Goal: Task Accomplishment & Management: Manage account settings

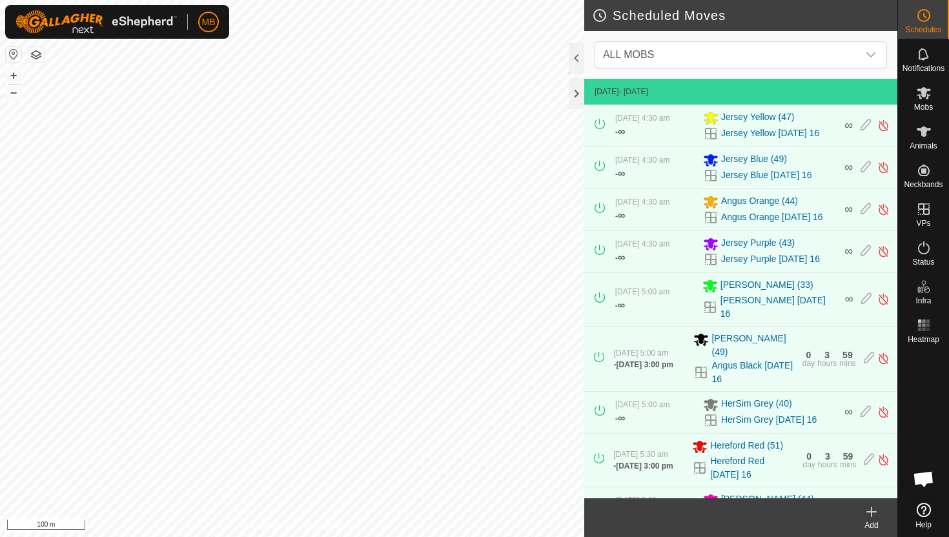
scroll to position [198, 0]
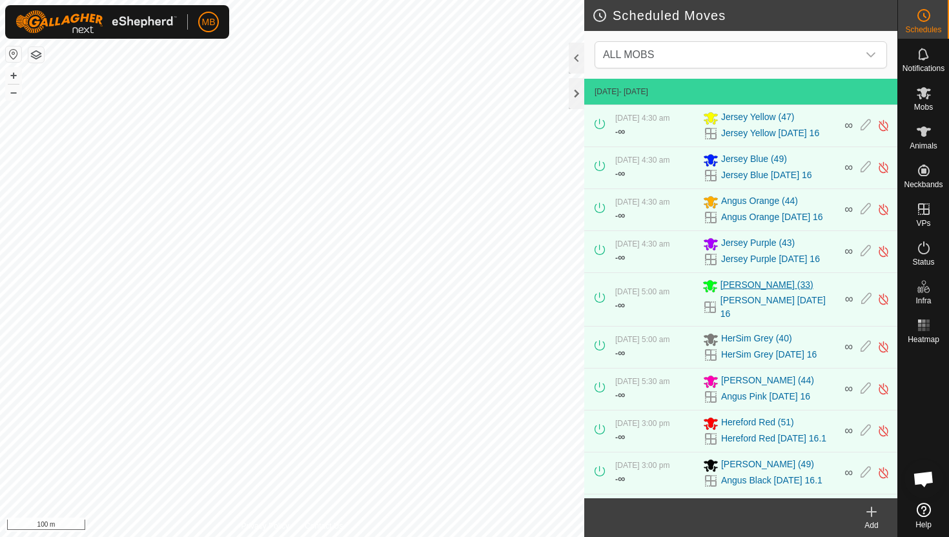
scroll to position [26, 0]
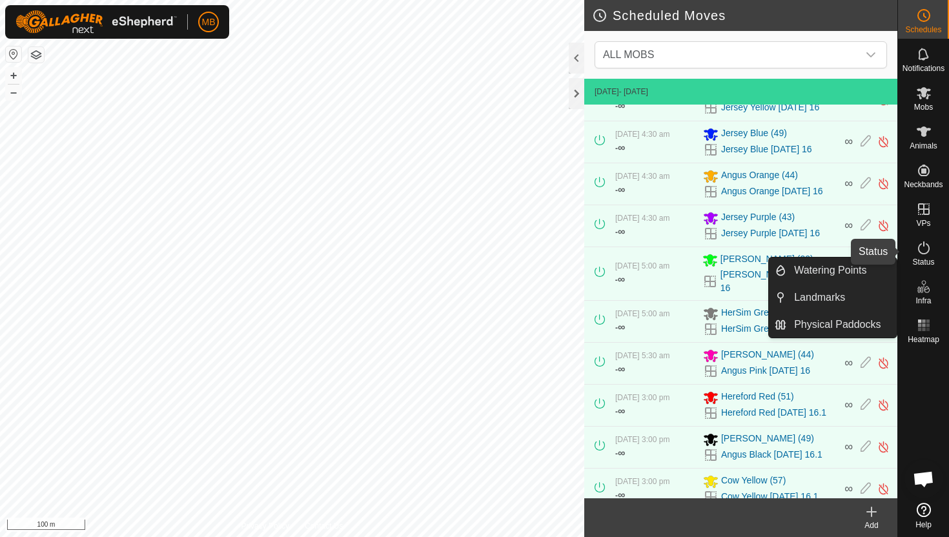
click at [923, 248] on icon at bounding box center [923, 247] width 15 height 15
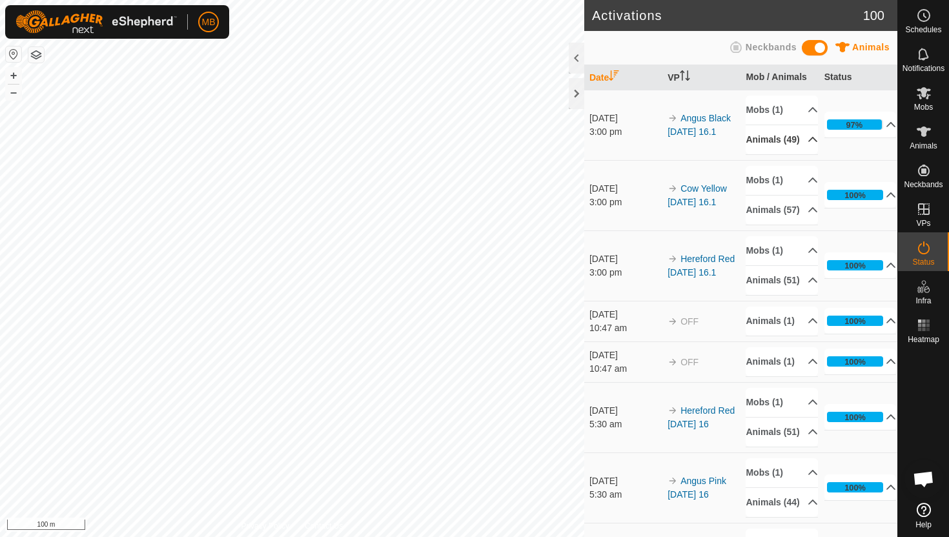
click at [805, 145] on p-accordion-header "Animals (49)" at bounding box center [782, 139] width 72 height 29
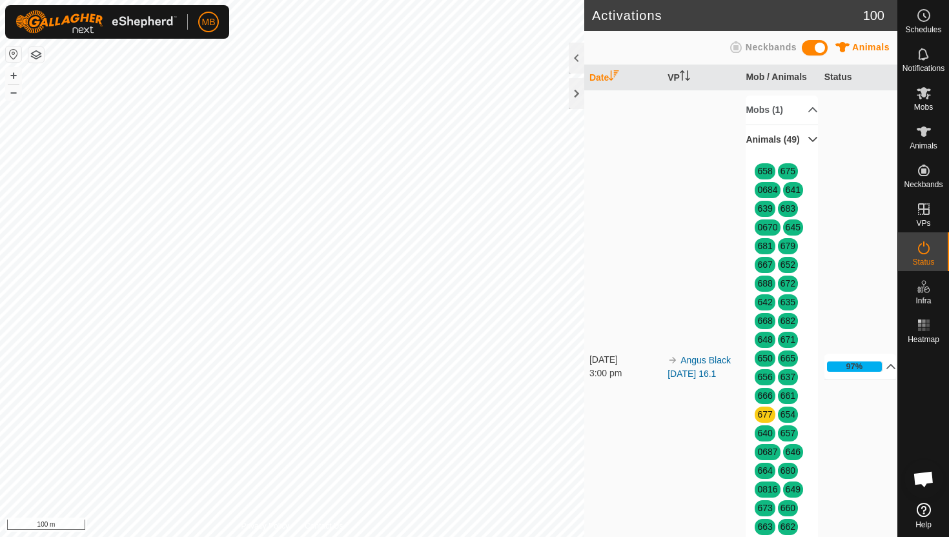
click at [805, 145] on p-accordion-header "Animals (49)" at bounding box center [782, 139] width 72 height 29
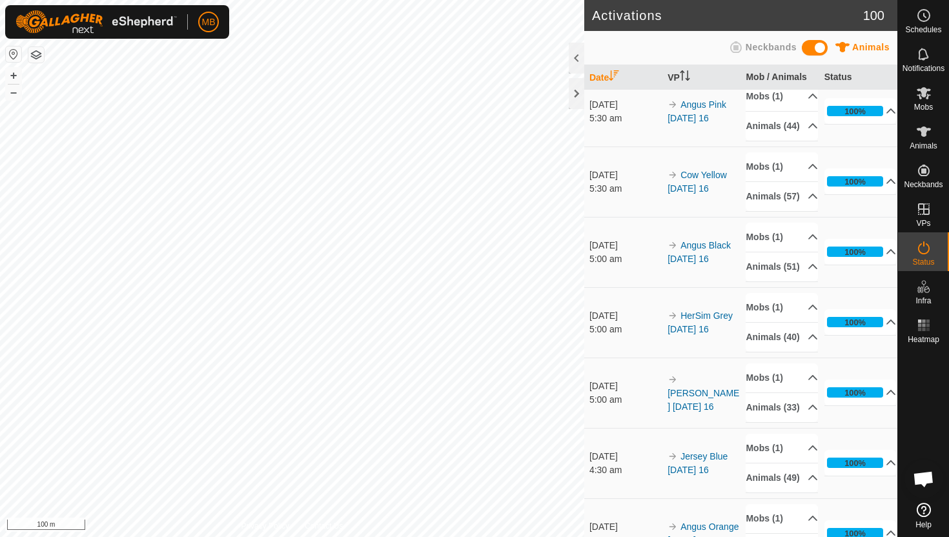
scroll to position [378, 0]
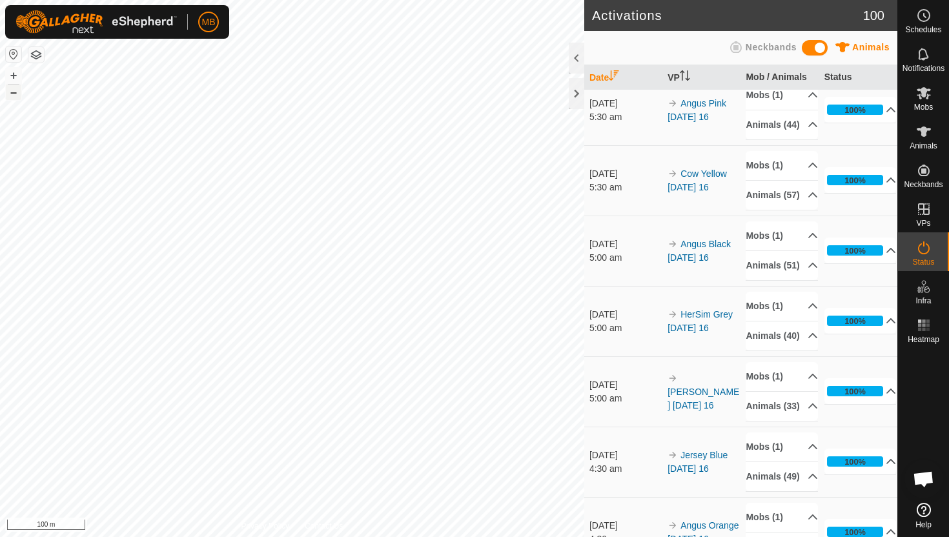
click at [15, 92] on button "–" at bounding box center [13, 92] width 15 height 15
click at [925, 136] on icon at bounding box center [924, 132] width 14 height 10
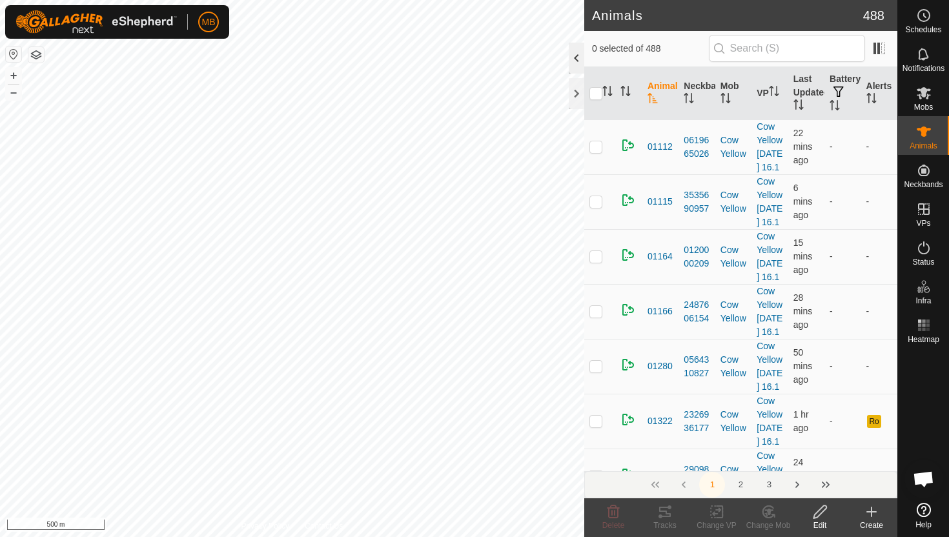
click at [575, 61] on div at bounding box center [576, 58] width 15 height 31
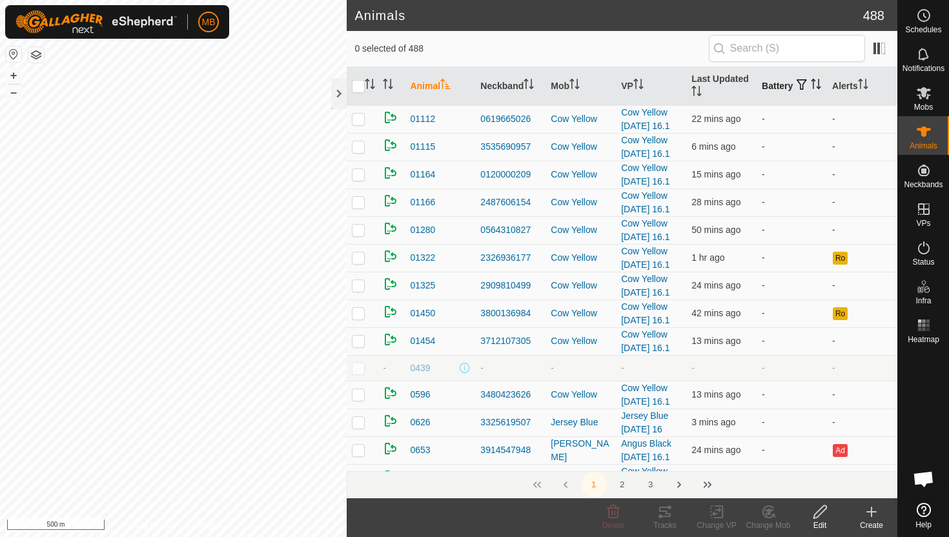
click at [811, 89] on icon "Activate to sort" at bounding box center [816, 84] width 10 height 10
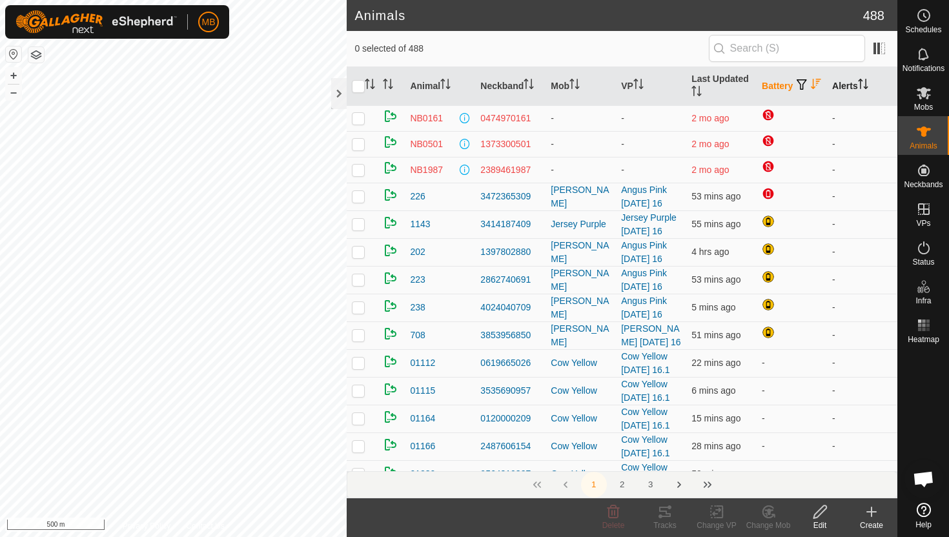
click at [865, 80] on icon "Activate to sort" at bounding box center [863, 84] width 10 height 10
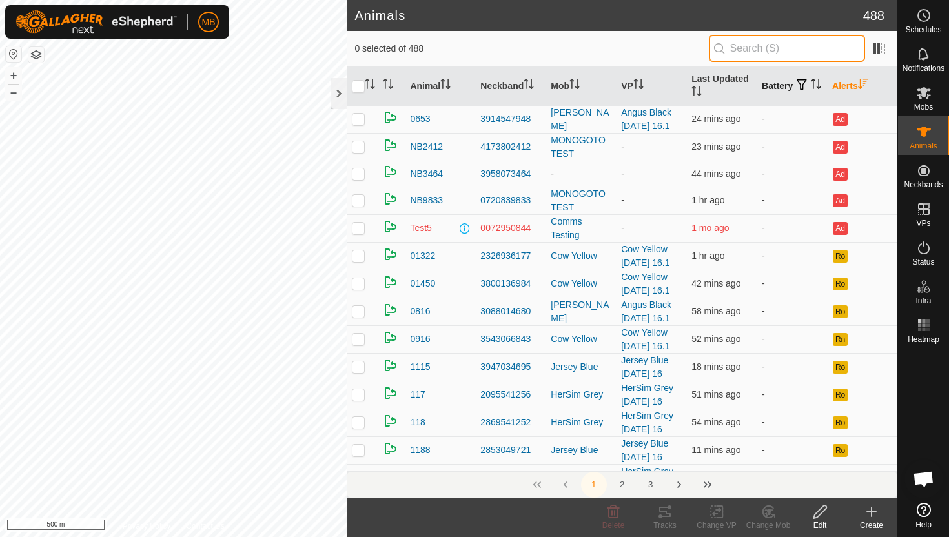
click at [800, 46] on input "text" at bounding box center [787, 48] width 156 height 27
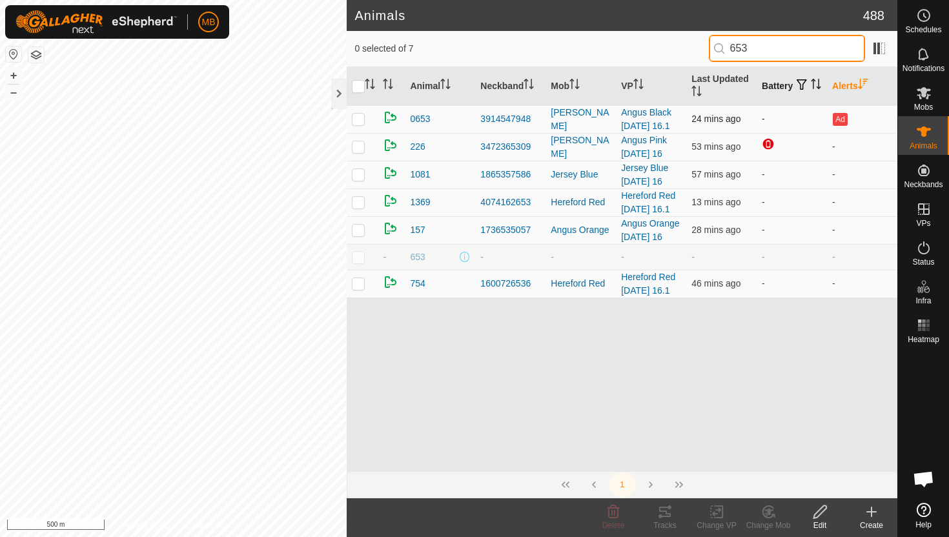
type input "653"
click at [356, 119] on p-checkbox at bounding box center [358, 119] width 13 height 10
checkbox input "true"
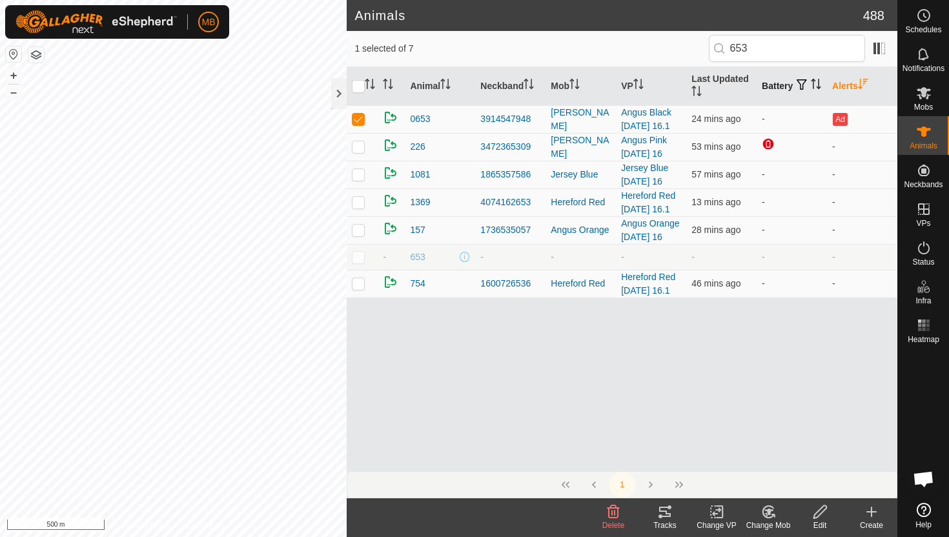
click at [821, 511] on icon at bounding box center [820, 511] width 16 height 15
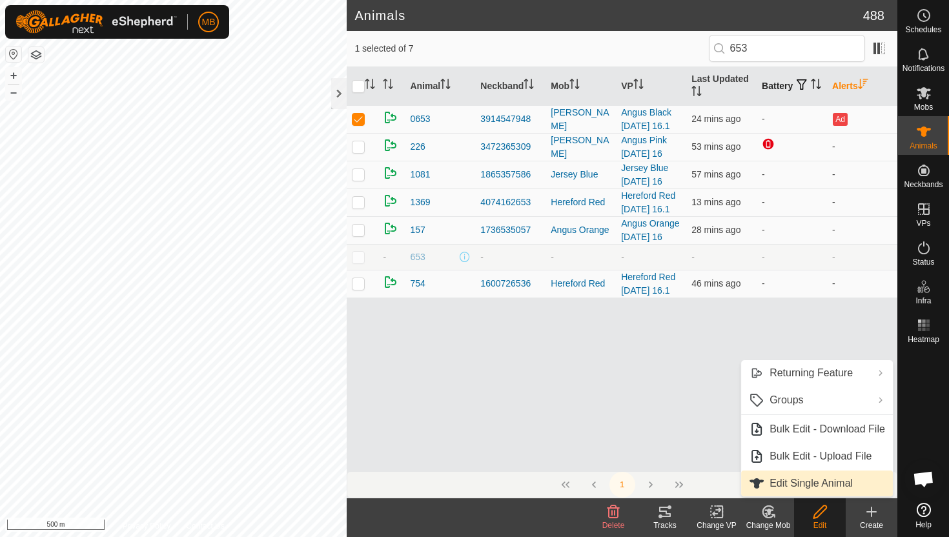
click at [823, 480] on link "Edit Single Animal" at bounding box center [817, 484] width 152 height 26
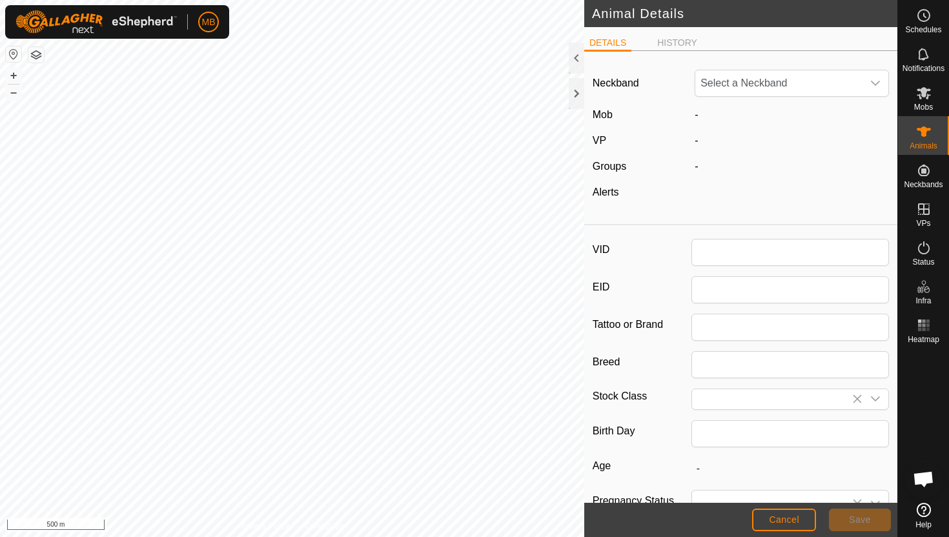
type input "0653"
type input "443"
type input "08 Jun, 2025"
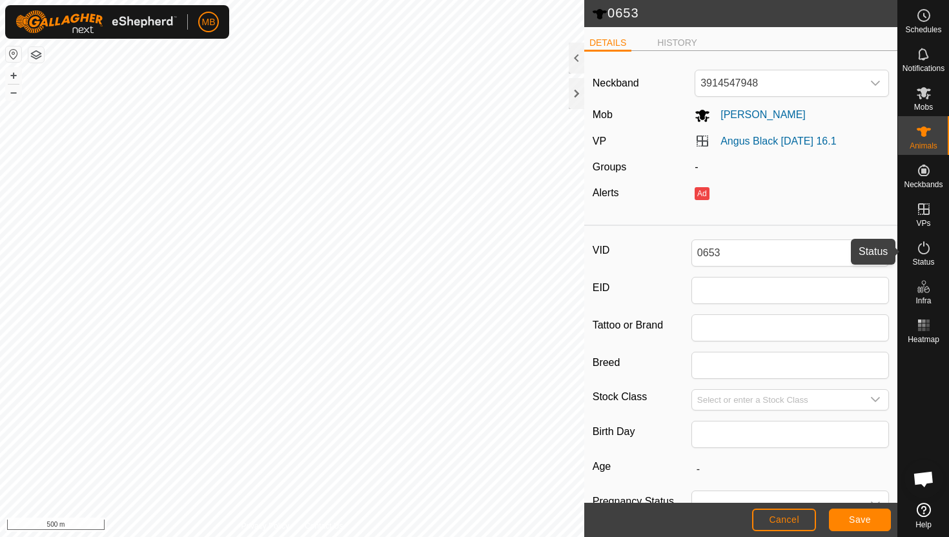
click at [921, 246] on icon at bounding box center [923, 247] width 15 height 15
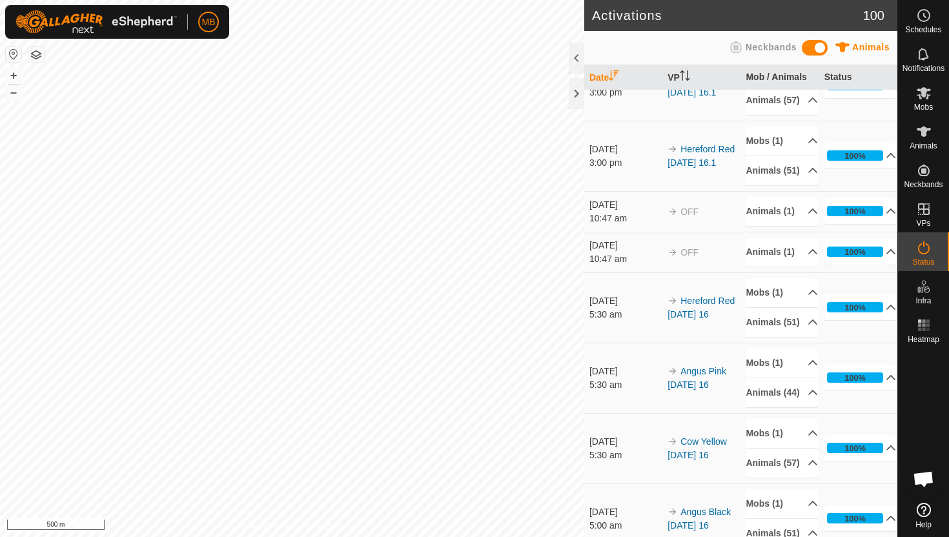
scroll to position [115, 0]
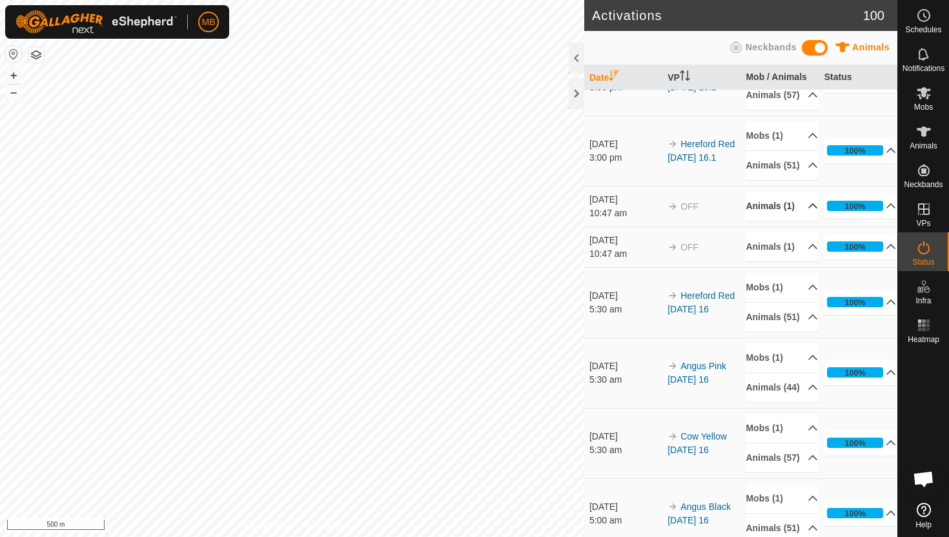
click at [806, 221] on p-accordion-header "Animals (1)" at bounding box center [782, 206] width 72 height 29
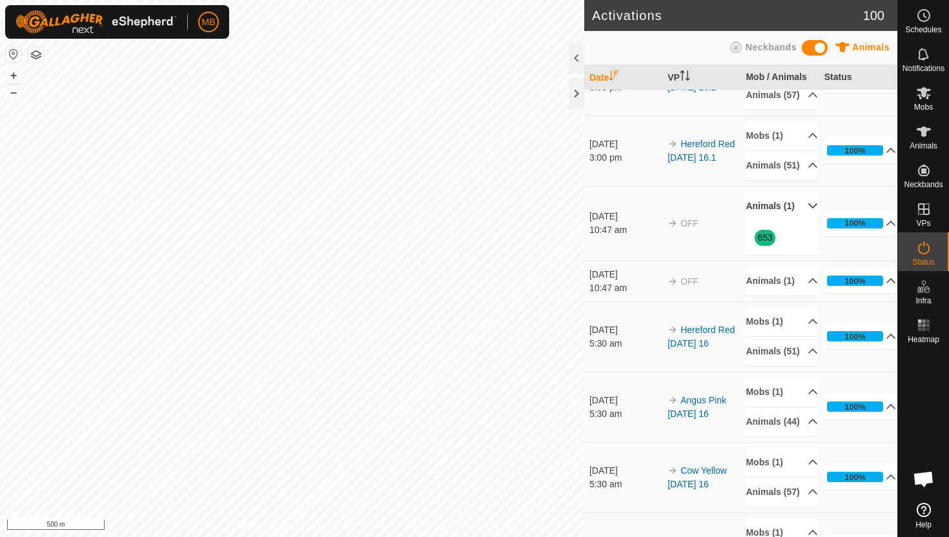
click at [806, 221] on p-accordion-header "Animals (1)" at bounding box center [782, 206] width 72 height 29
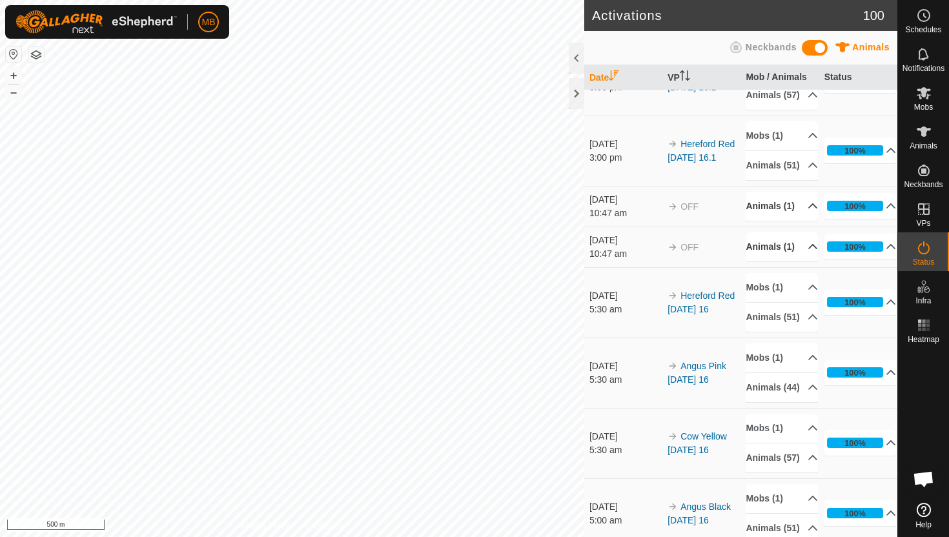
click at [806, 262] on p-accordion-header "Animals (1)" at bounding box center [782, 246] width 72 height 29
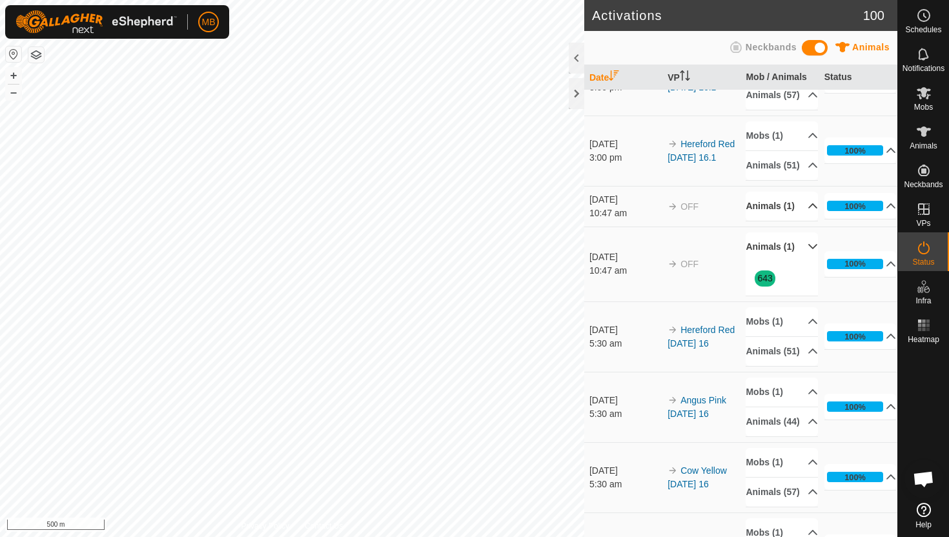
click at [806, 262] on p-accordion-header "Animals (1)" at bounding box center [782, 246] width 72 height 29
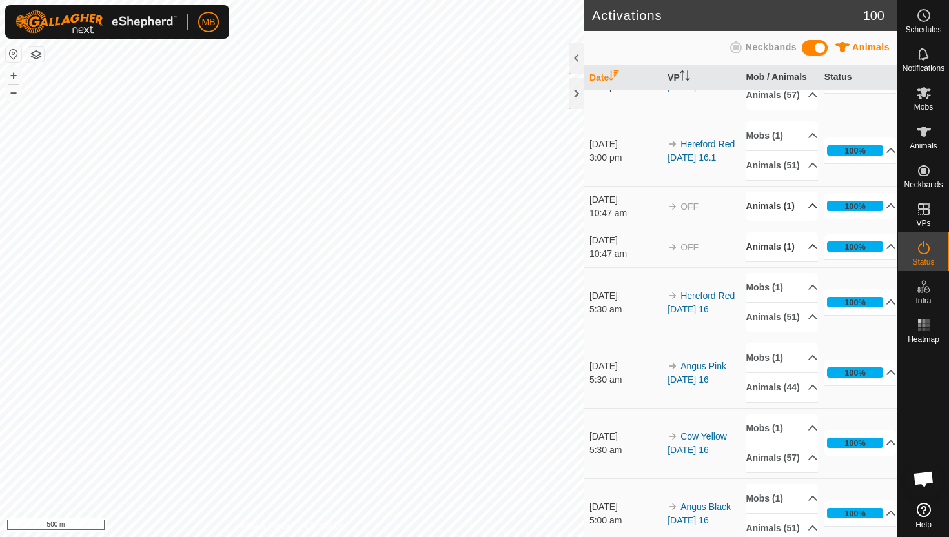
click at [806, 262] on p-accordion-header "Animals (1)" at bounding box center [782, 246] width 72 height 29
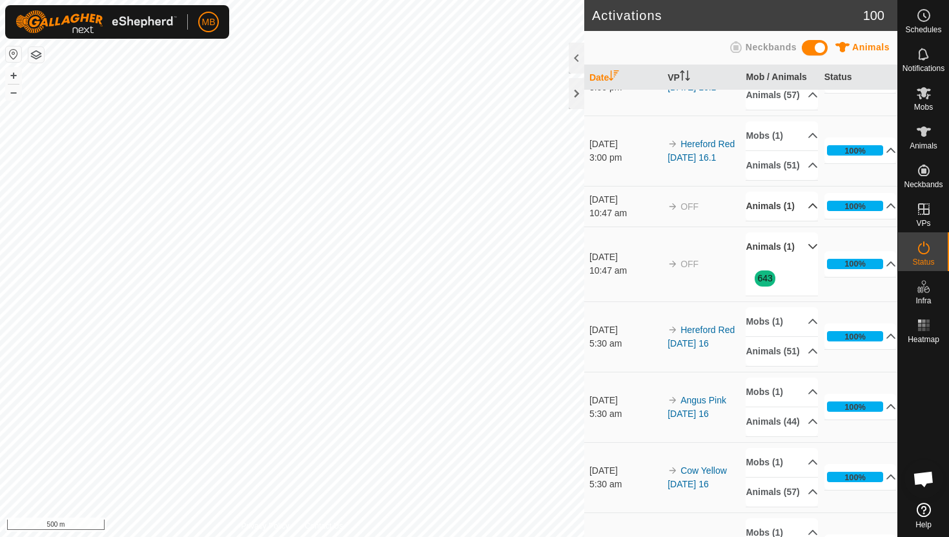
click at [806, 262] on p-accordion-header "Animals (1)" at bounding box center [782, 246] width 72 height 29
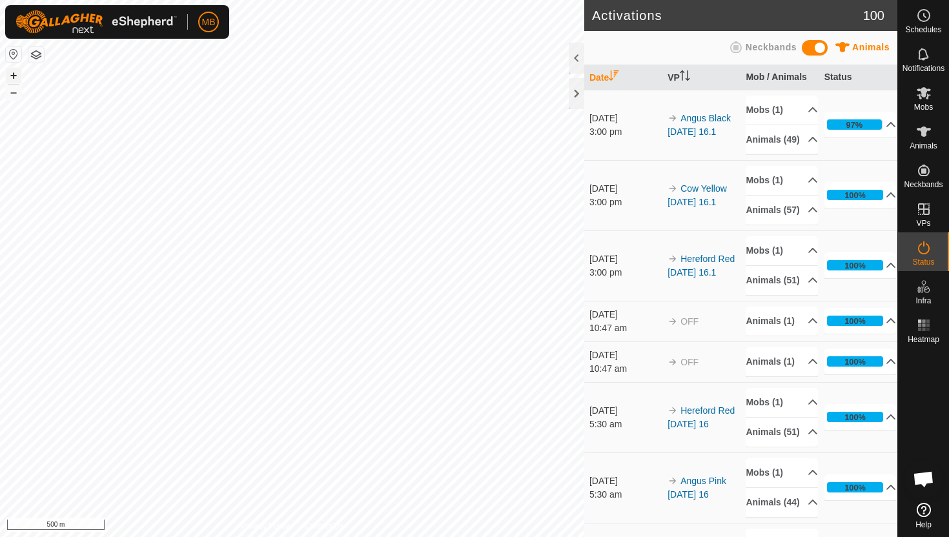
click at [13, 77] on button "+" at bounding box center [13, 75] width 15 height 15
click at [927, 135] on icon at bounding box center [923, 131] width 15 height 15
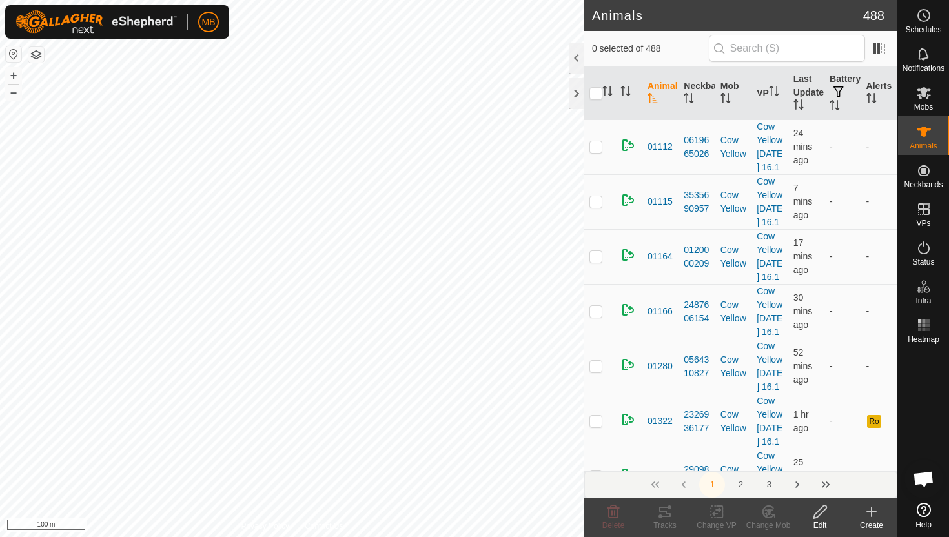
click at [578, 63] on div at bounding box center [576, 58] width 15 height 31
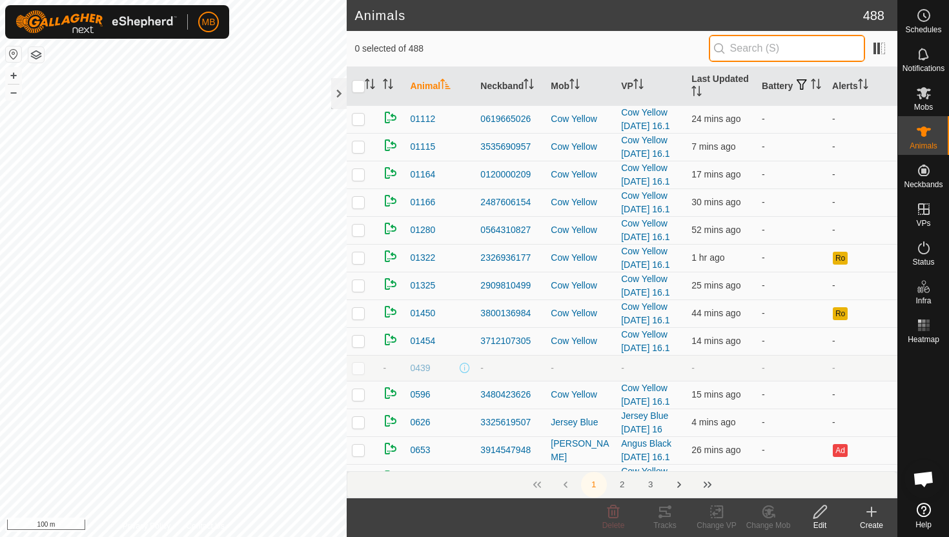
click at [792, 46] on input "text" at bounding box center [787, 48] width 156 height 27
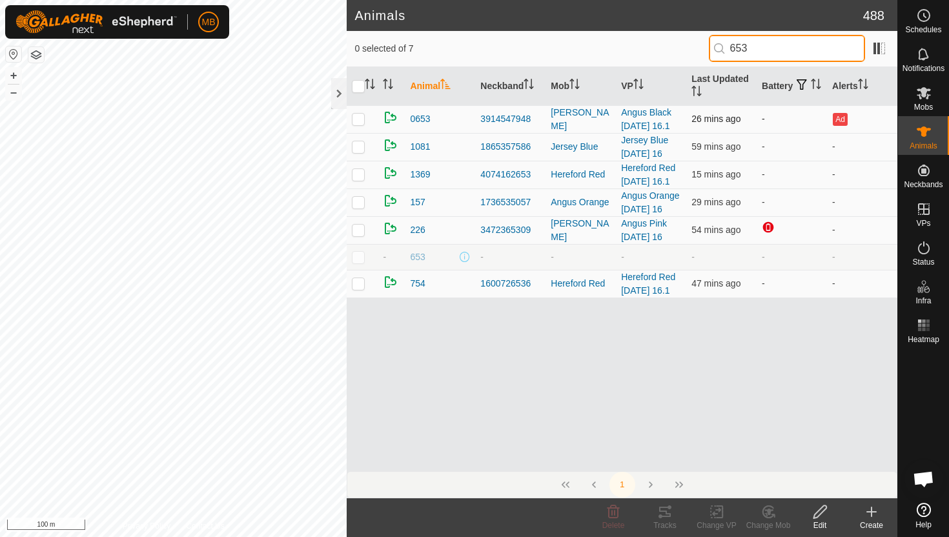
type input "653"
click at [356, 119] on p-checkbox at bounding box center [358, 119] width 13 height 10
checkbox input "true"
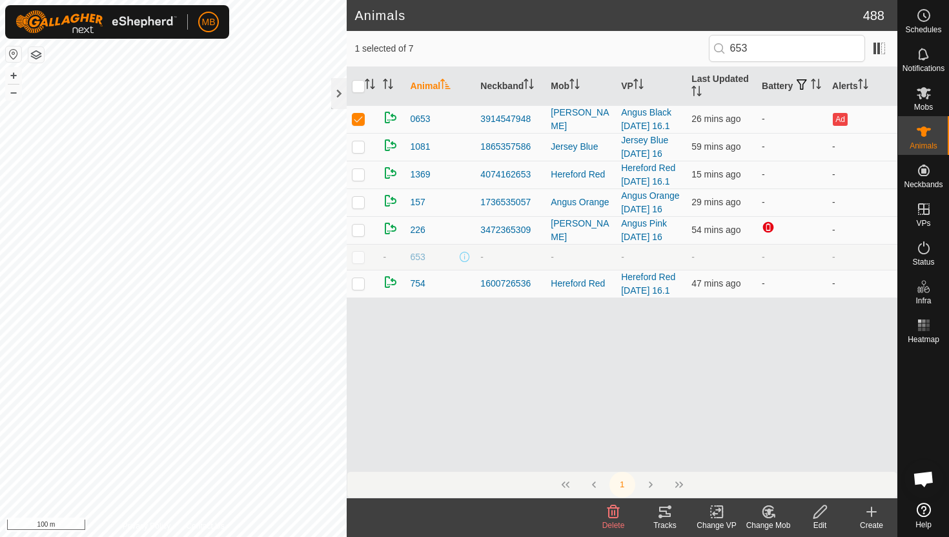
click at [823, 514] on icon at bounding box center [820, 511] width 16 height 15
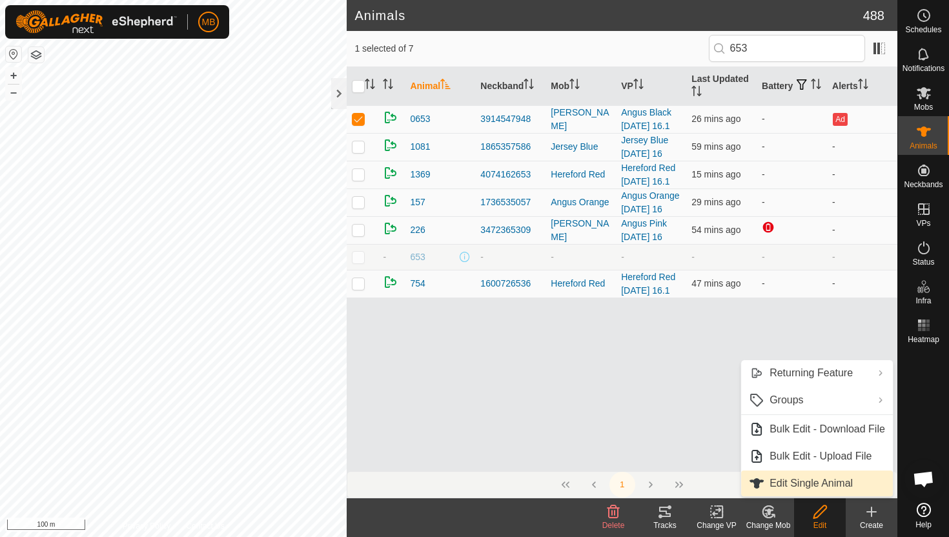
click at [819, 488] on link "Edit Single Animal" at bounding box center [817, 484] width 152 height 26
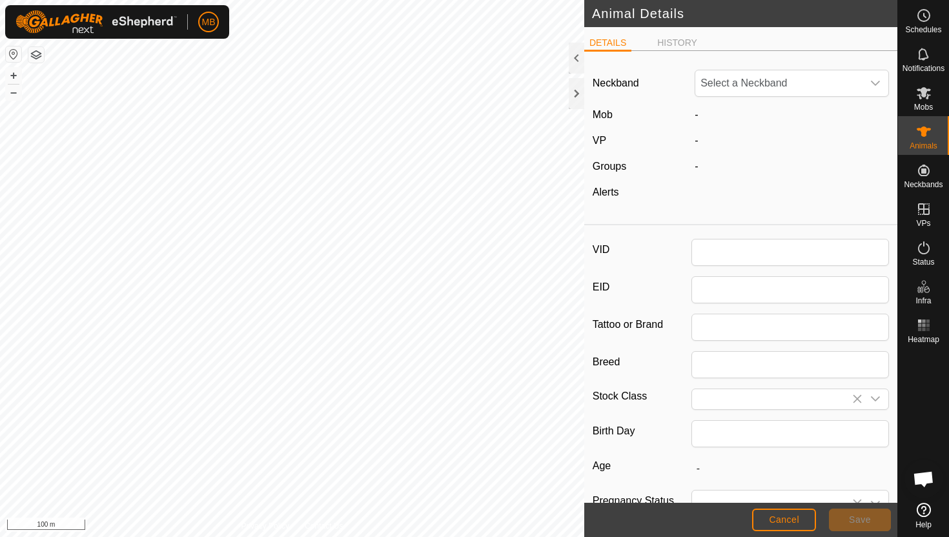
type input "0653"
type input "443"
type input "08 Jun, 2025"
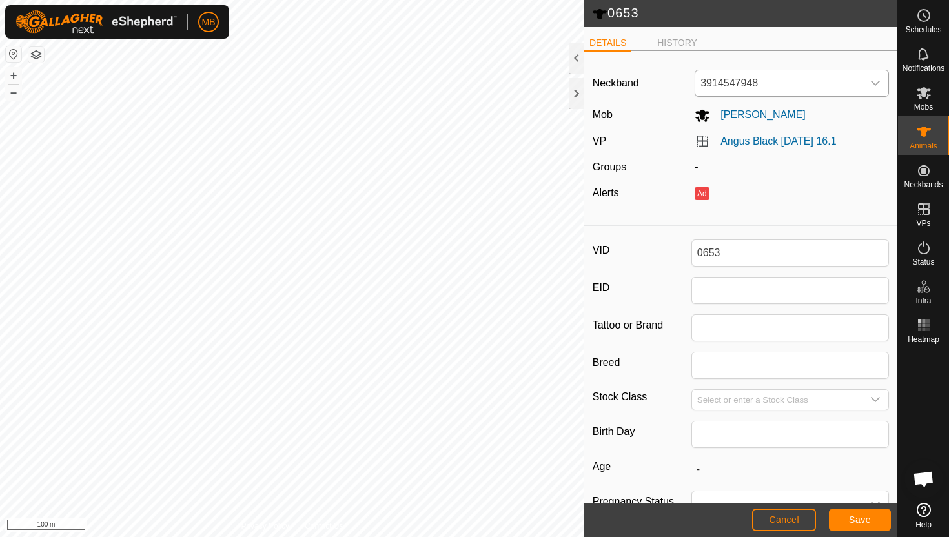
click at [878, 81] on icon "dropdown trigger" at bounding box center [875, 83] width 10 height 10
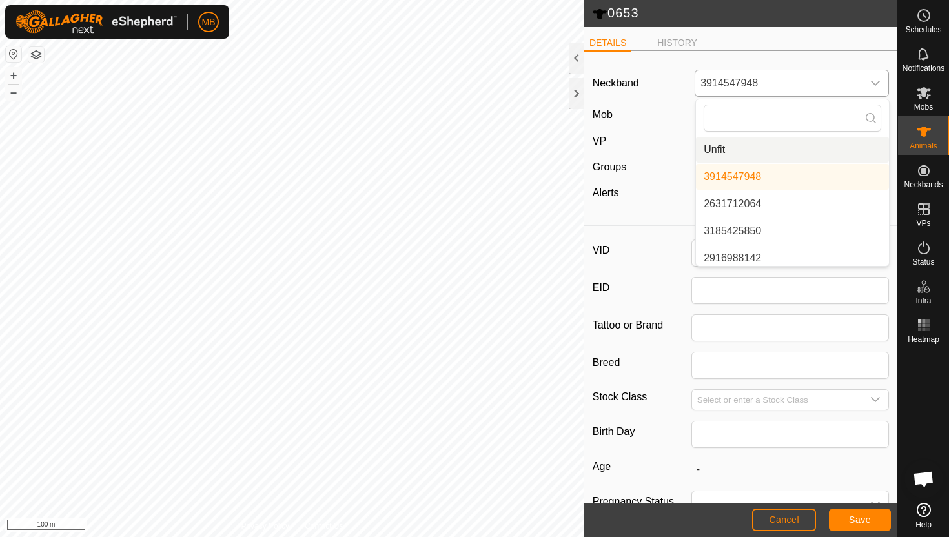
click at [781, 156] on li "Unfit" at bounding box center [792, 150] width 193 height 26
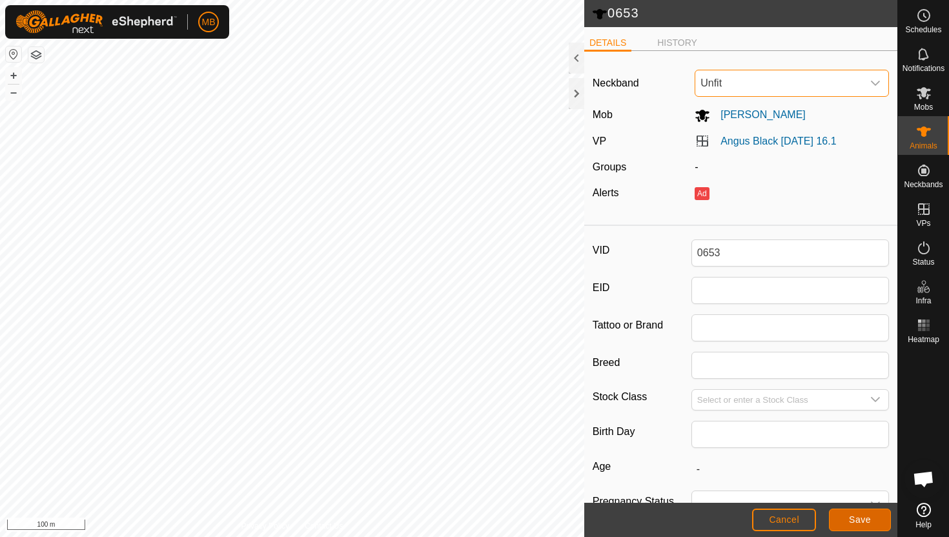
click at [867, 524] on span "Save" at bounding box center [860, 520] width 22 height 10
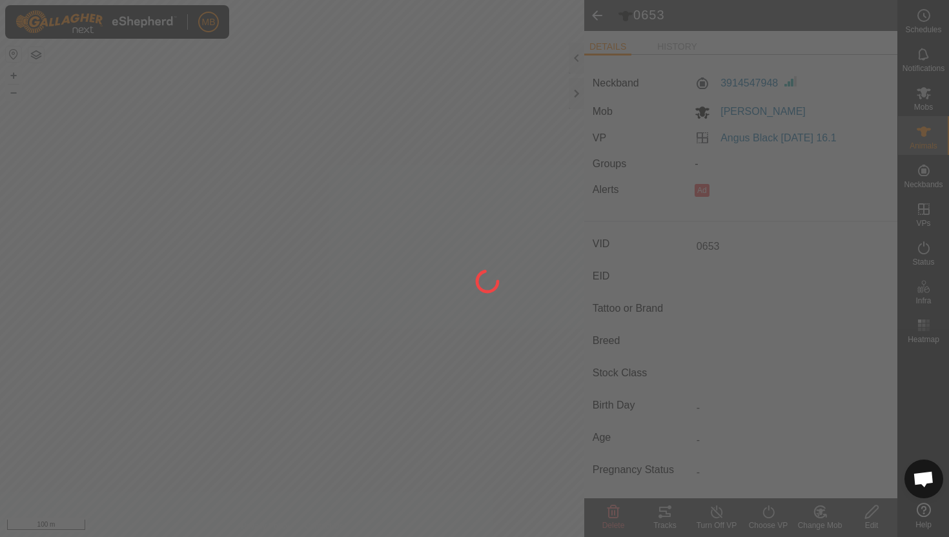
type input "-"
type input "443 kg"
type input "-"
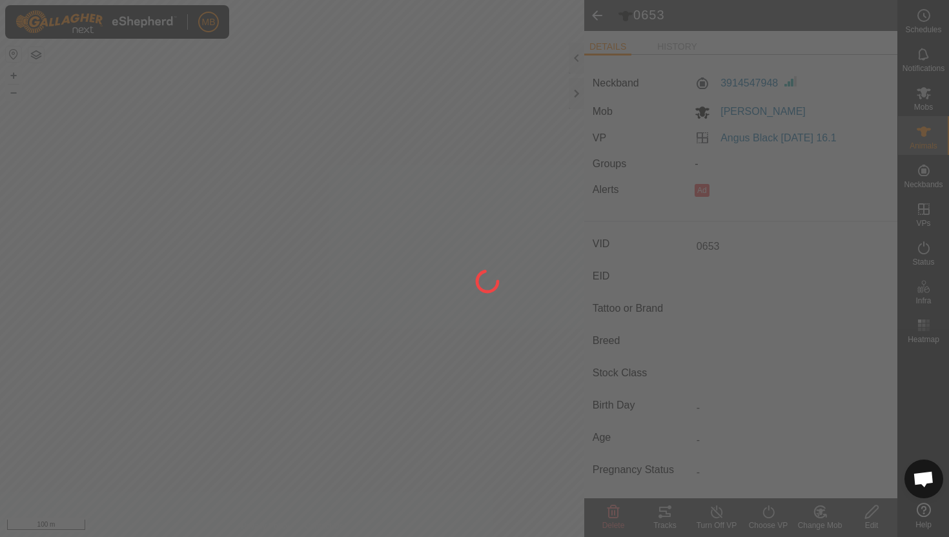
type input "-"
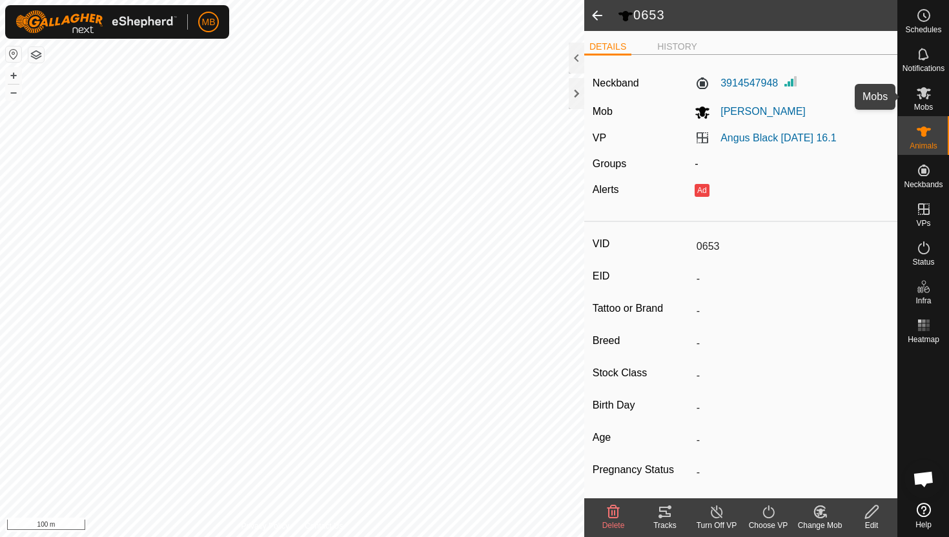
click at [925, 96] on icon at bounding box center [924, 93] width 14 height 12
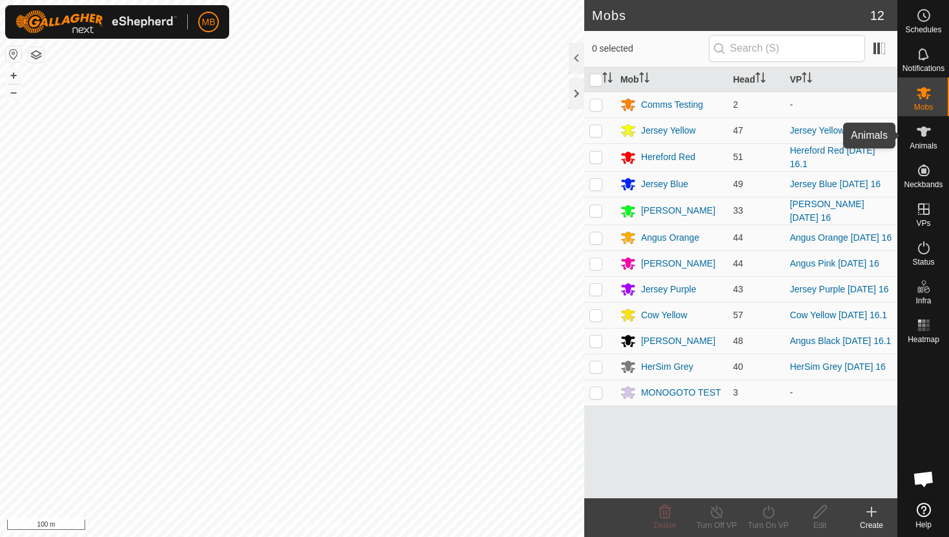
click at [923, 131] on icon at bounding box center [924, 132] width 14 height 10
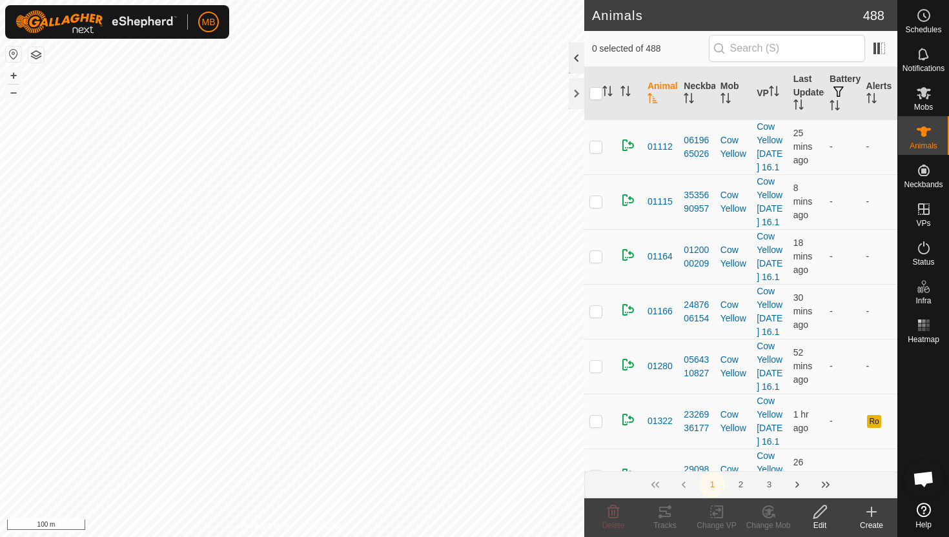
click at [572, 57] on div at bounding box center [576, 58] width 15 height 31
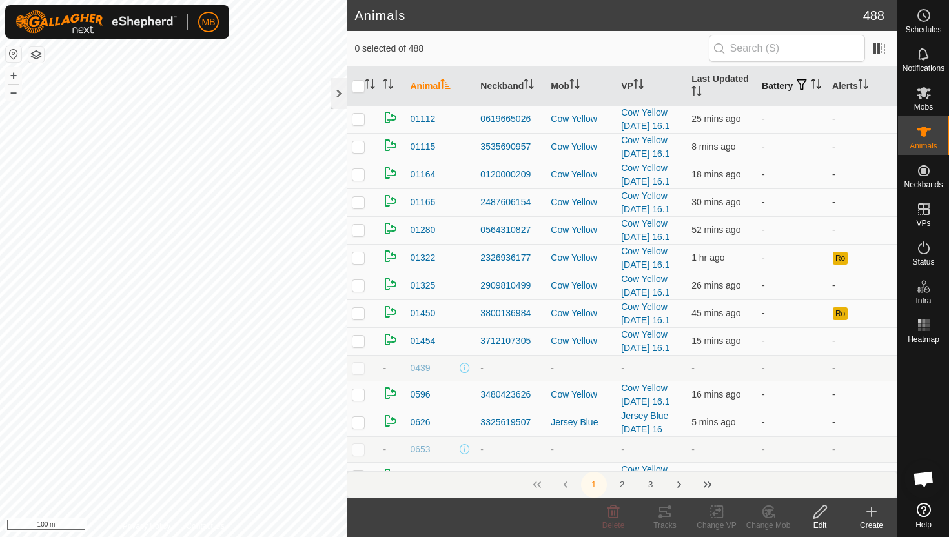
click at [811, 88] on icon "Activate to sort" at bounding box center [816, 84] width 10 height 10
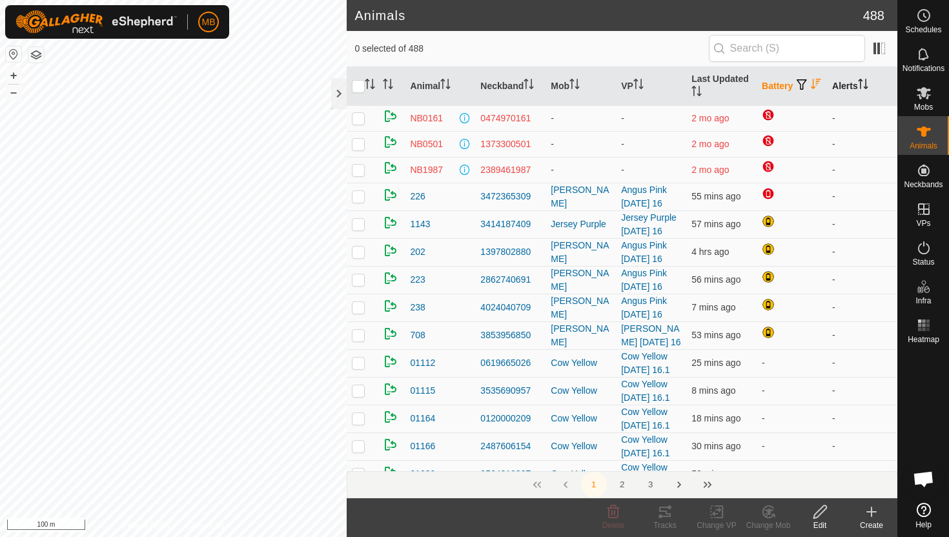
click at [867, 81] on icon "Activate to sort" at bounding box center [865, 84] width 1 height 10
click at [867, 83] on icon "Activate to sort" at bounding box center [863, 84] width 10 height 10
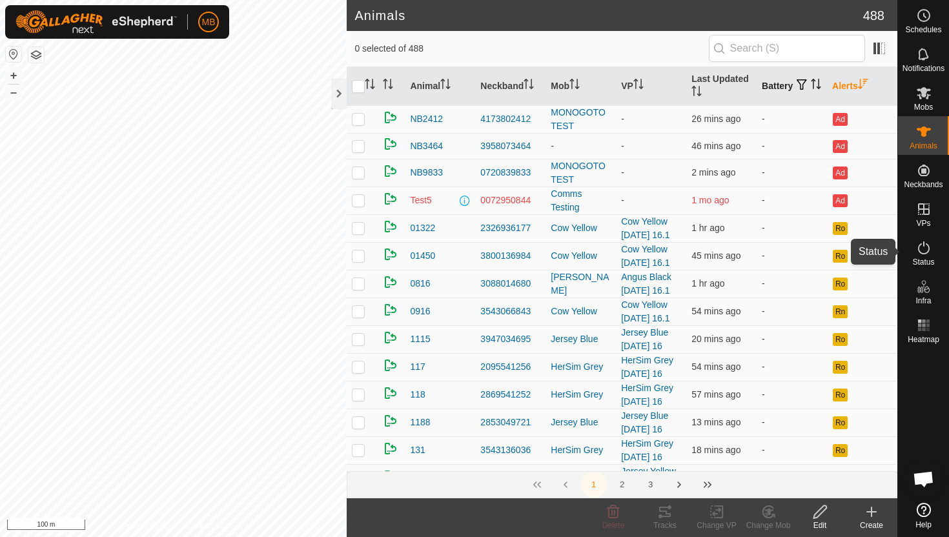
click at [923, 251] on icon at bounding box center [923, 247] width 15 height 15
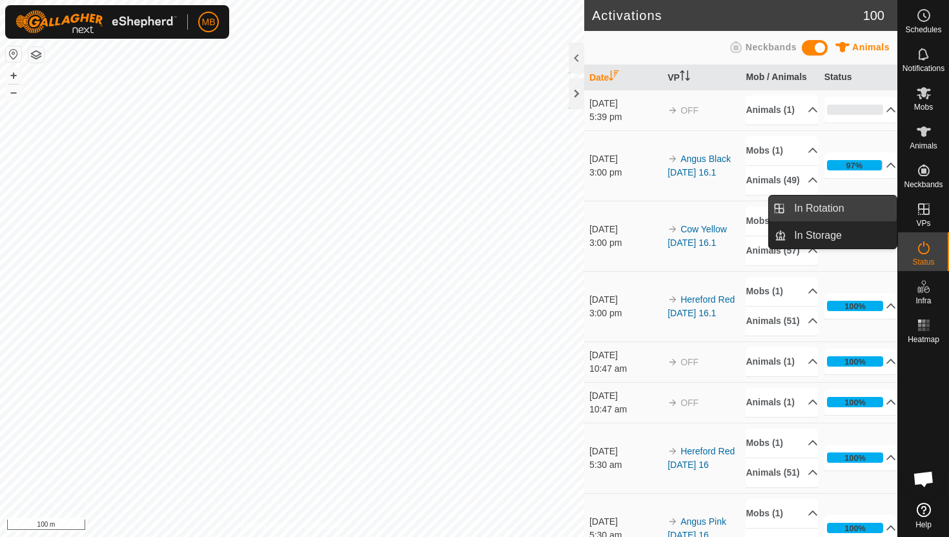
click at [876, 210] on link "In Rotation" at bounding box center [841, 209] width 110 height 26
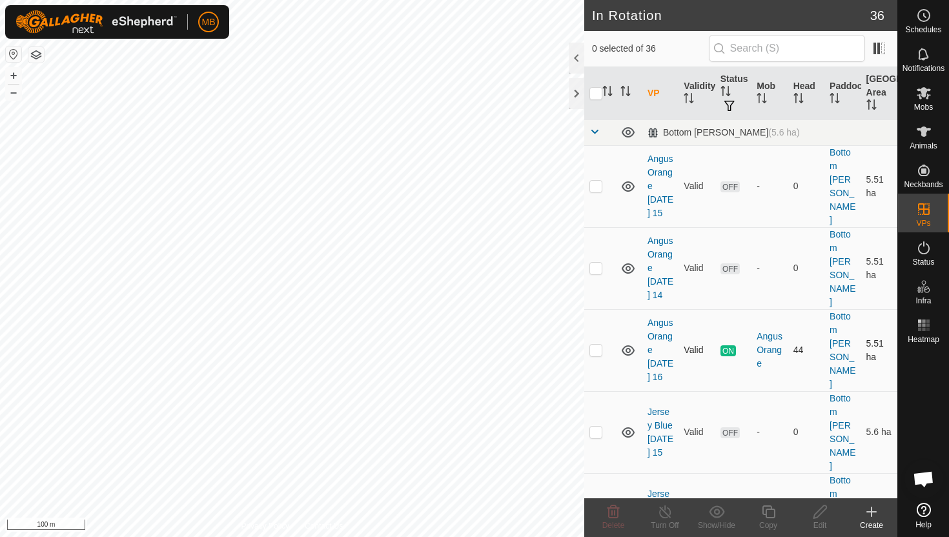
click at [595, 345] on p-checkbox at bounding box center [596, 350] width 13 height 10
checkbox input "true"
click at [12, 95] on button "–" at bounding box center [13, 92] width 15 height 15
click at [772, 509] on icon at bounding box center [768, 512] width 13 height 13
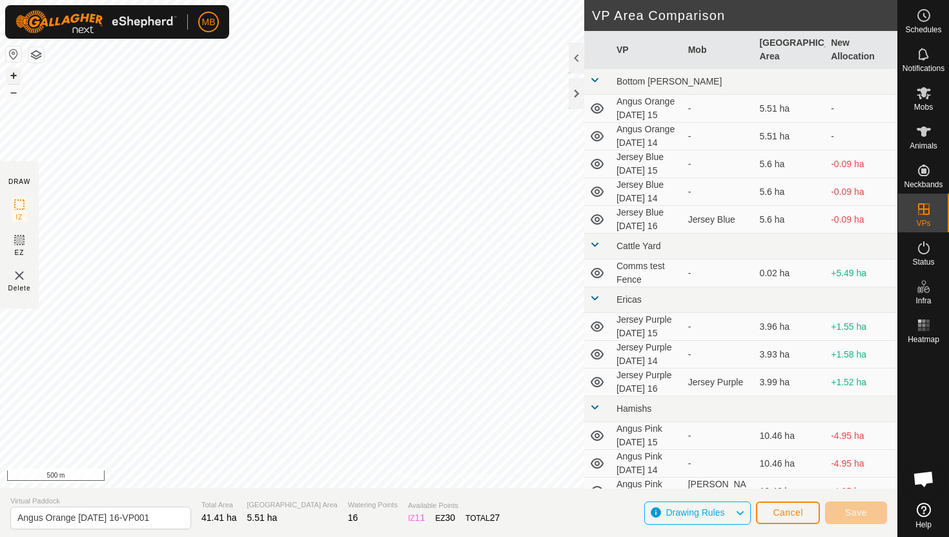
click at [12, 71] on button "+" at bounding box center [13, 75] width 15 height 15
click at [12, 74] on button "+" at bounding box center [13, 75] width 15 height 15
click at [12, 73] on button "+" at bounding box center [13, 75] width 15 height 15
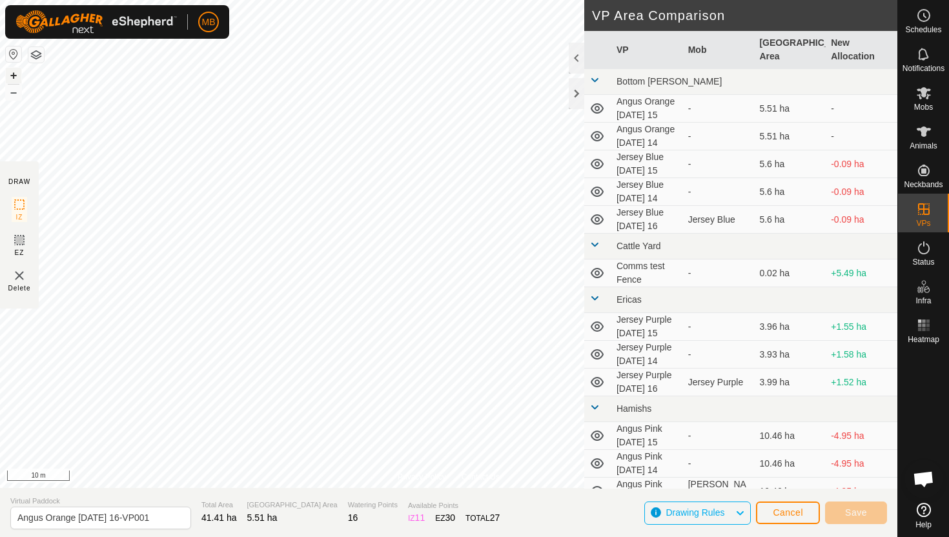
click at [12, 73] on button "+" at bounding box center [13, 75] width 15 height 15
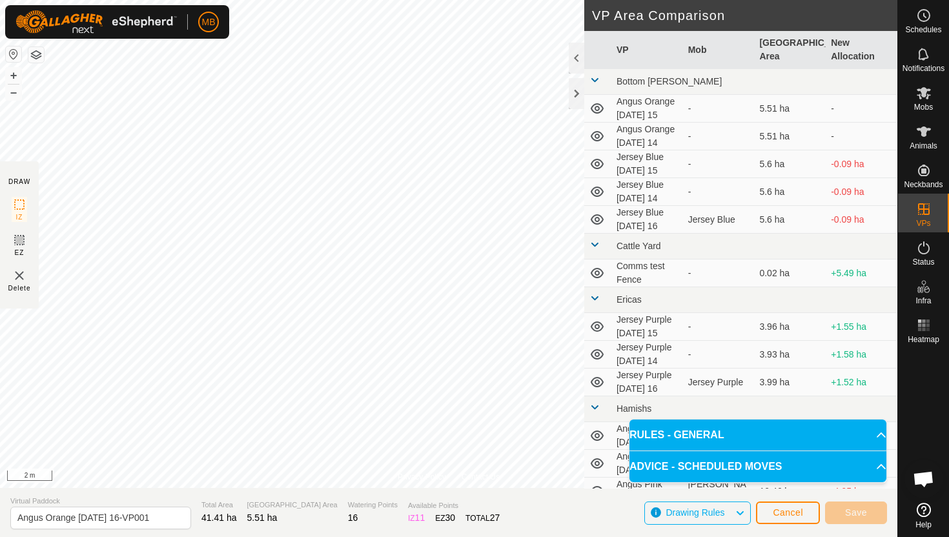
click at [358, 0] on html "MB Schedules Notifications Mobs Animals Neckbands VPs Status Infra Heatmap Help…" at bounding box center [474, 268] width 949 height 537
click at [389, 0] on html "MB Schedules Notifications Mobs Animals Neckbands VPs Status Infra Heatmap Help…" at bounding box center [474, 268] width 949 height 537
click at [459, 0] on html "MB Schedules Notifications Mobs Animals Neckbands VPs Status Infra Heatmap Help…" at bounding box center [474, 268] width 949 height 537
click at [508, 0] on html "MB Schedules Notifications Mobs Animals Neckbands VPs Status Infra Heatmap Help…" at bounding box center [474, 268] width 949 height 537
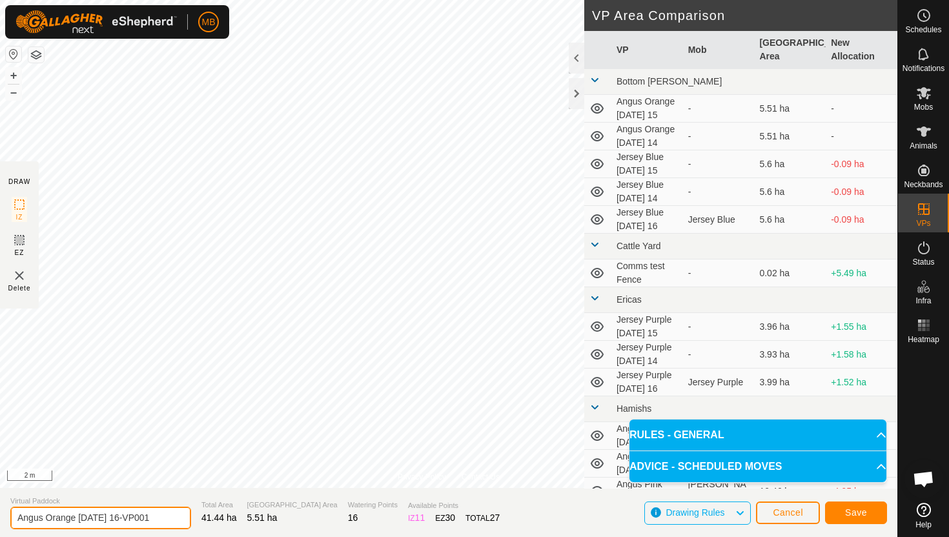
click at [158, 519] on input "Angus Orange Tuesday 16-VP001" at bounding box center [100, 518] width 181 height 23
type input "Angus Orange Wednesday 17"
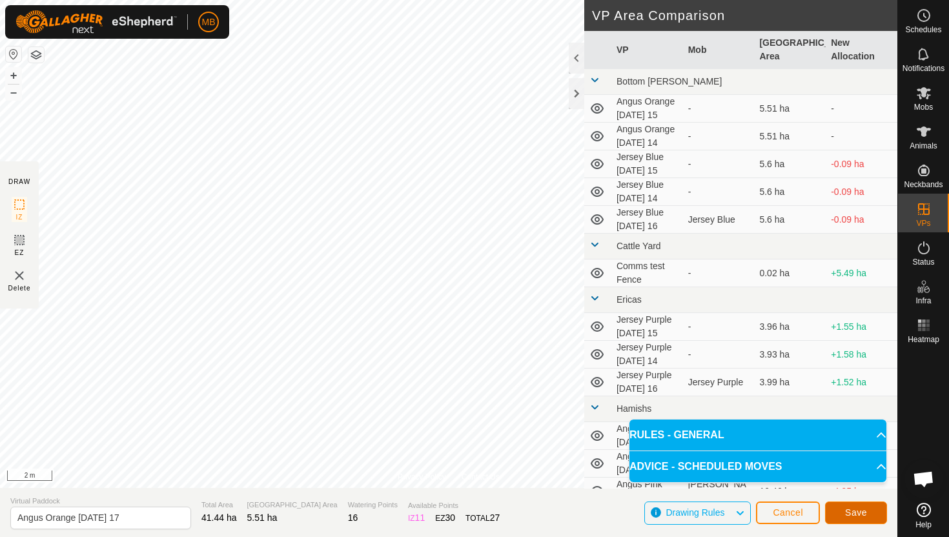
click at [872, 514] on button "Save" at bounding box center [856, 513] width 62 height 23
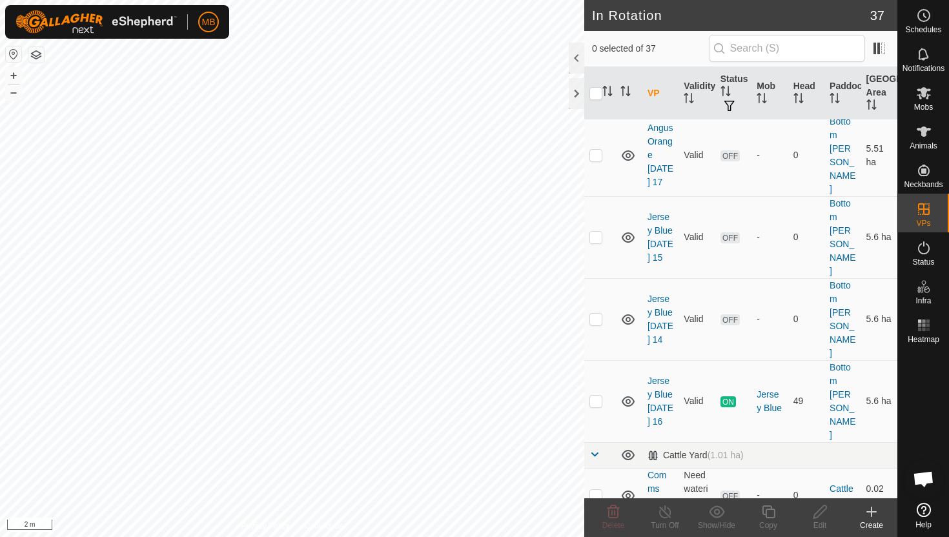
scroll to position [287, 0]
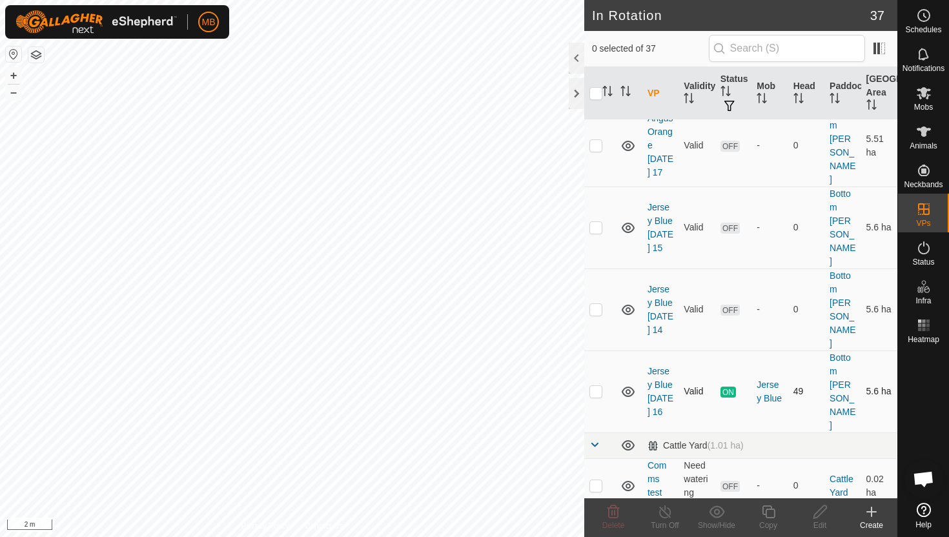
click at [595, 386] on p-checkbox at bounding box center [596, 391] width 13 height 10
checkbox input "true"
click at [770, 509] on icon at bounding box center [768, 512] width 13 height 13
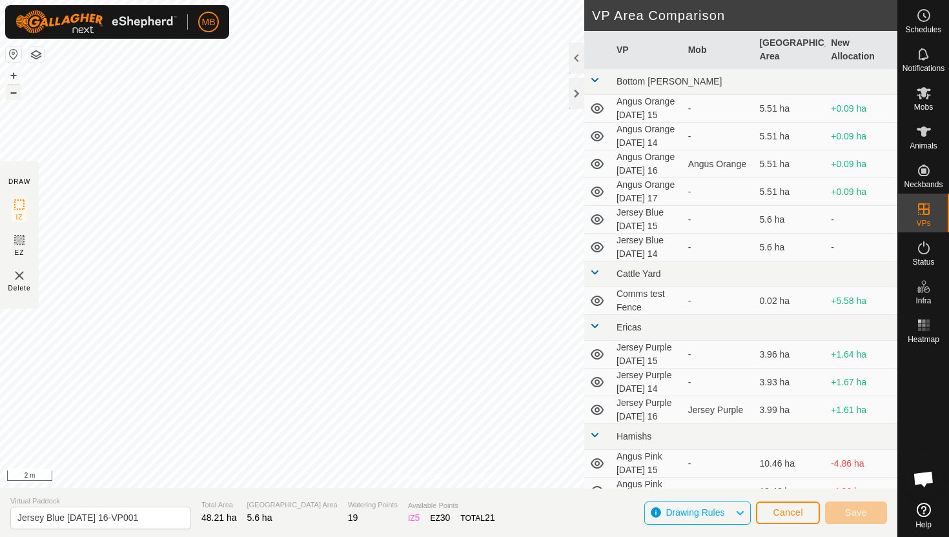
click at [13, 92] on button "–" at bounding box center [13, 92] width 15 height 15
click at [14, 94] on button "–" at bounding box center [13, 92] width 15 height 15
click at [15, 73] on button "+" at bounding box center [13, 75] width 15 height 15
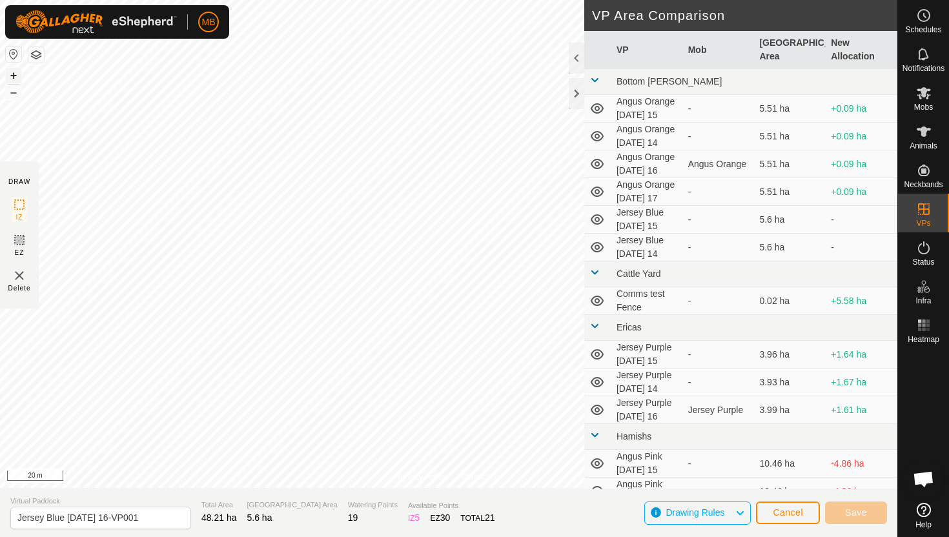
click at [15, 73] on button "+" at bounding box center [13, 75] width 15 height 15
click at [241, 0] on html "MB Schedules Notifications Mobs Animals Neckbands VPs Status Infra Heatmap Help…" at bounding box center [474, 268] width 949 height 537
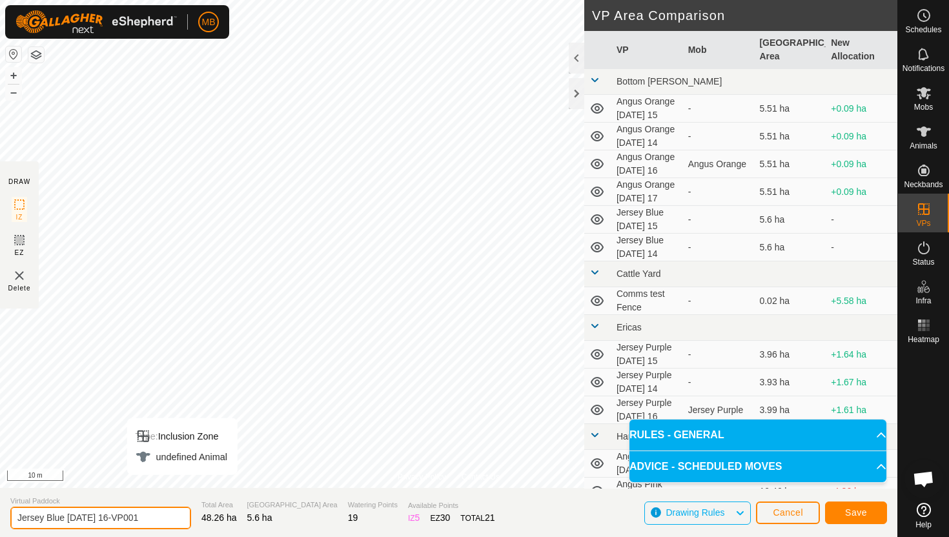
click at [154, 516] on input "Jersey Blue Tuesday 16-VP001" at bounding box center [100, 518] width 181 height 23
type input "Jersey Blue Wednesday 17"
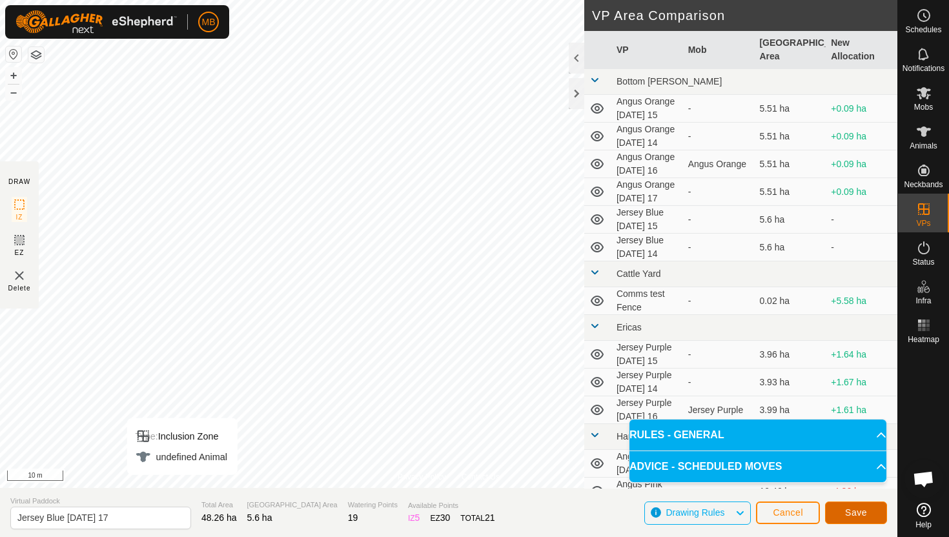
click at [867, 508] on span "Save" at bounding box center [856, 513] width 22 height 10
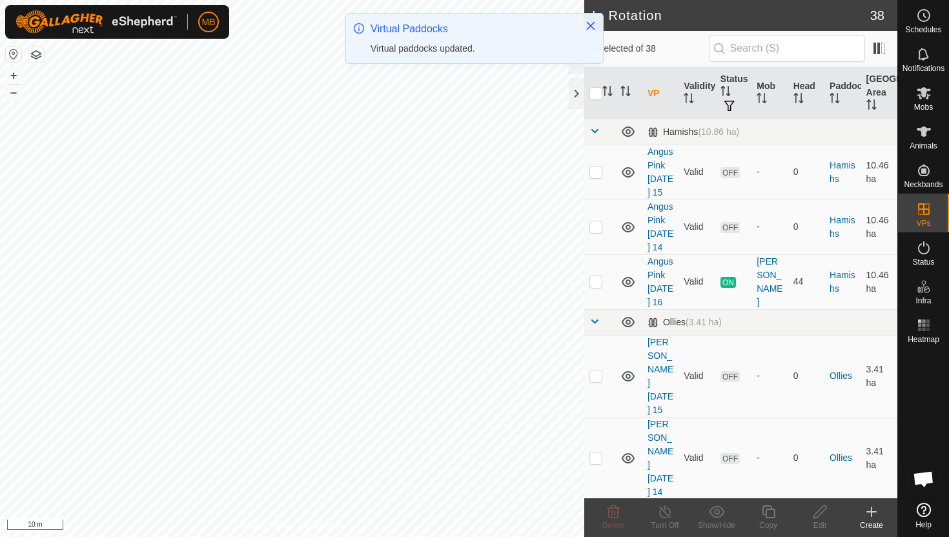
scroll to position [1038, 0]
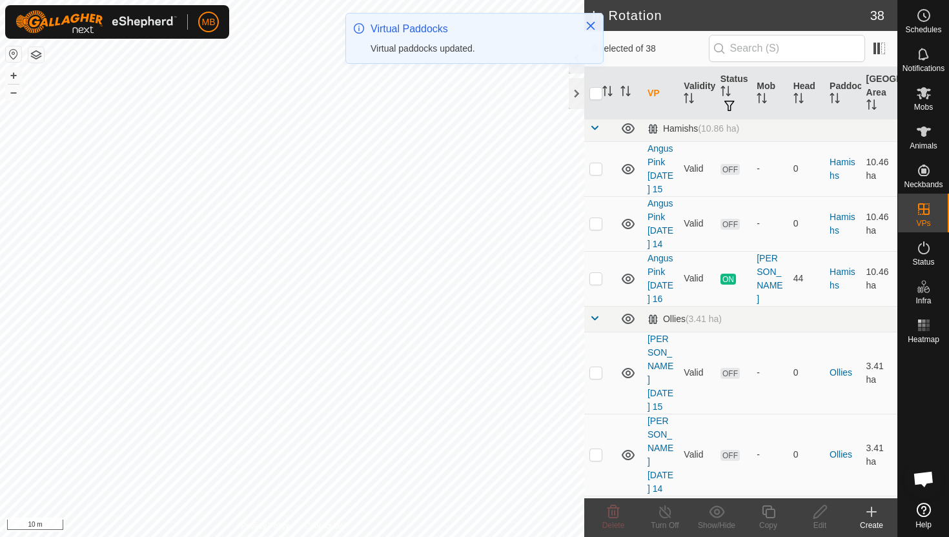
click at [595, 531] on p-checkbox at bounding box center [596, 536] width 13 height 10
checkbox input "true"
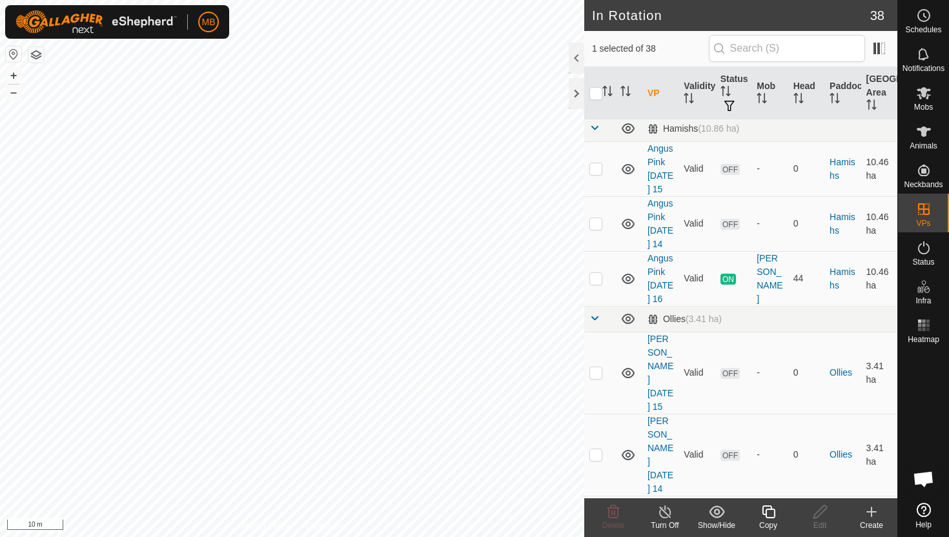
click at [770, 511] on icon at bounding box center [769, 511] width 16 height 15
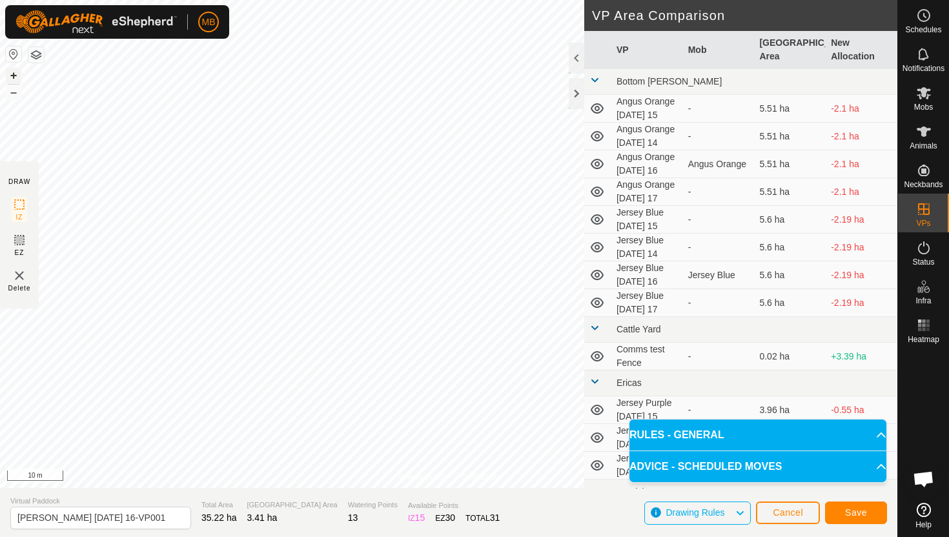
click at [14, 71] on button "+" at bounding box center [13, 75] width 15 height 15
click at [155, 519] on input "Angus Green Tuesday 16-VP001" at bounding box center [100, 518] width 181 height 23
type input "Angus Green Wednesday 17"
click at [867, 508] on span "Save" at bounding box center [856, 513] width 22 height 10
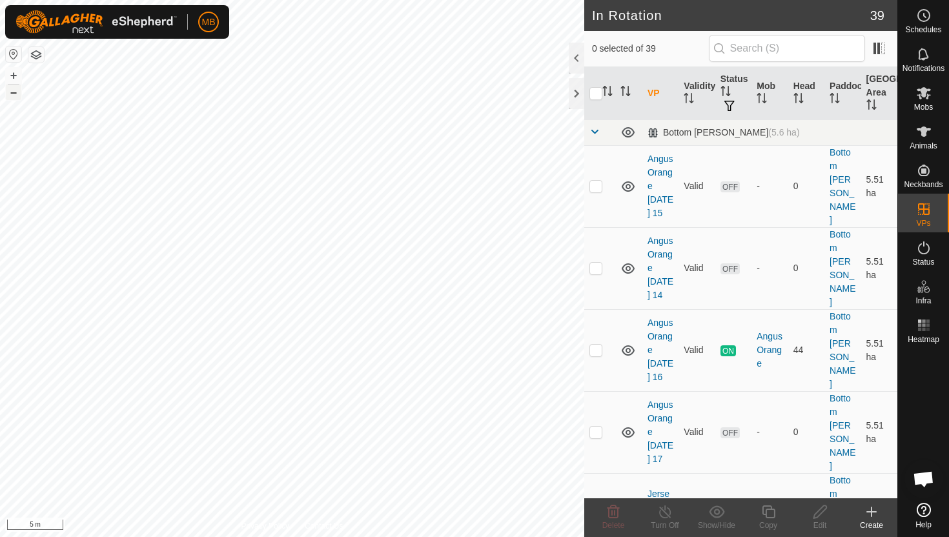
click at [18, 96] on button "–" at bounding box center [13, 92] width 15 height 15
click at [104, 0] on html "MB Schedules Notifications Mobs Animals Neckbands VPs Status Infra Heatmap Help…" at bounding box center [474, 268] width 949 height 537
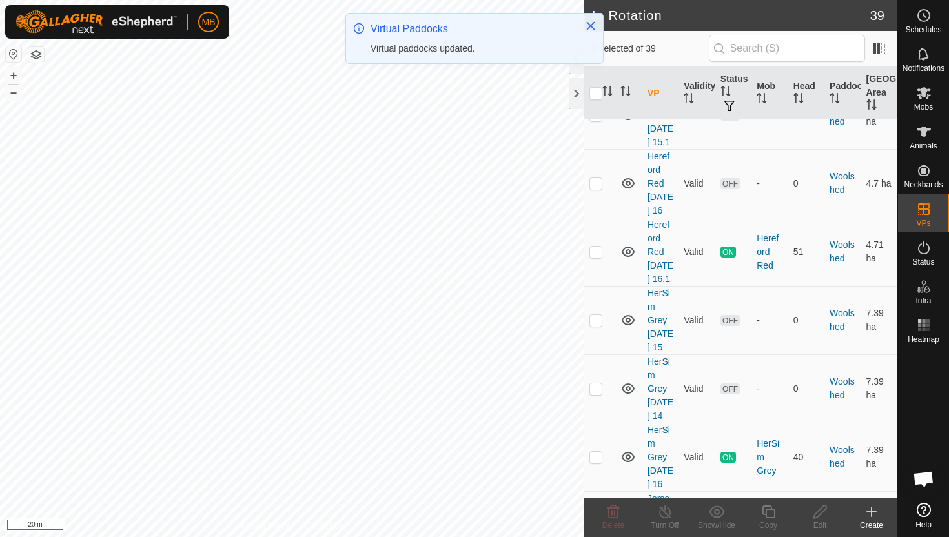
scroll to position [2349, 0]
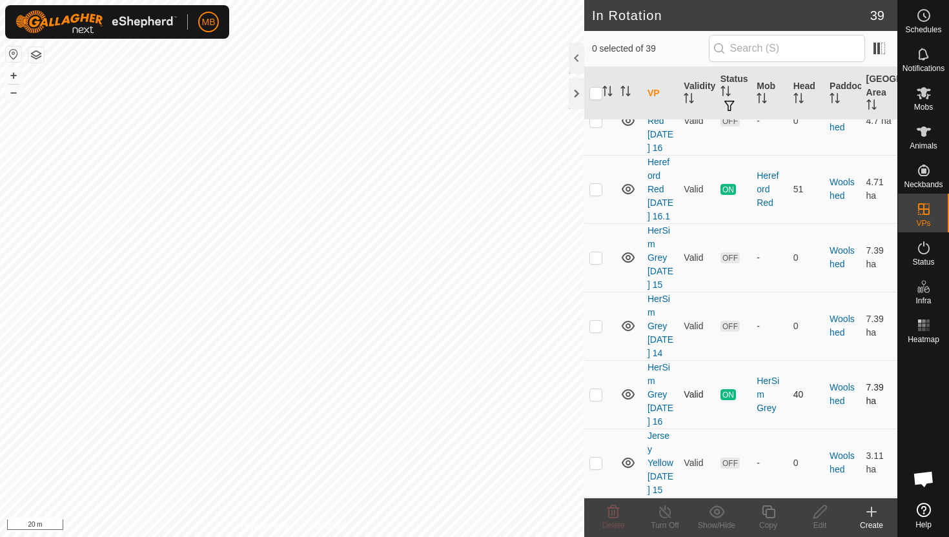
click at [598, 389] on p-checkbox at bounding box center [596, 394] width 13 height 10
checkbox input "true"
click at [770, 515] on icon at bounding box center [769, 511] width 16 height 15
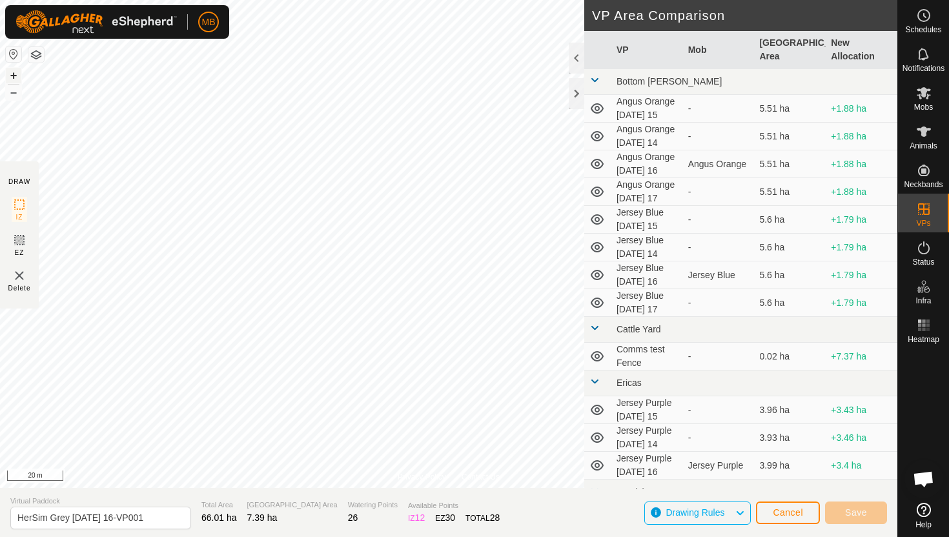
click at [11, 75] on button "+" at bounding box center [13, 75] width 15 height 15
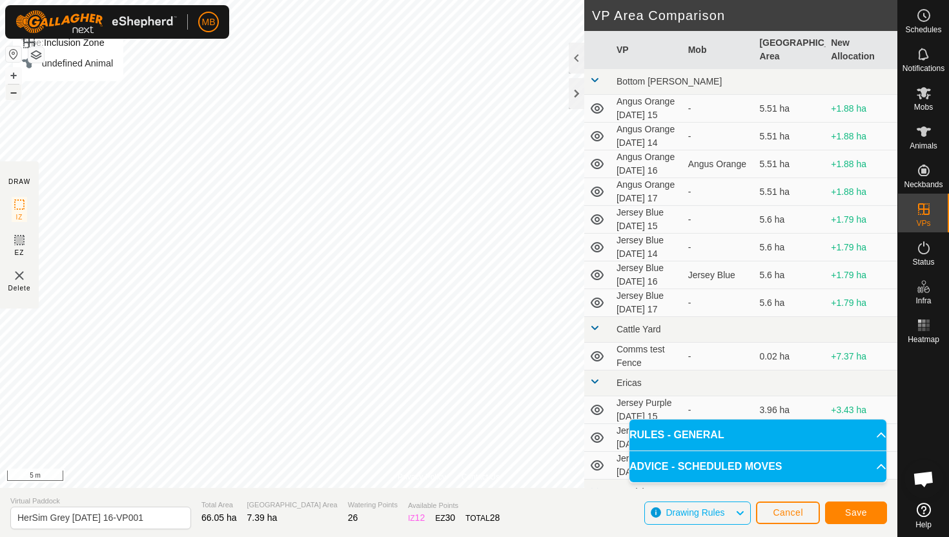
click at [15, 94] on button "–" at bounding box center [13, 92] width 15 height 15
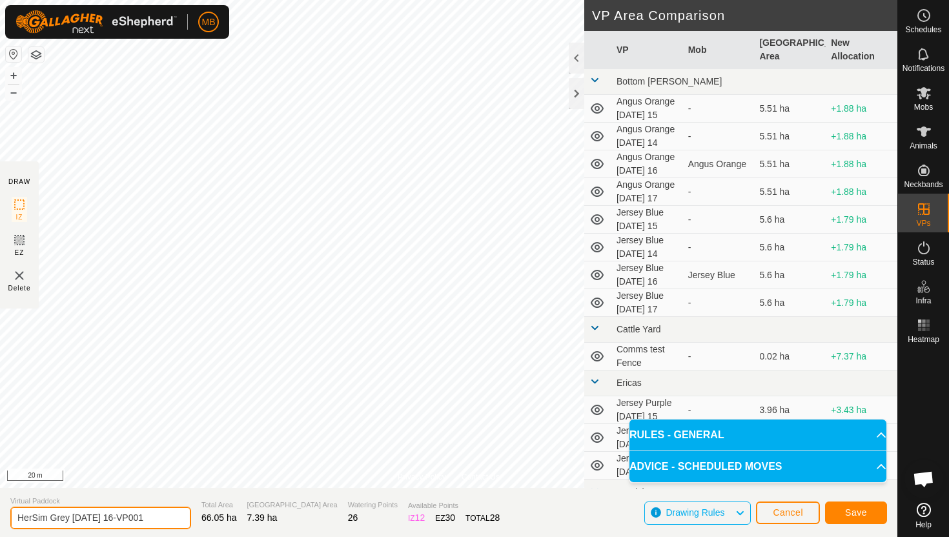
click at [158, 522] on input "HerSim Grey Tuesday 16-VP001" at bounding box center [100, 518] width 181 height 23
type input "HerSim Grey [DATE] 17"
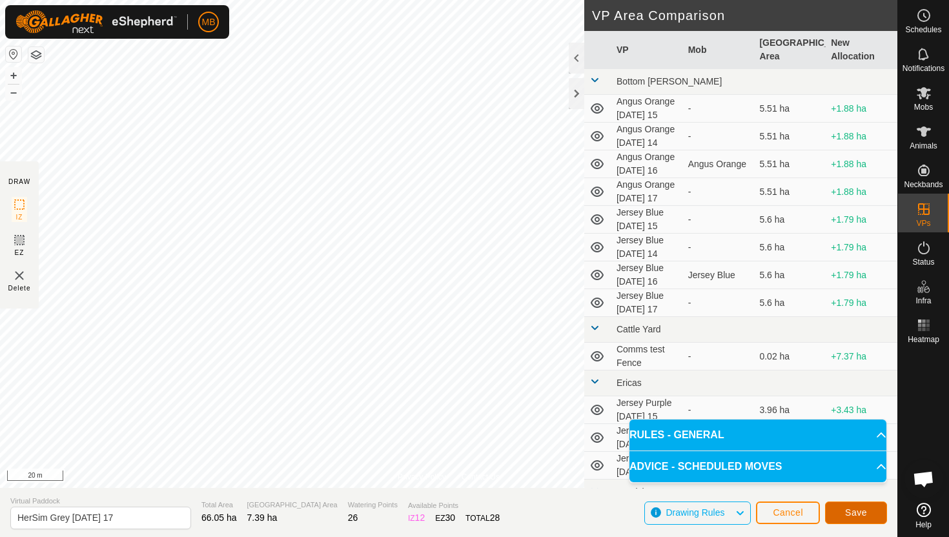
click at [860, 515] on span "Save" at bounding box center [856, 513] width 22 height 10
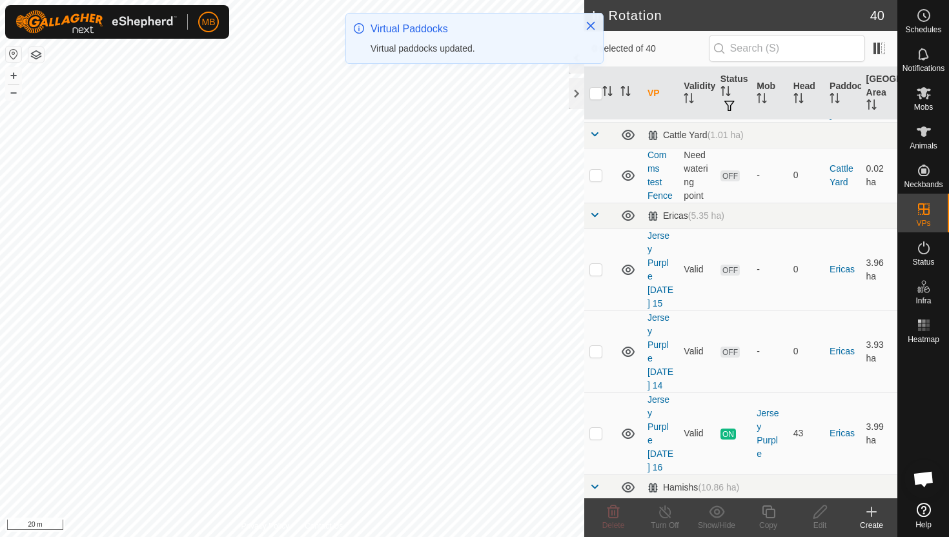
scroll to position [683, 0]
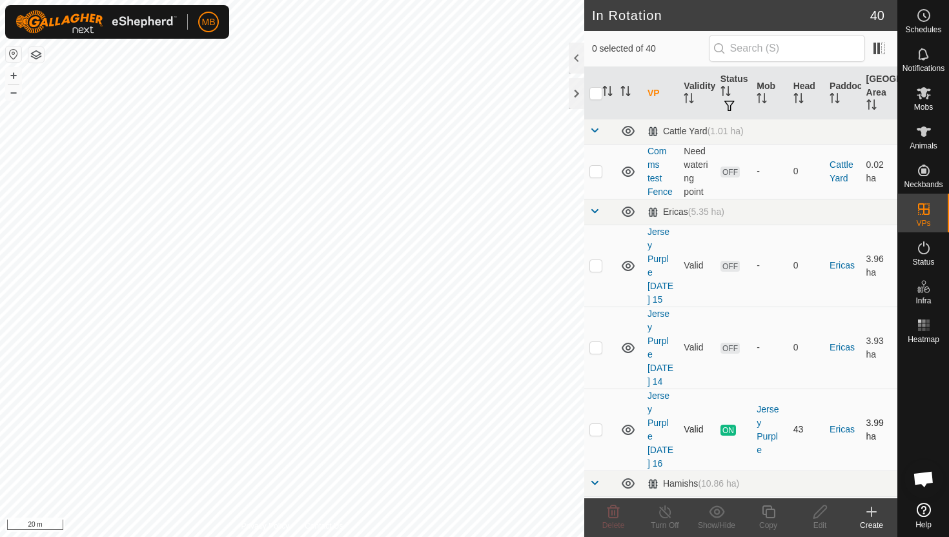
click at [596, 424] on p-checkbox at bounding box center [596, 429] width 13 height 10
checkbox input "true"
click at [766, 511] on icon at bounding box center [769, 511] width 16 height 15
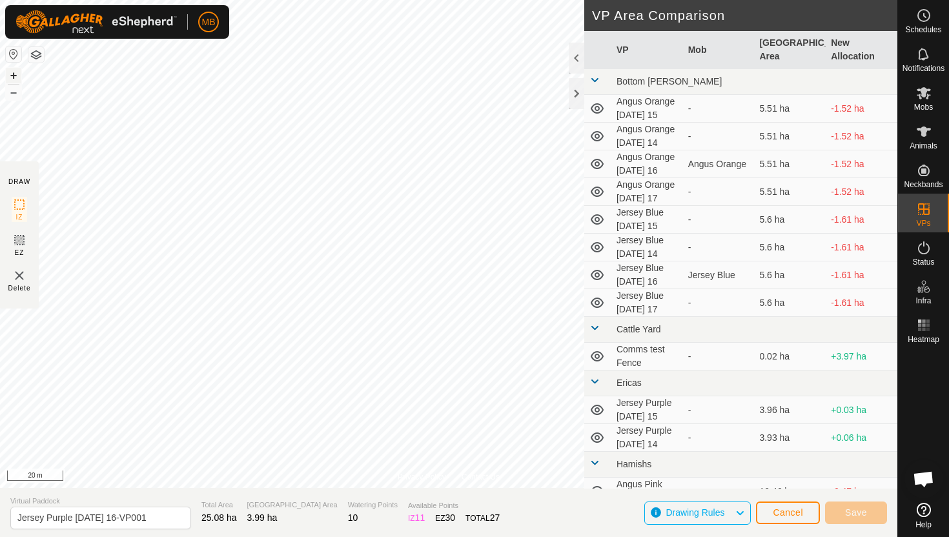
click at [14, 72] on button "+" at bounding box center [13, 75] width 15 height 15
click at [13, 72] on button "+" at bounding box center [13, 75] width 15 height 15
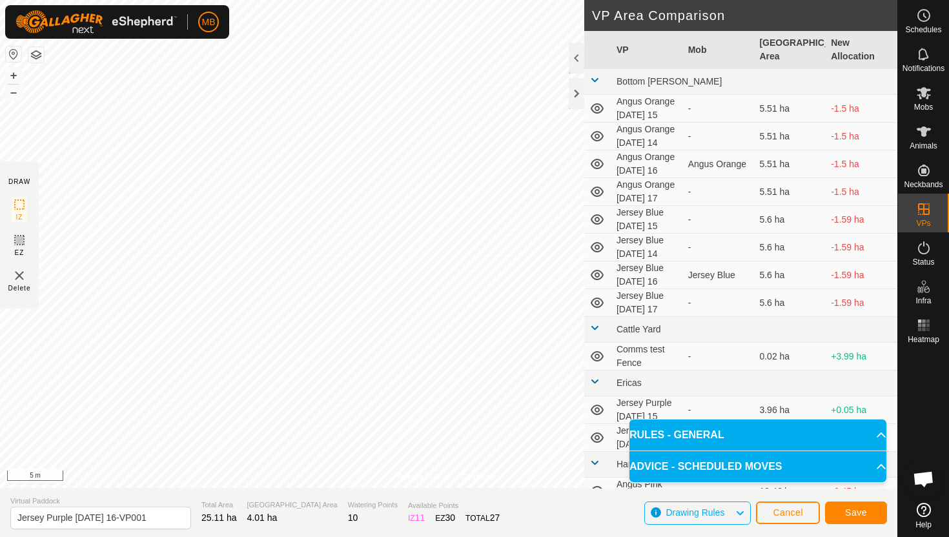
click at [231, 494] on div "Privacy Policy Contact Us Type: Inclusion Zone undefined Animal + – ⇧ i 5 m DRA…" at bounding box center [449, 268] width 898 height 537
click at [10, 92] on button "–" at bounding box center [13, 92] width 15 height 15
click at [15, 94] on button "–" at bounding box center [13, 92] width 15 height 15
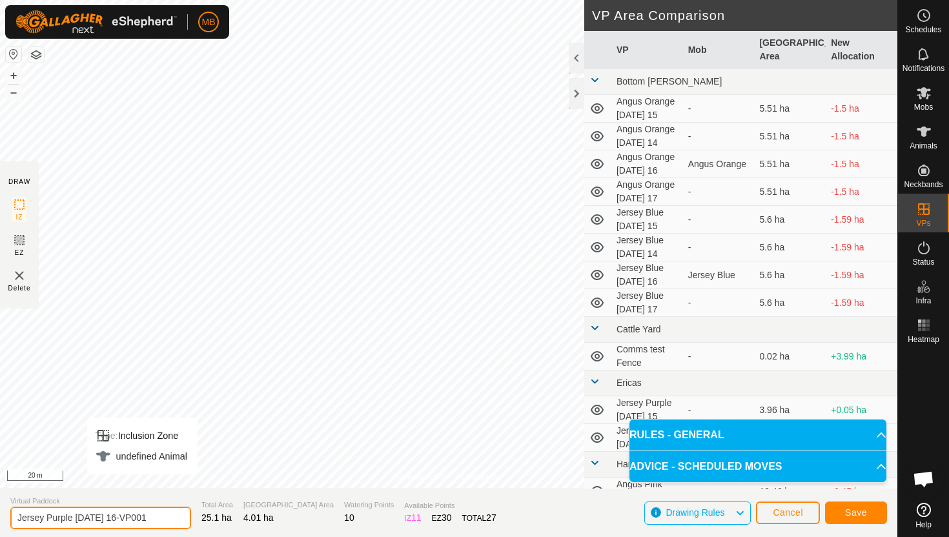
click at [156, 522] on input "Jersey Purple Tuesday 16-VP001" at bounding box center [100, 518] width 181 height 23
type input "Jersey Purple Wednesday 17"
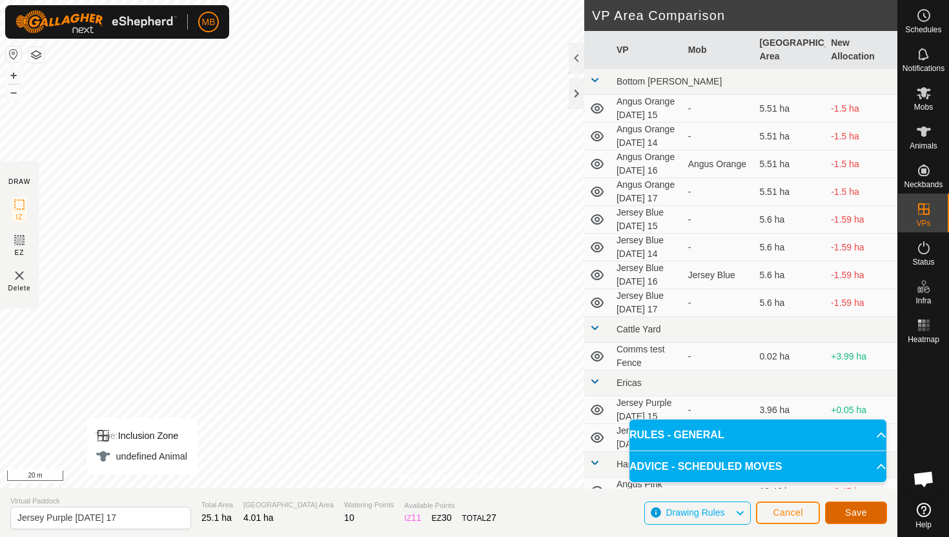
click at [871, 510] on button "Save" at bounding box center [856, 513] width 62 height 23
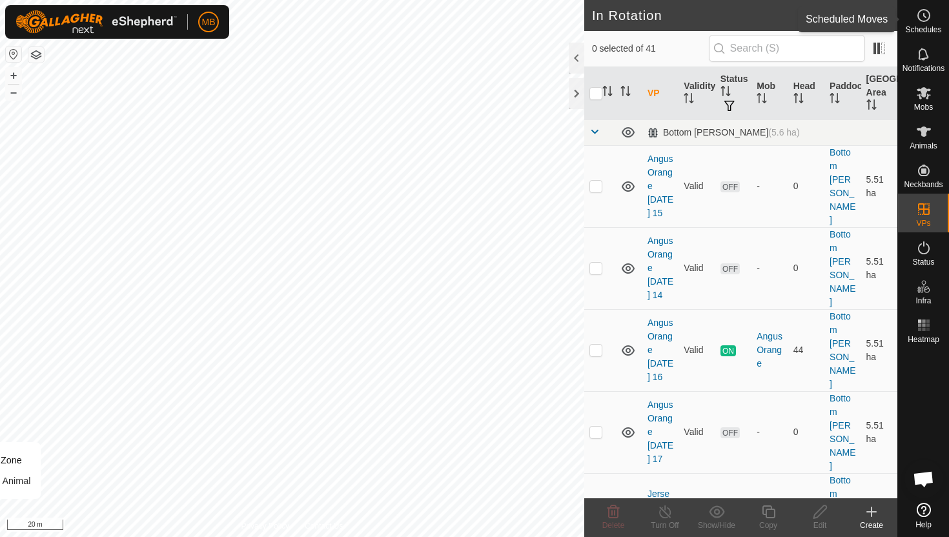
click at [926, 17] on icon at bounding box center [923, 15] width 15 height 15
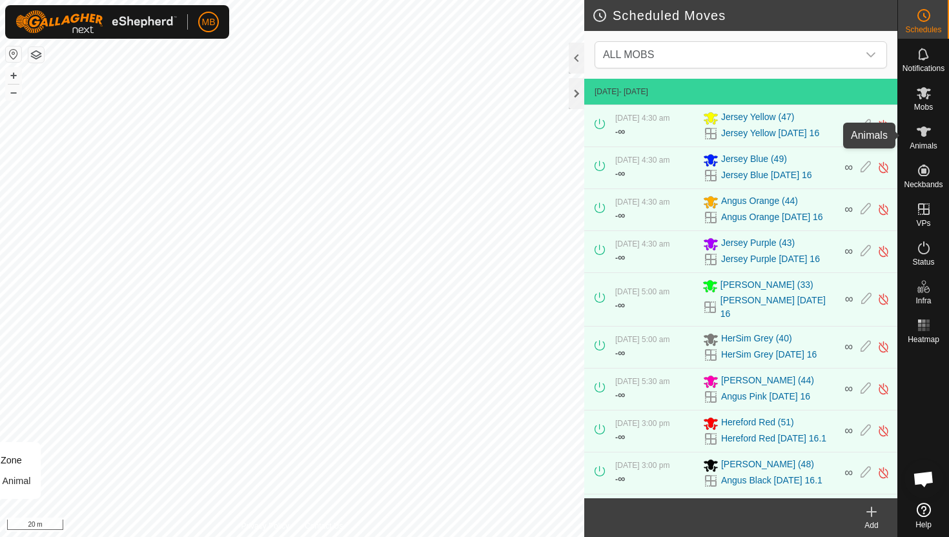
click at [923, 128] on icon at bounding box center [924, 132] width 14 height 10
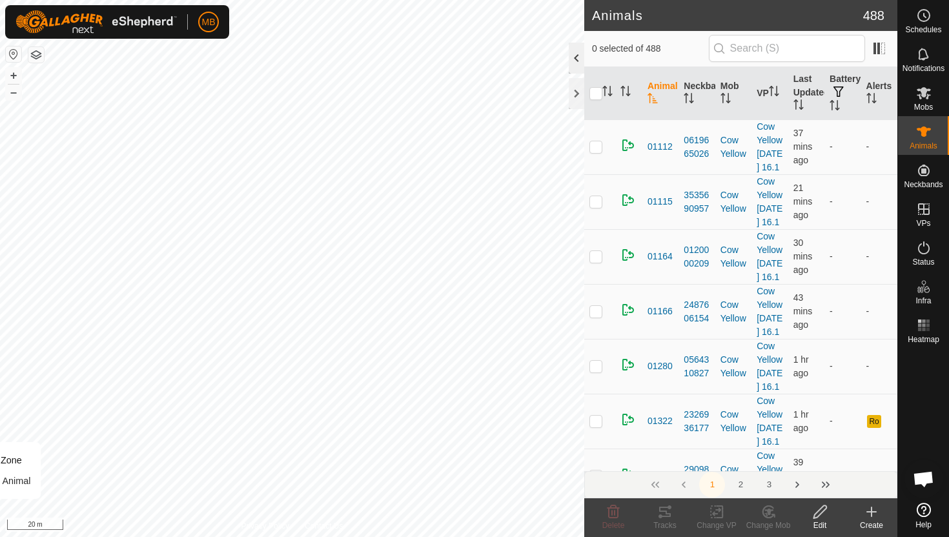
click at [579, 59] on div at bounding box center [576, 58] width 15 height 31
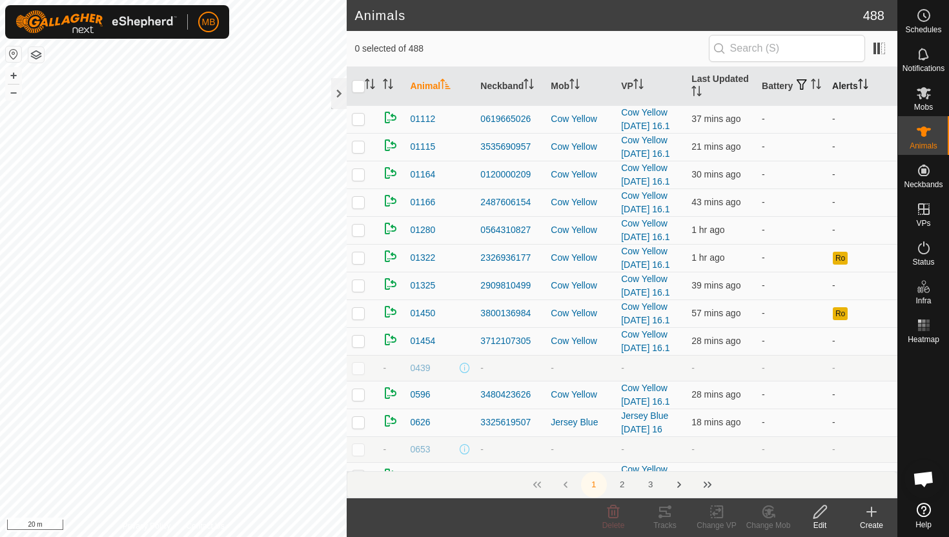
click at [868, 79] on icon "Activate to sort" at bounding box center [863, 84] width 10 height 10
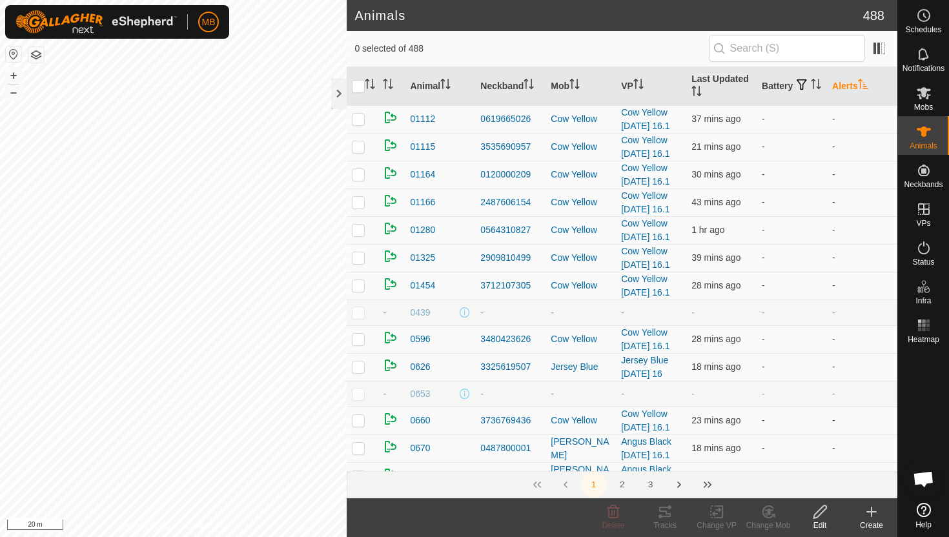
click at [868, 79] on icon "Activate to sort" at bounding box center [863, 84] width 10 height 10
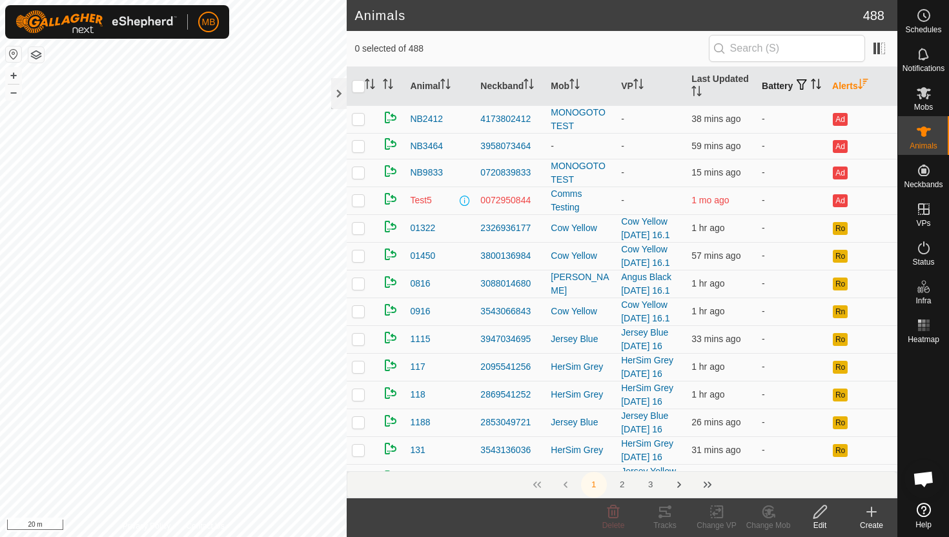
click at [813, 89] on icon "Activate to sort" at bounding box center [813, 84] width 1 height 10
click at [811, 89] on icon "Activate to sort" at bounding box center [816, 84] width 10 height 10
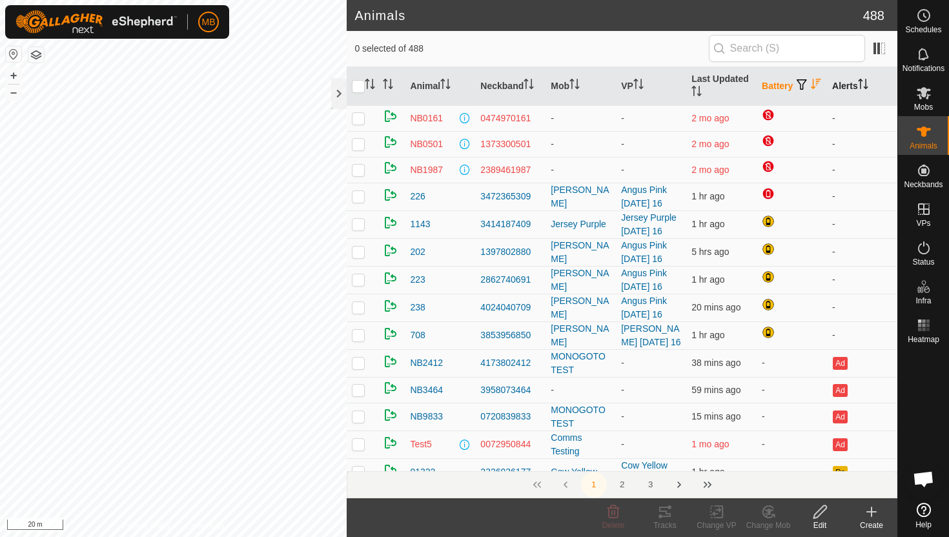
click at [811, 89] on icon "Activate to sort" at bounding box center [816, 84] width 10 height 10
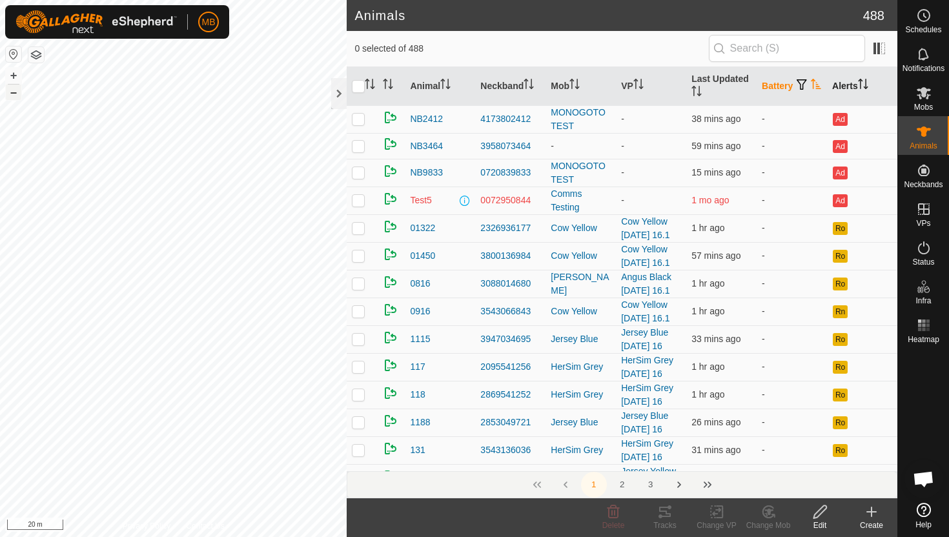
click at [9, 96] on button "–" at bounding box center [13, 92] width 15 height 15
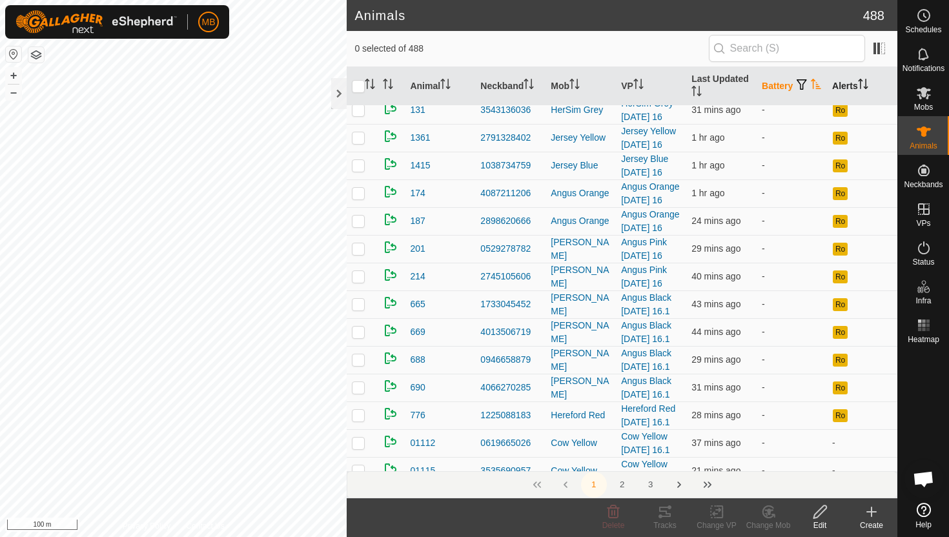
scroll to position [344, 0]
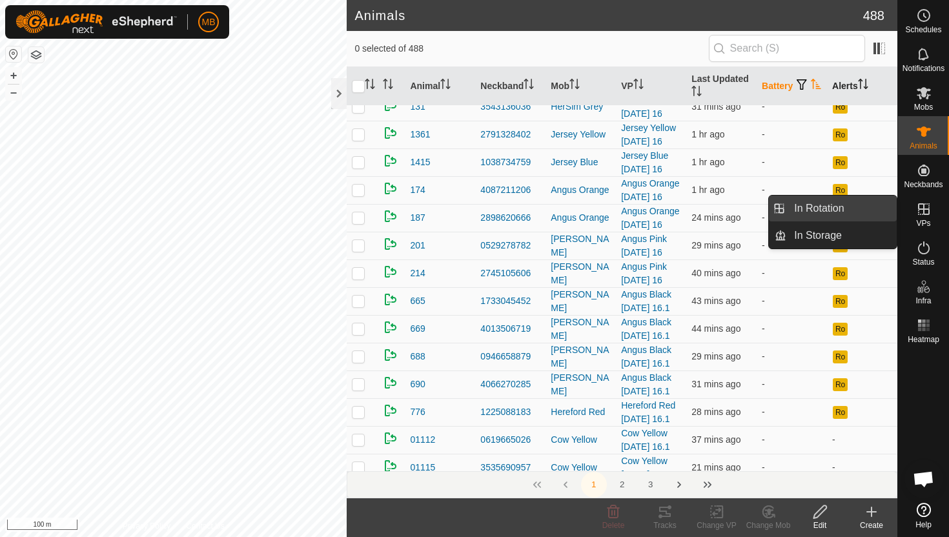
click at [867, 209] on link "In Rotation" at bounding box center [841, 209] width 110 height 26
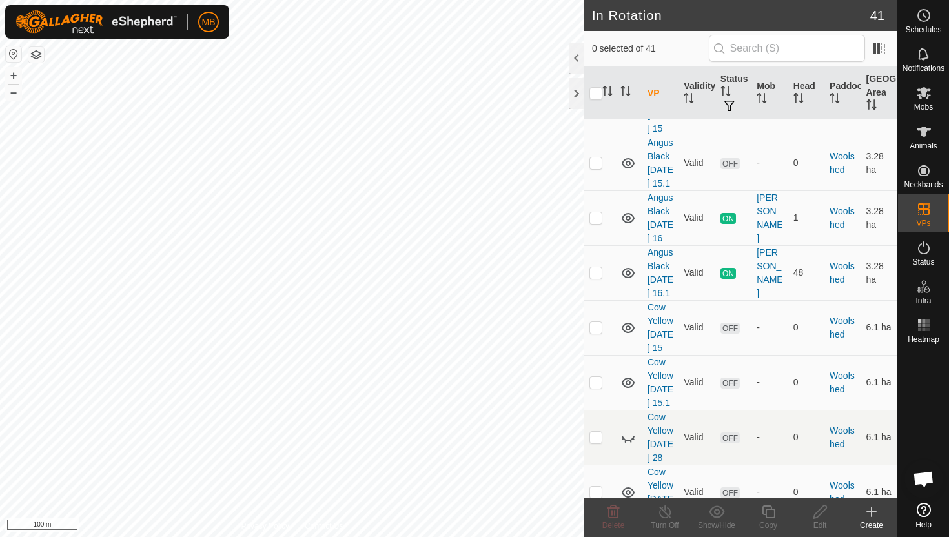
scroll to position [1809, 0]
click at [597, 537] on p-checkbox at bounding box center [596, 544] width 13 height 10
checkbox input "true"
click at [771, 510] on icon at bounding box center [769, 511] width 16 height 15
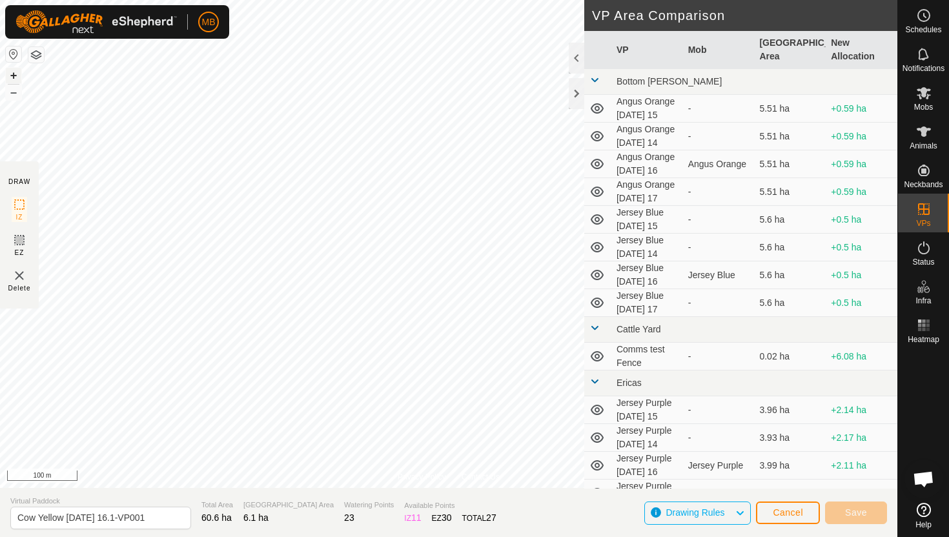
click at [12, 74] on button "+" at bounding box center [13, 75] width 15 height 15
click at [18, 71] on button "+" at bounding box center [13, 75] width 15 height 15
click at [10, 78] on button "+" at bounding box center [13, 75] width 15 height 15
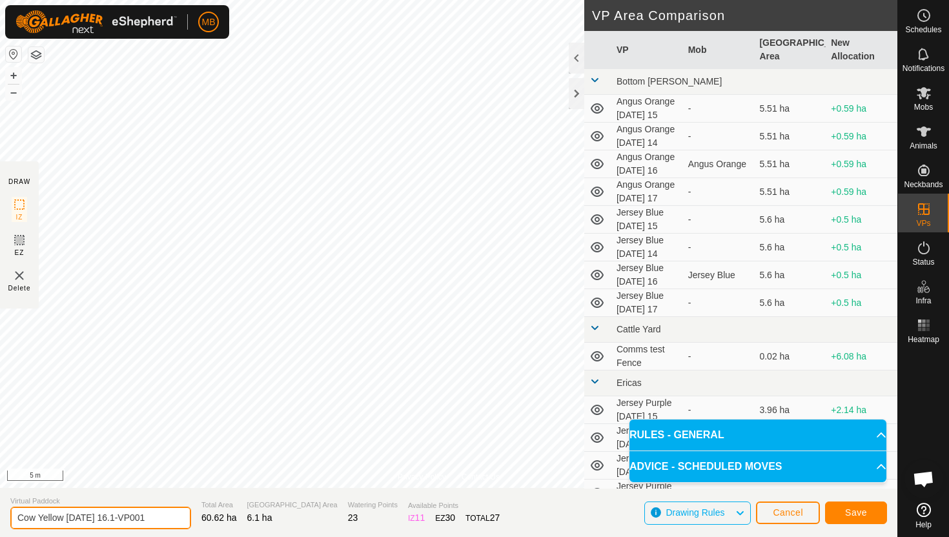
click at [150, 517] on input "Cow Yellow Tuesday 16.1-VP001" at bounding box center [100, 518] width 181 height 23
type input "Cow Yellow [DATE] 17"
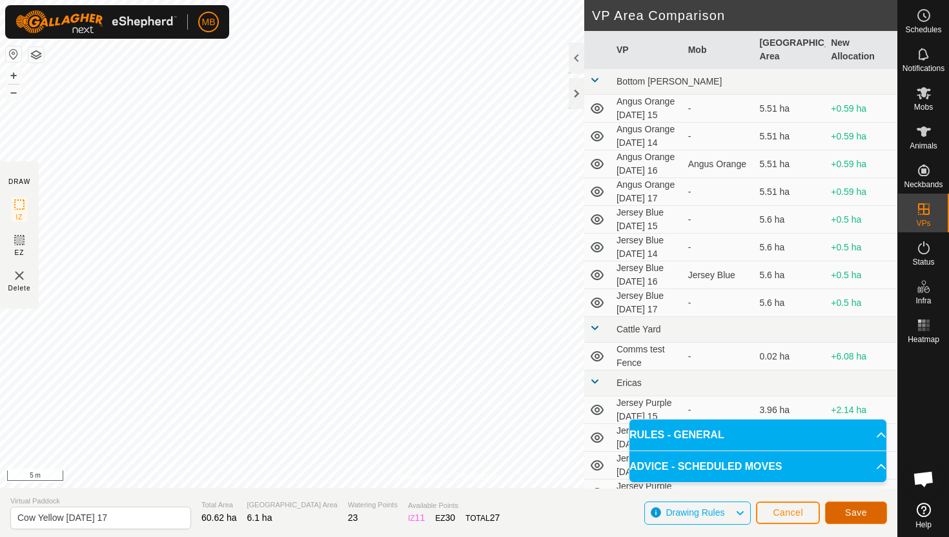
click at [865, 514] on span "Save" at bounding box center [856, 513] width 22 height 10
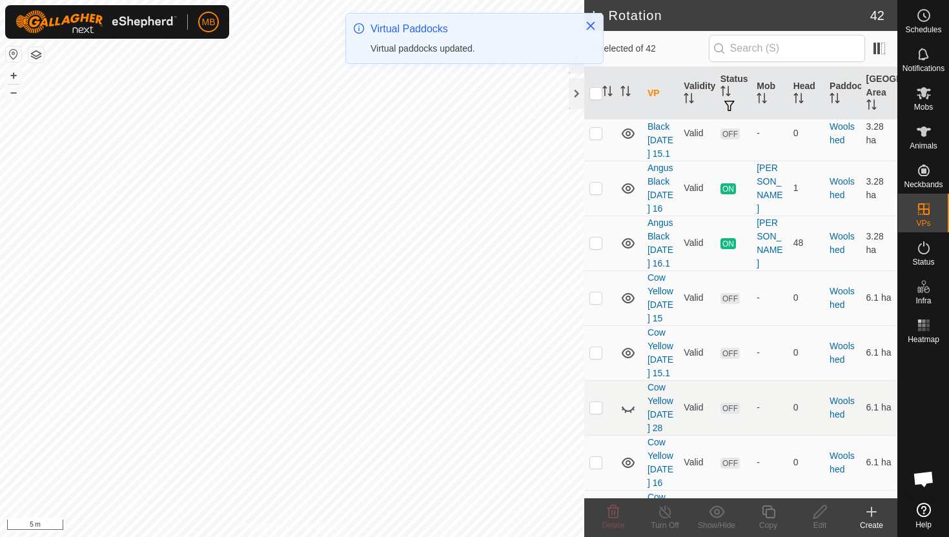
scroll to position [1844, 0]
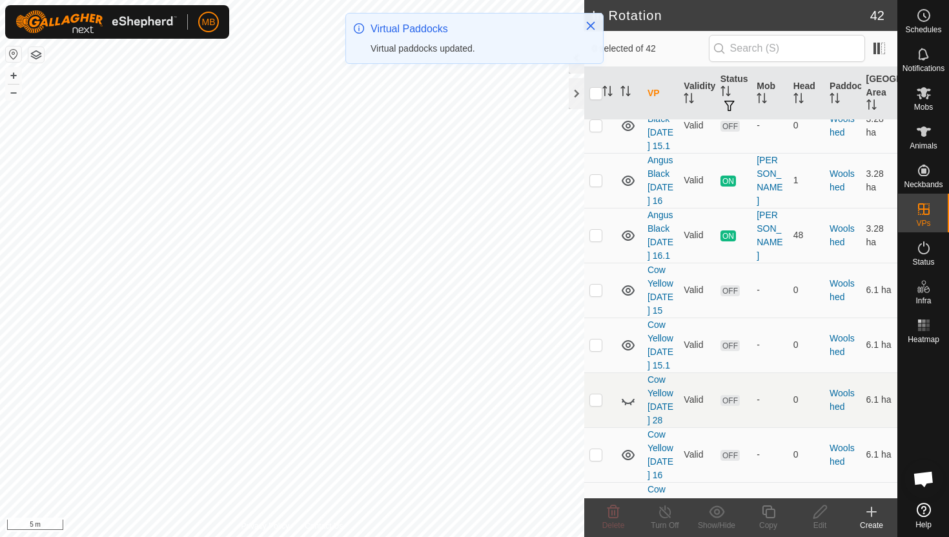
checkbox input "true"
click at [770, 511] on icon at bounding box center [769, 511] width 16 height 15
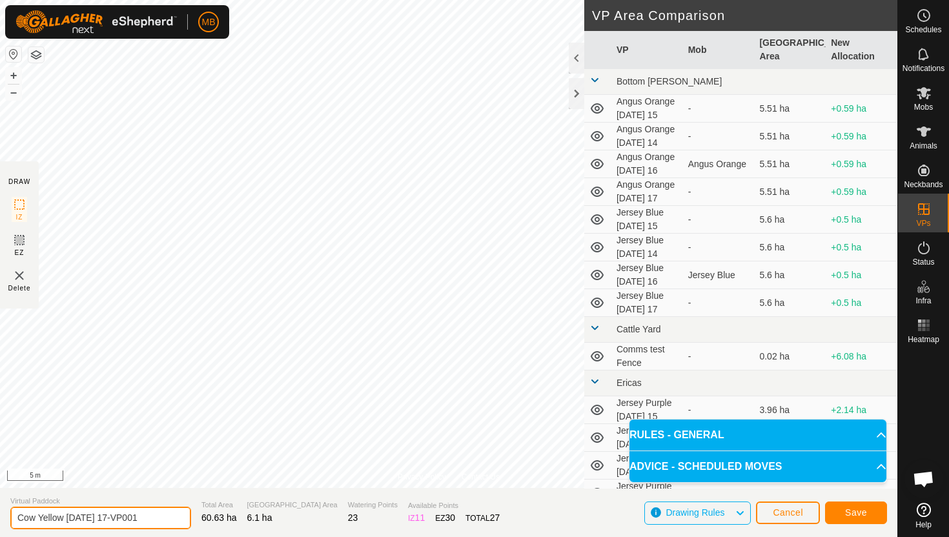
click at [159, 516] on input "Cow Yellow Wednesday 17-VP001" at bounding box center [100, 518] width 181 height 23
type input "Cow Yellow [DATE] 17.1"
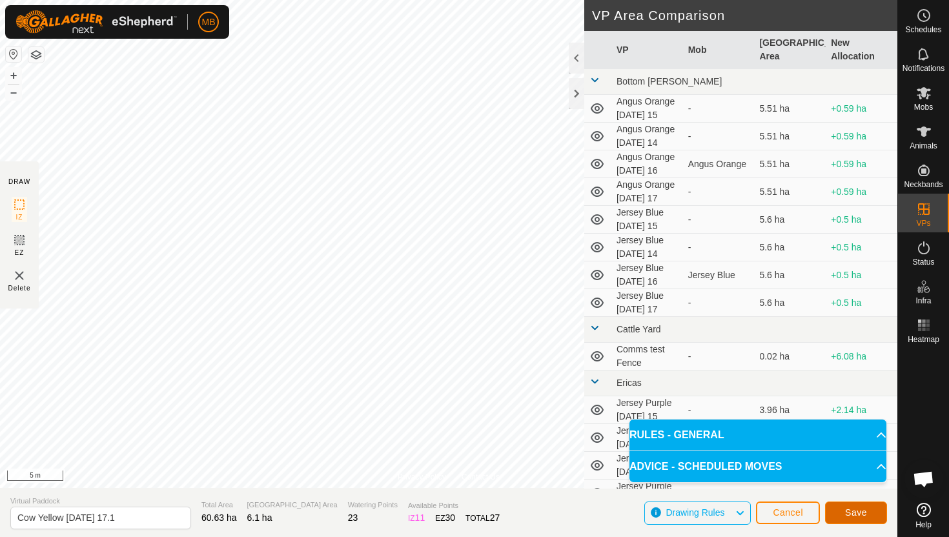
click at [844, 515] on button "Save" at bounding box center [856, 513] width 62 height 23
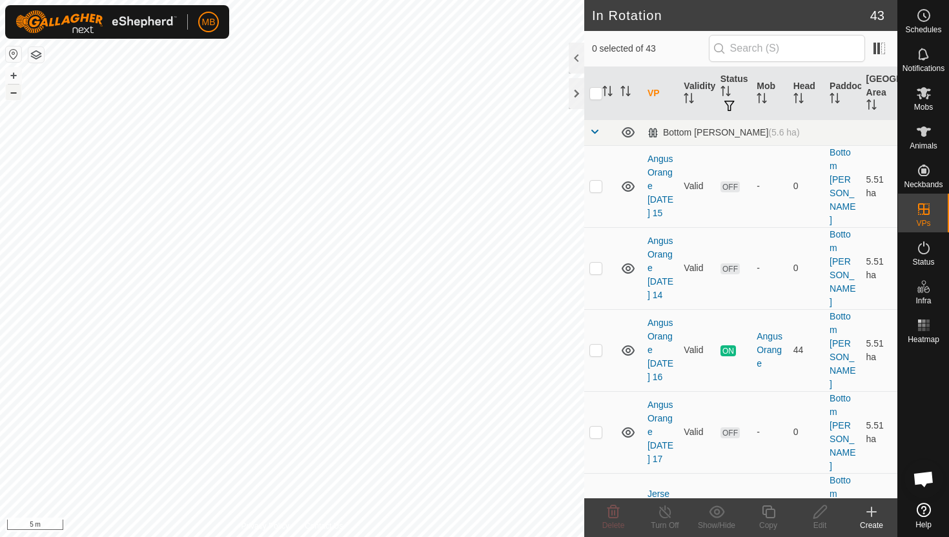
click at [17, 94] on button "–" at bounding box center [13, 92] width 15 height 15
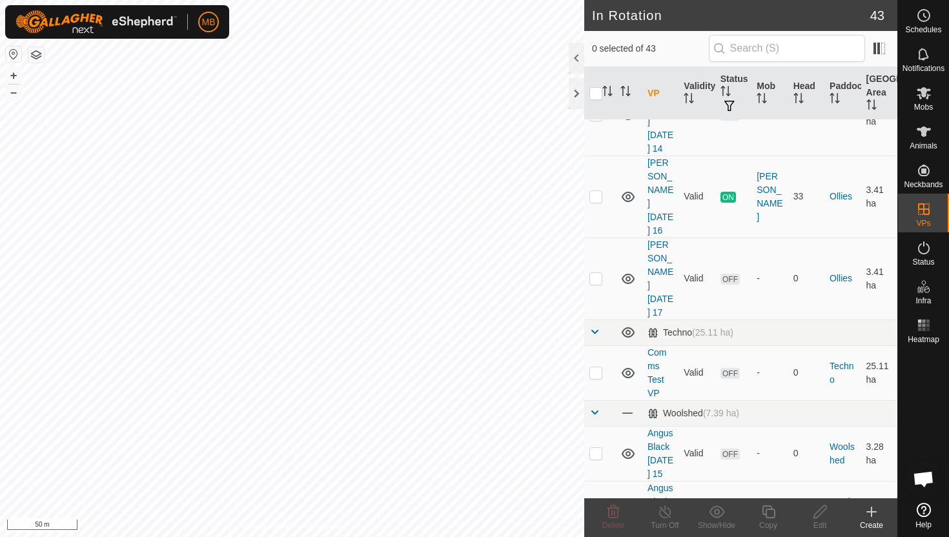
scroll to position [1462, 0]
checkbox input "true"
click at [766, 511] on icon at bounding box center [768, 512] width 13 height 13
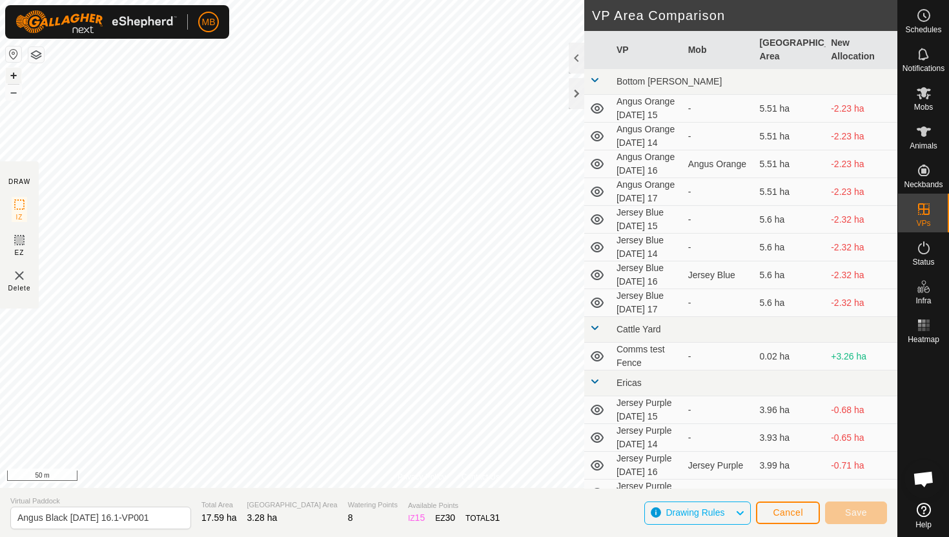
click at [13, 77] on button "+" at bounding box center [13, 75] width 15 height 15
click at [10, 72] on button "+" at bounding box center [13, 75] width 15 height 15
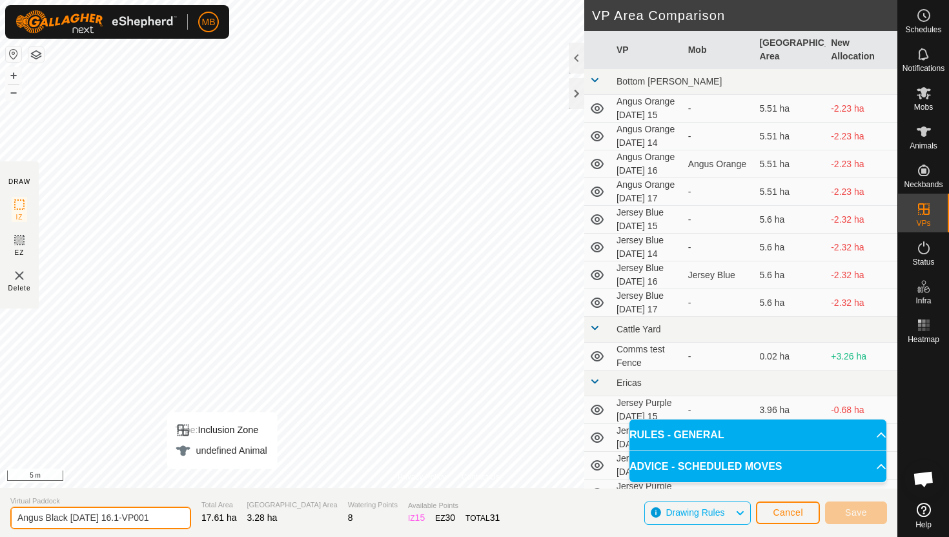
click at [159, 520] on input "Angus Black Tuesday 16.1-VP001" at bounding box center [100, 518] width 181 height 23
type input "Angus Black [DATE] 17"
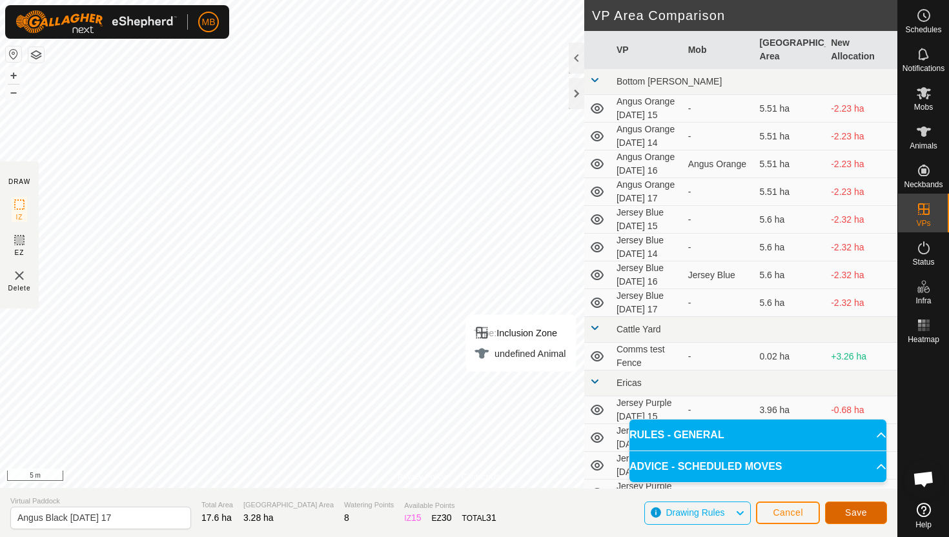
click at [868, 513] on button "Save" at bounding box center [856, 513] width 62 height 23
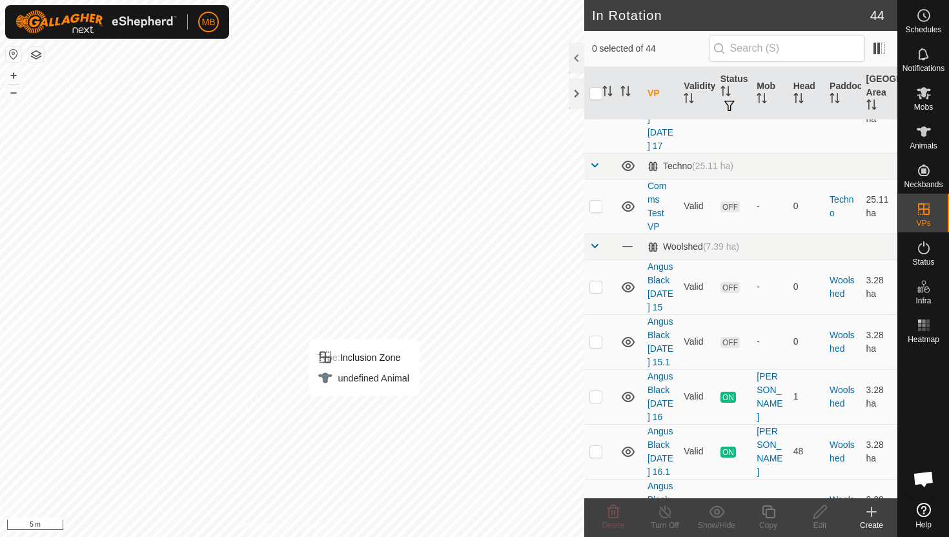
scroll to position [1629, 0]
click at [593, 499] on p-checkbox at bounding box center [596, 504] width 13 height 10
checkbox input "true"
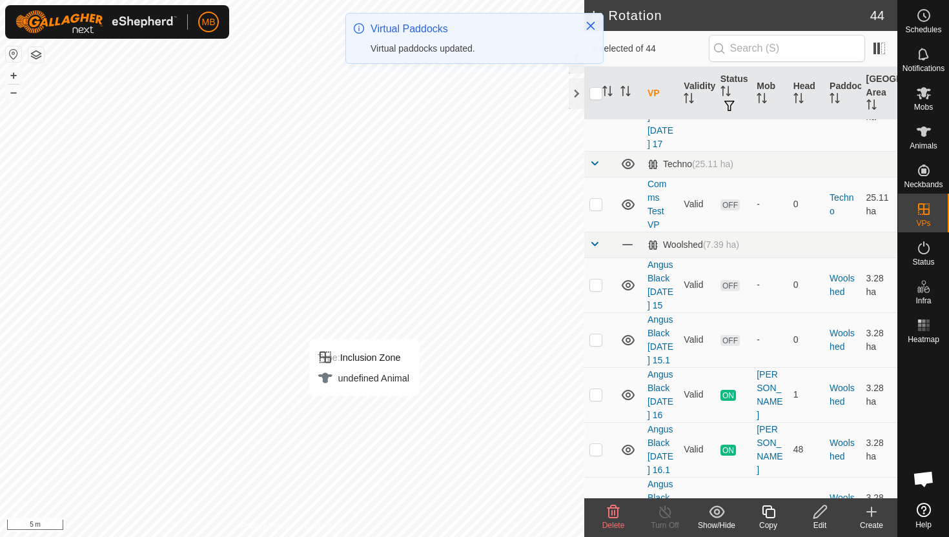
click at [770, 512] on icon at bounding box center [769, 511] width 16 height 15
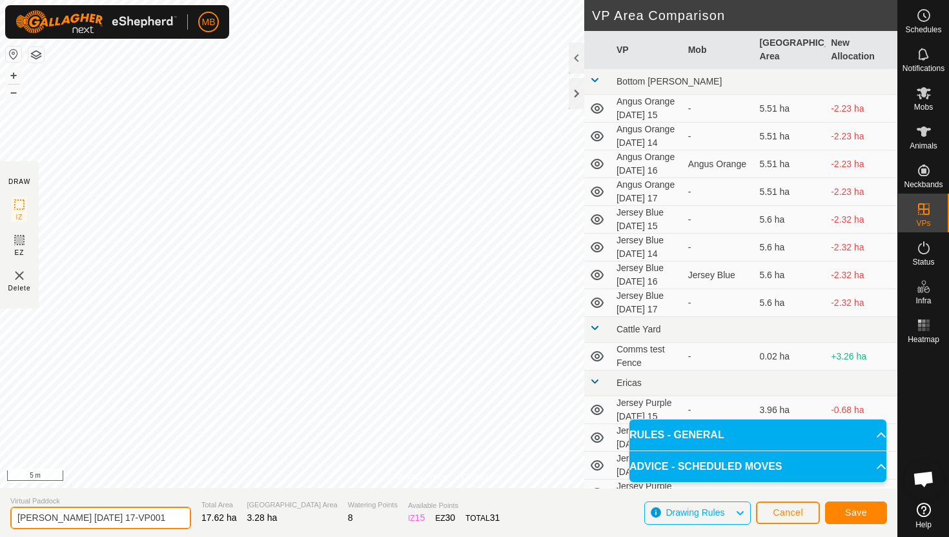
click at [162, 520] on input "Angus Black Wednesday 17-VP001" at bounding box center [100, 518] width 181 height 23
type input "Angus Black [DATE] 17.1"
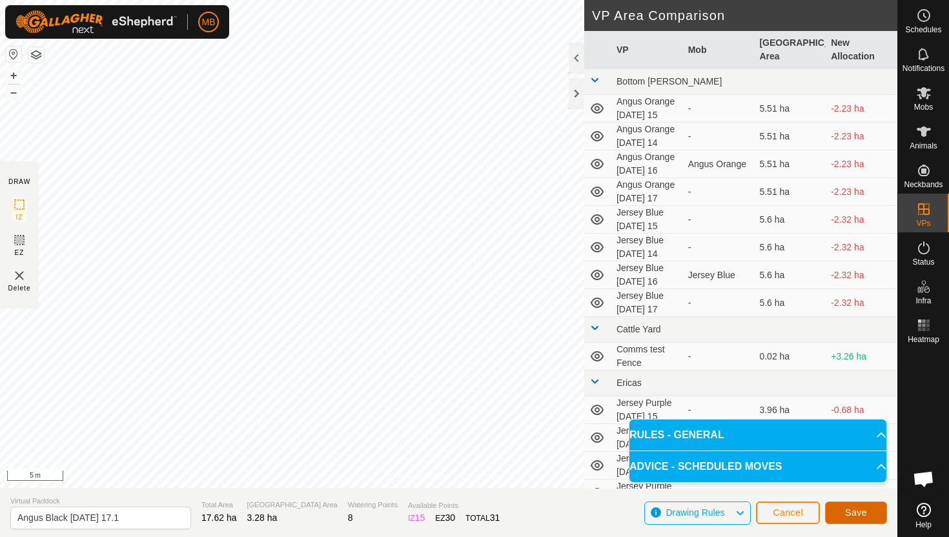
click at [850, 506] on button "Save" at bounding box center [856, 513] width 62 height 23
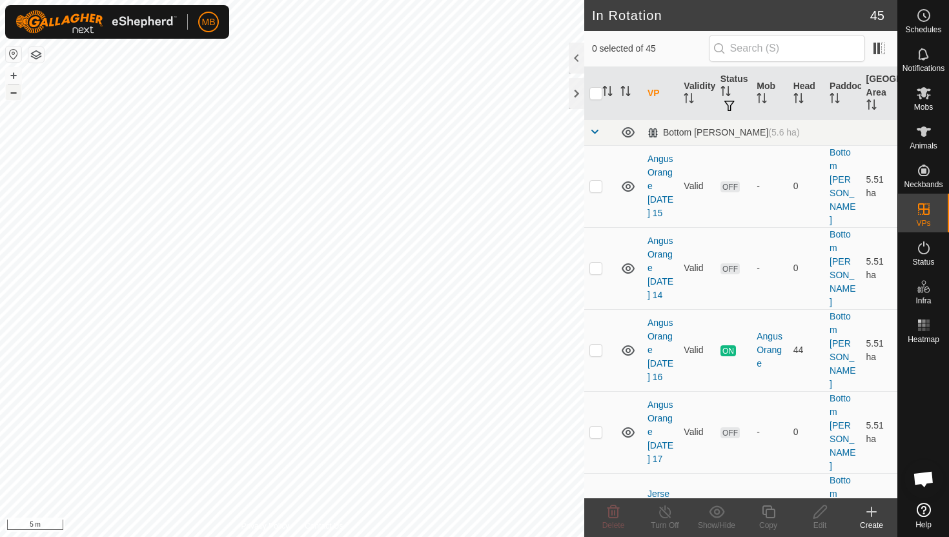
click at [19, 92] on button "–" at bounding box center [13, 92] width 15 height 15
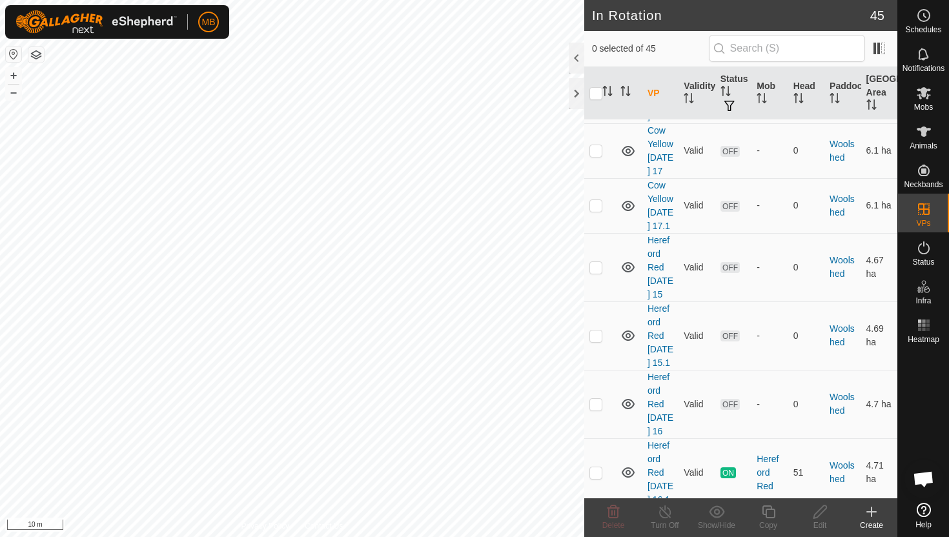
scroll to position [2370, 0]
click at [598, 464] on p-checkbox at bounding box center [596, 469] width 13 height 10
checkbox input "true"
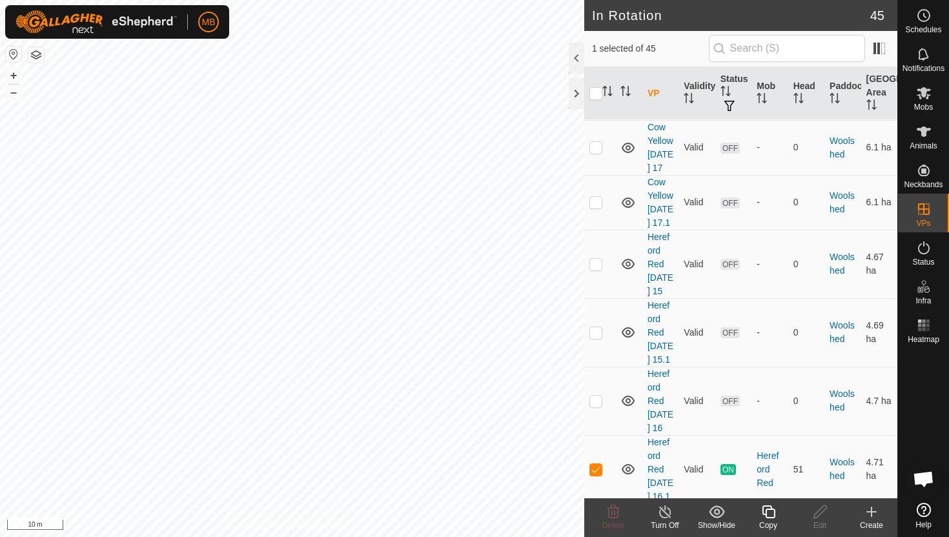
click at [769, 513] on icon at bounding box center [769, 511] width 16 height 15
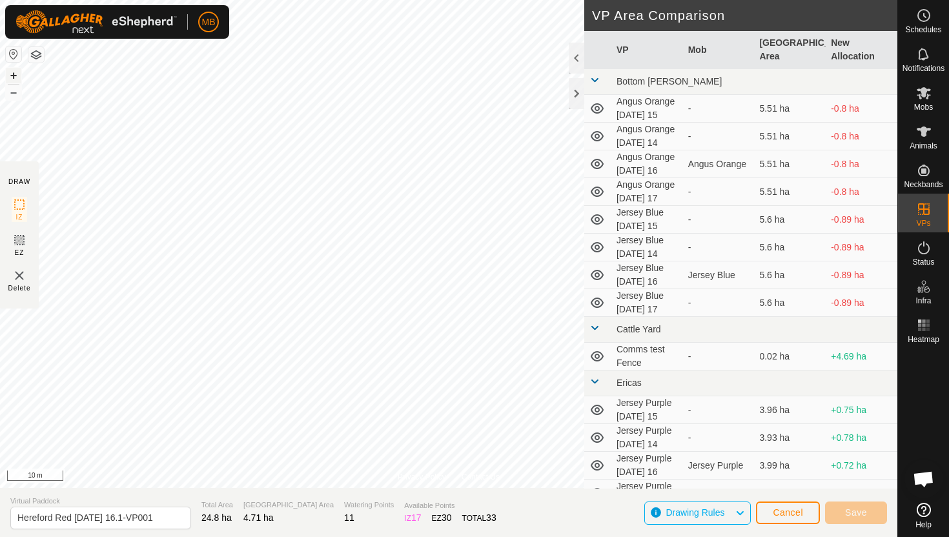
click at [14, 74] on button "+" at bounding box center [13, 75] width 15 height 15
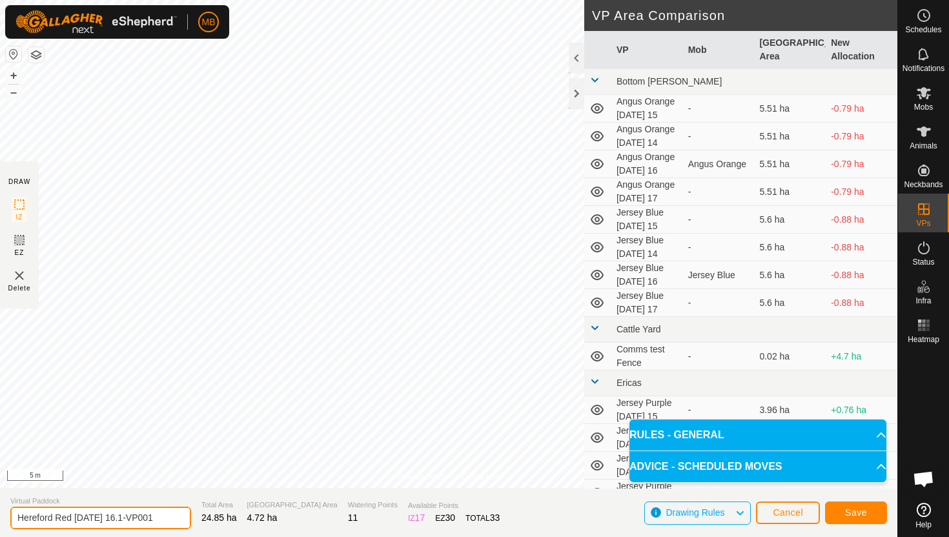
click at [159, 519] on input "Hereford Red Tuesday 16.1-VP001" at bounding box center [100, 518] width 181 height 23
type input "Hereford Red [DATE] 17"
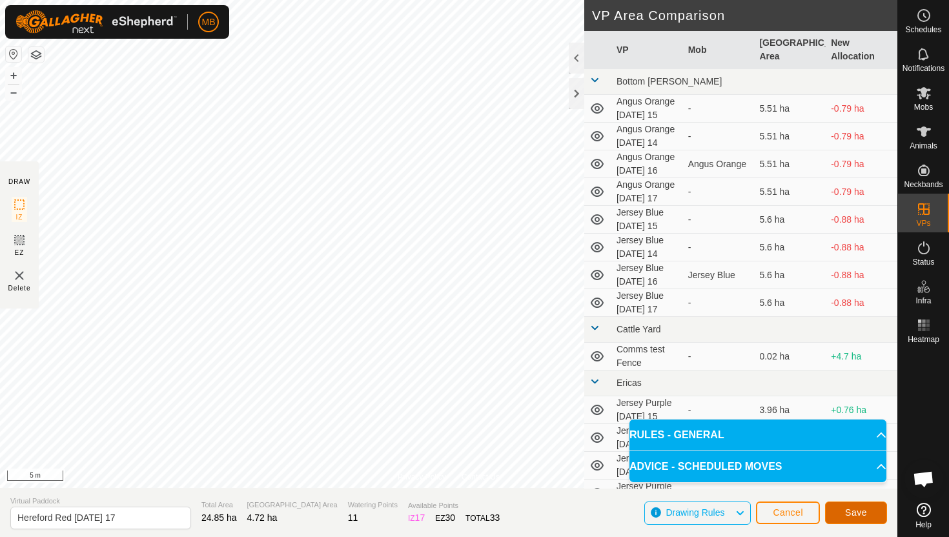
click at [860, 509] on span "Save" at bounding box center [856, 513] width 22 height 10
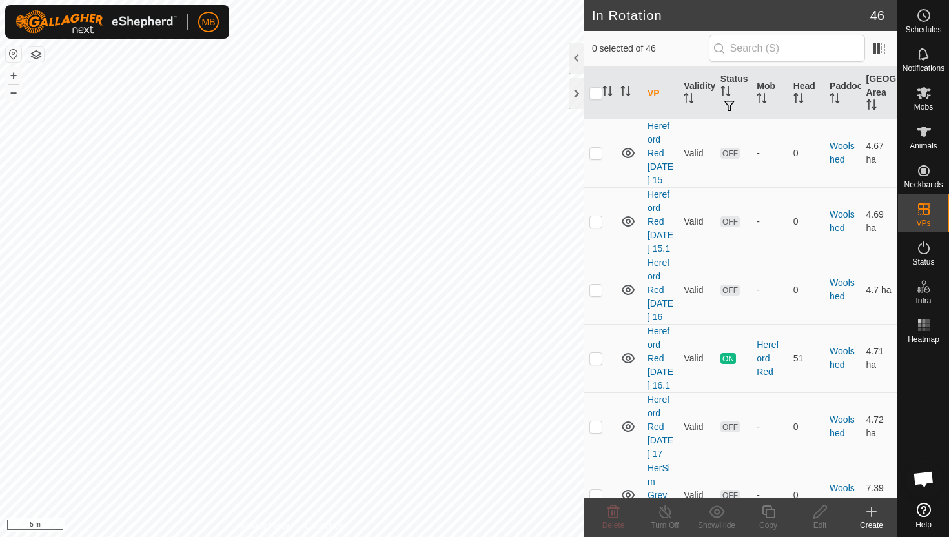
scroll to position [2483, 0]
click at [597, 420] on p-checkbox at bounding box center [596, 425] width 13 height 10
checkbox input "true"
click at [769, 513] on icon at bounding box center [769, 511] width 16 height 15
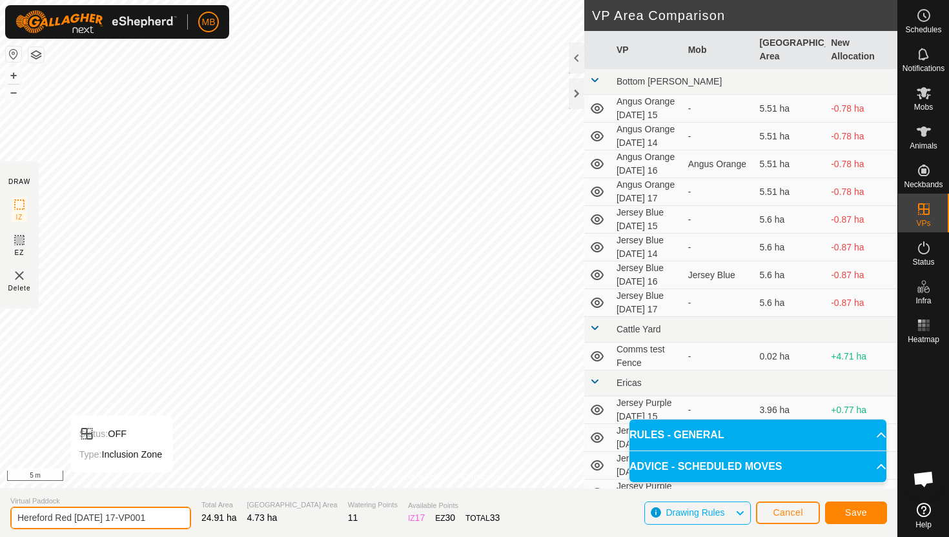
click at [161, 519] on input "Hereford Red Wednesday 17-VP001" at bounding box center [100, 518] width 181 height 23
type input "Hereford Red [DATE] 17.1"
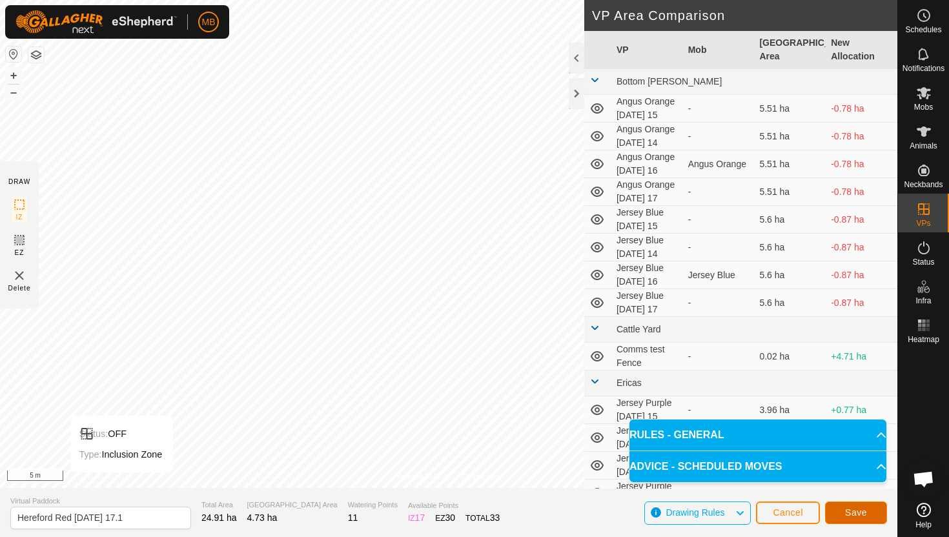
click at [848, 513] on span "Save" at bounding box center [856, 513] width 22 height 10
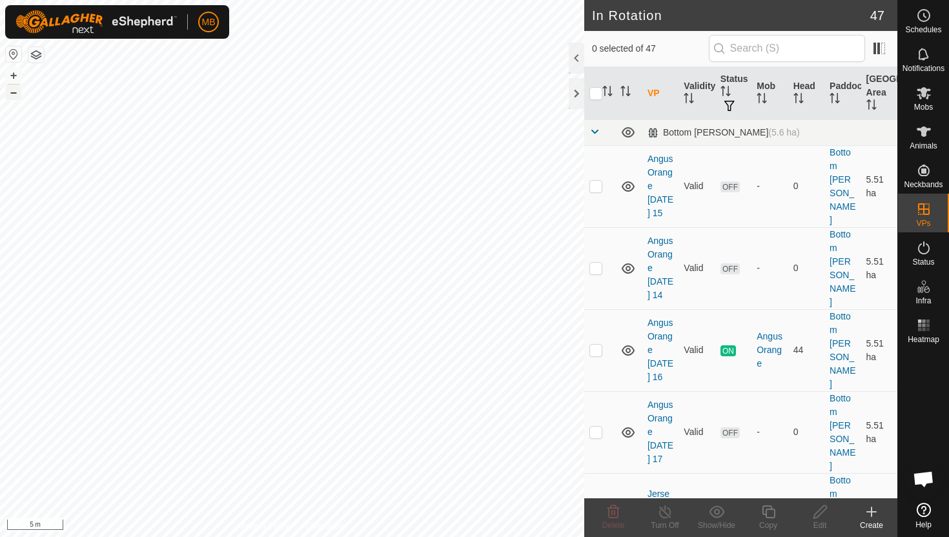
click at [17, 90] on button "–" at bounding box center [13, 92] width 15 height 15
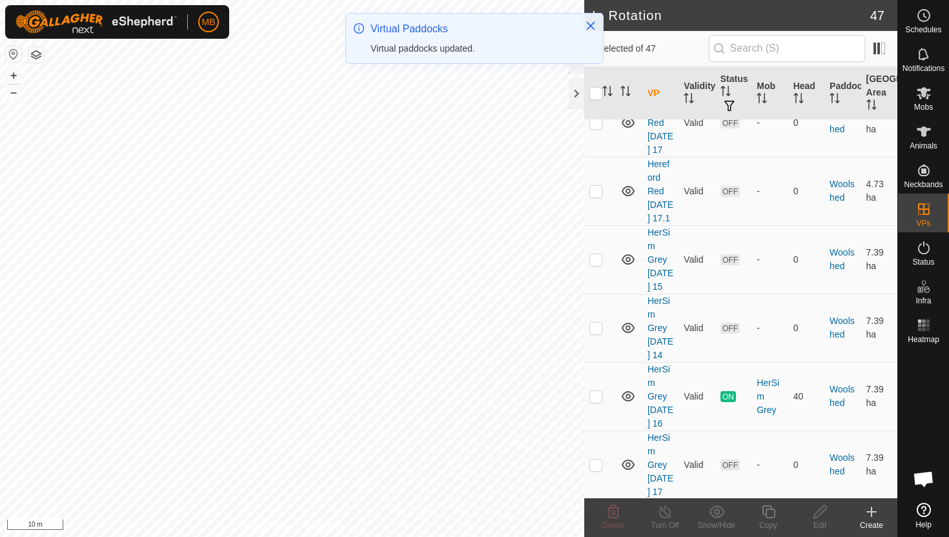
scroll to position [2964, 0]
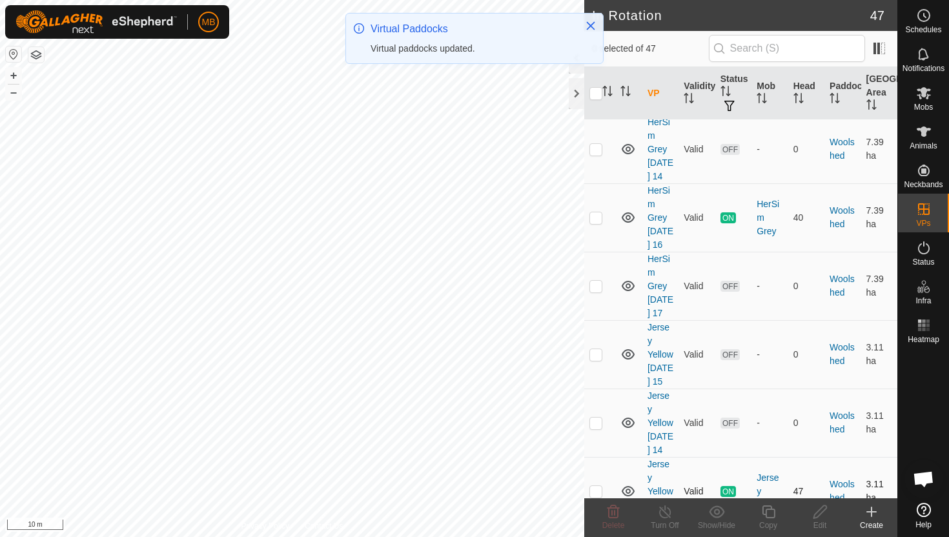
click at [599, 486] on p-checkbox at bounding box center [596, 491] width 13 height 10
checkbox input "true"
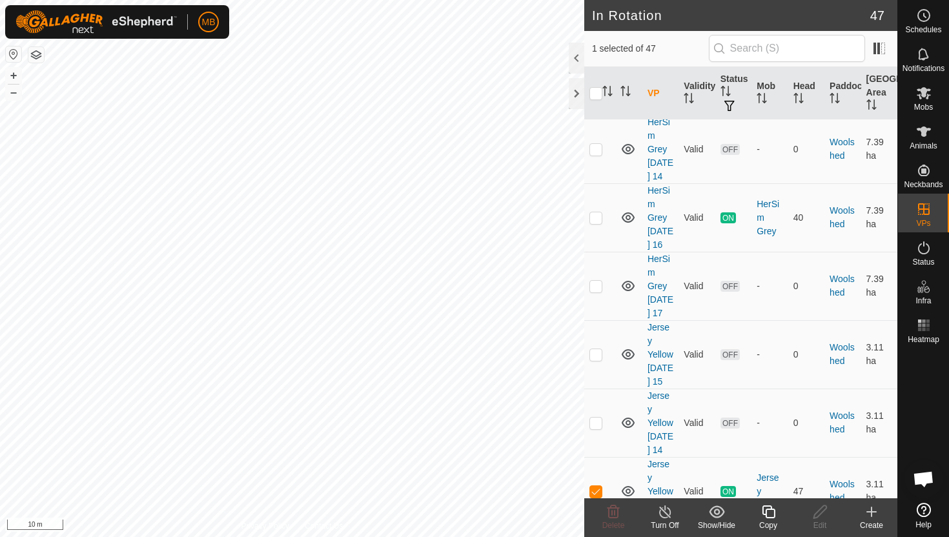
click at [768, 514] on icon at bounding box center [769, 511] width 16 height 15
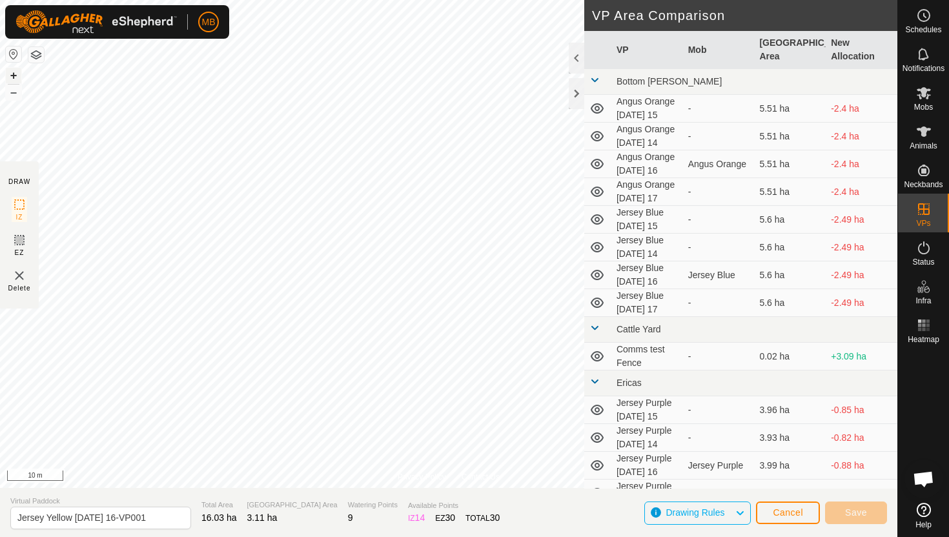
click at [17, 72] on button "+" at bounding box center [13, 75] width 15 height 15
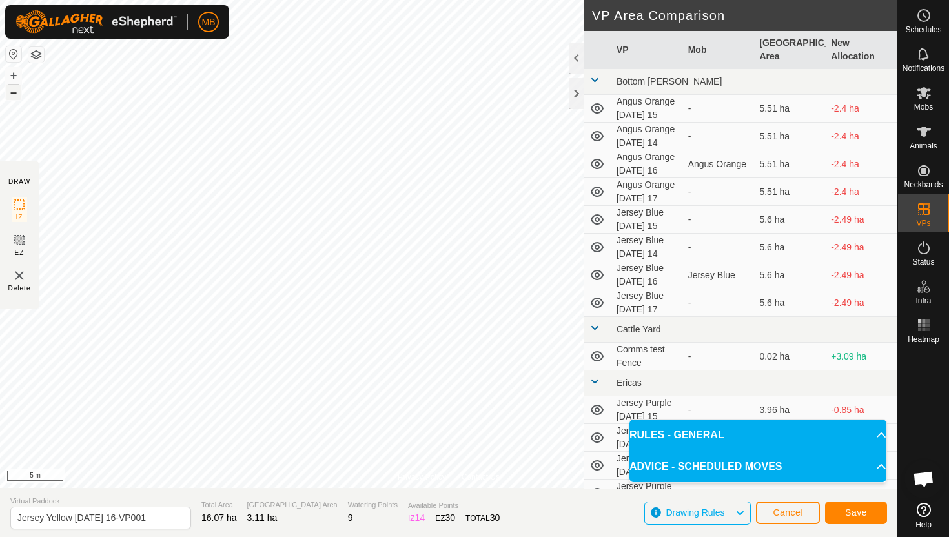
click at [13, 95] on button "–" at bounding box center [13, 92] width 15 height 15
click at [159, 521] on input "Jersey Yellow Tuesday 16-VP001" at bounding box center [100, 518] width 181 height 23
type input "Jersey Yellow [DATE] 17"
click at [858, 512] on span "Save" at bounding box center [856, 513] width 22 height 10
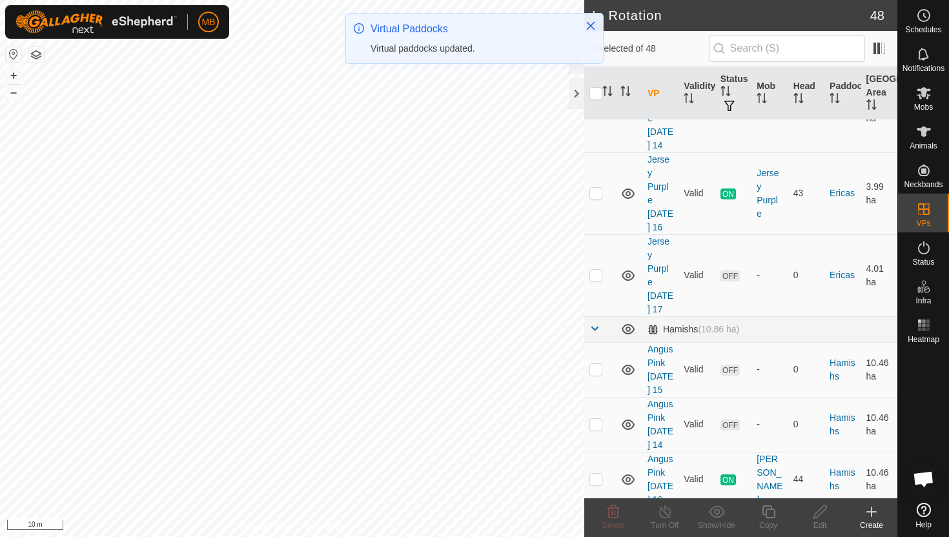
scroll to position [923, 0]
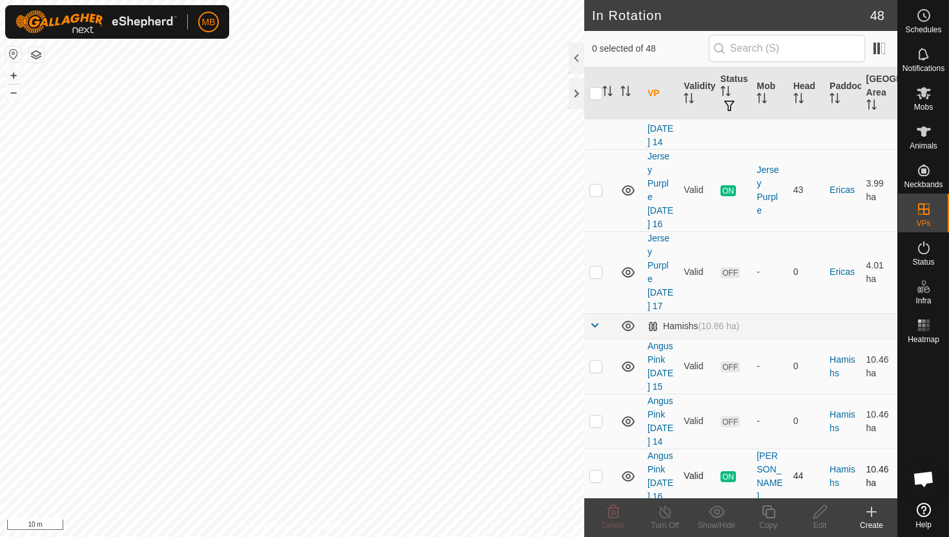
click at [601, 471] on p-checkbox at bounding box center [596, 476] width 13 height 10
checkbox input "true"
click at [774, 513] on icon at bounding box center [769, 511] width 16 height 15
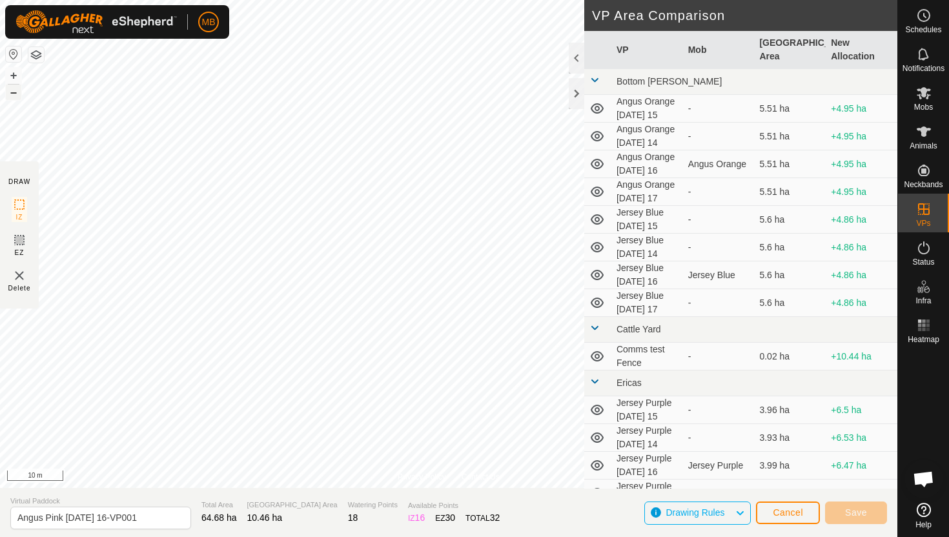
click at [11, 94] on button "–" at bounding box center [13, 92] width 15 height 15
click at [104, 531] on div "Privacy Policy Contact Us Type: Inclusion Zone undefined Animal + – ⇧ i 50 m DR…" at bounding box center [449, 268] width 898 height 537
click at [156, 537] on div "Privacy Policy Contact Us Type: Inclusion Zone undefined Animal + – ⇧ i 50 m DR…" at bounding box center [449, 268] width 898 height 537
click at [14, 71] on button "+" at bounding box center [13, 75] width 15 height 15
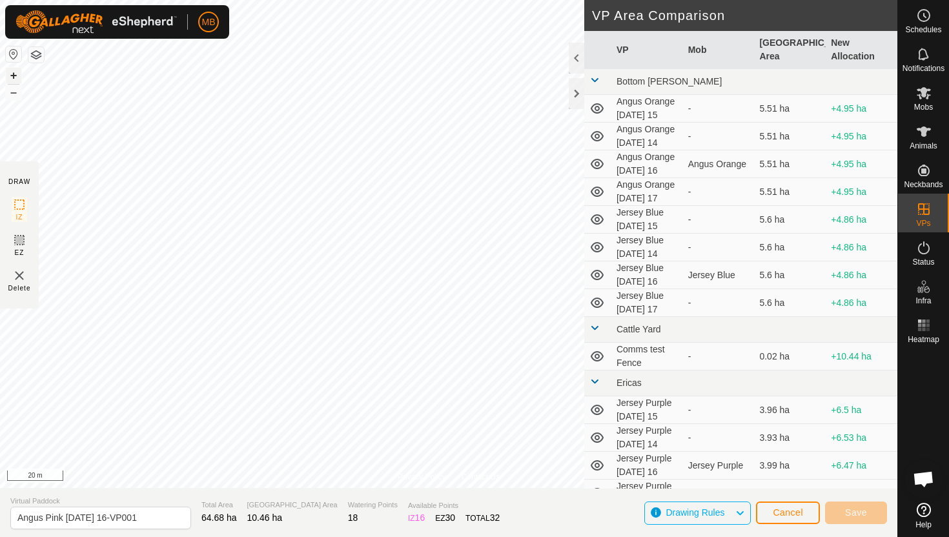
click at [14, 71] on button "+" at bounding box center [13, 75] width 15 height 15
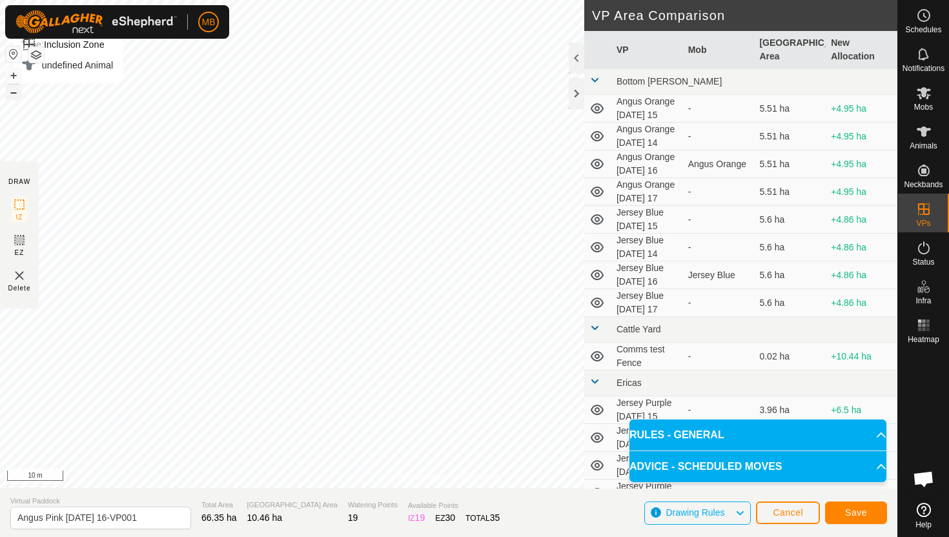
click at [14, 96] on button "–" at bounding box center [13, 92] width 15 height 15
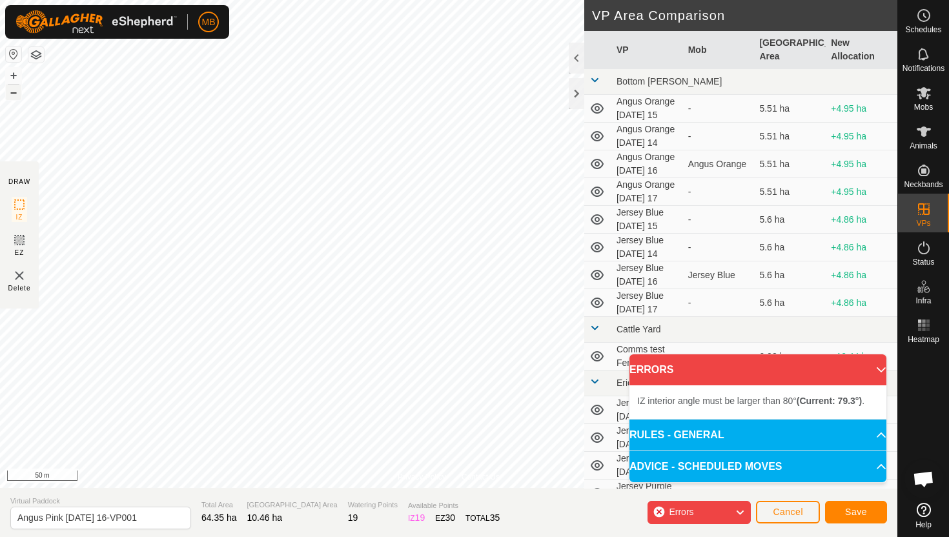
click at [14, 94] on button "–" at bounding box center [13, 92] width 15 height 15
click at [12, 72] on button "+" at bounding box center [13, 75] width 15 height 15
click at [10, 72] on button "+" at bounding box center [13, 75] width 15 height 15
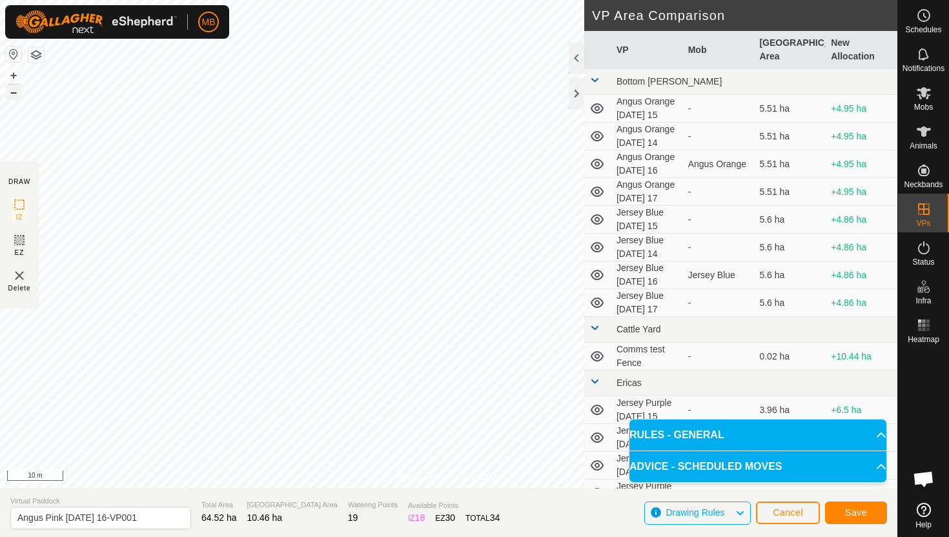
click at [16, 92] on button "–" at bounding box center [13, 92] width 15 height 15
click at [13, 92] on button "–" at bounding box center [13, 92] width 15 height 15
click at [15, 92] on button "–" at bounding box center [13, 92] width 15 height 15
click at [14, 72] on button "+" at bounding box center [13, 75] width 15 height 15
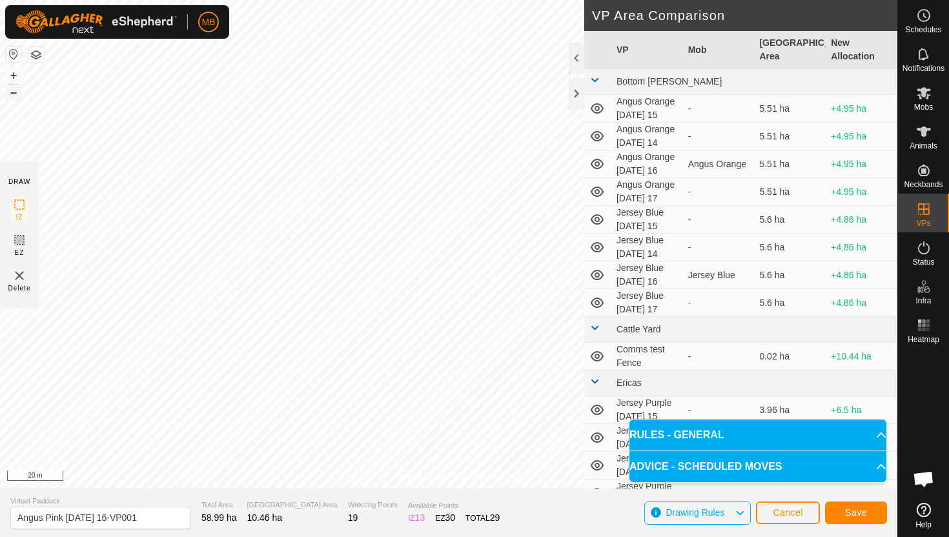
click at [12, 91] on button "–" at bounding box center [13, 92] width 15 height 15
click at [158, 520] on input "Angus Pink Tuesday 16-VP001" at bounding box center [100, 518] width 181 height 23
type input "Angus Pink Wednesday 17"
click at [863, 513] on span "Save" at bounding box center [856, 513] width 22 height 10
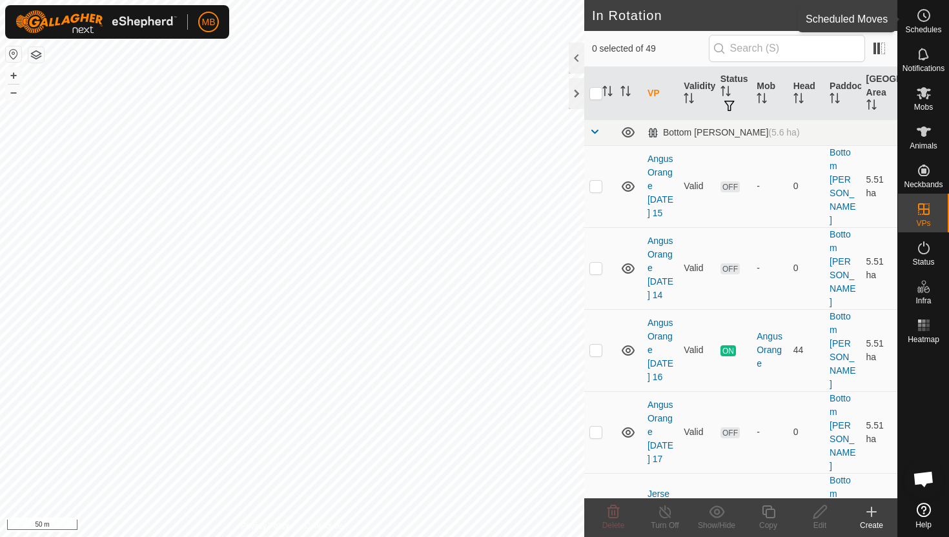
click at [923, 19] on icon at bounding box center [923, 15] width 15 height 15
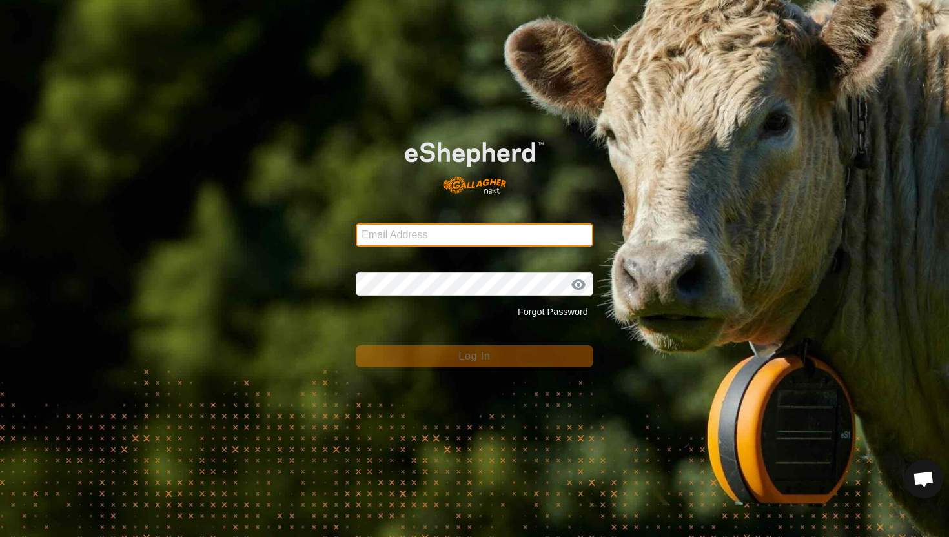
type input "[PERSON_NAME][EMAIL_ADDRESS][DOMAIN_NAME]"
click at [489, 364] on button "Log In" at bounding box center [475, 356] width 238 height 22
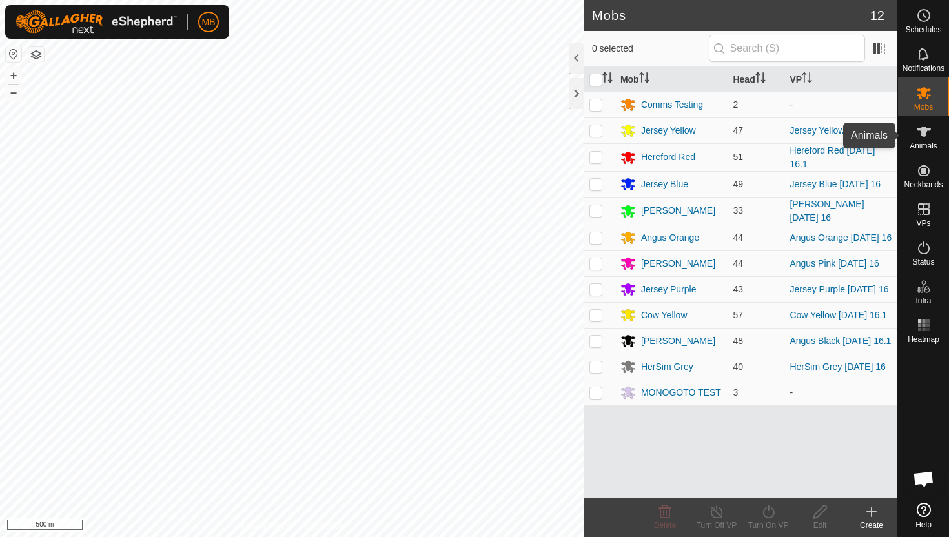
click at [924, 133] on icon at bounding box center [924, 132] width 14 height 10
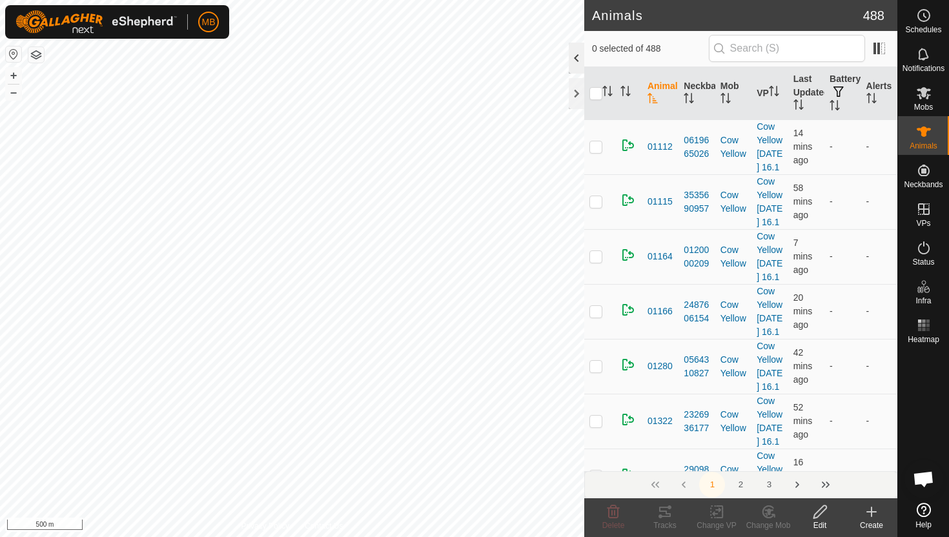
click at [578, 61] on div at bounding box center [576, 58] width 15 height 31
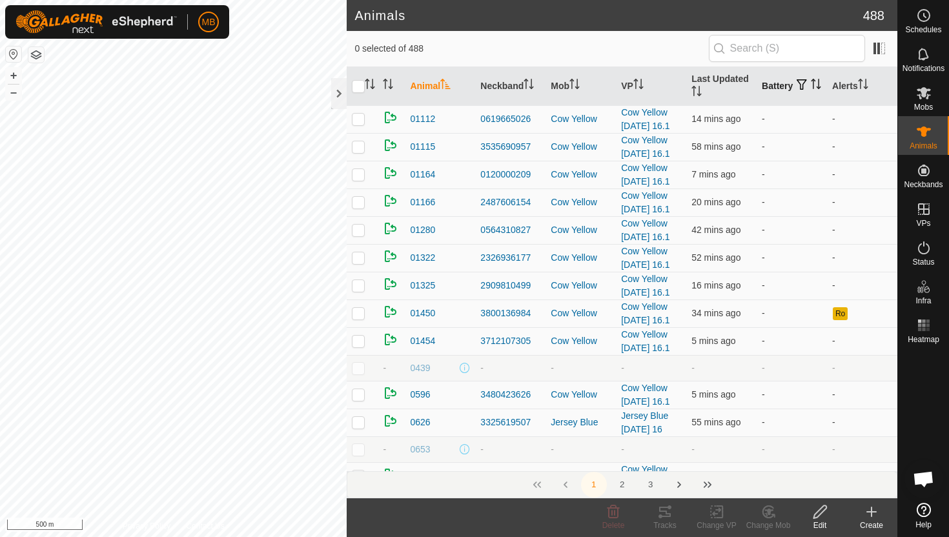
click at [811, 87] on icon "Activate to sort" at bounding box center [816, 84] width 10 height 10
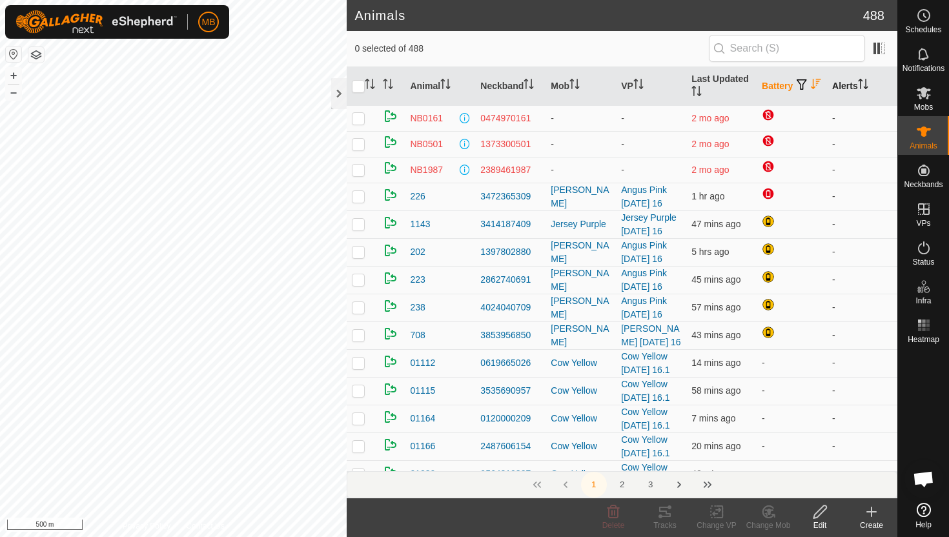
click at [867, 87] on icon "Activate to sort" at bounding box center [865, 88] width 5 height 3
click at [867, 87] on icon "Activate to sort" at bounding box center [863, 84] width 10 height 10
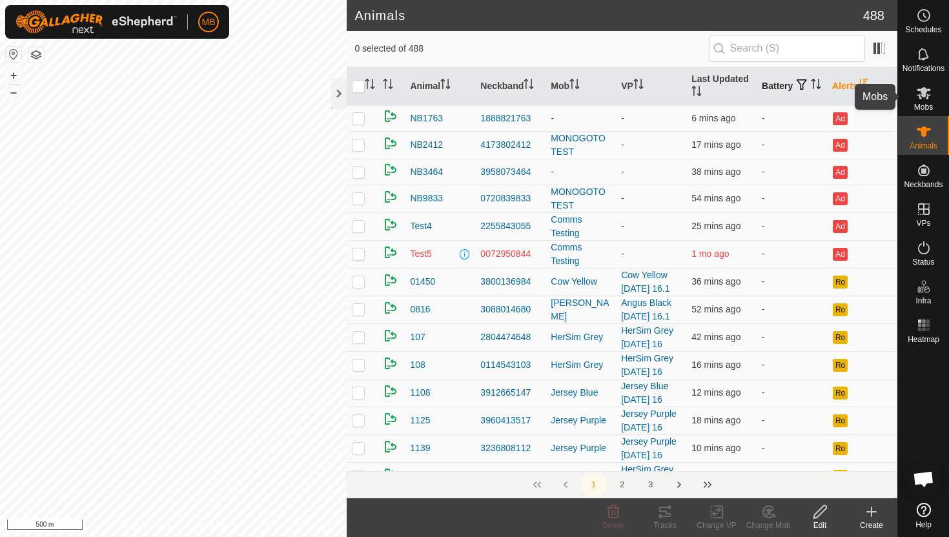
click at [923, 96] on icon at bounding box center [924, 93] width 14 height 12
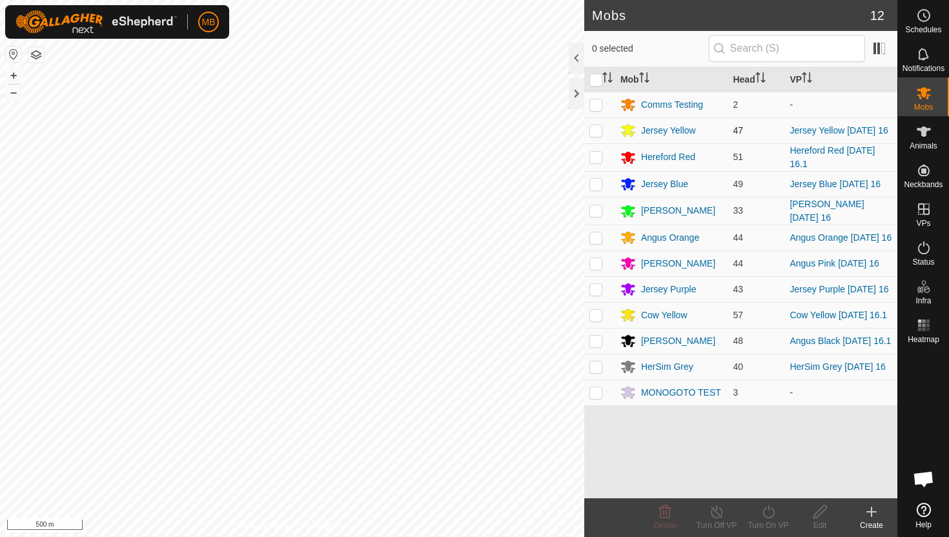
click at [597, 132] on p-checkbox at bounding box center [596, 130] width 13 height 10
checkbox input "true"
click at [771, 509] on icon at bounding box center [769, 511] width 16 height 15
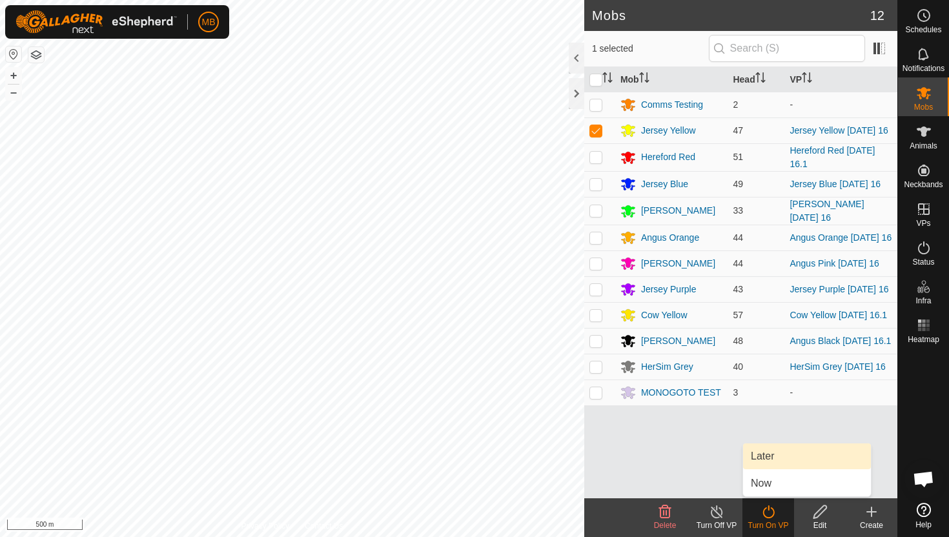
click at [768, 462] on link "Later" at bounding box center [807, 457] width 128 height 26
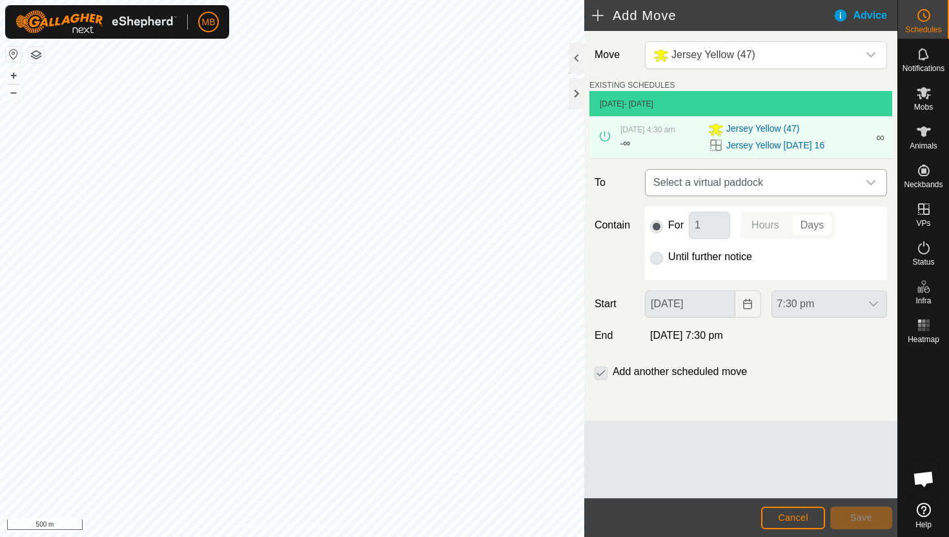
click at [867, 184] on icon "dropdown trigger" at bounding box center [871, 183] width 10 height 10
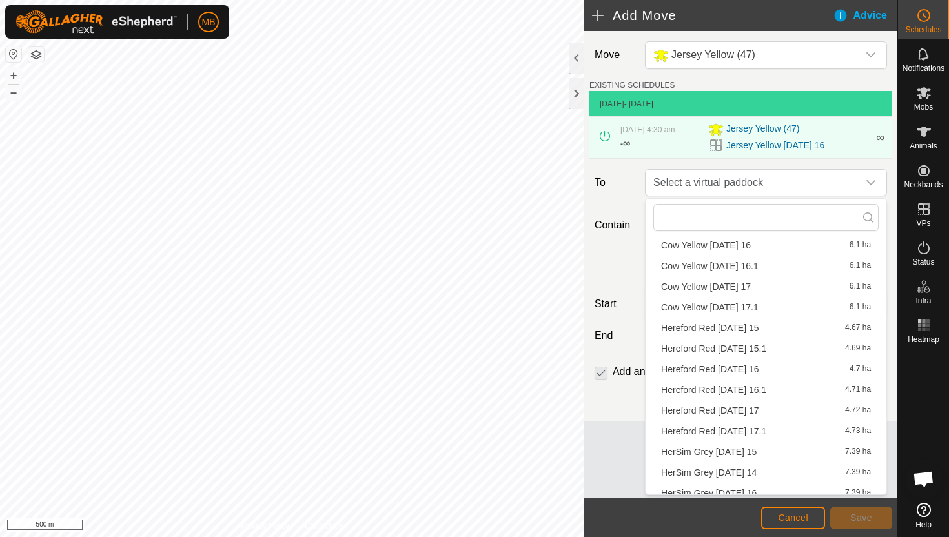
scroll to position [307, 0]
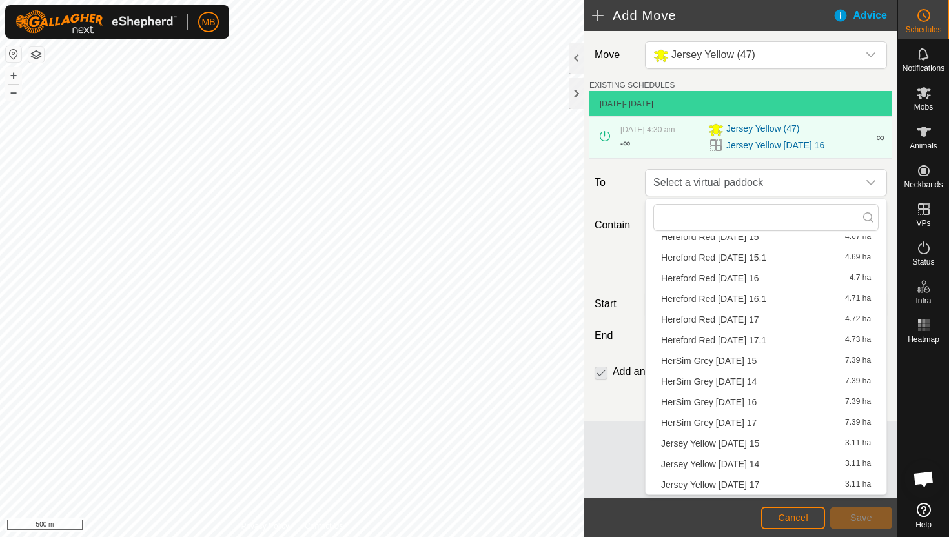
click at [757, 487] on li "Jersey Yellow Wednesday 17 3.11 ha" at bounding box center [765, 484] width 225 height 19
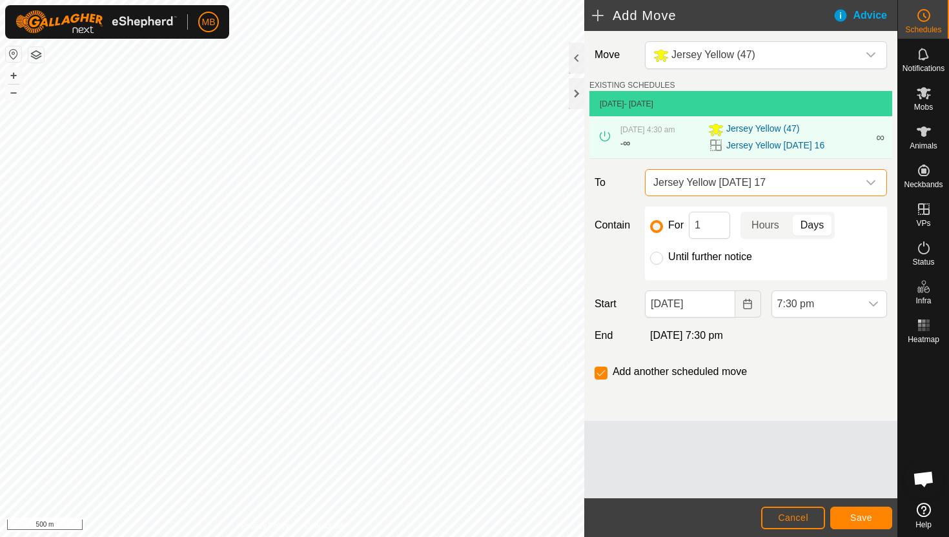
click at [675, 256] on label "Until further notice" at bounding box center [710, 257] width 84 height 10
click at [663, 256] on input "Until further notice" at bounding box center [656, 258] width 13 height 13
radio input "true"
checkbox input "false"
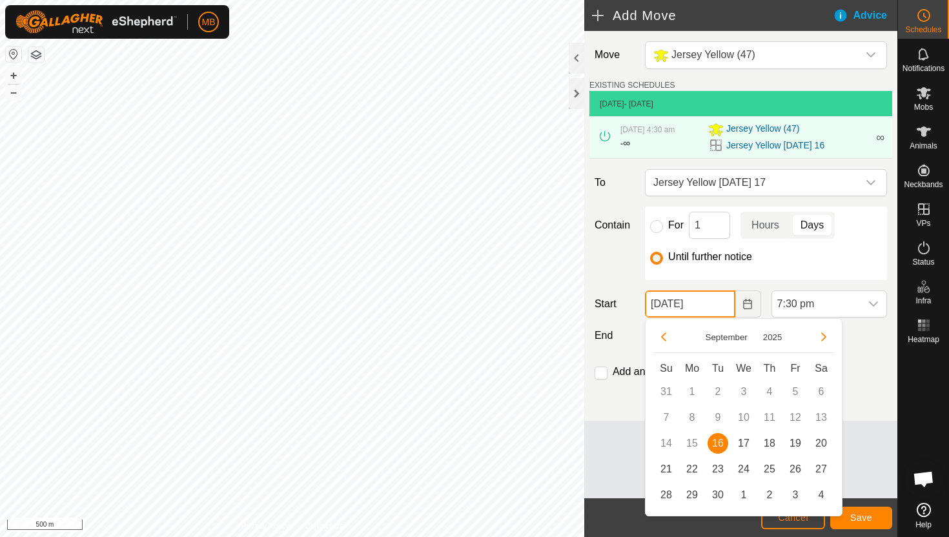
click at [717, 311] on input "[DATE]" at bounding box center [690, 304] width 90 height 27
click at [746, 441] on span "17" at bounding box center [744, 443] width 21 height 21
type input "[DATE]"
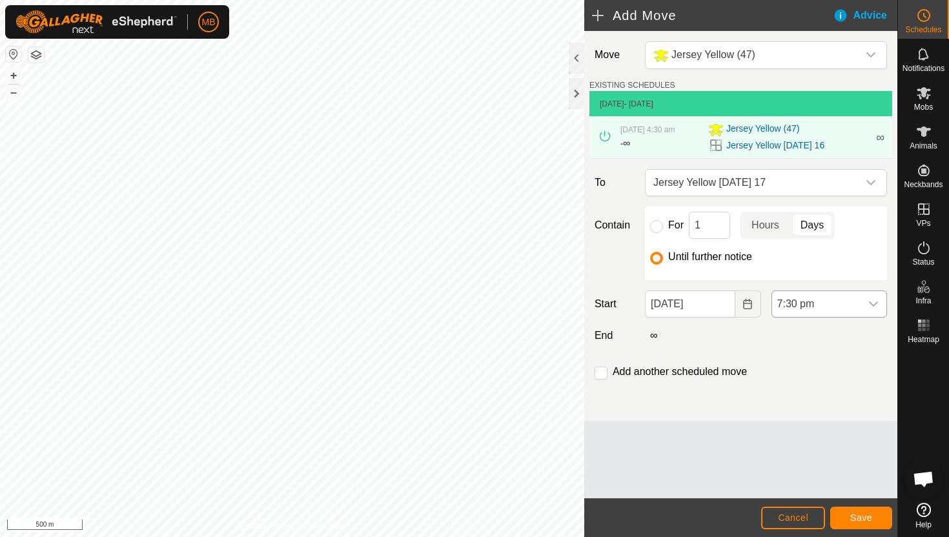
click at [859, 310] on span "7:30 pm" at bounding box center [816, 304] width 88 height 26
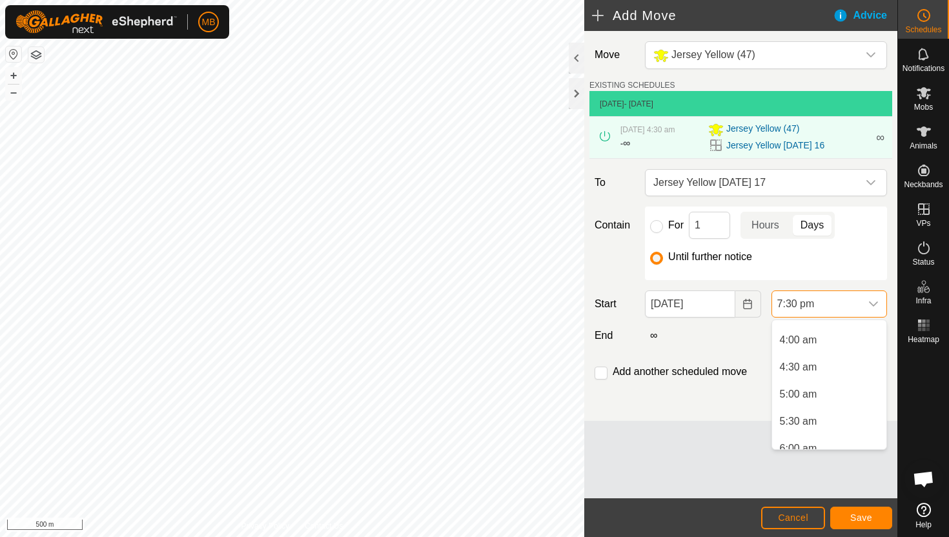
scroll to position [201, 0]
click at [844, 351] on li "4:00 am" at bounding box center [829, 349] width 114 height 26
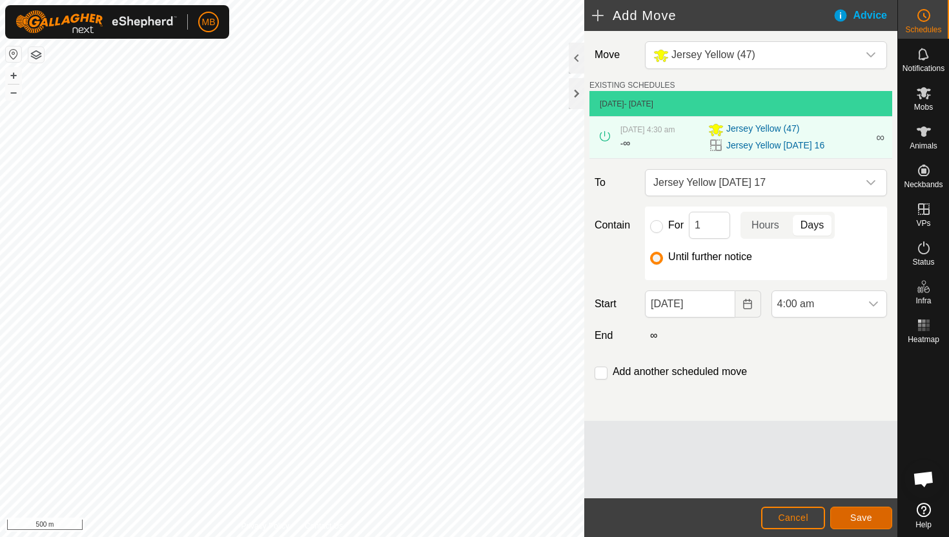
click at [869, 512] on button "Save" at bounding box center [861, 518] width 62 height 23
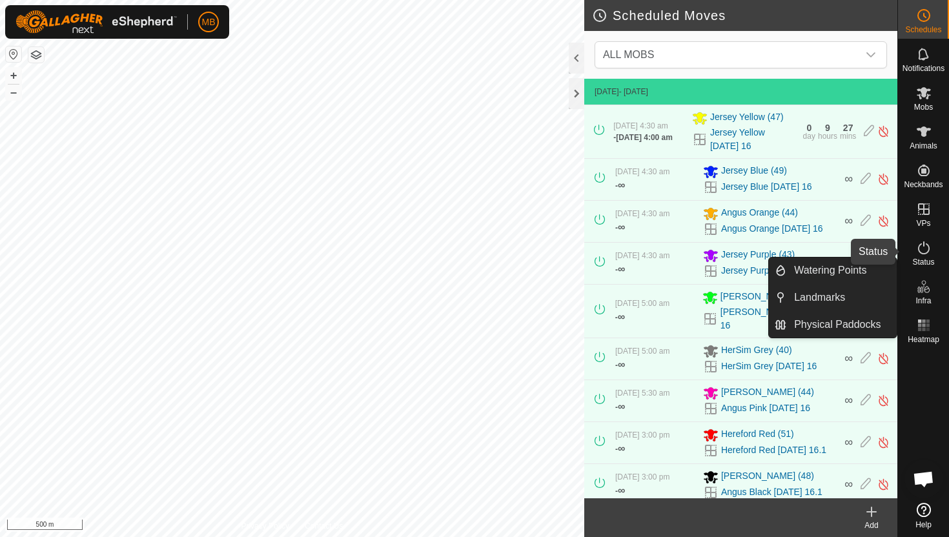
click at [921, 249] on icon at bounding box center [923, 247] width 15 height 15
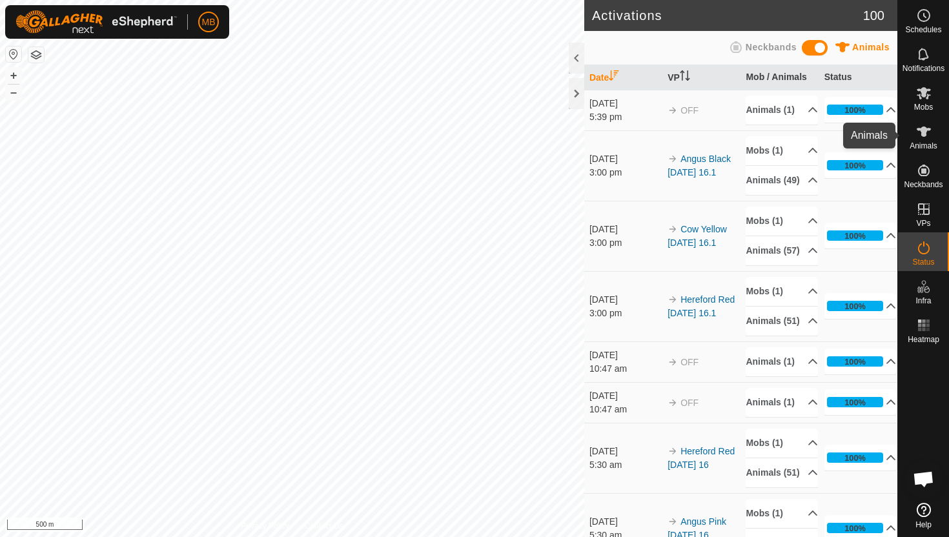
click at [925, 128] on icon at bounding box center [924, 132] width 14 height 10
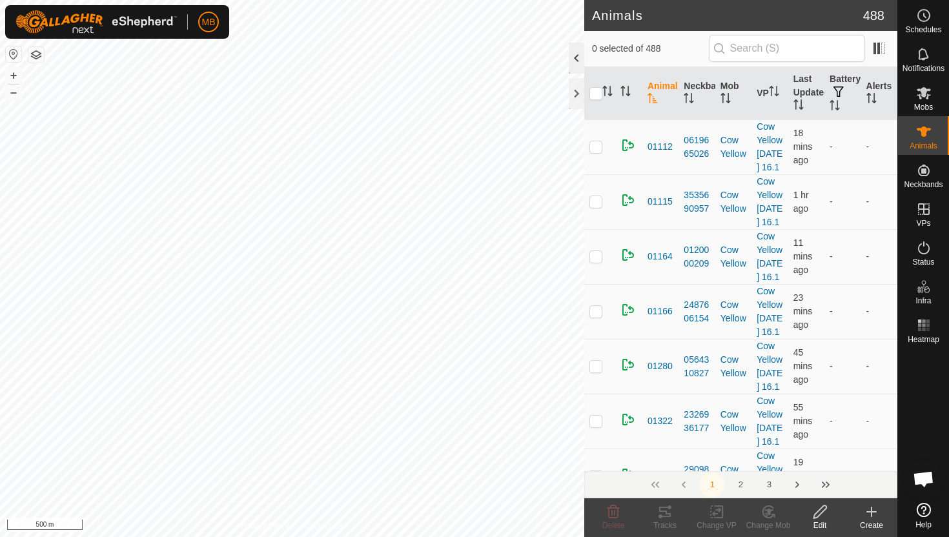
click at [576, 57] on div at bounding box center [576, 58] width 15 height 31
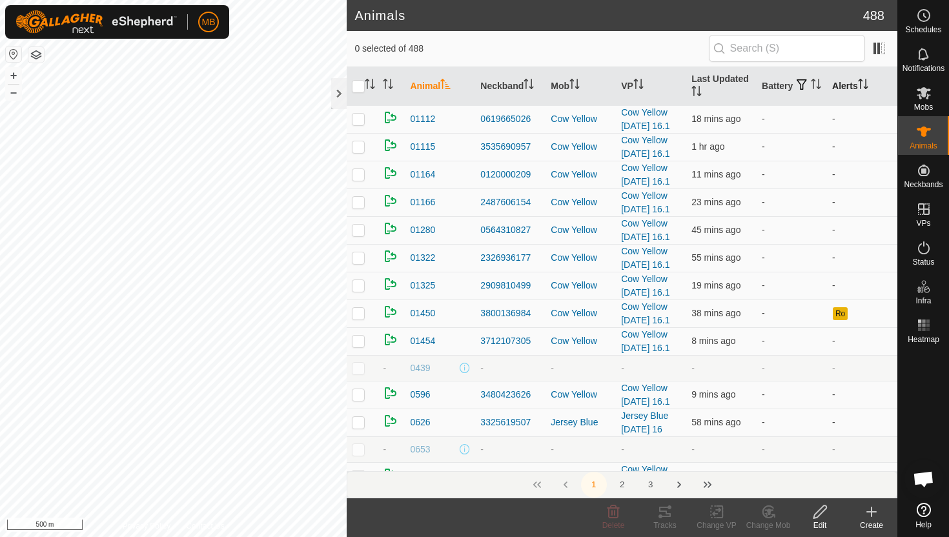
click at [861, 81] on icon "Activate to sort" at bounding box center [860, 80] width 5 height 3
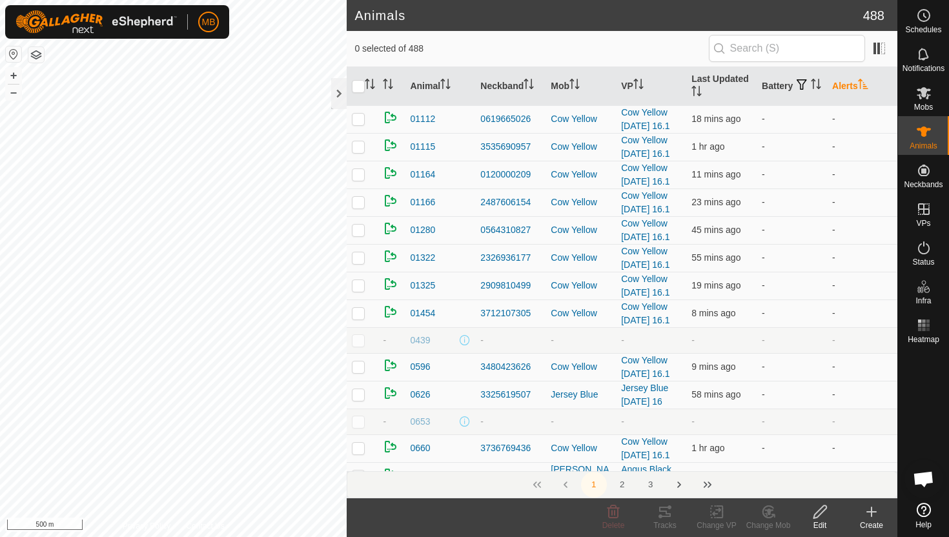
click at [861, 81] on icon "Activate to sort" at bounding box center [863, 84] width 10 height 10
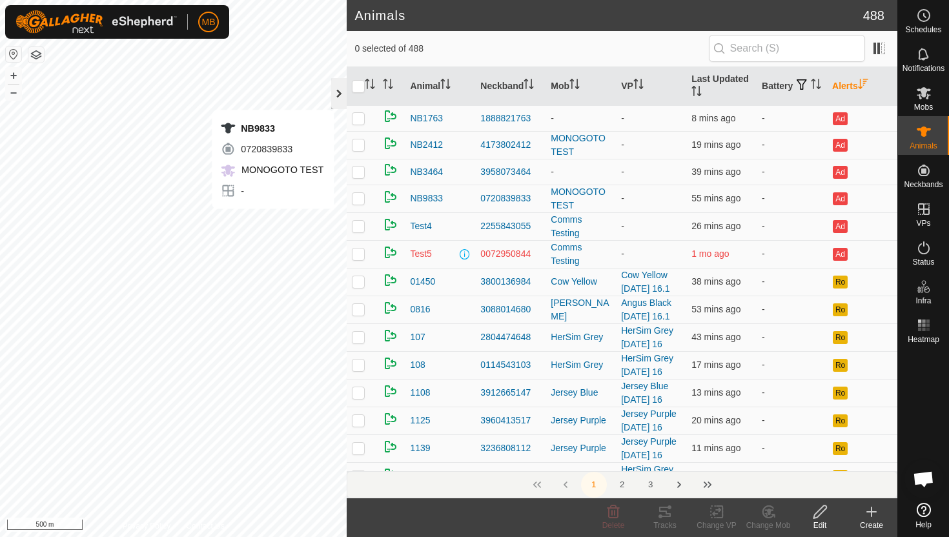
click at [342, 90] on div at bounding box center [338, 93] width 15 height 31
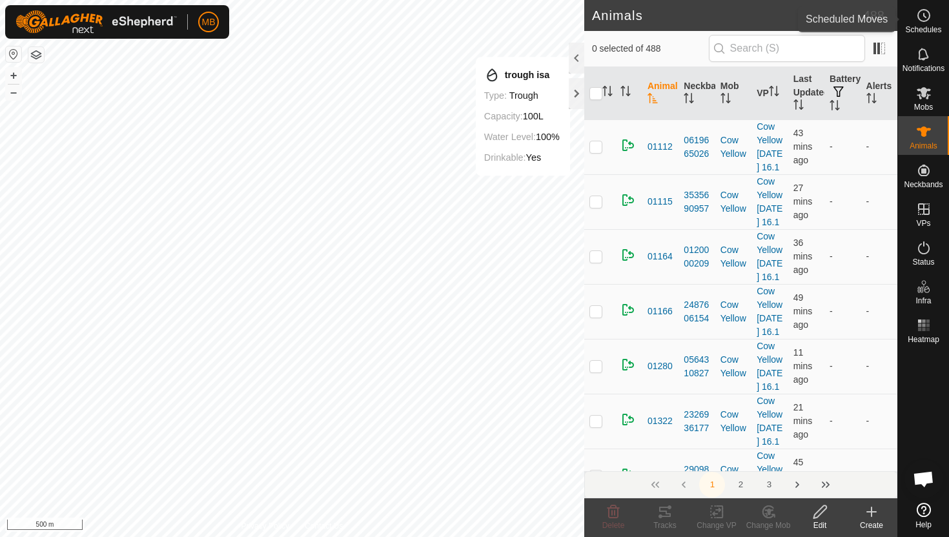
click at [923, 19] on icon at bounding box center [923, 15] width 15 height 15
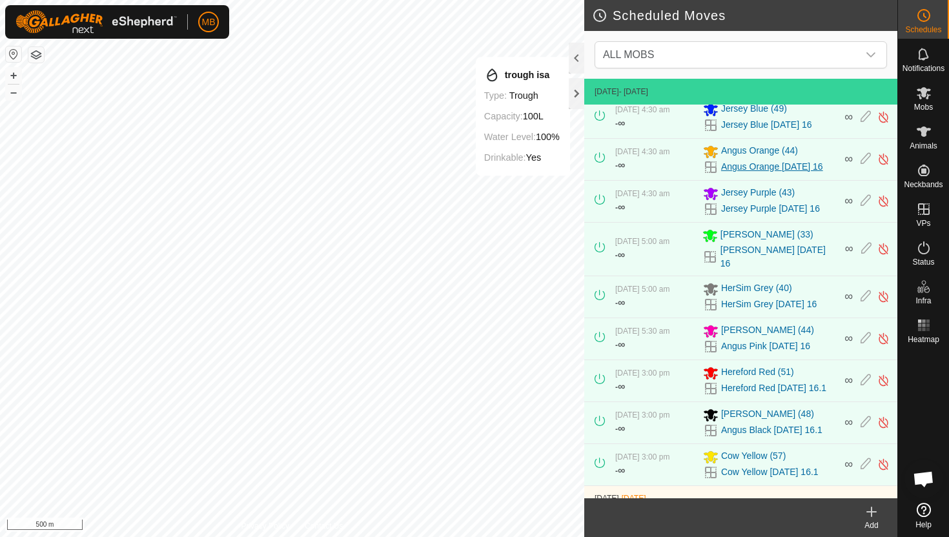
scroll to position [121, 0]
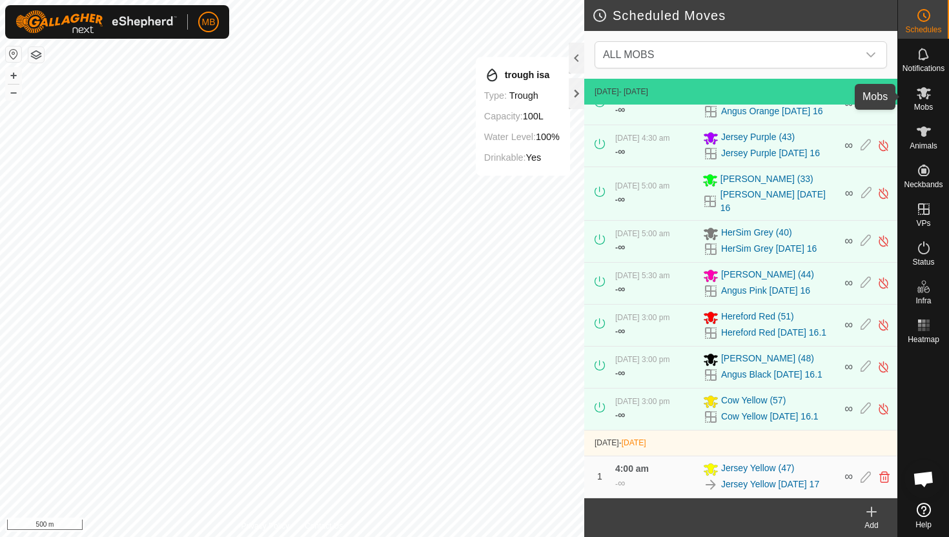
click at [923, 100] on icon at bounding box center [923, 92] width 15 height 15
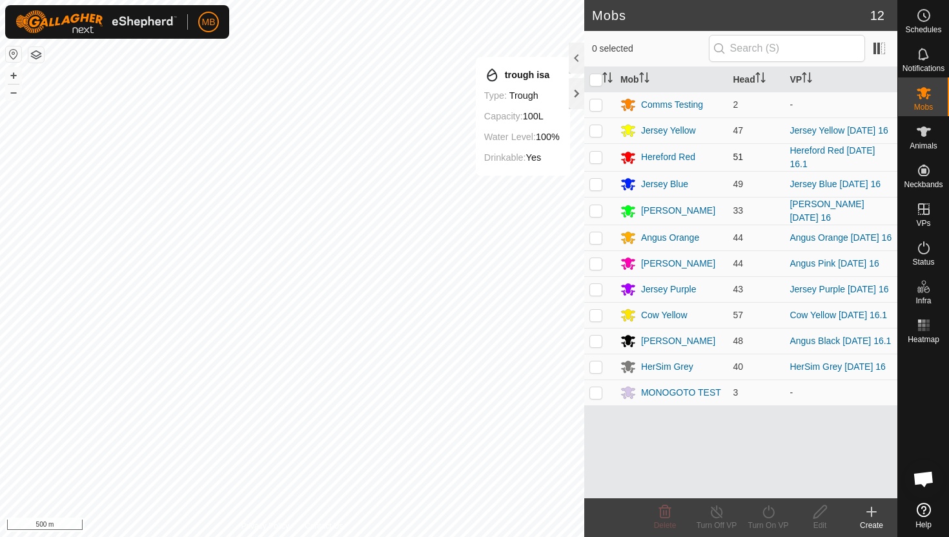
click at [599, 157] on p-checkbox at bounding box center [596, 157] width 13 height 10
checkbox input "true"
click at [770, 509] on icon at bounding box center [769, 511] width 16 height 15
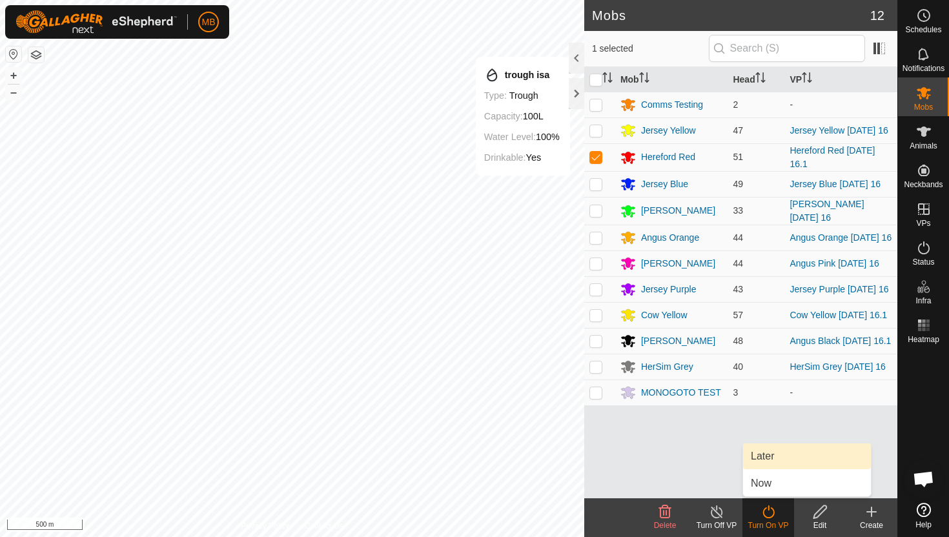
click at [766, 460] on link "Later" at bounding box center [807, 457] width 128 height 26
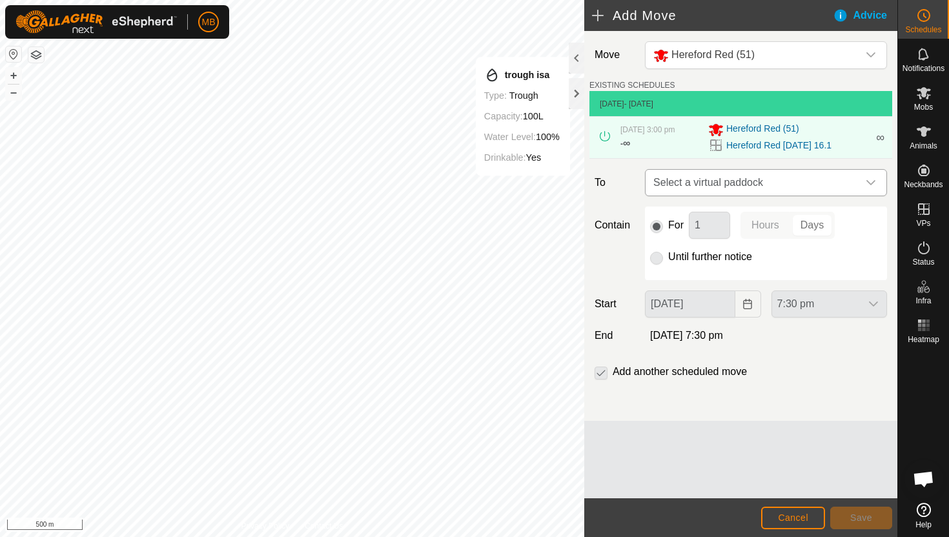
click at [869, 181] on icon "dropdown trigger" at bounding box center [871, 183] width 10 height 10
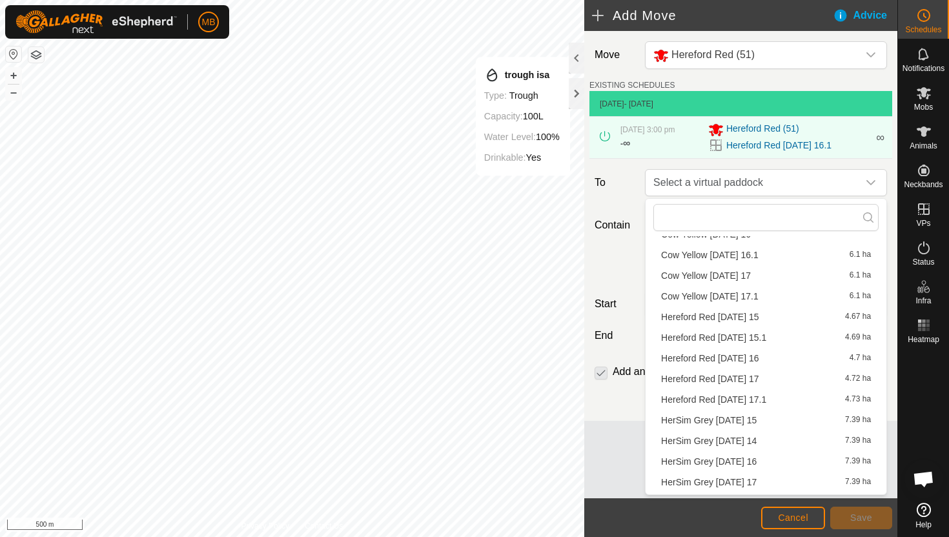
scroll to position [228, 0]
click at [790, 378] on li "Hereford Red [DATE] 17 4.72 ha" at bounding box center [765, 378] width 225 height 19
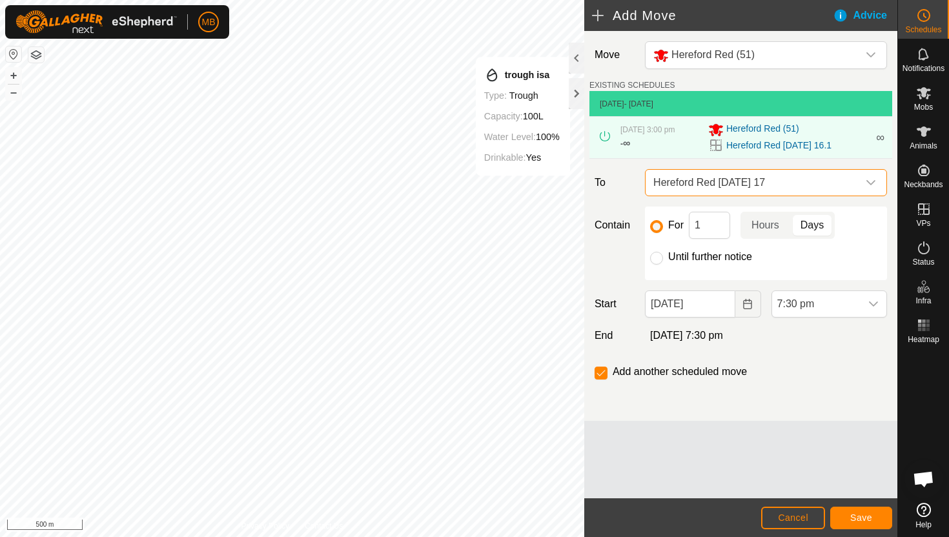
click at [675, 258] on label "Until further notice" at bounding box center [710, 257] width 84 height 10
click at [663, 258] on input "Until further notice" at bounding box center [656, 258] width 13 height 13
radio input "true"
checkbox input "false"
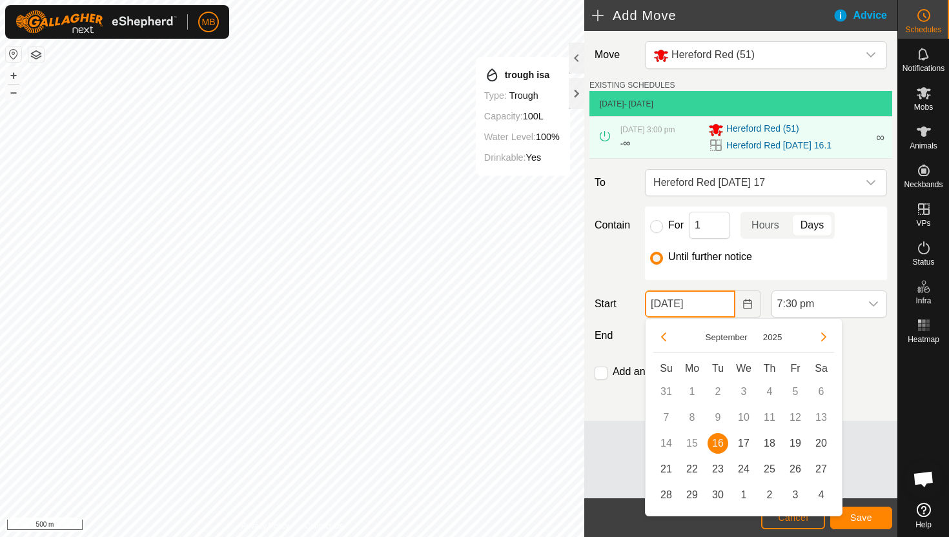
click at [723, 310] on input "[DATE]" at bounding box center [690, 304] width 90 height 27
click at [746, 442] on span "17" at bounding box center [744, 443] width 21 height 21
type input "[DATE]"
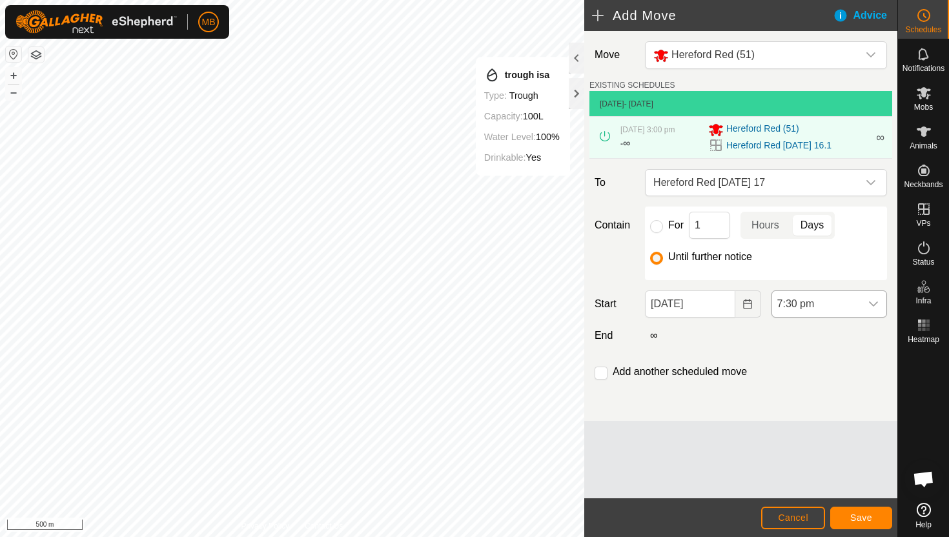
click at [850, 307] on span "7:30 pm" at bounding box center [816, 304] width 88 height 26
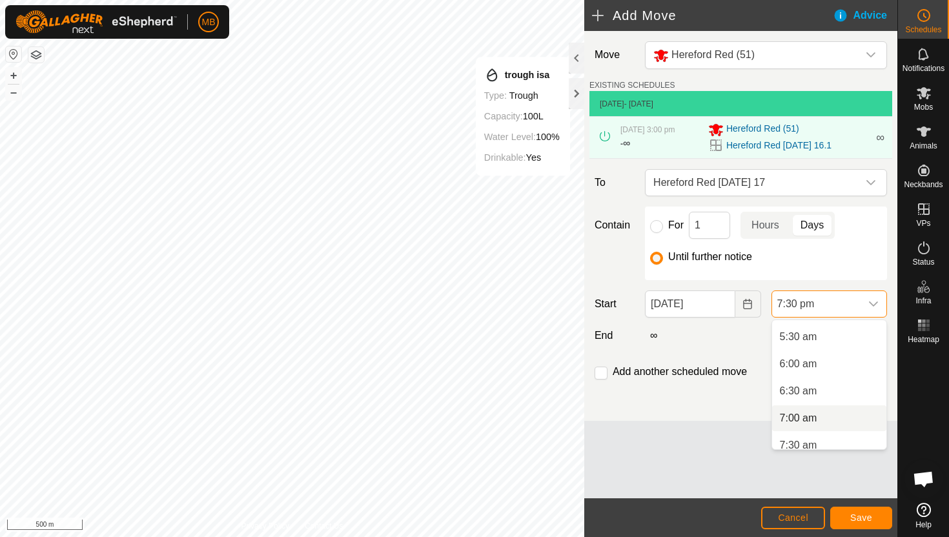
scroll to position [293, 0]
click at [842, 336] on li "5:30 am" at bounding box center [829, 339] width 114 height 26
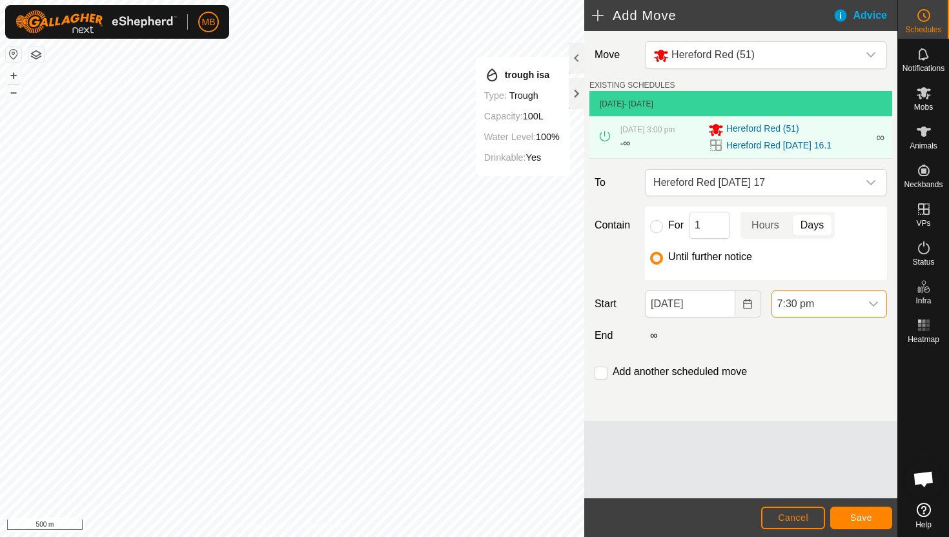
scroll to position [954, 0]
click at [597, 376] on input "checkbox" at bounding box center [601, 373] width 13 height 13
checkbox input "true"
click at [877, 519] on button "Save" at bounding box center [861, 518] width 62 height 23
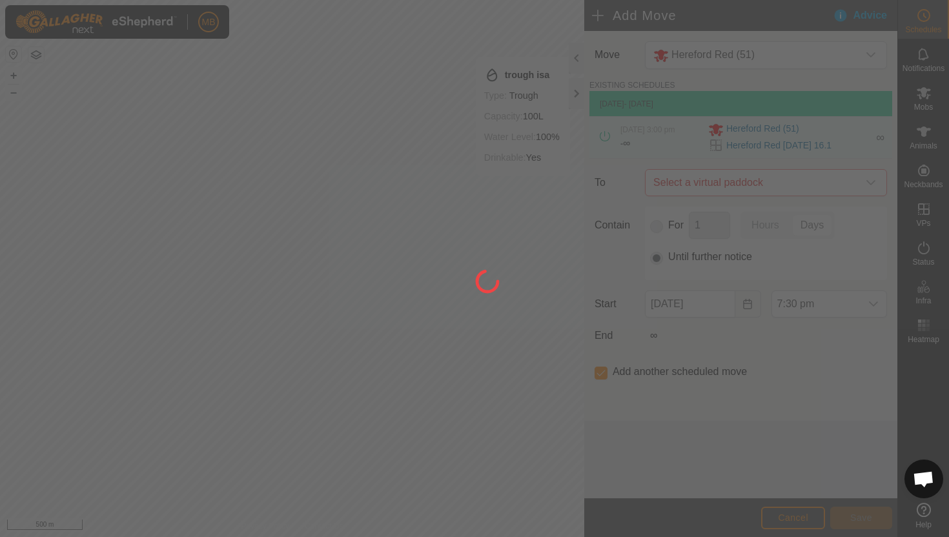
type input "[DATE]"
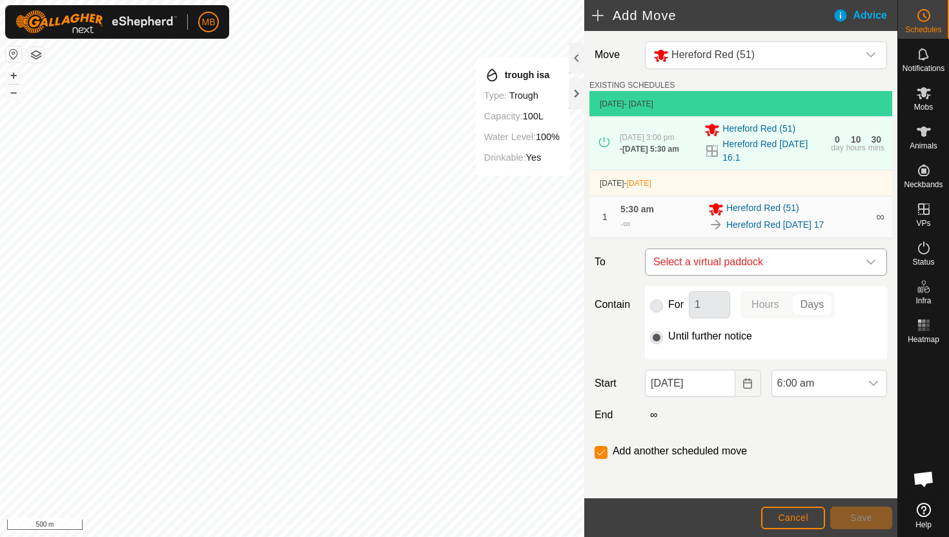
click at [871, 262] on icon "dropdown trigger" at bounding box center [871, 262] width 10 height 10
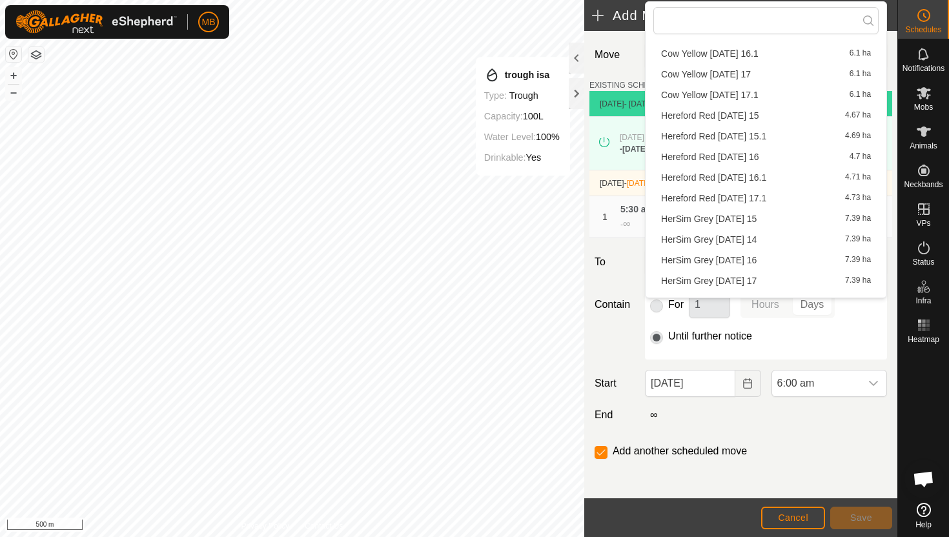
scroll to position [234, 0]
click at [788, 196] on li "Hereford Red [DATE] 17.1 4.73 ha" at bounding box center [765, 196] width 225 height 19
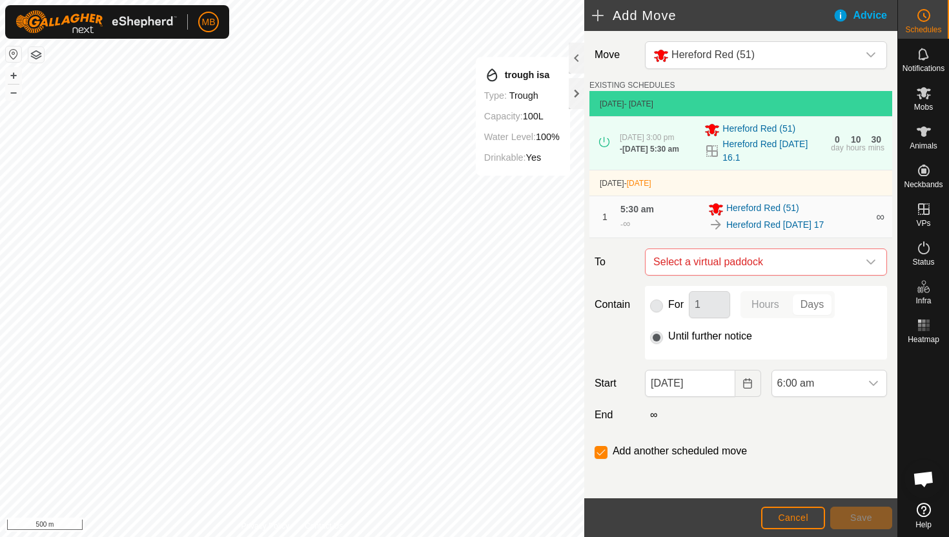
checkbox input "false"
click at [845, 389] on span "6:00 am" at bounding box center [816, 384] width 88 height 26
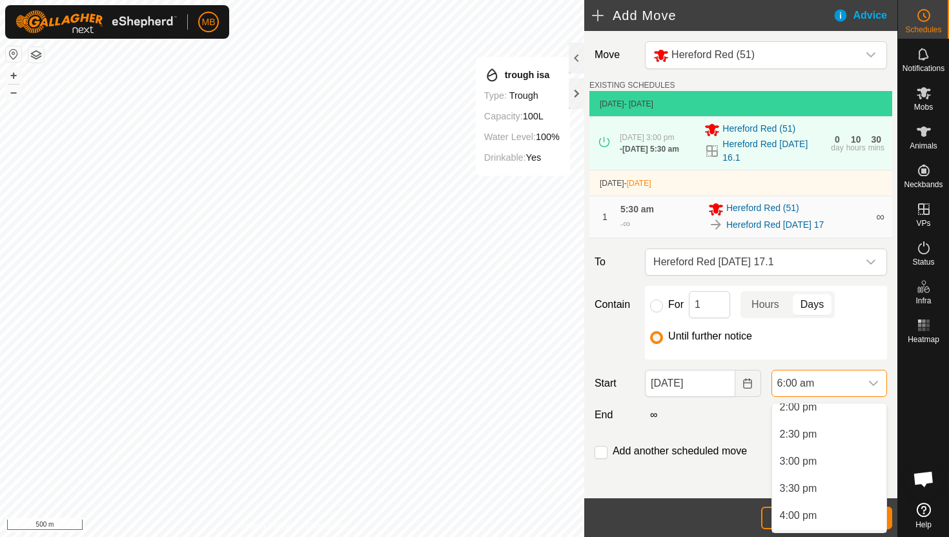
scroll to position [753, 0]
click at [833, 476] on li "3:00 pm" at bounding box center [829, 477] width 114 height 26
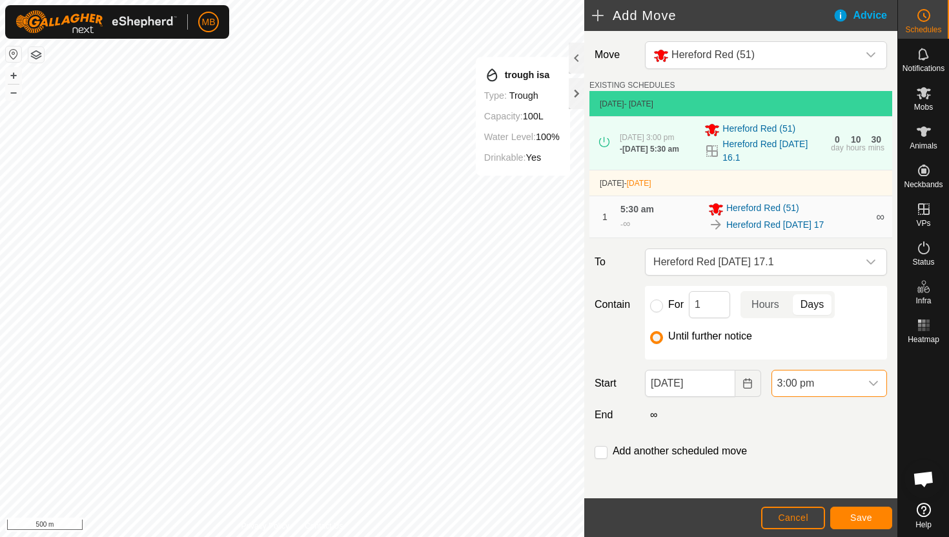
scroll to position [0, 0]
click at [865, 514] on span "Save" at bounding box center [861, 518] width 22 height 10
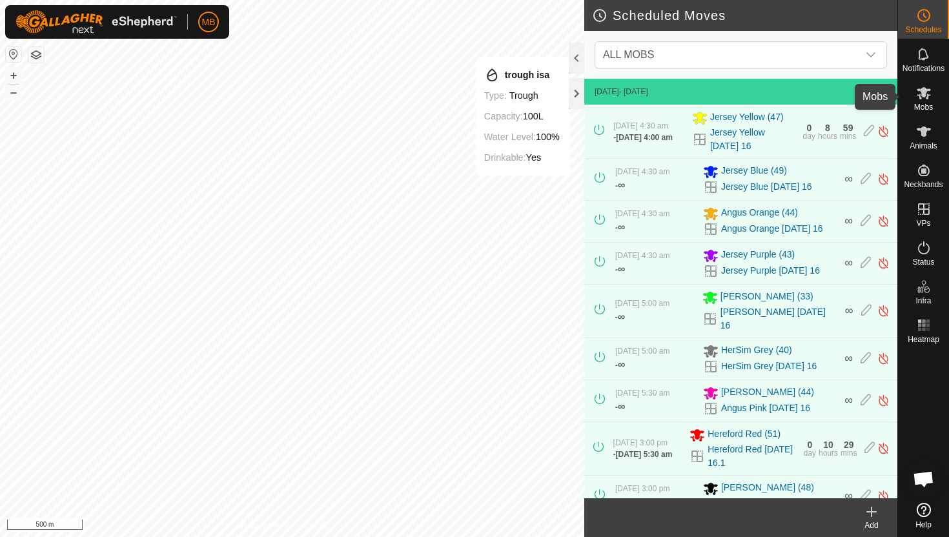
click at [923, 99] on icon at bounding box center [923, 92] width 15 height 15
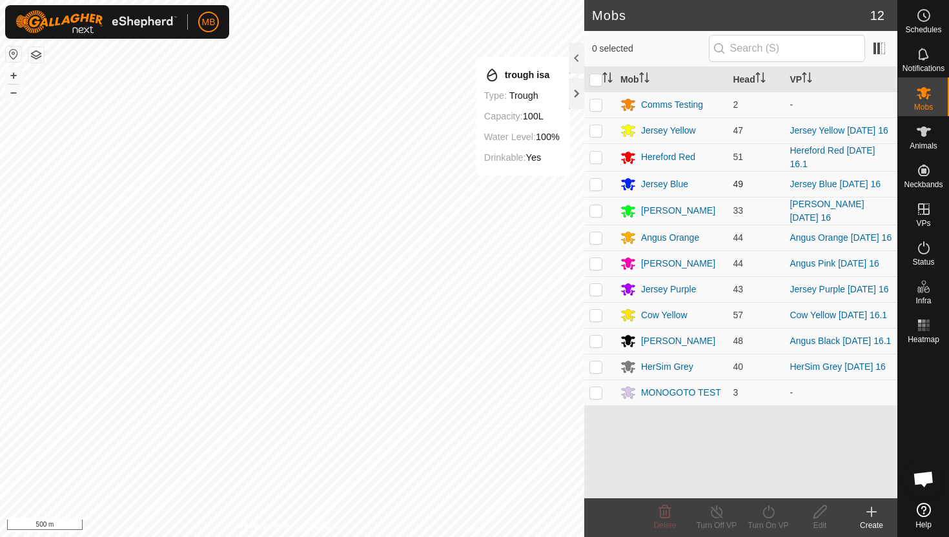
click at [597, 186] on p-checkbox at bounding box center [596, 184] width 13 height 10
checkbox input "true"
click at [770, 509] on icon at bounding box center [769, 511] width 16 height 15
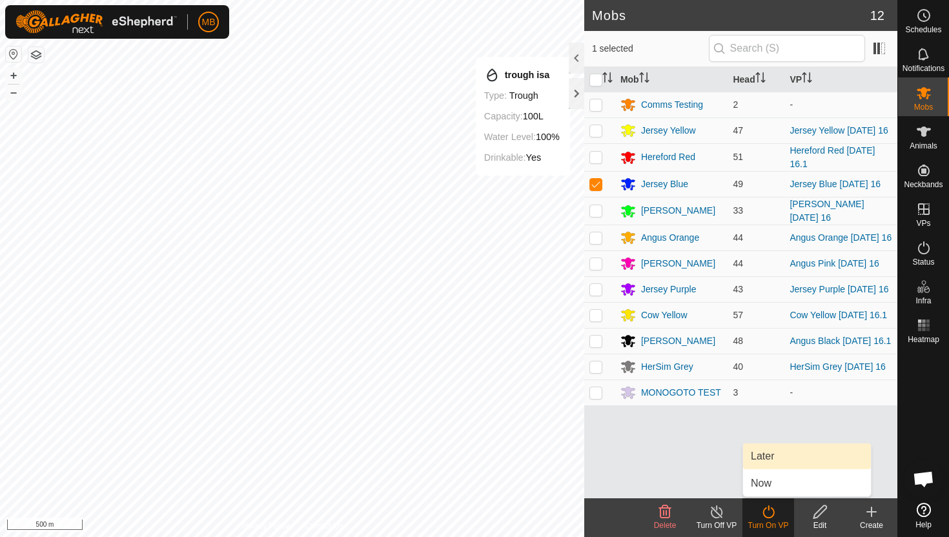
click at [774, 457] on link "Later" at bounding box center [807, 457] width 128 height 26
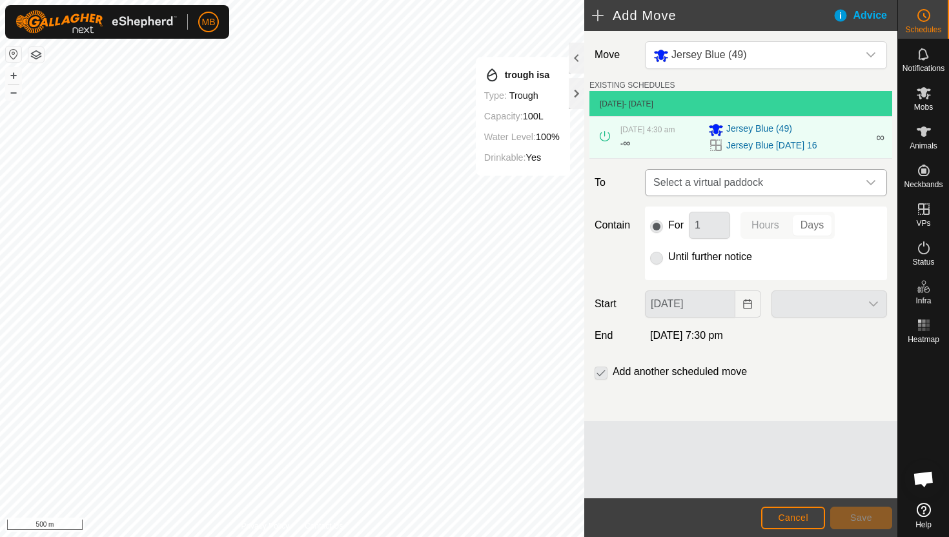
click at [870, 188] on icon "dropdown trigger" at bounding box center [871, 183] width 10 height 10
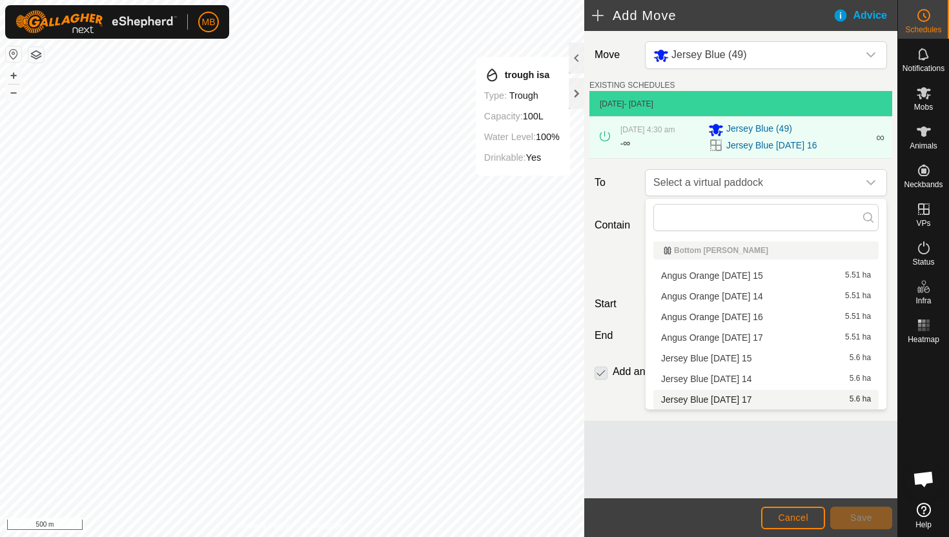
click at [759, 396] on li "Jersey Blue [DATE] 17 5.6 ha" at bounding box center [765, 399] width 225 height 19
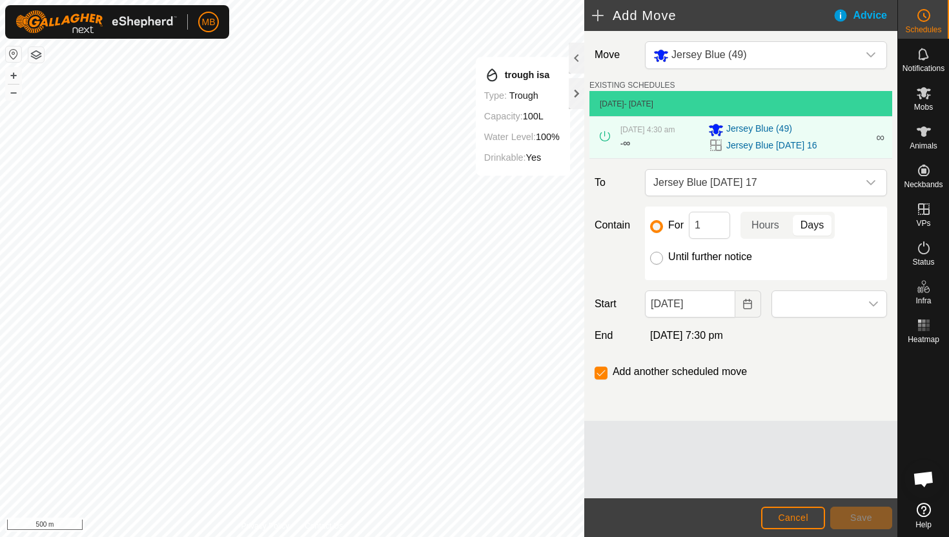
click at [661, 260] on input "Until further notice" at bounding box center [656, 258] width 13 height 13
radio input "true"
checkbox input "false"
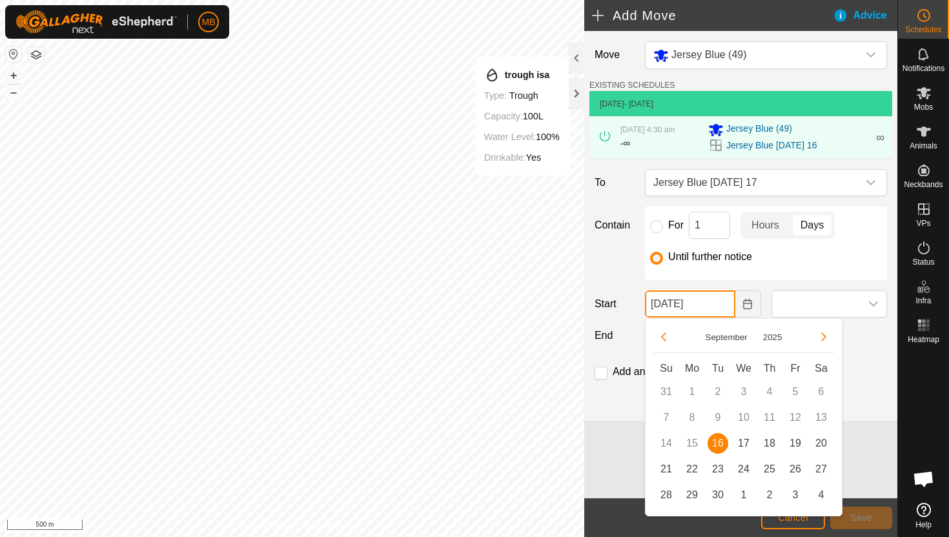
click at [721, 306] on input "[DATE]" at bounding box center [690, 304] width 90 height 27
click at [746, 440] on span "17" at bounding box center [744, 443] width 21 height 21
type input "[DATE]"
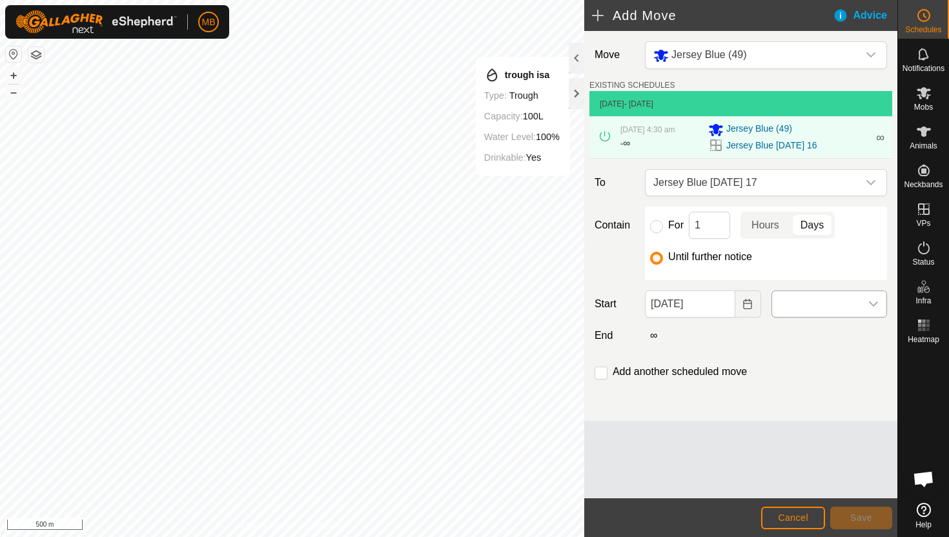
click at [854, 302] on span at bounding box center [816, 304] width 88 height 26
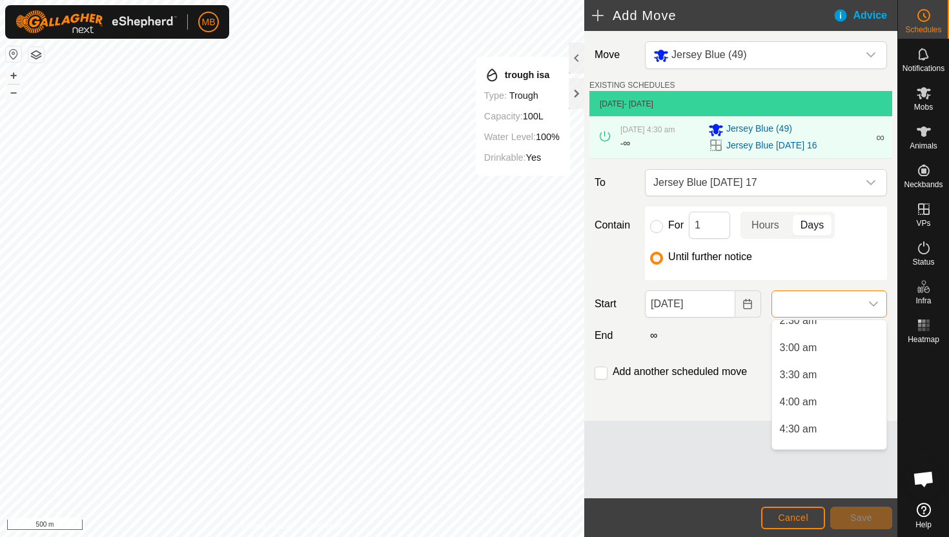
scroll to position [155, 0]
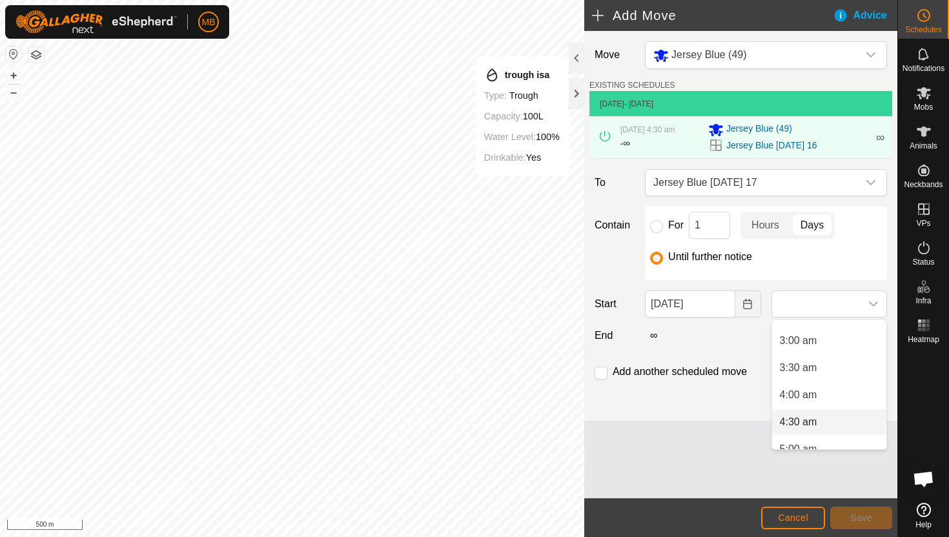
click at [843, 420] on li "4:30 am" at bounding box center [829, 422] width 114 height 26
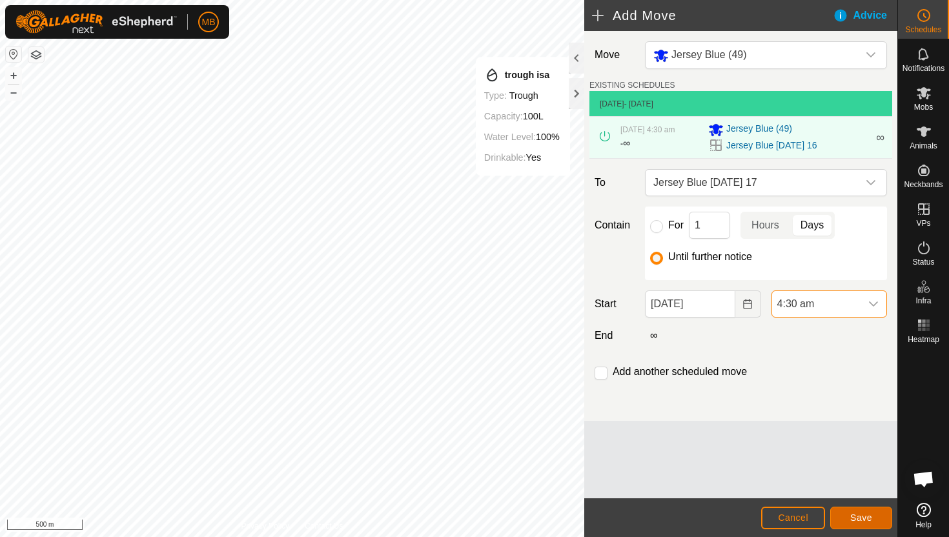
click at [858, 515] on span "Save" at bounding box center [861, 518] width 22 height 10
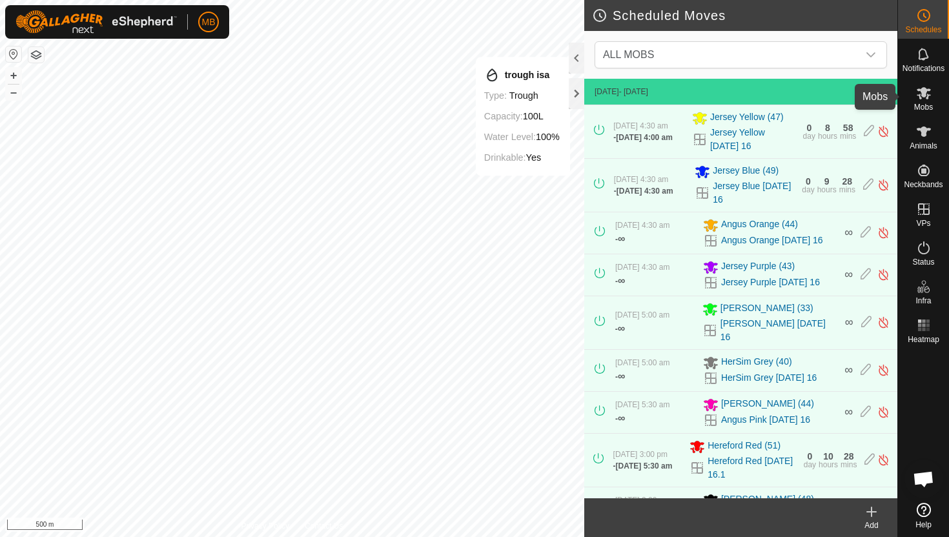
click at [923, 96] on icon at bounding box center [924, 93] width 14 height 12
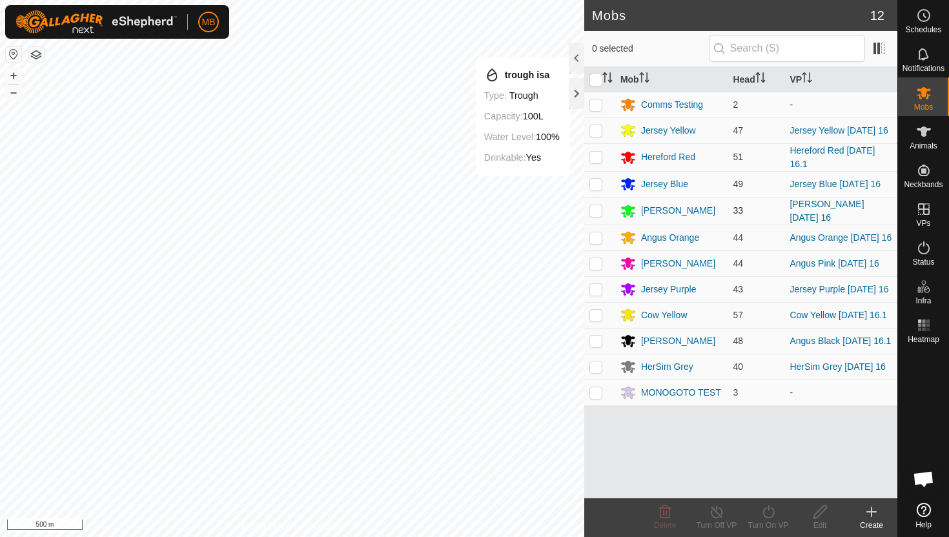
click at [597, 212] on p-checkbox at bounding box center [596, 210] width 13 height 10
checkbox input "true"
click at [770, 509] on icon at bounding box center [769, 511] width 16 height 15
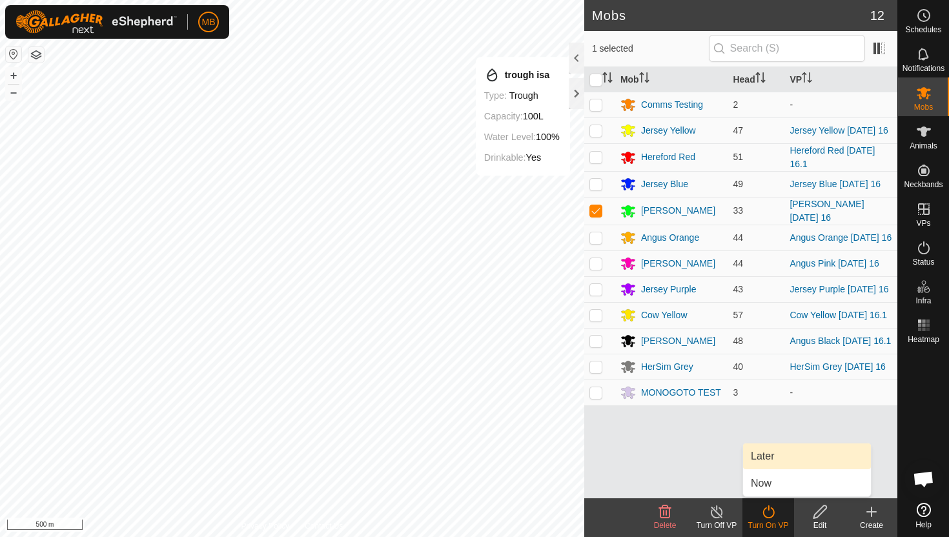
click at [770, 460] on link "Later" at bounding box center [807, 457] width 128 height 26
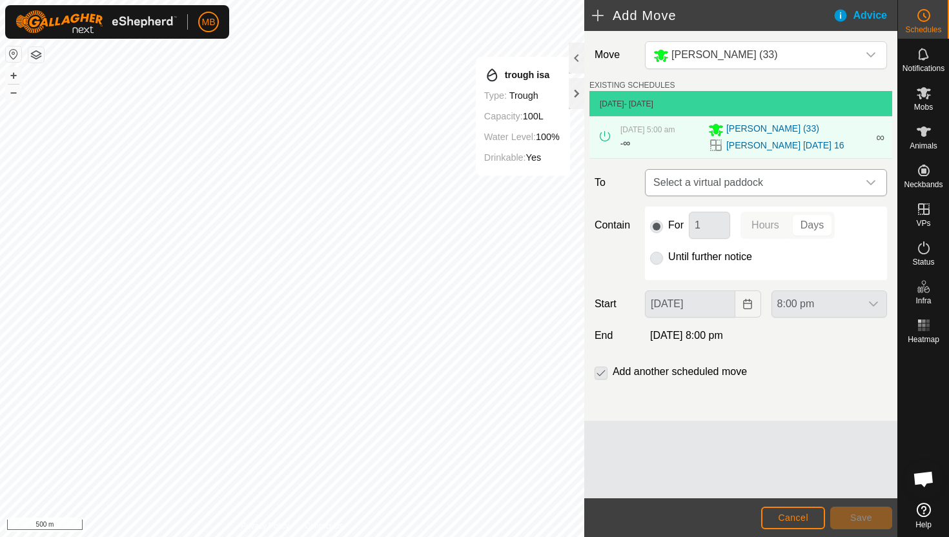
click at [865, 180] on div "dropdown trigger" at bounding box center [871, 183] width 26 height 26
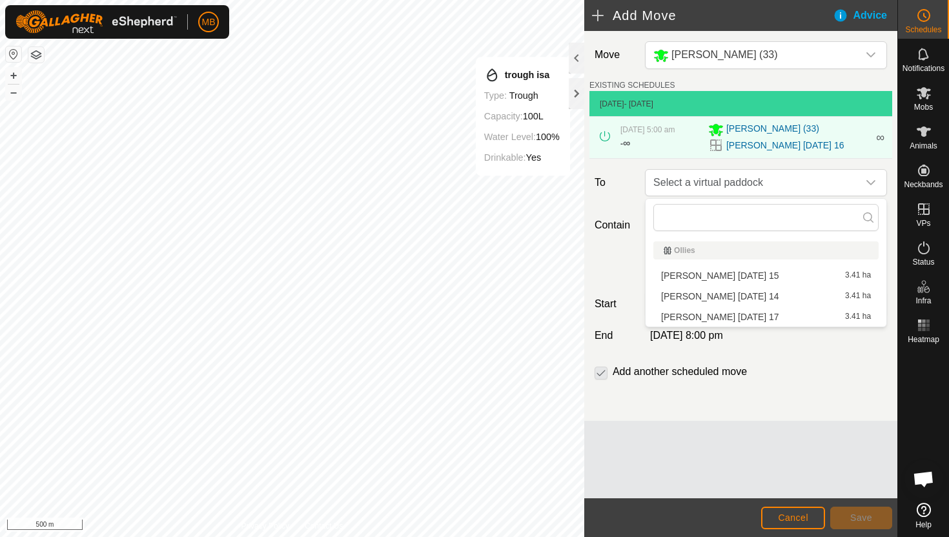
click at [768, 316] on li "[PERSON_NAME] [DATE] 17 3.41 ha" at bounding box center [765, 316] width 225 height 19
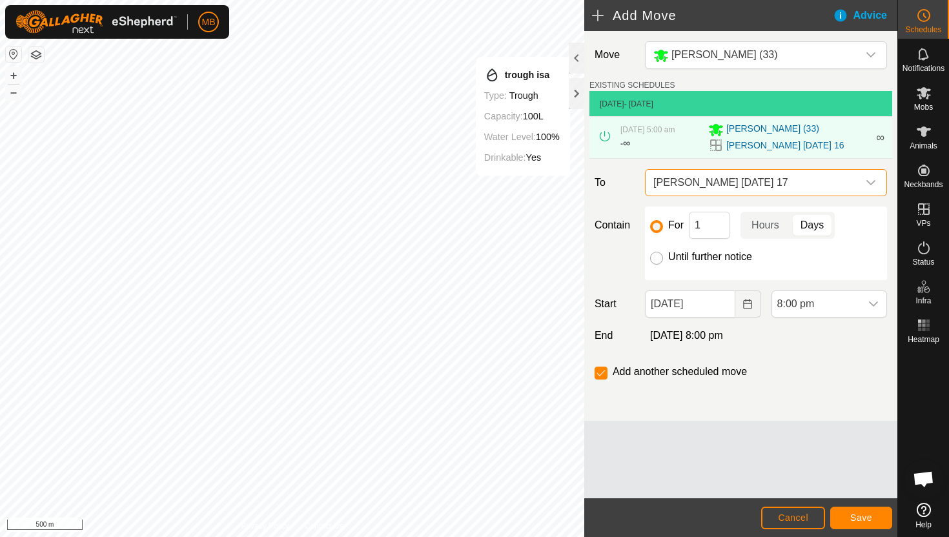
click at [658, 256] on input "Until further notice" at bounding box center [656, 258] width 13 height 13
radio input "true"
checkbox input "false"
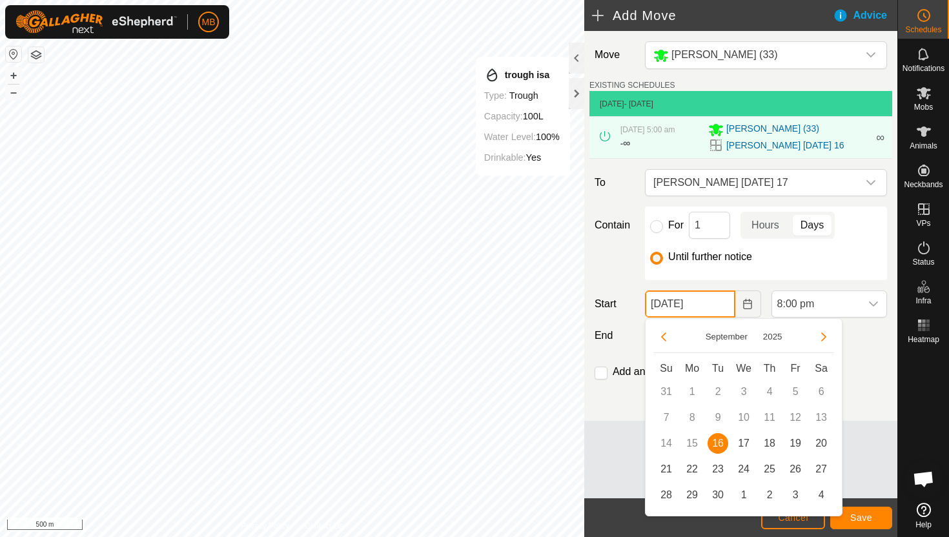
click at [717, 305] on input "[DATE]" at bounding box center [690, 304] width 90 height 27
click at [746, 440] on span "17" at bounding box center [744, 443] width 21 height 21
type input "[DATE]"
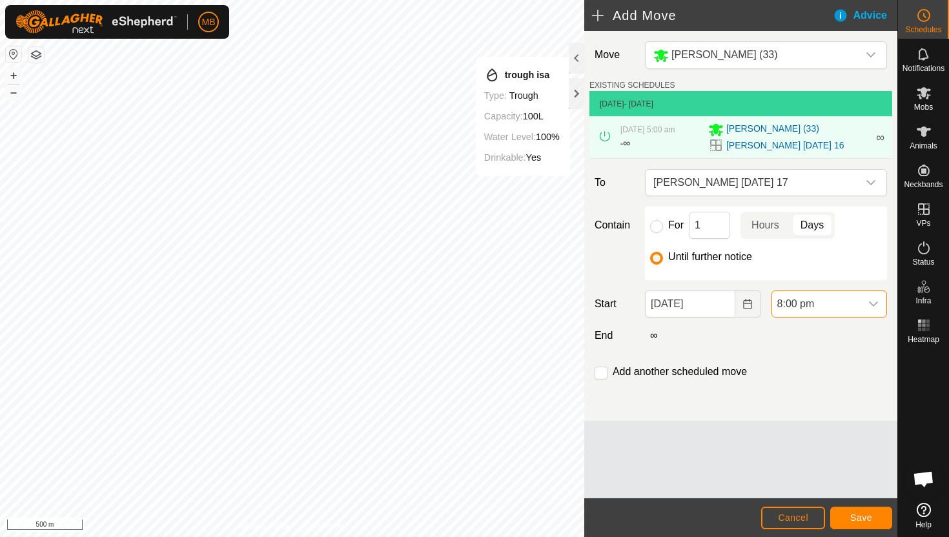
click at [831, 305] on span "8:00 pm" at bounding box center [816, 304] width 88 height 26
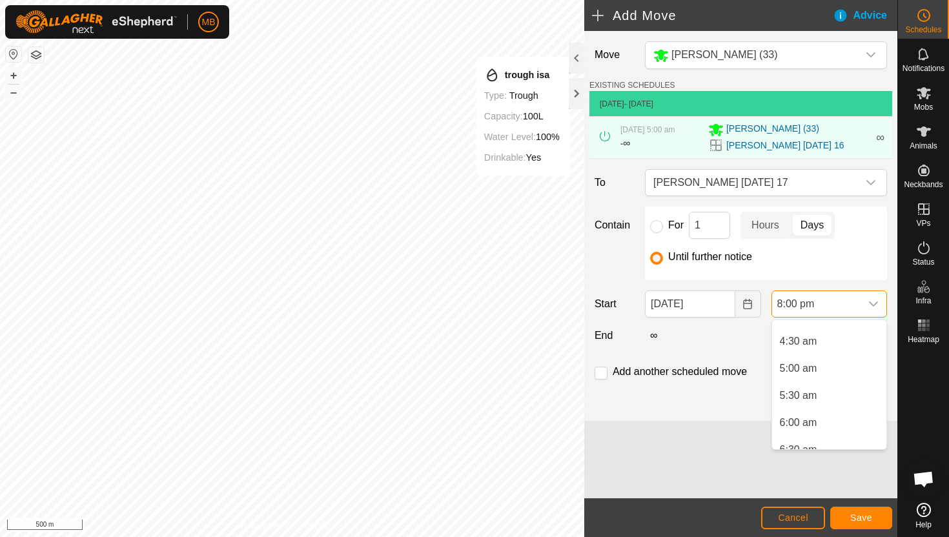
scroll to position [231, 0]
click at [831, 374] on li "5:00 am" at bounding box center [829, 374] width 114 height 26
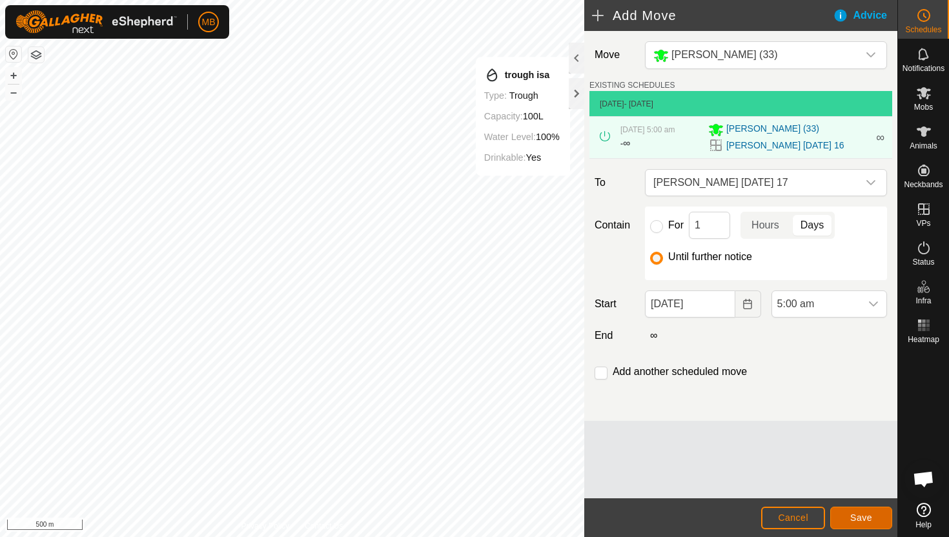
click at [854, 510] on button "Save" at bounding box center [861, 518] width 62 height 23
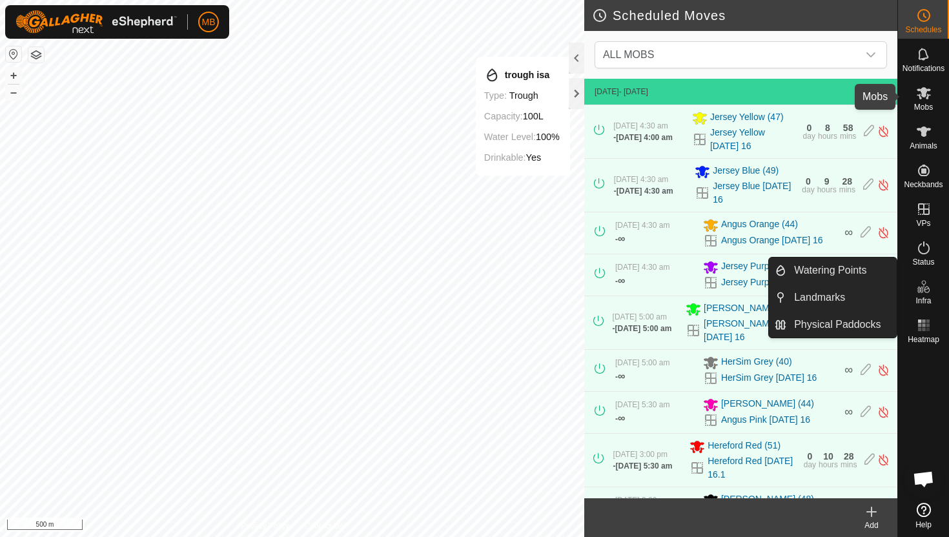
click at [925, 91] on icon at bounding box center [924, 93] width 14 height 12
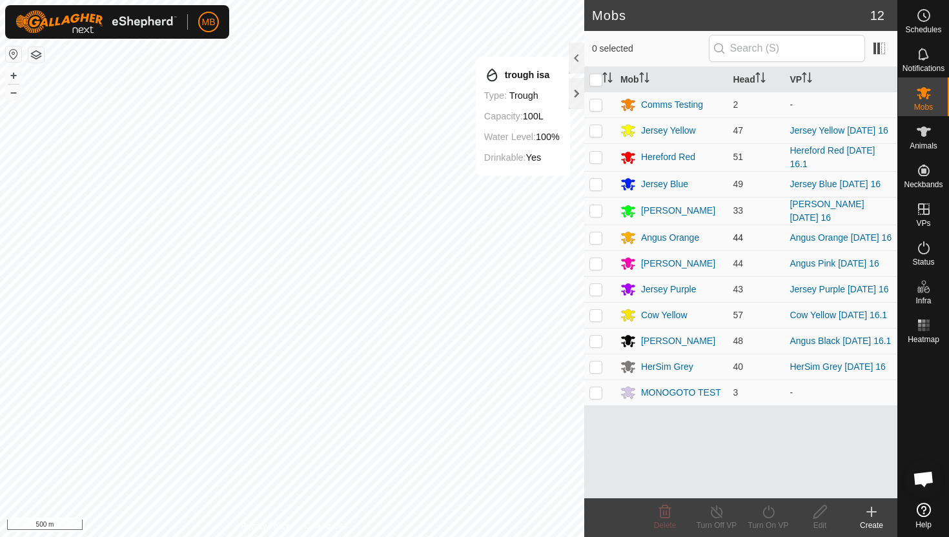
click at [595, 241] on p-checkbox at bounding box center [596, 237] width 13 height 10
checkbox input "true"
click at [767, 511] on icon at bounding box center [769, 511] width 16 height 15
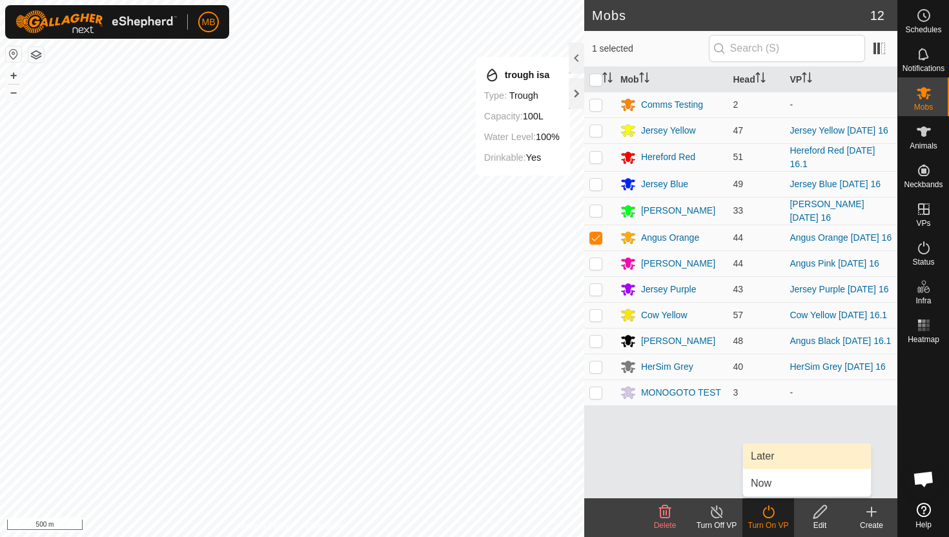
click at [770, 460] on link "Later" at bounding box center [807, 457] width 128 height 26
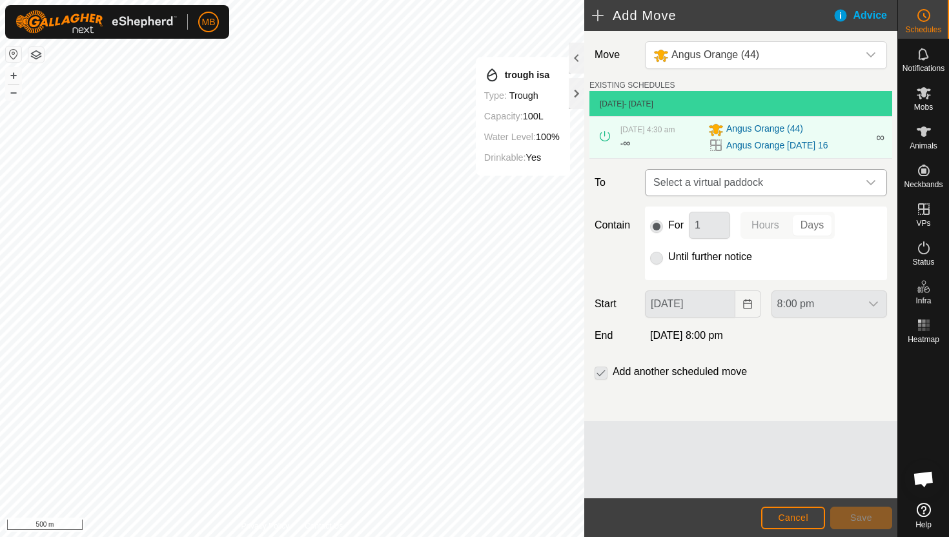
click at [870, 178] on icon "dropdown trigger" at bounding box center [871, 183] width 10 height 10
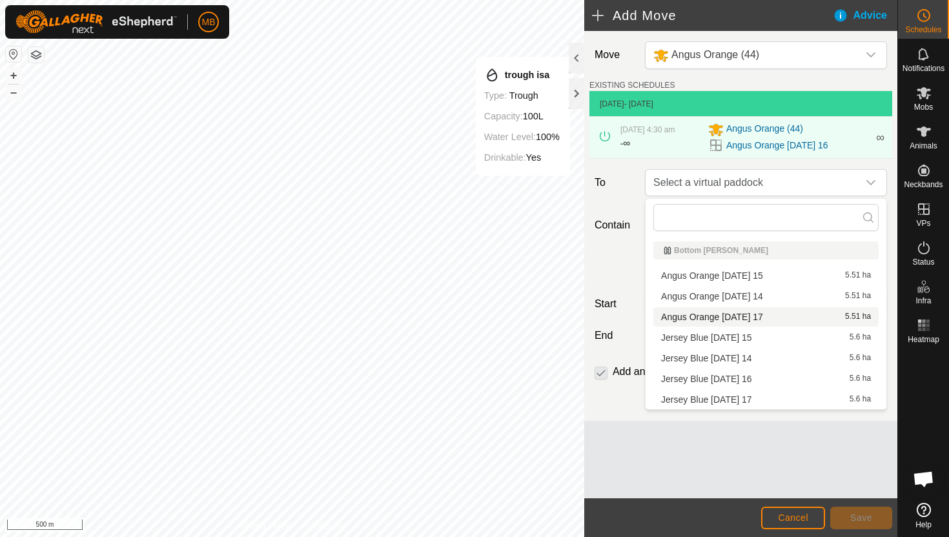
click at [777, 314] on li "Angus Orange [DATE] 17 5.51 ha" at bounding box center [765, 316] width 225 height 19
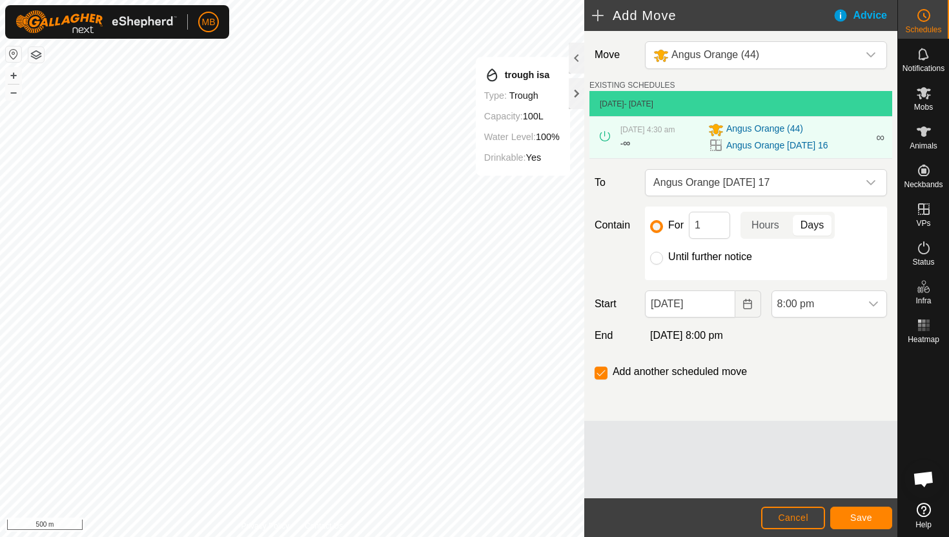
click at [705, 256] on label "Until further notice" at bounding box center [710, 257] width 84 height 10
click at [663, 256] on input "Until further notice" at bounding box center [656, 258] width 13 height 13
radio input "true"
checkbox input "false"
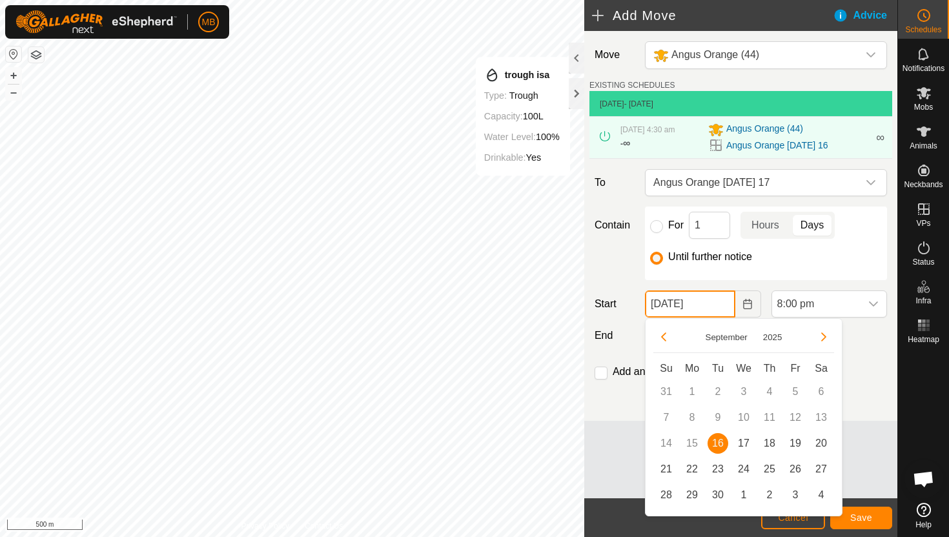
click at [725, 305] on input "[DATE]" at bounding box center [690, 304] width 90 height 27
click at [746, 442] on span "17" at bounding box center [744, 443] width 21 height 21
type input "[DATE]"
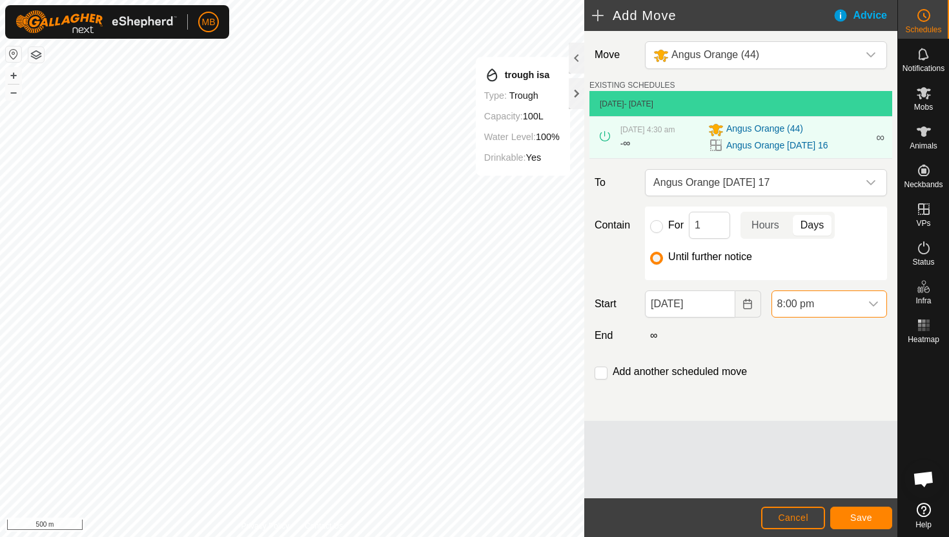
click at [841, 305] on span "8:00 pm" at bounding box center [816, 304] width 88 height 26
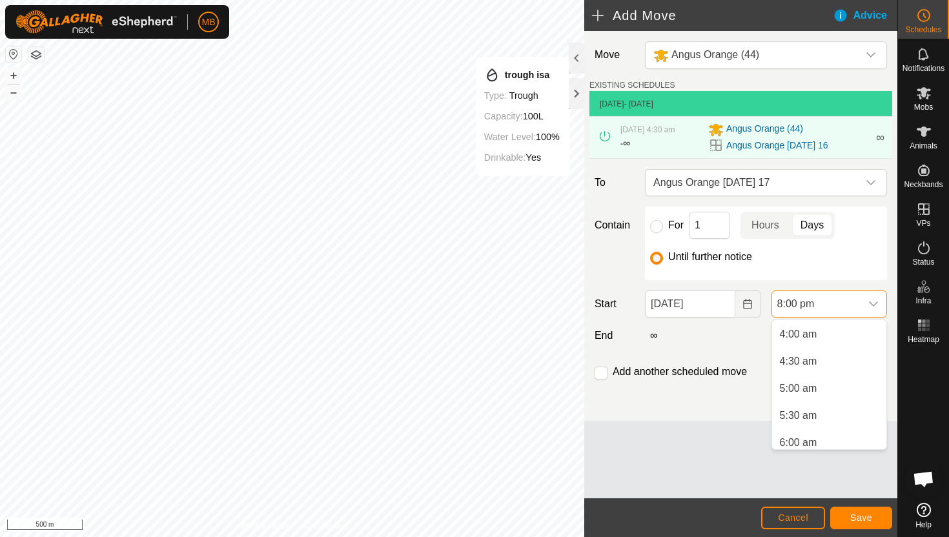
scroll to position [213, 0]
click at [837, 366] on li "4:30 am" at bounding box center [829, 364] width 114 height 26
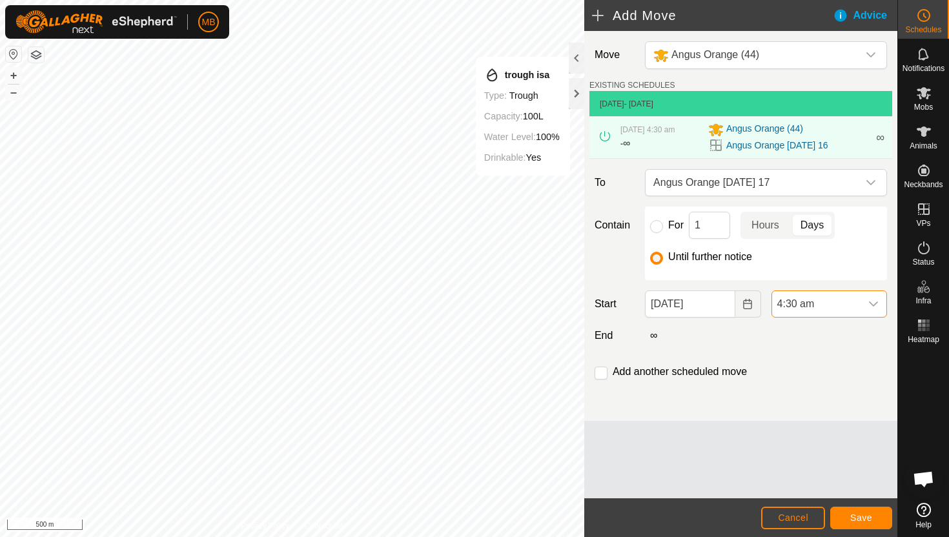
scroll to position [981, 0]
click at [859, 520] on span "Save" at bounding box center [861, 518] width 22 height 10
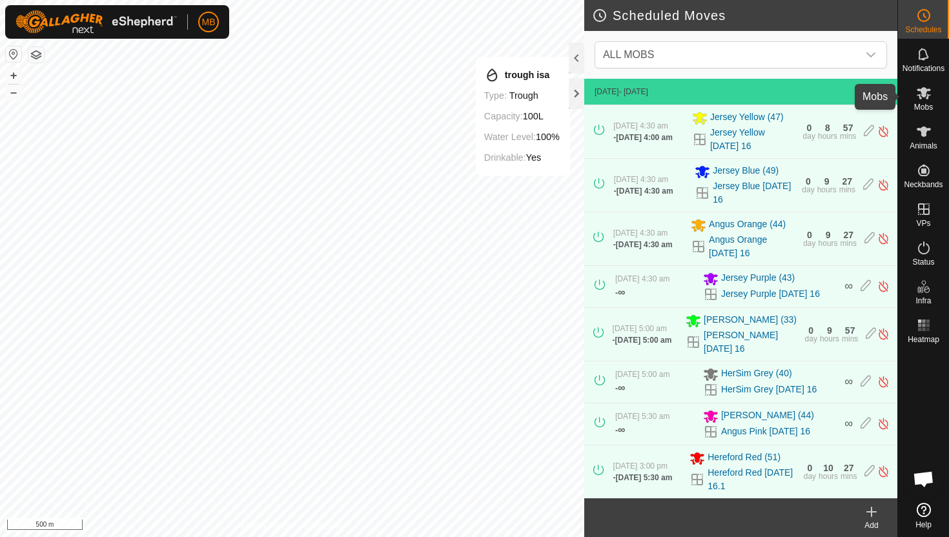
click at [926, 93] on icon at bounding box center [923, 92] width 15 height 15
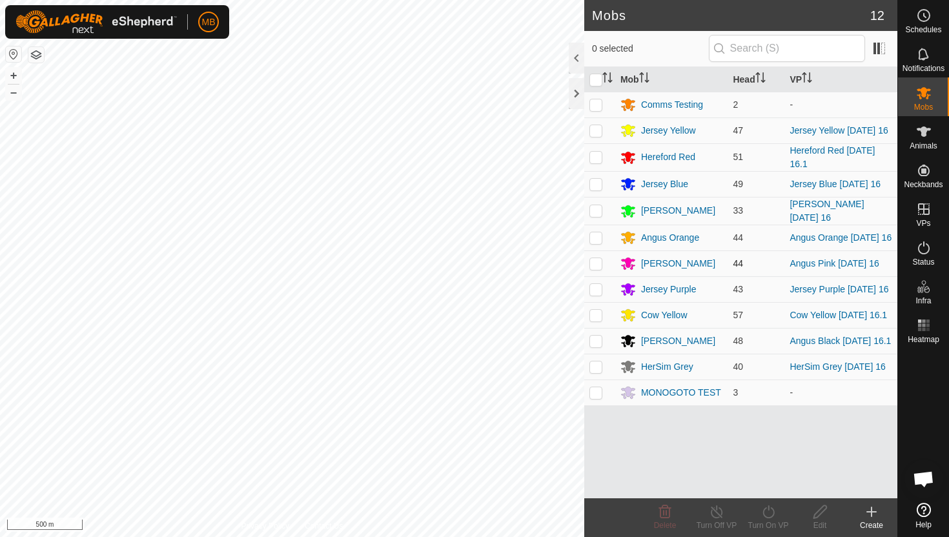
click at [592, 264] on p-checkbox at bounding box center [596, 263] width 13 height 10
checkbox input "true"
click at [768, 513] on icon at bounding box center [769, 511] width 16 height 15
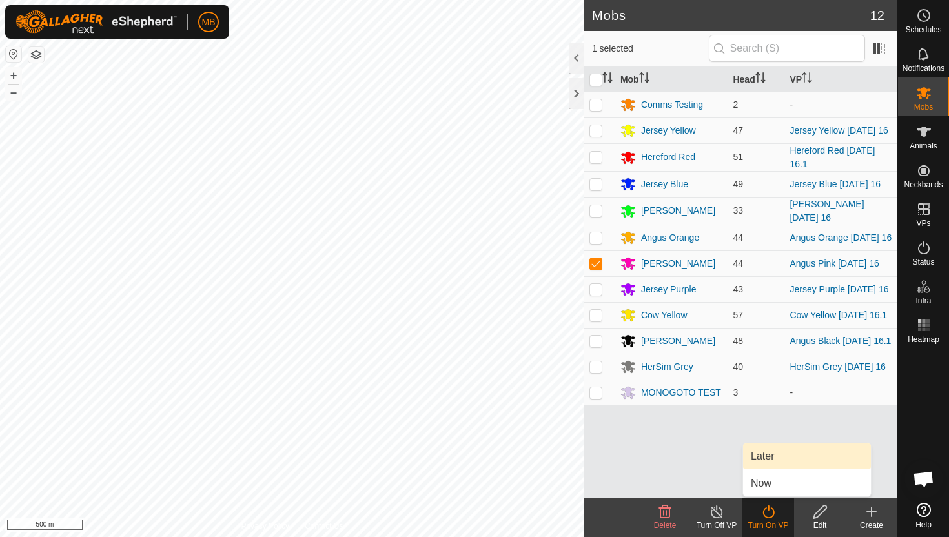
click at [768, 461] on link "Later" at bounding box center [807, 457] width 128 height 26
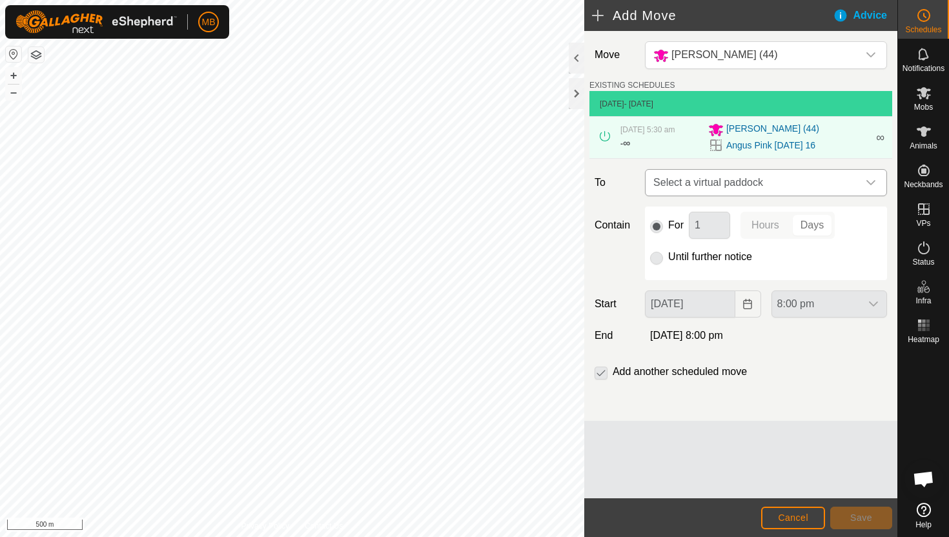
click at [861, 180] on div "dropdown trigger" at bounding box center [871, 183] width 26 height 26
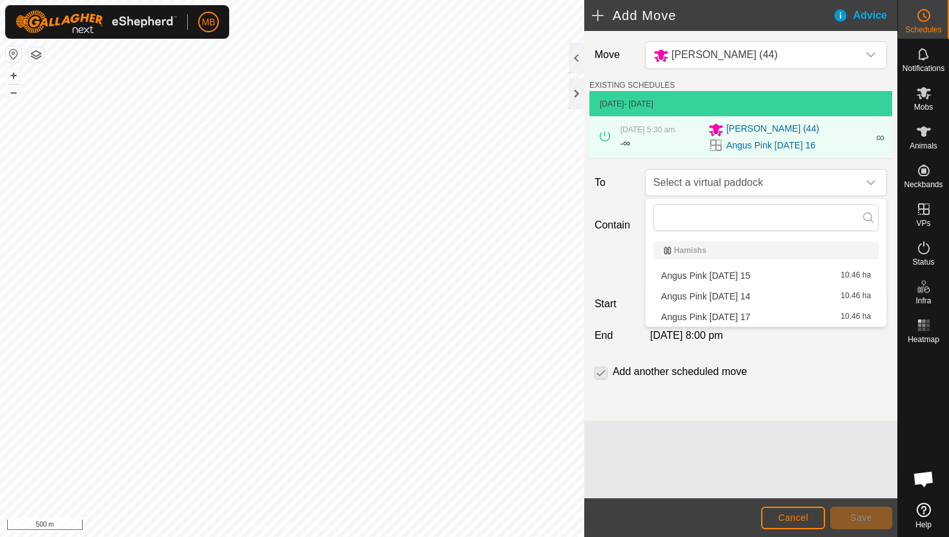
click at [768, 318] on li "Angus Pink [DATE] 17 10.46 ha" at bounding box center [765, 316] width 225 height 19
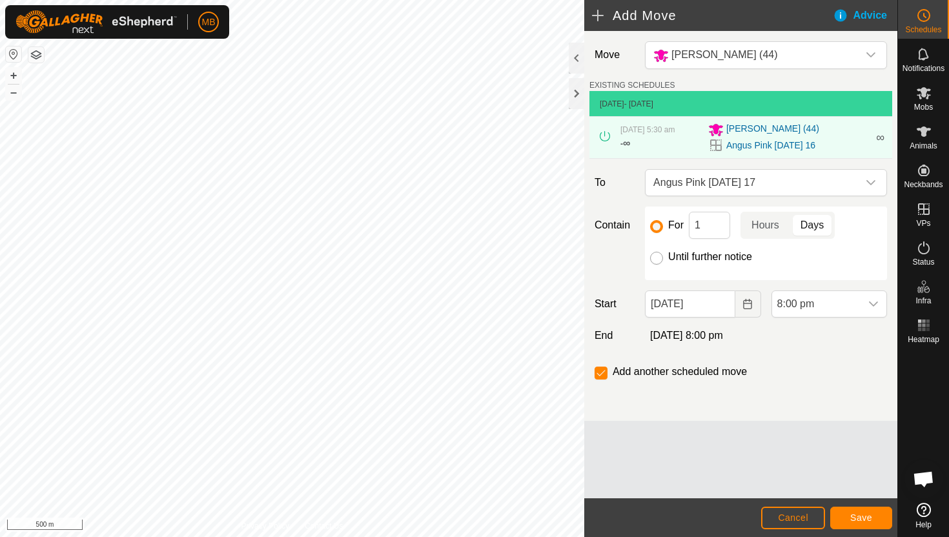
click at [657, 262] on input "Until further notice" at bounding box center [656, 258] width 13 height 13
radio input "true"
checkbox input "false"
click at [721, 306] on input "[DATE]" at bounding box center [690, 304] width 90 height 27
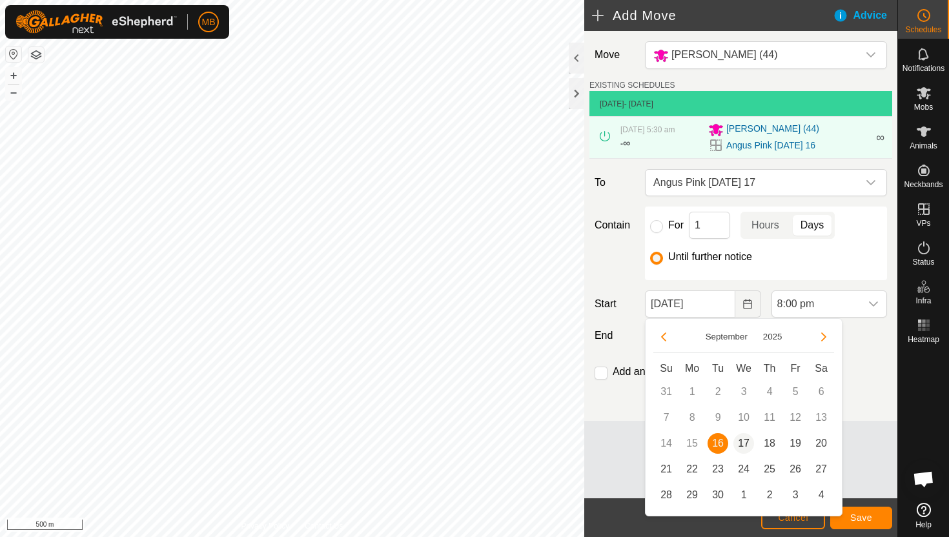
click at [743, 437] on span "17" at bounding box center [744, 443] width 21 height 21
type input "[DATE]"
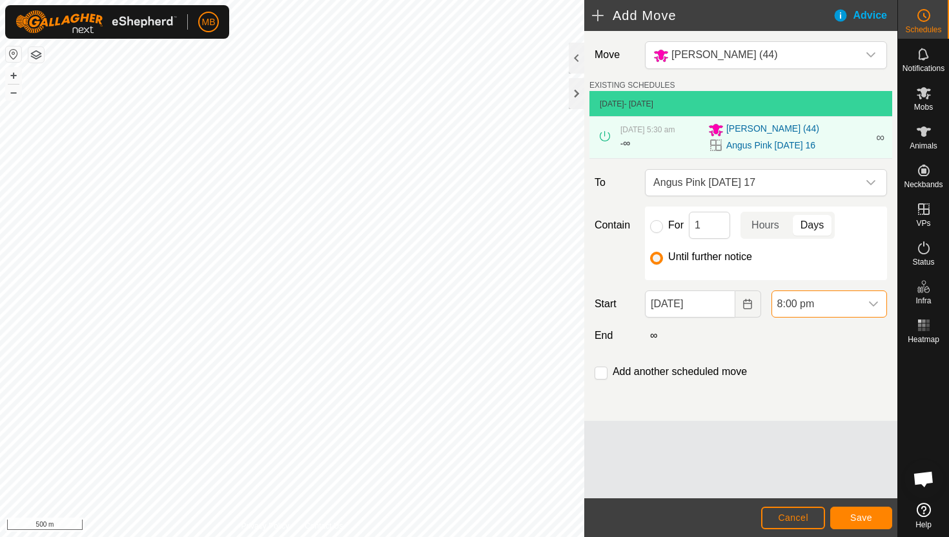
click at [832, 299] on span "8:00 pm" at bounding box center [816, 304] width 88 height 26
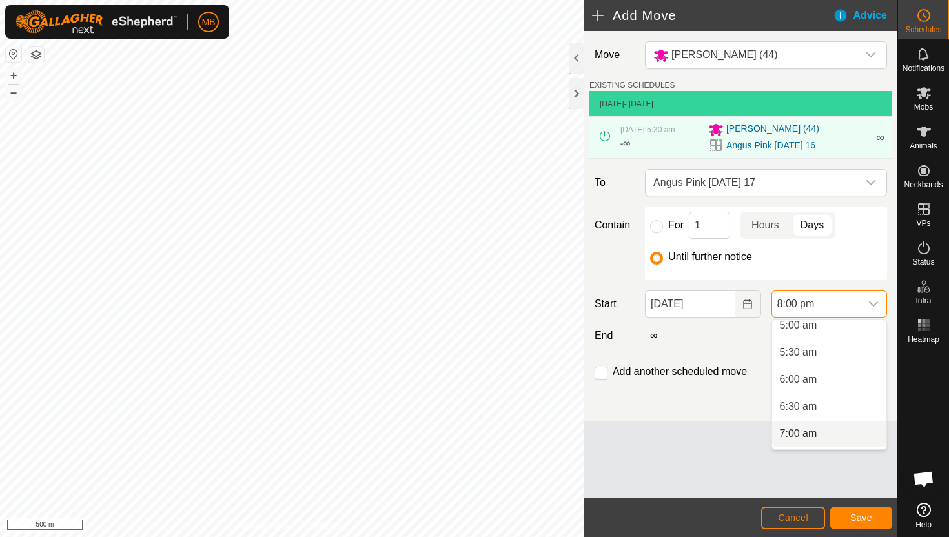
scroll to position [271, 0]
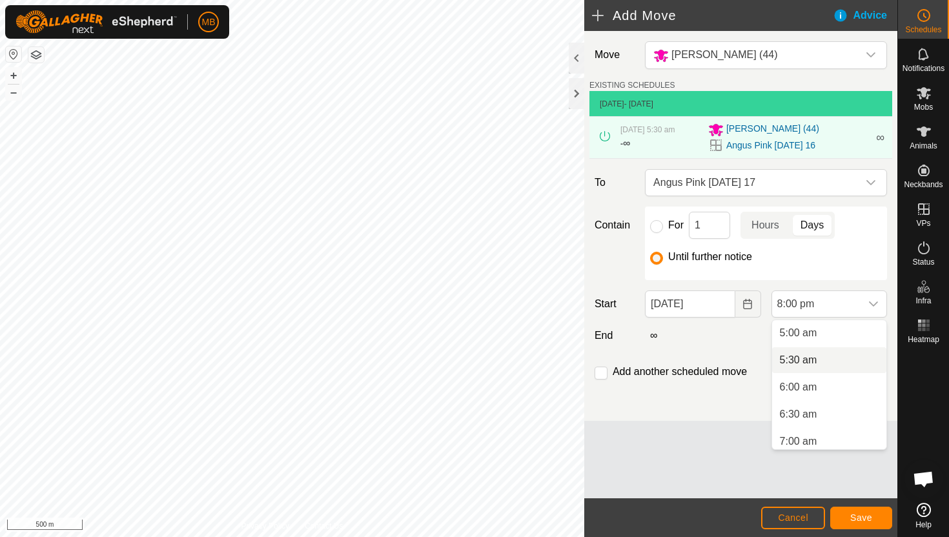
click at [839, 361] on li "5:30 am" at bounding box center [829, 360] width 114 height 26
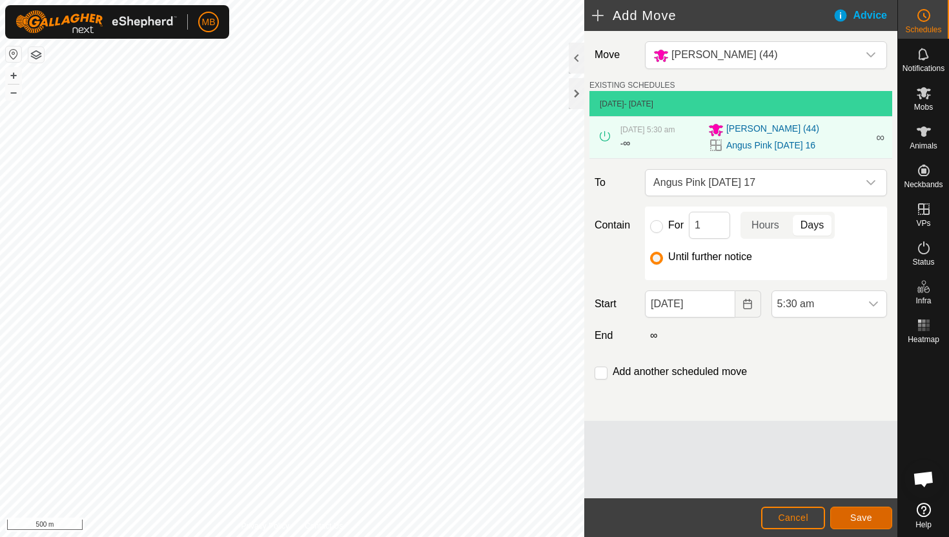
click at [868, 516] on span "Save" at bounding box center [861, 518] width 22 height 10
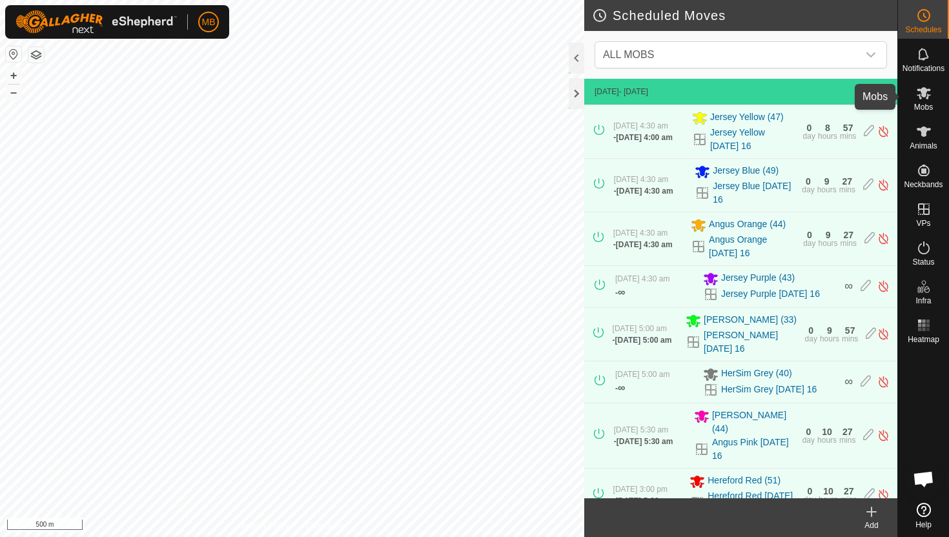
click at [926, 97] on icon at bounding box center [923, 92] width 15 height 15
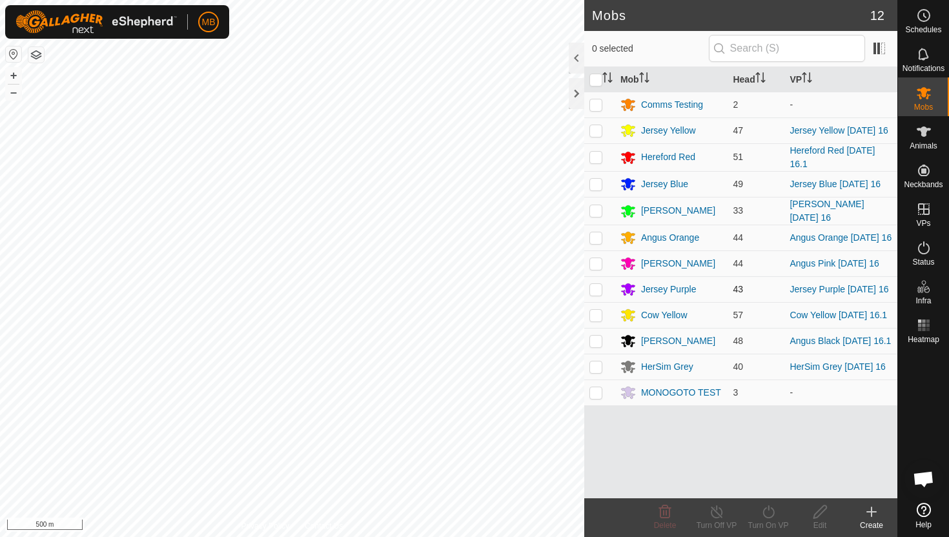
click at [599, 294] on p-checkbox at bounding box center [596, 289] width 13 height 10
checkbox input "true"
click at [769, 510] on icon at bounding box center [769, 511] width 16 height 15
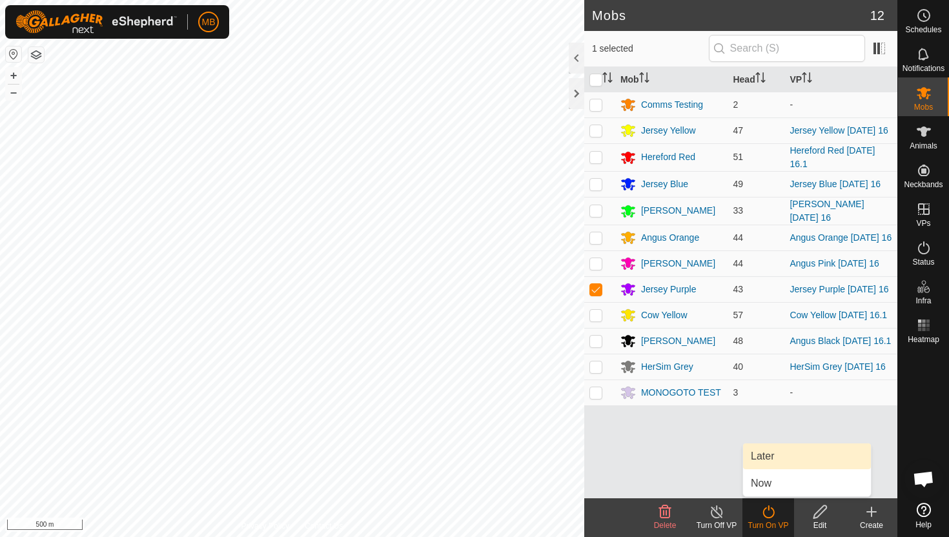
click at [775, 459] on link "Later" at bounding box center [807, 457] width 128 height 26
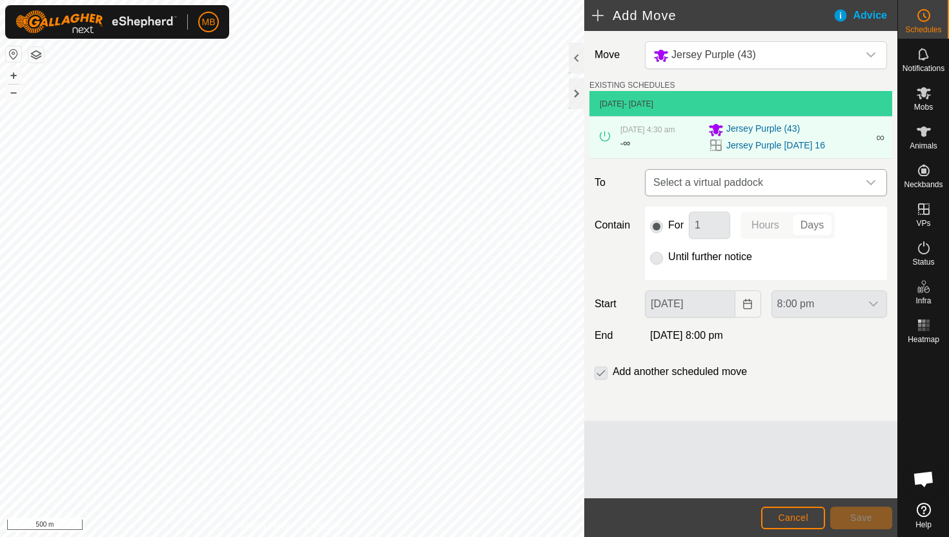
click at [868, 181] on icon "dropdown trigger" at bounding box center [871, 183] width 10 height 10
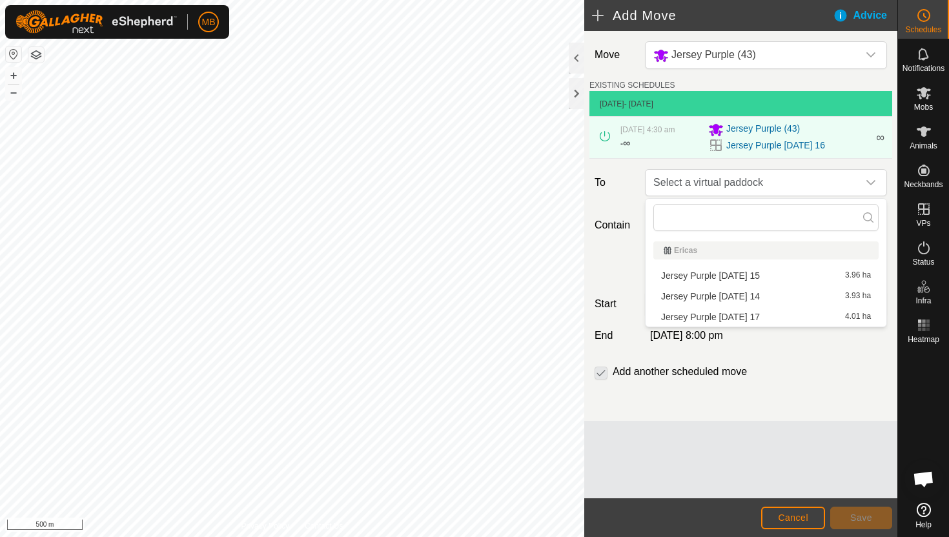
click at [773, 316] on li "Jersey Purple [DATE] 17 4.01 ha" at bounding box center [765, 316] width 225 height 19
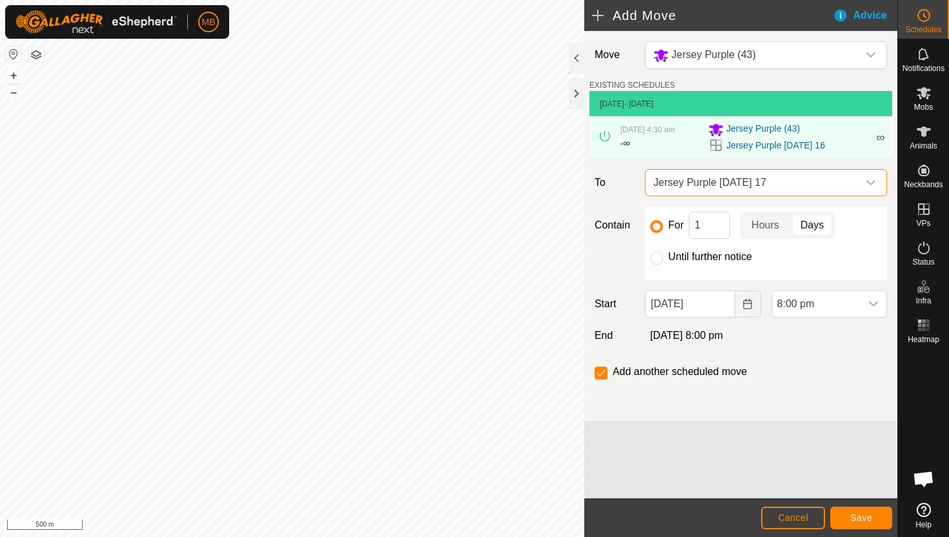
click at [712, 256] on label "Until further notice" at bounding box center [710, 257] width 84 height 10
click at [663, 256] on input "Until further notice" at bounding box center [656, 258] width 13 height 13
radio input "true"
checkbox input "false"
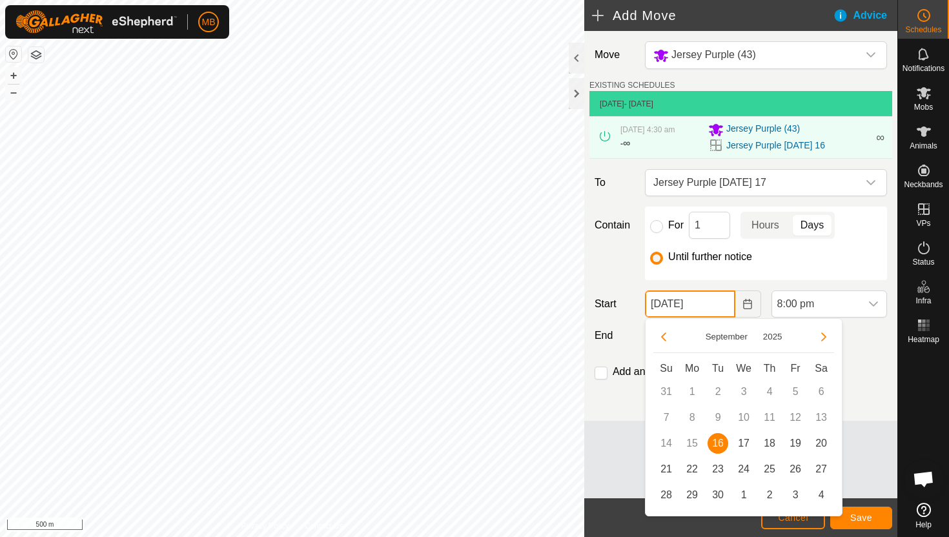
click at [721, 307] on input "[DATE]" at bounding box center [690, 304] width 90 height 27
click at [741, 441] on span "17" at bounding box center [744, 443] width 21 height 21
type input "[DATE]"
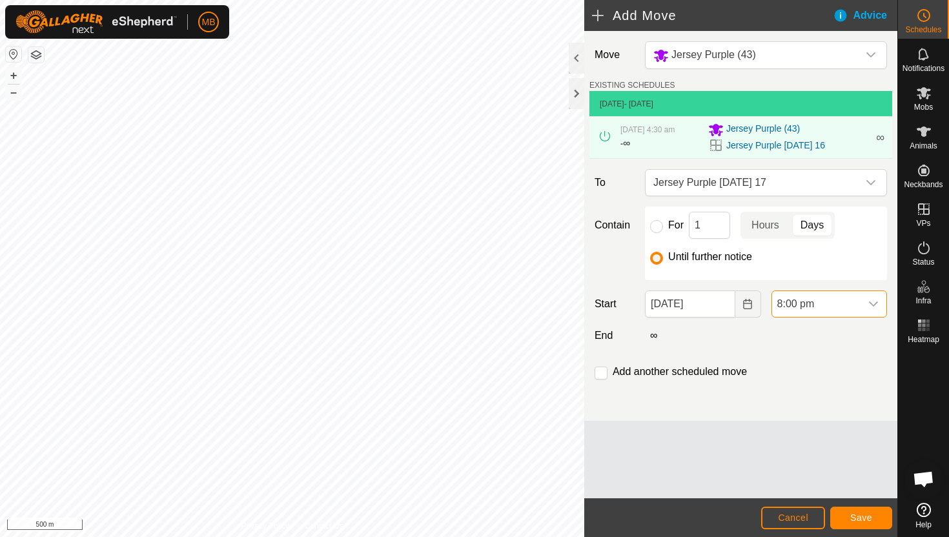
click at [843, 304] on span "8:00 pm" at bounding box center [816, 304] width 88 height 26
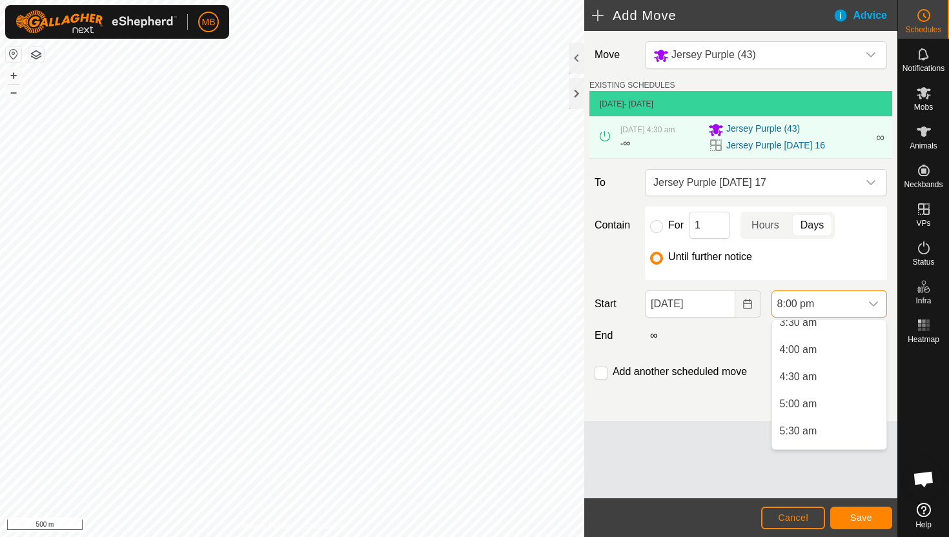
scroll to position [198, 0]
click at [842, 404] on li "5:00 am" at bounding box center [829, 406] width 114 height 26
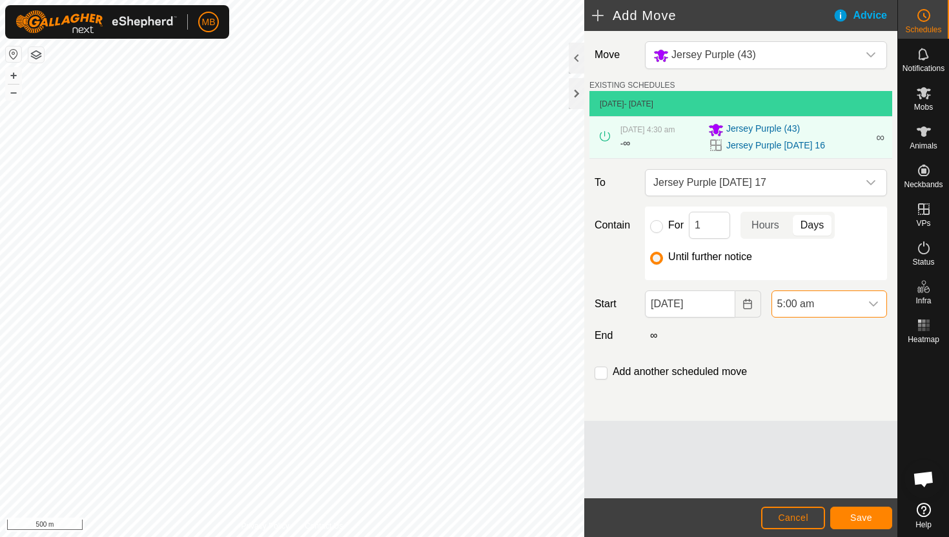
scroll to position [981, 0]
click at [861, 518] on span "Save" at bounding box center [861, 518] width 22 height 10
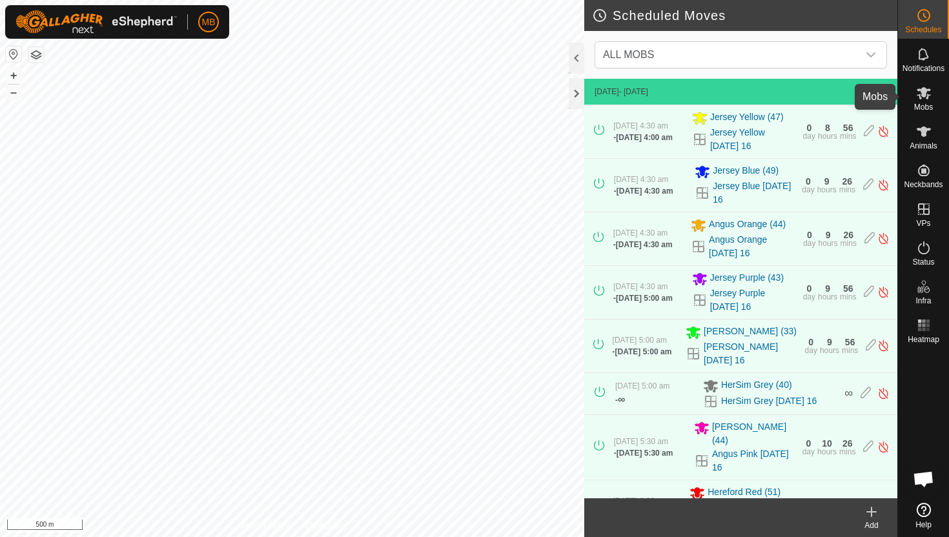
click at [925, 94] on icon at bounding box center [924, 93] width 14 height 12
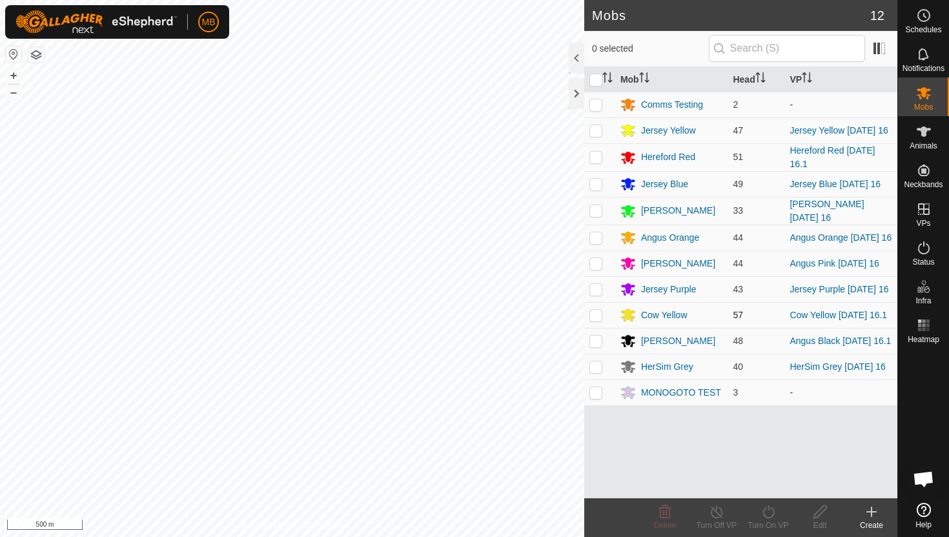
click at [595, 320] on p-checkbox at bounding box center [596, 315] width 13 height 10
checkbox input "true"
click at [768, 507] on icon at bounding box center [769, 512] width 12 height 13
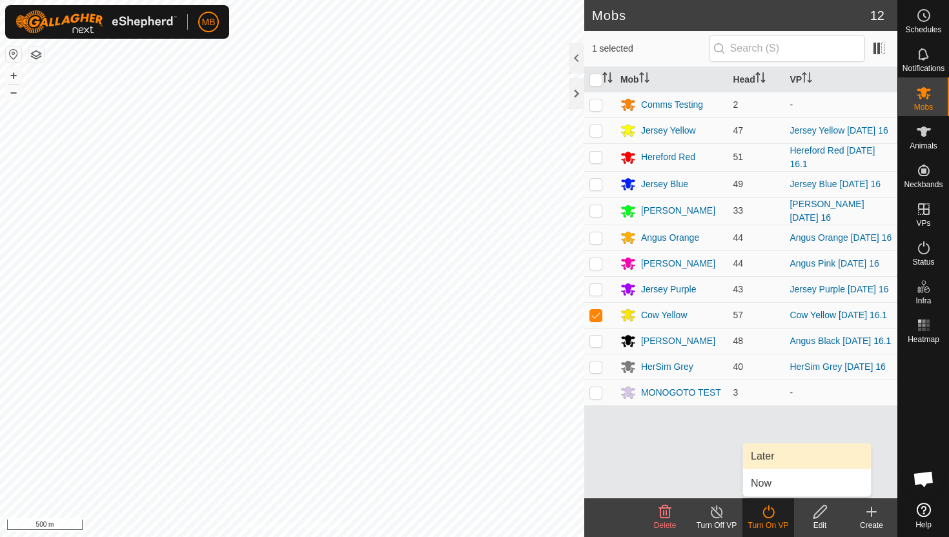
click at [770, 453] on link "Later" at bounding box center [807, 457] width 128 height 26
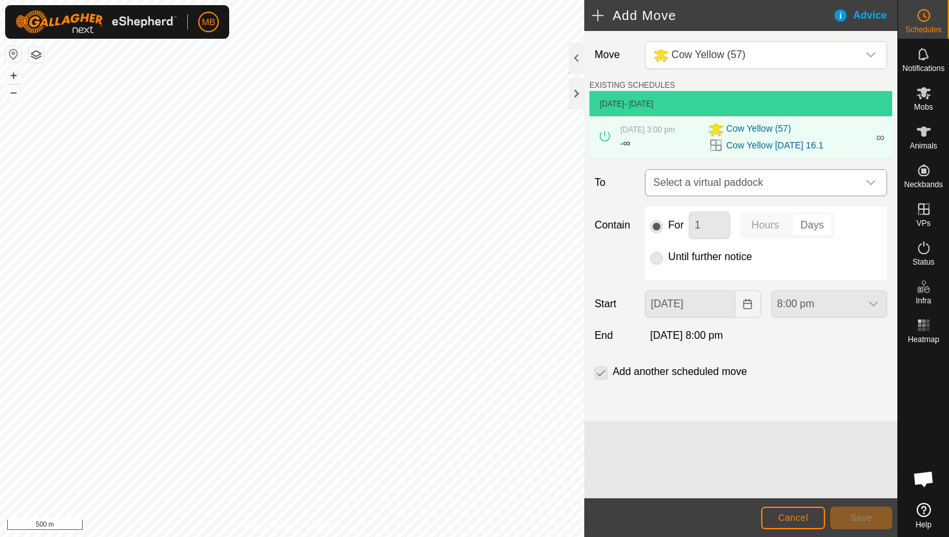
click at [873, 182] on icon "dropdown trigger" at bounding box center [871, 182] width 9 height 5
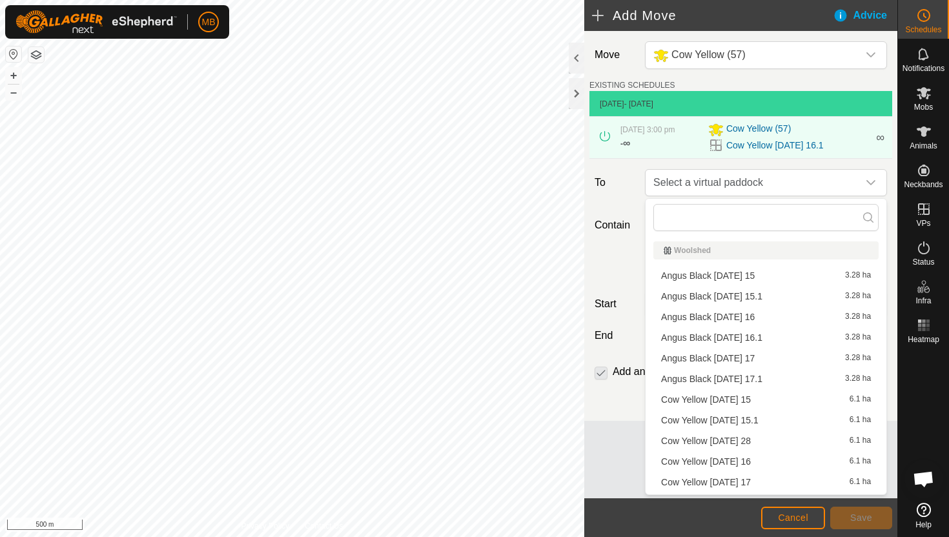
click at [754, 483] on li "Cow Yellow [DATE] 17 6.1 ha" at bounding box center [765, 482] width 225 height 19
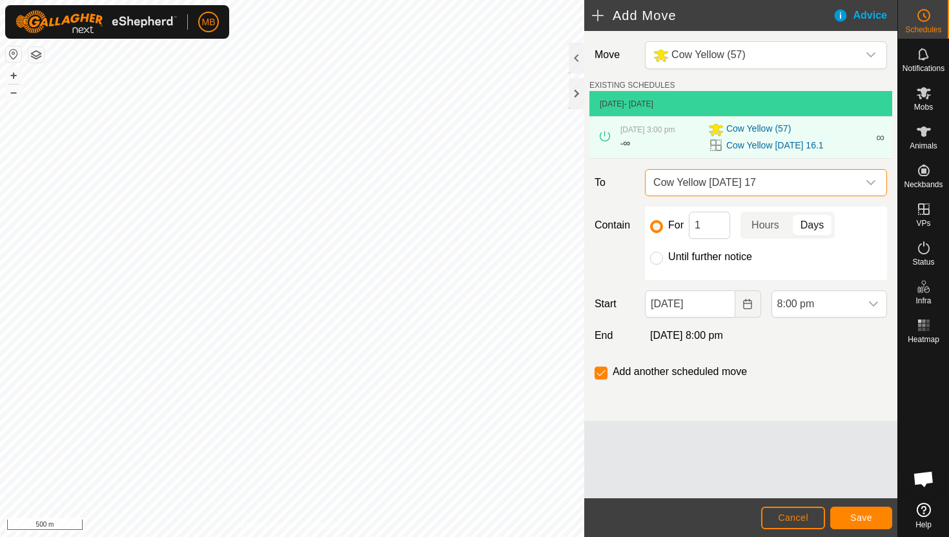
click at [686, 257] on label "Until further notice" at bounding box center [710, 257] width 84 height 10
click at [663, 257] on input "Until further notice" at bounding box center [656, 258] width 13 height 13
radio input "true"
checkbox input "false"
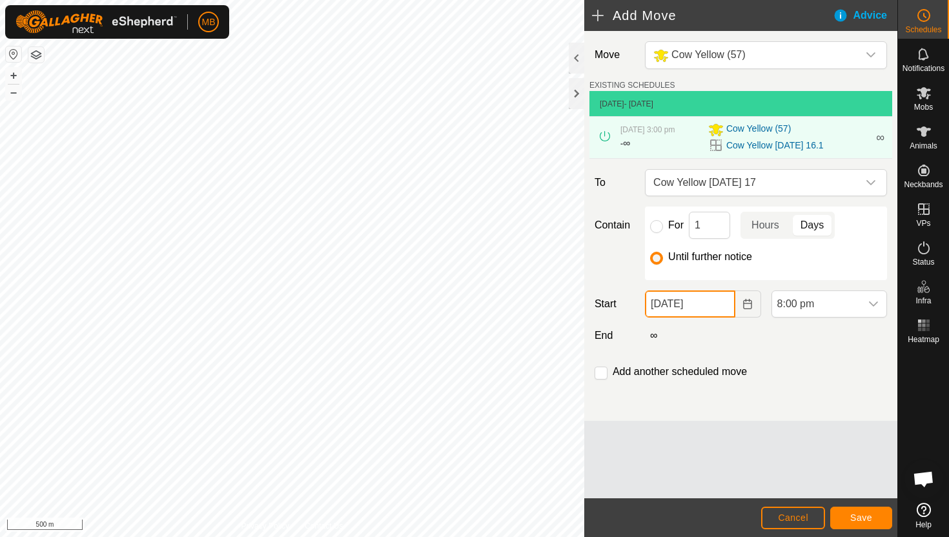
click at [717, 305] on input "[DATE]" at bounding box center [690, 304] width 90 height 27
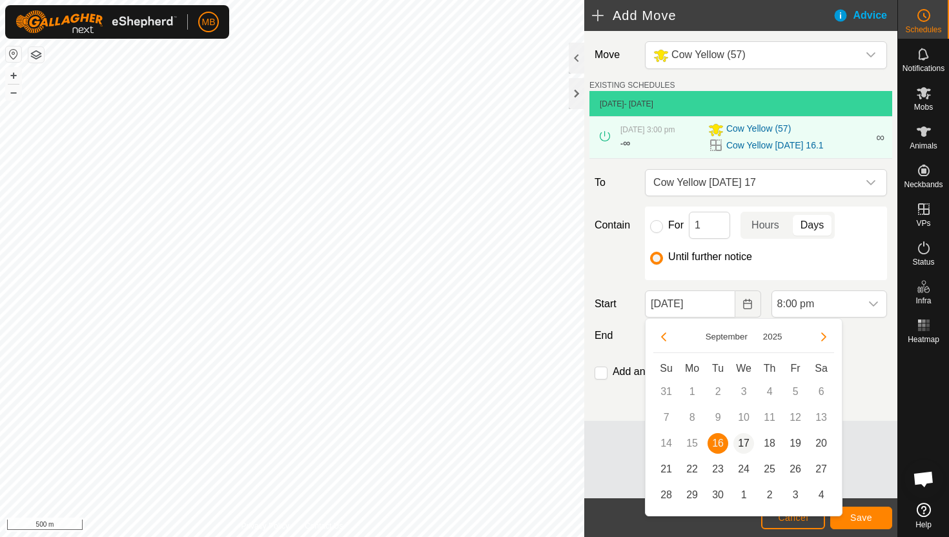
click at [749, 442] on span "17" at bounding box center [744, 443] width 21 height 21
type input "[DATE]"
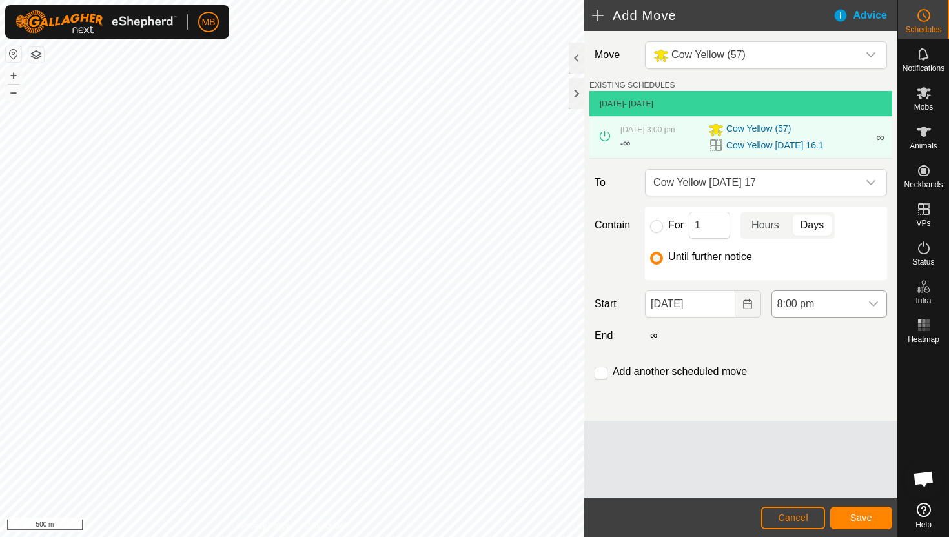
click at [846, 300] on span "8:00 pm" at bounding box center [816, 304] width 88 height 26
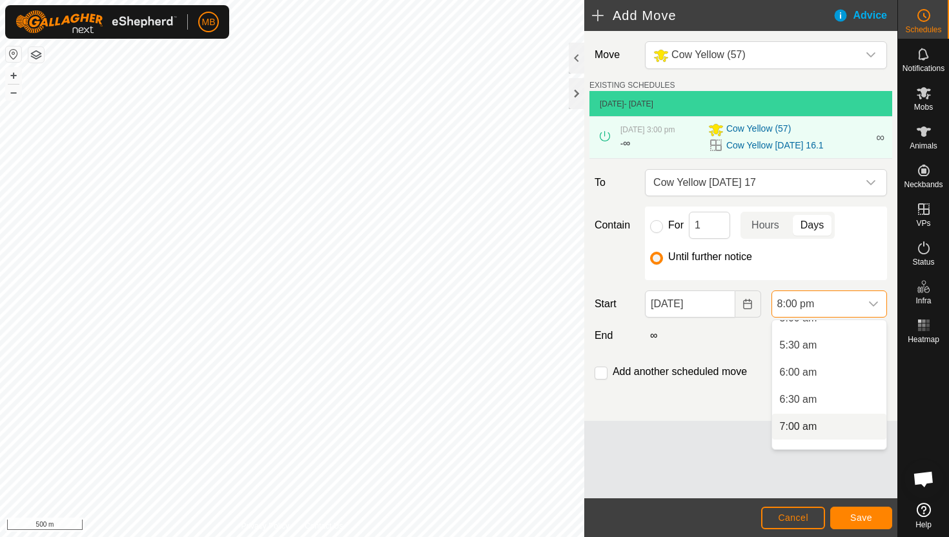
scroll to position [285, 0]
click at [839, 349] on li "5:30 am" at bounding box center [829, 347] width 114 height 26
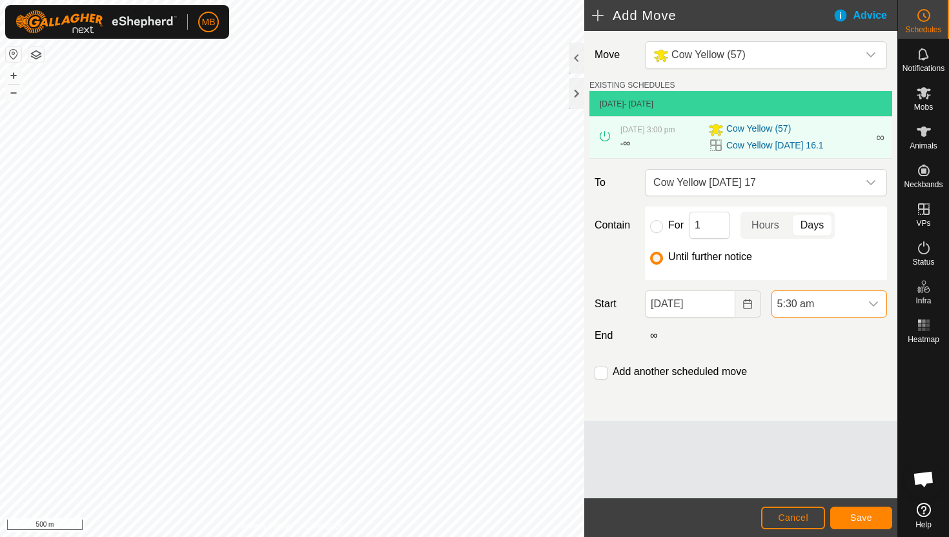
scroll to position [981, 0]
click at [602, 376] on input "checkbox" at bounding box center [601, 373] width 13 height 13
checkbox input "true"
click at [859, 517] on span "Save" at bounding box center [861, 518] width 22 height 10
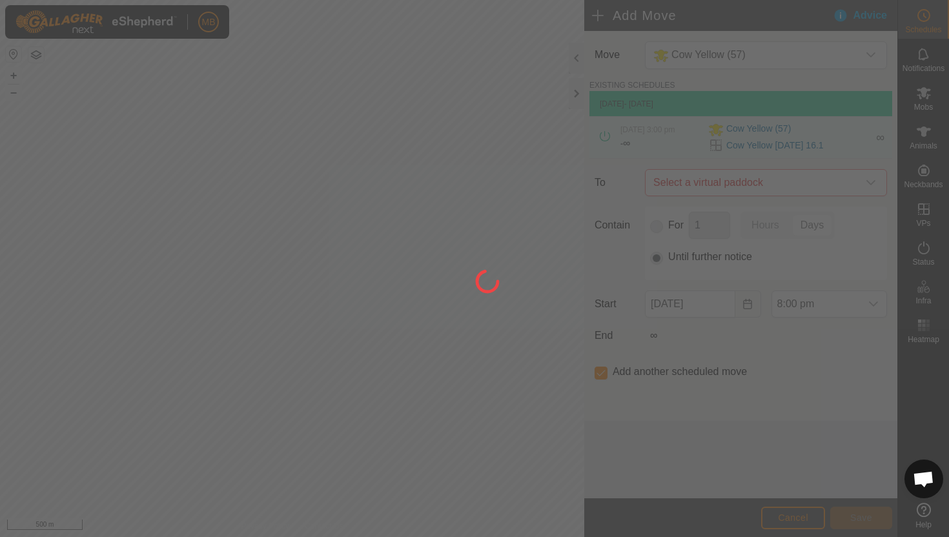
type input "[DATE]"
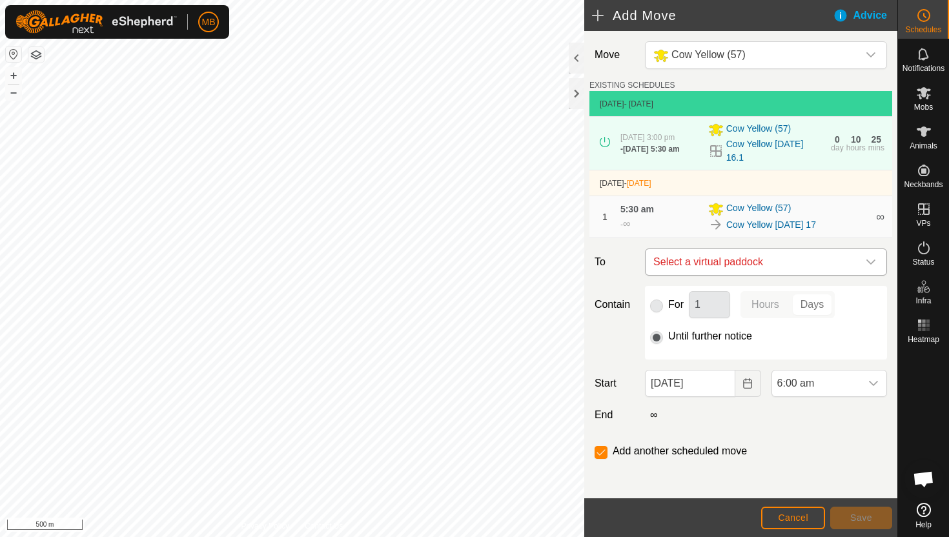
click at [871, 265] on icon "dropdown trigger" at bounding box center [871, 262] width 9 height 5
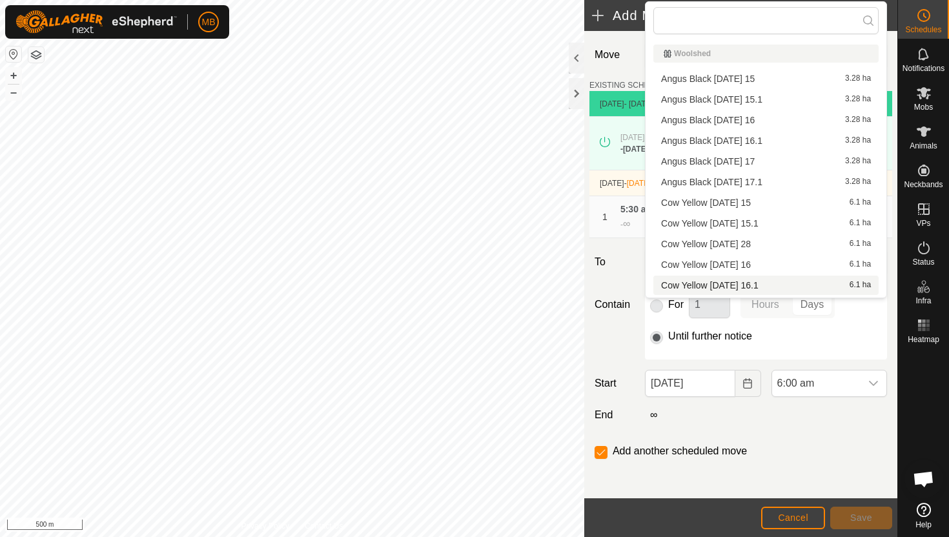
scroll to position [18, 0]
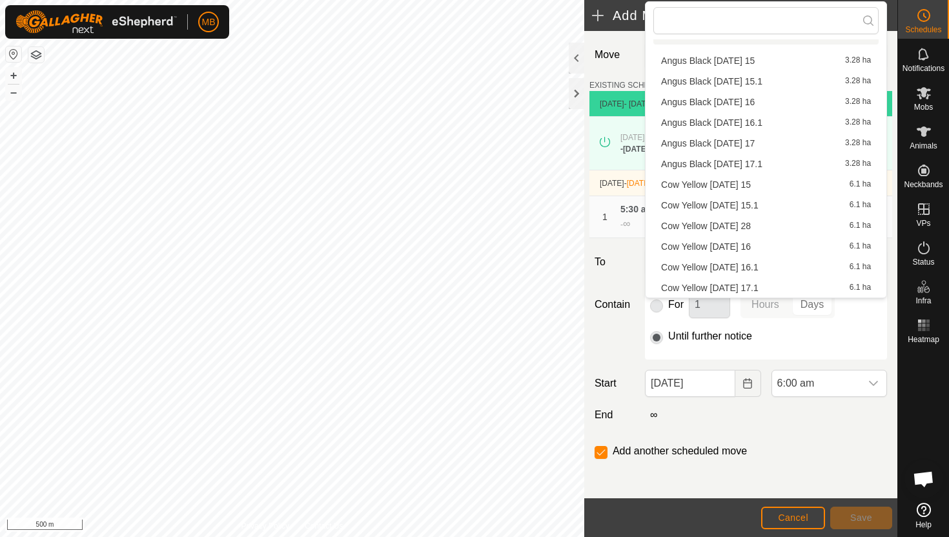
click at [775, 287] on li "Cow Yellow [DATE] 17.1 6.1 ha" at bounding box center [765, 287] width 225 height 19
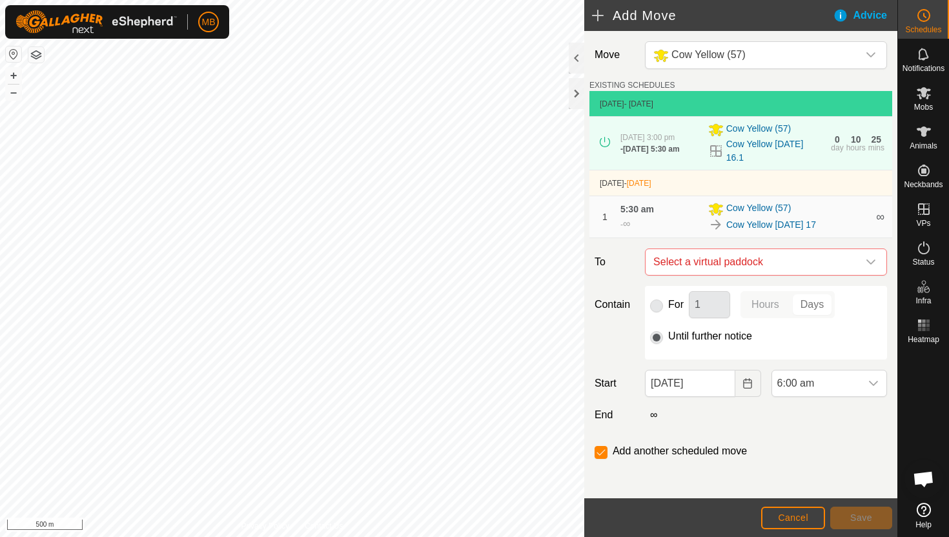
checkbox input "false"
click at [863, 382] on div "dropdown trigger" at bounding box center [874, 384] width 26 height 26
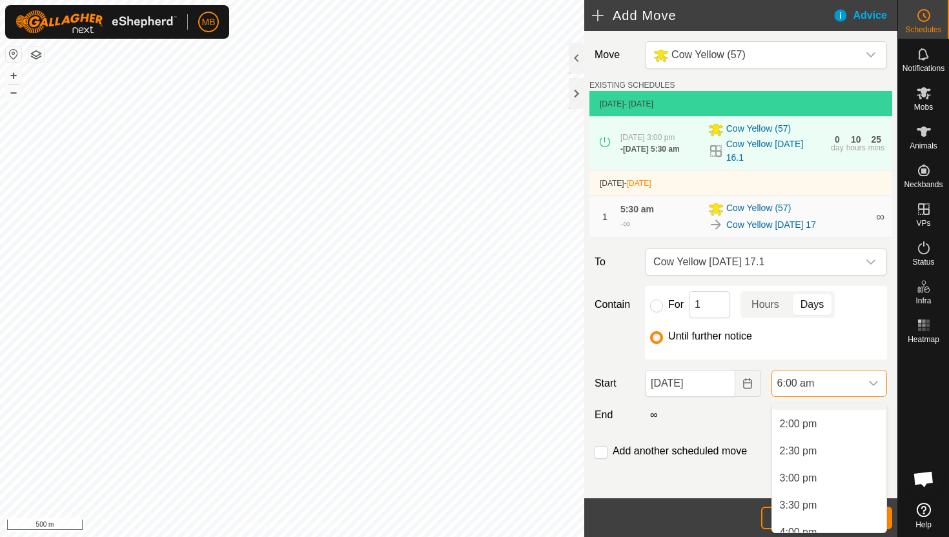
scroll to position [753, 0]
click at [831, 477] on li "3:00 pm" at bounding box center [829, 477] width 114 height 26
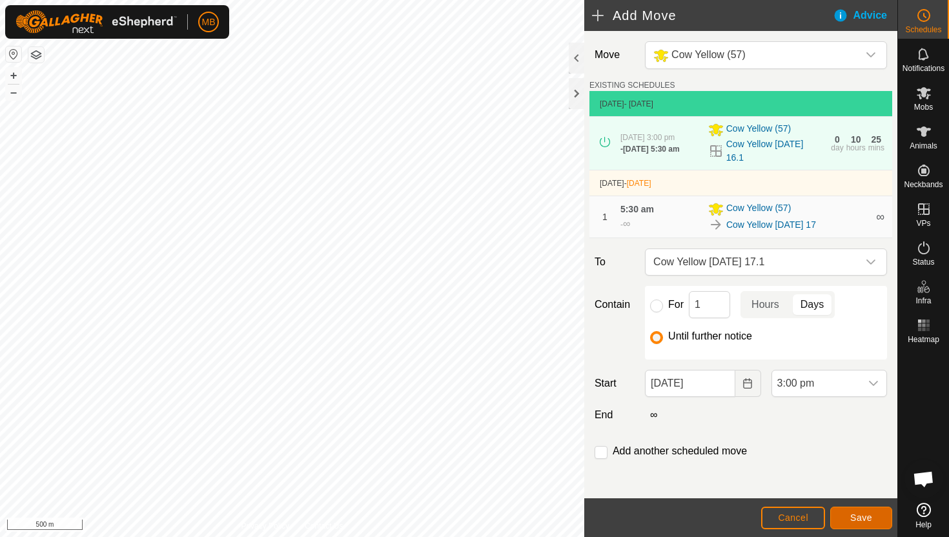
click at [863, 518] on span "Save" at bounding box center [861, 518] width 22 height 10
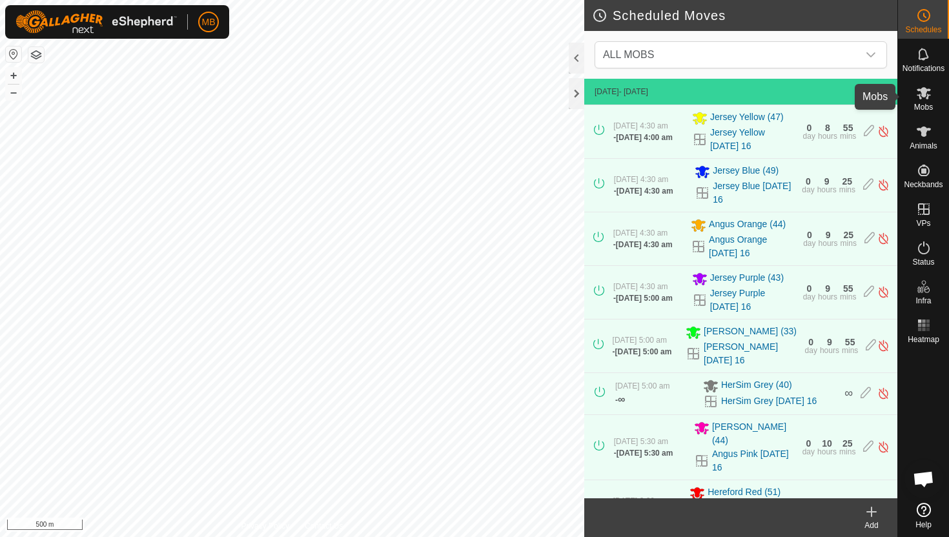
click at [926, 96] on icon at bounding box center [923, 92] width 15 height 15
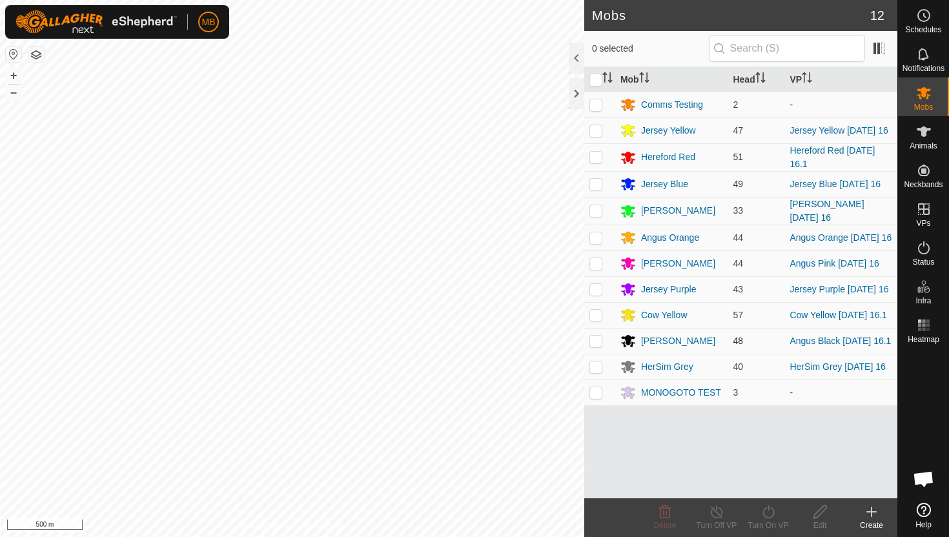
click at [595, 346] on p-checkbox at bounding box center [596, 341] width 13 height 10
checkbox input "true"
click at [767, 509] on icon at bounding box center [769, 511] width 16 height 15
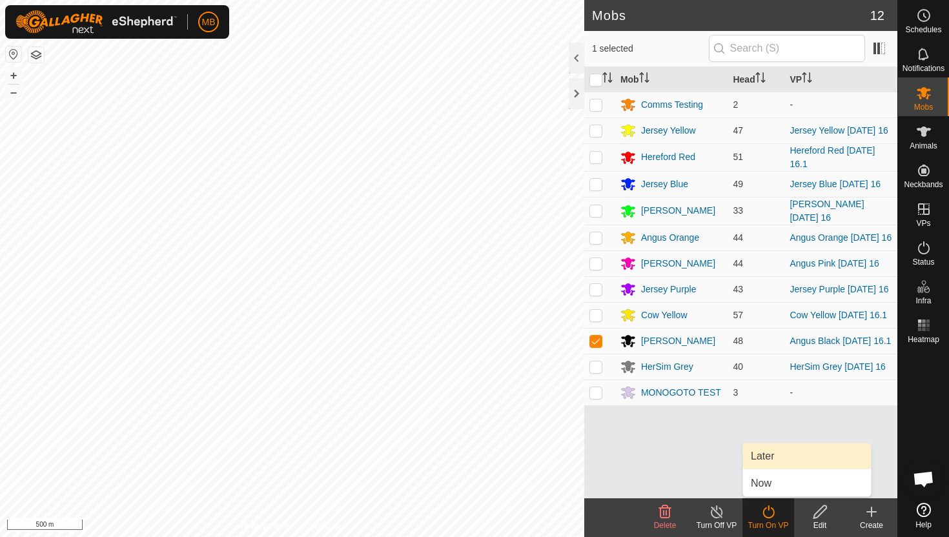
click at [771, 457] on link "Later" at bounding box center [807, 457] width 128 height 26
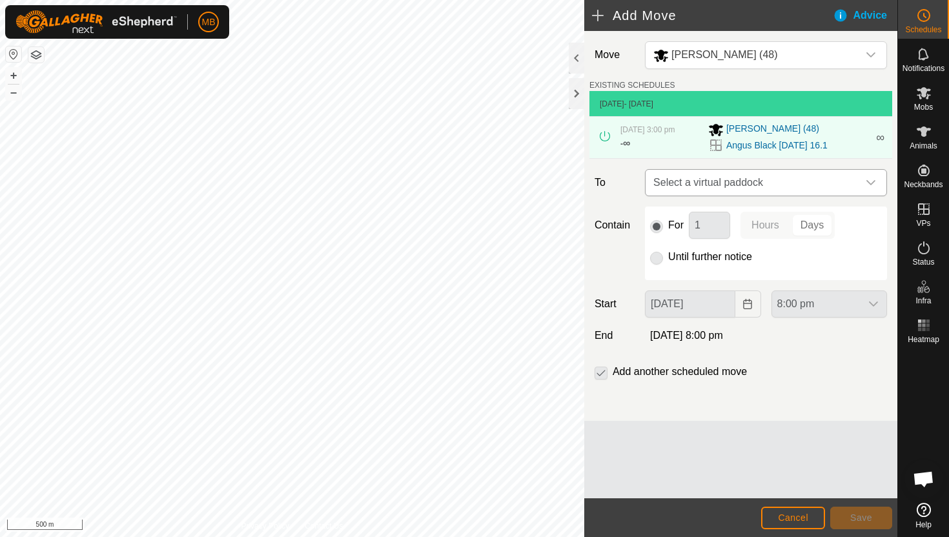
click at [867, 184] on icon "dropdown trigger" at bounding box center [871, 183] width 10 height 10
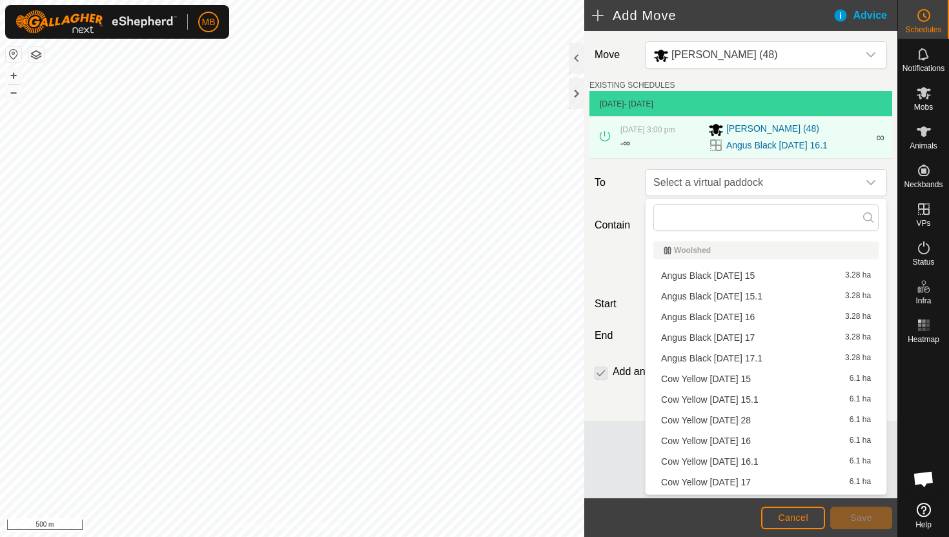
click at [759, 340] on li "Angus Black [DATE] 17 3.28 ha" at bounding box center [765, 337] width 225 height 19
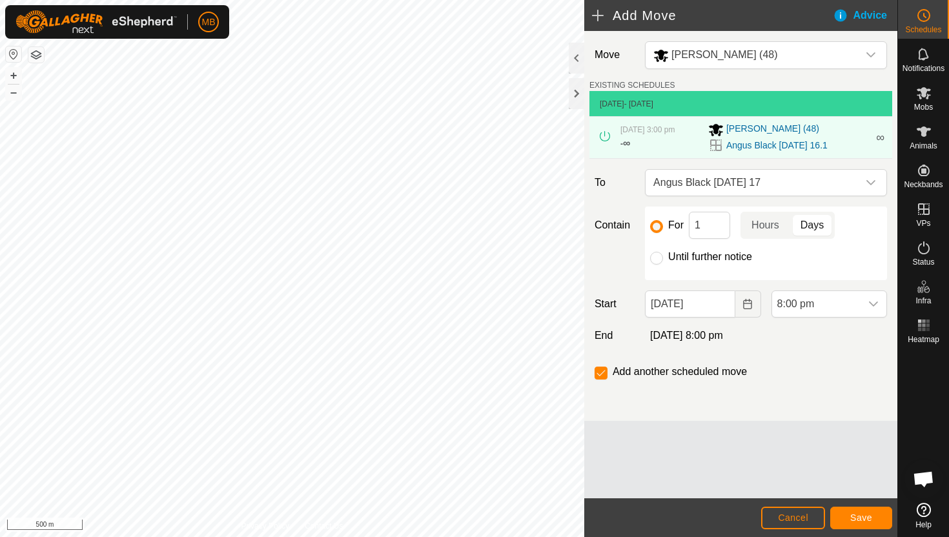
click at [702, 258] on label "Until further notice" at bounding box center [710, 257] width 84 height 10
click at [663, 258] on input "Until further notice" at bounding box center [656, 258] width 13 height 13
radio input "true"
checkbox input "false"
click at [719, 307] on input "[DATE]" at bounding box center [690, 304] width 90 height 27
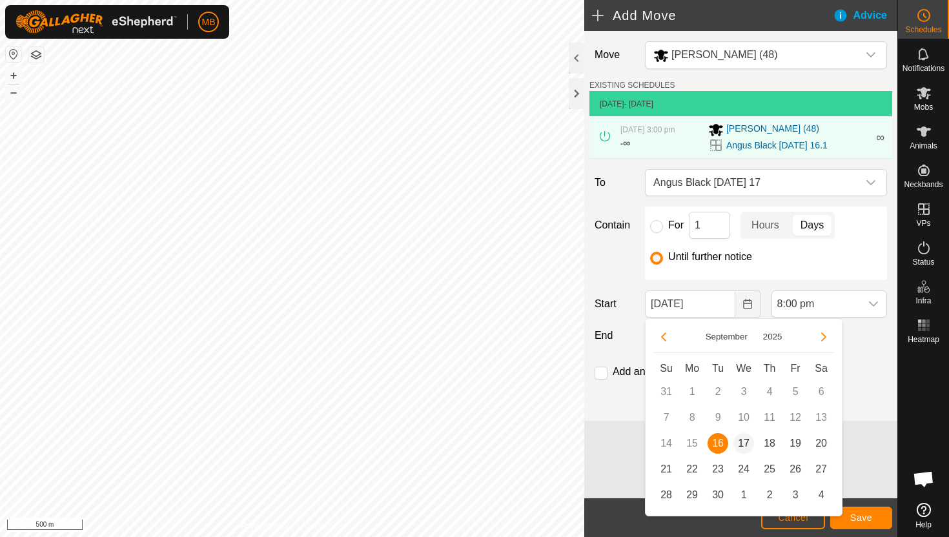
click at [747, 441] on span "17" at bounding box center [744, 443] width 21 height 21
type input "[DATE]"
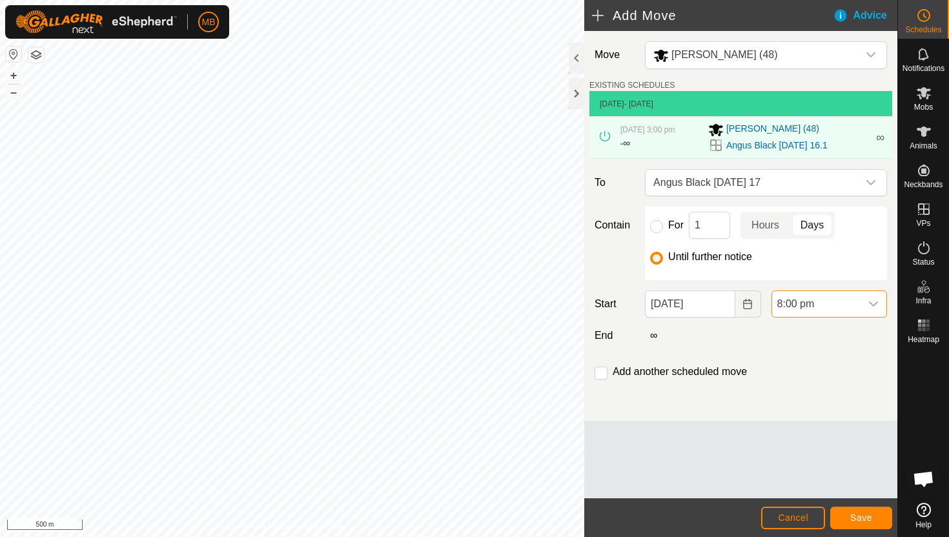
click at [856, 305] on span "8:00 pm" at bounding box center [816, 304] width 88 height 26
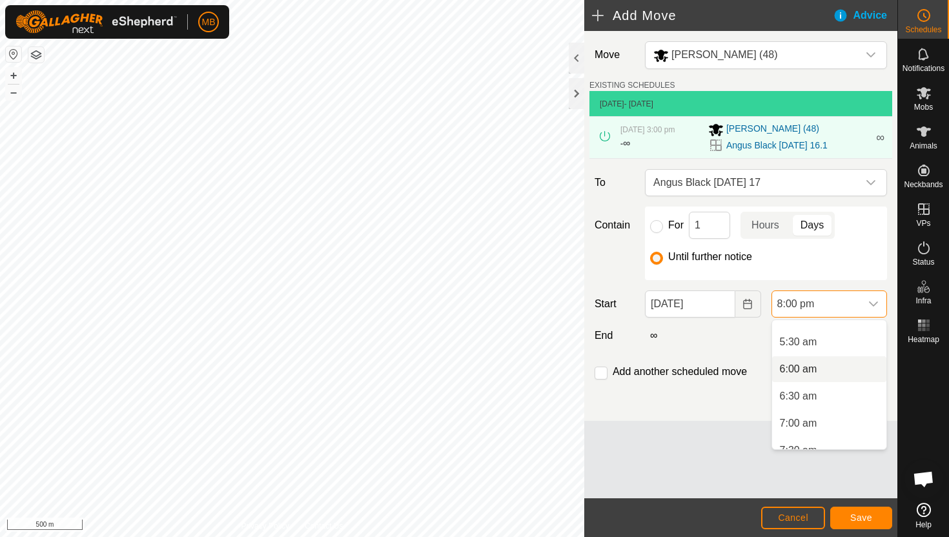
scroll to position [281, 0]
click at [843, 351] on li "5:30 am" at bounding box center [829, 351] width 114 height 26
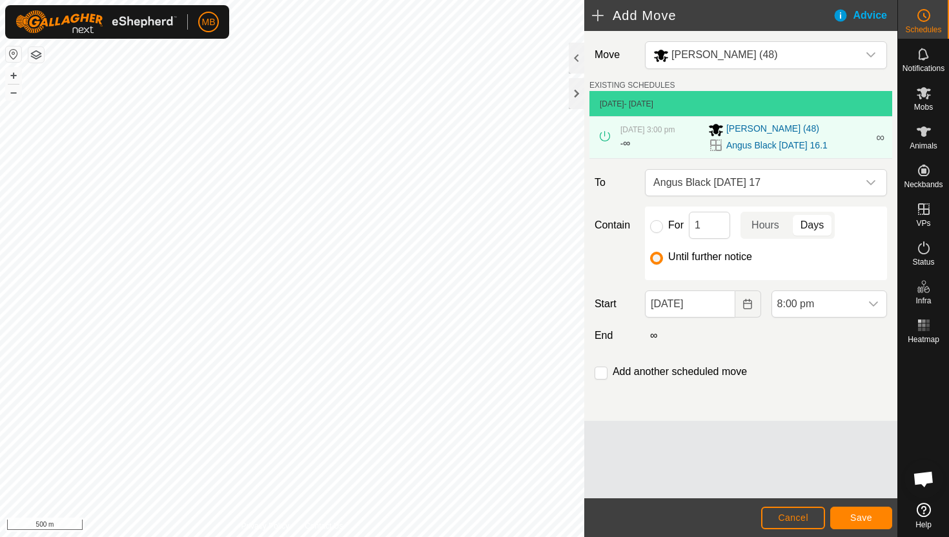
scroll to position [981, 0]
click at [599, 374] on input "checkbox" at bounding box center [601, 373] width 13 height 13
checkbox input "true"
click at [863, 513] on span "Save" at bounding box center [861, 518] width 22 height 10
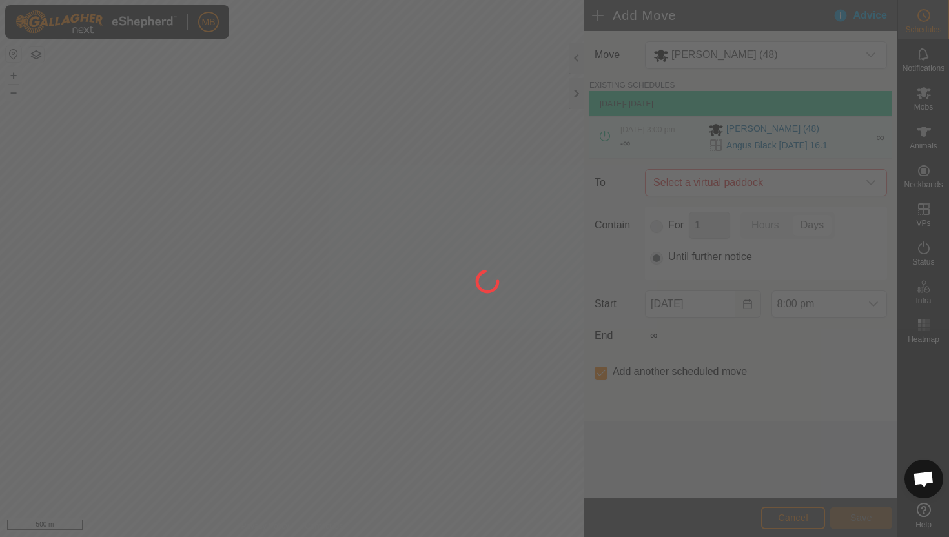
type input "[DATE]"
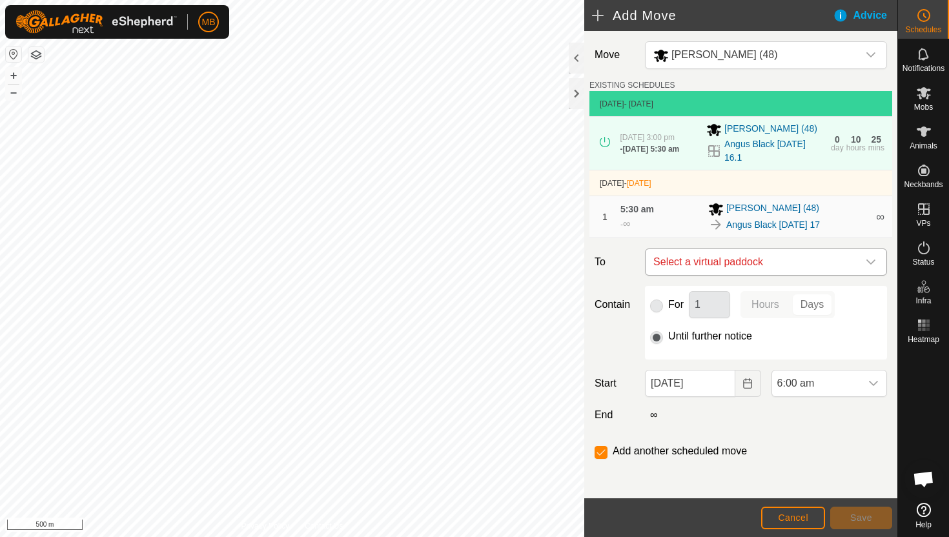
click at [861, 263] on div "dropdown trigger" at bounding box center [871, 262] width 26 height 26
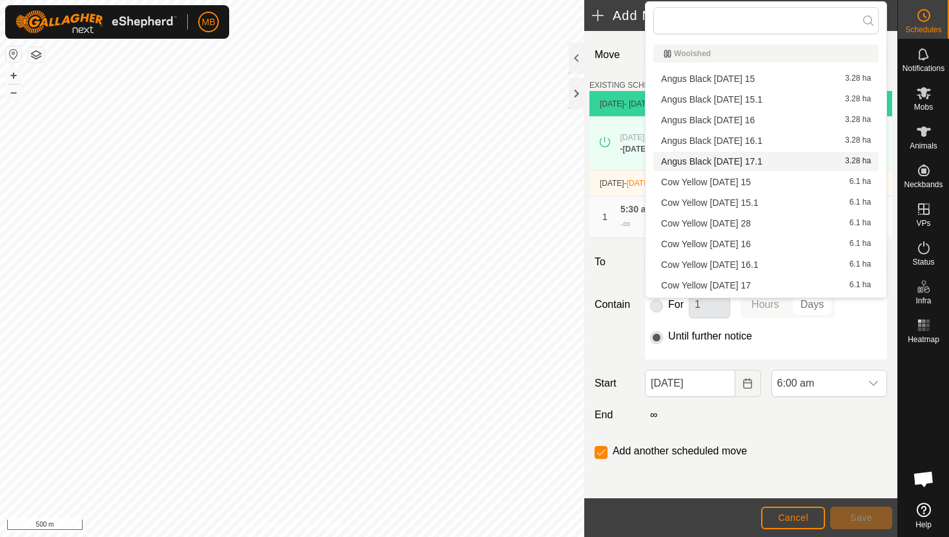
click at [784, 161] on li "[PERSON_NAME] [DATE] 17.1 3.28 ha" at bounding box center [765, 161] width 225 height 19
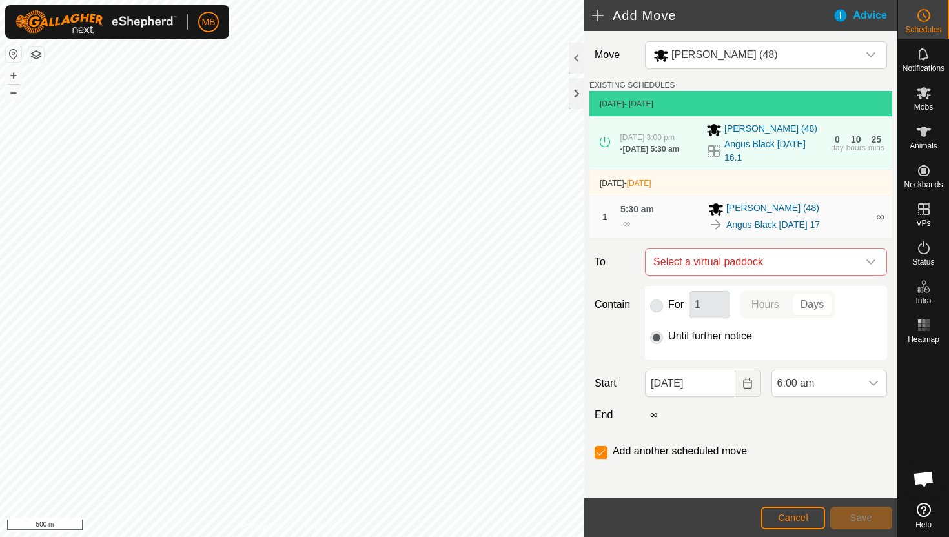
checkbox input "false"
click at [832, 385] on span "6:00 am" at bounding box center [816, 384] width 88 height 26
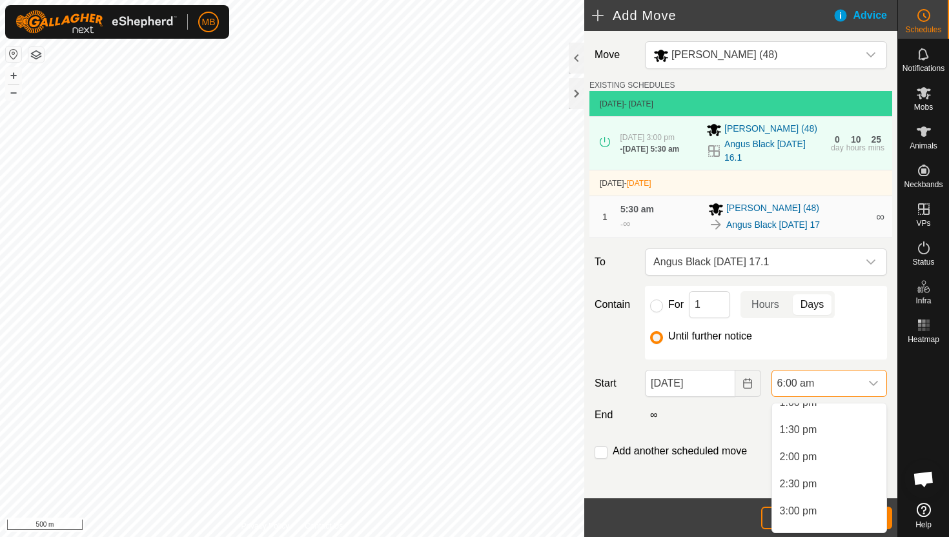
scroll to position [723, 0]
click at [816, 506] on li "3:00 pm" at bounding box center [829, 508] width 114 height 26
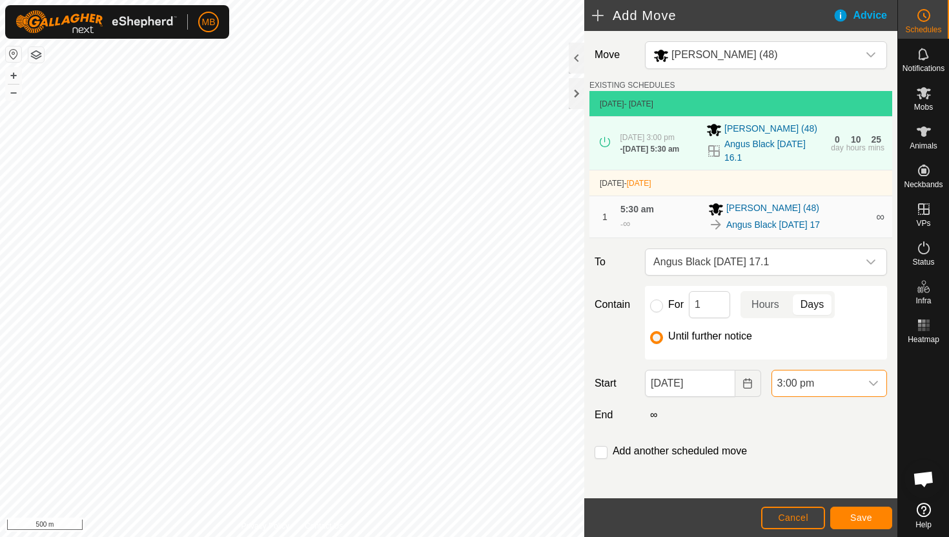
scroll to position [325, 0]
click at [855, 521] on span "Save" at bounding box center [861, 518] width 22 height 10
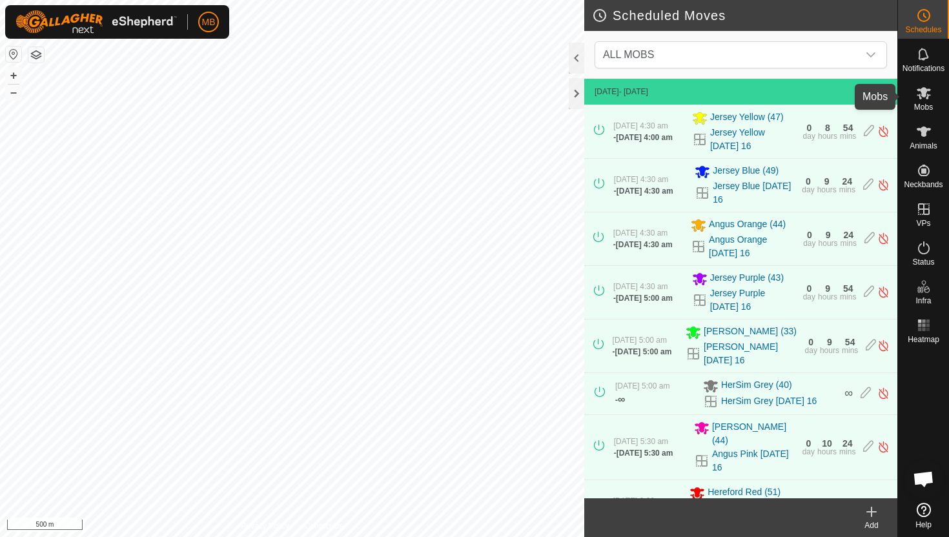
click at [919, 101] on es-mob-svg-icon at bounding box center [923, 93] width 23 height 21
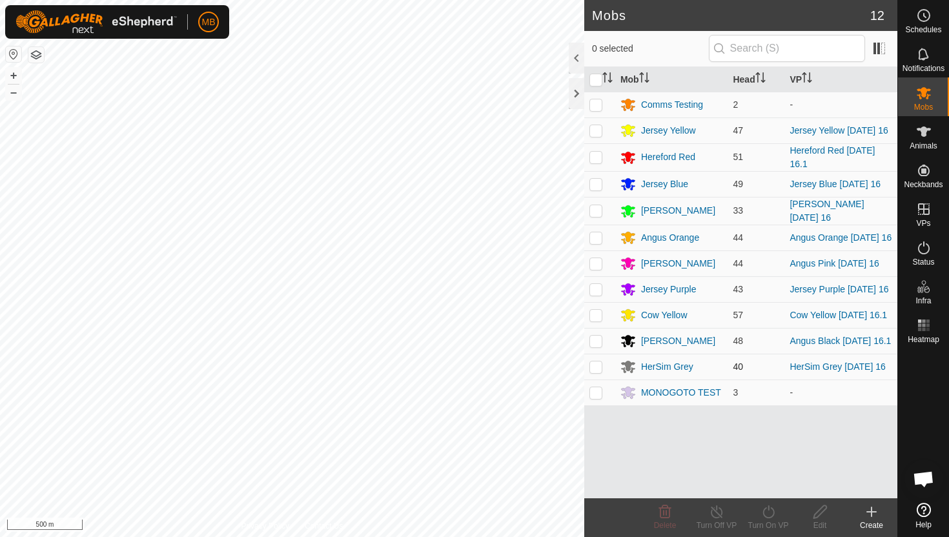
click at [595, 372] on p-checkbox at bounding box center [596, 367] width 13 height 10
checkbox input "true"
click at [771, 512] on icon at bounding box center [769, 511] width 16 height 15
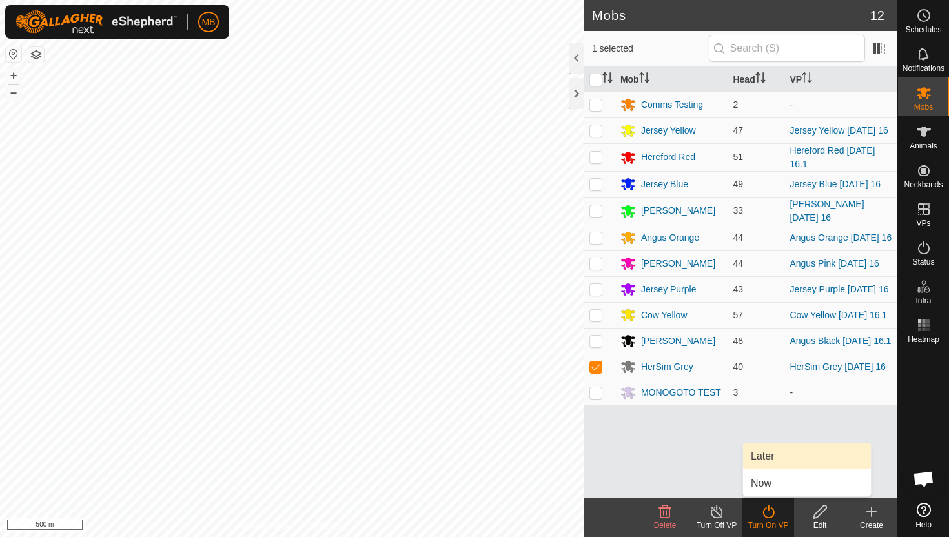
click at [785, 460] on link "Later" at bounding box center [807, 457] width 128 height 26
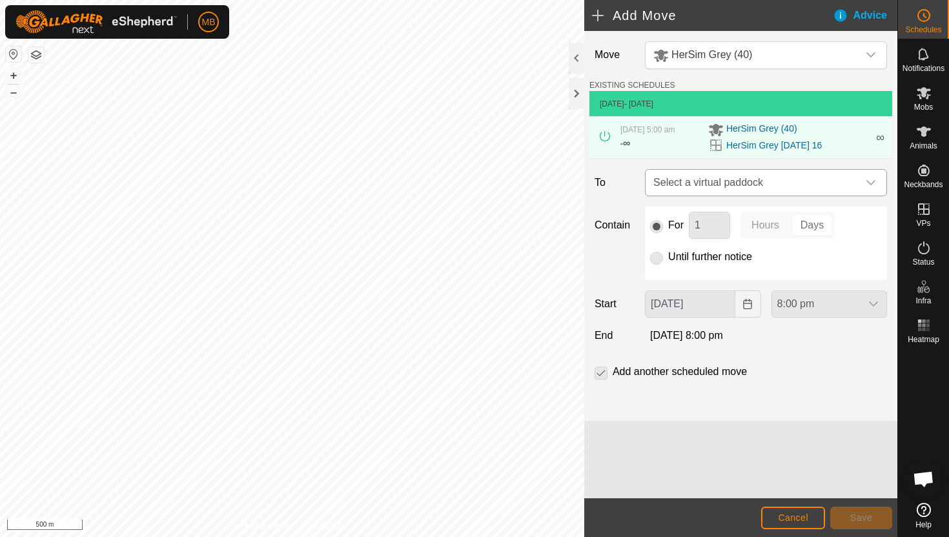
click at [864, 187] on div "dropdown trigger" at bounding box center [871, 183] width 26 height 26
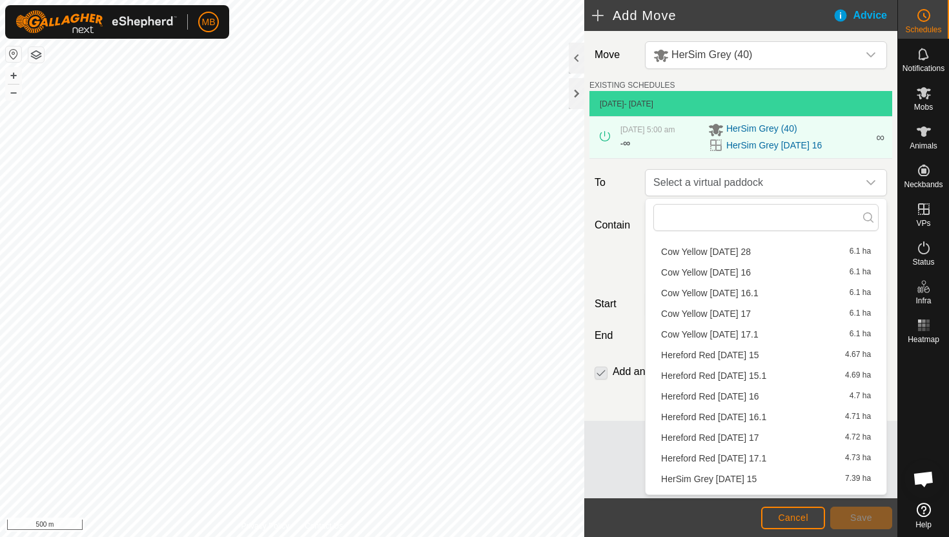
scroll to position [307, 0]
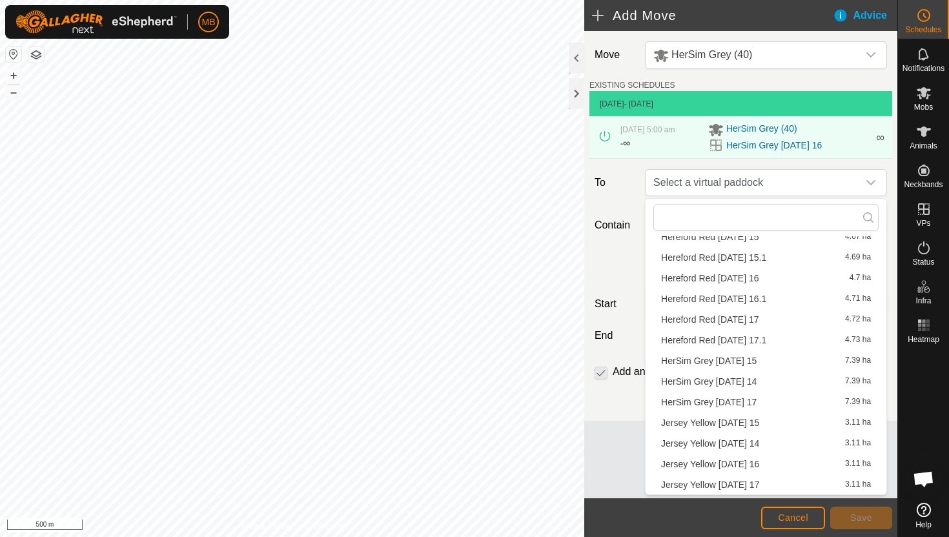
click at [772, 402] on li "HerSim Grey [DATE] 17 7.39 ha" at bounding box center [765, 402] width 225 height 19
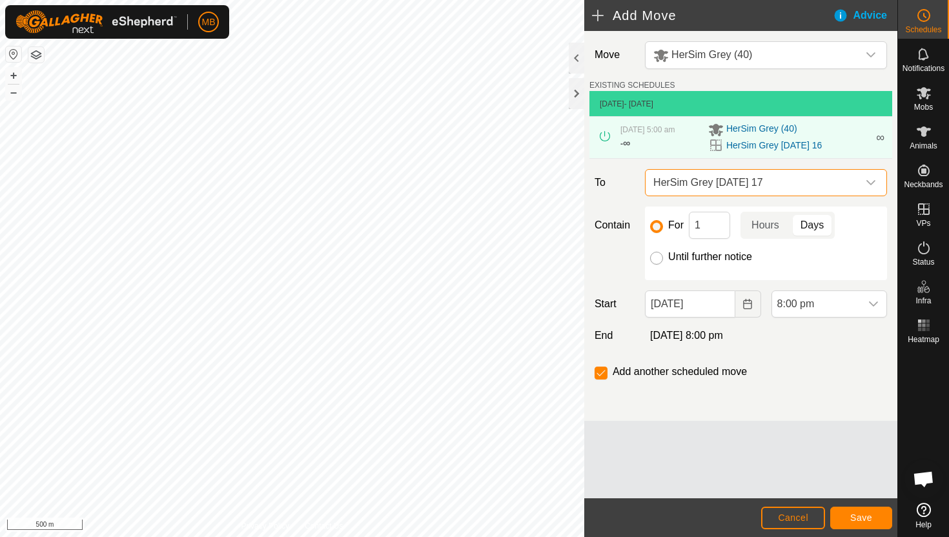
click at [658, 260] on input "Until further notice" at bounding box center [656, 258] width 13 height 13
radio input "true"
checkbox input "false"
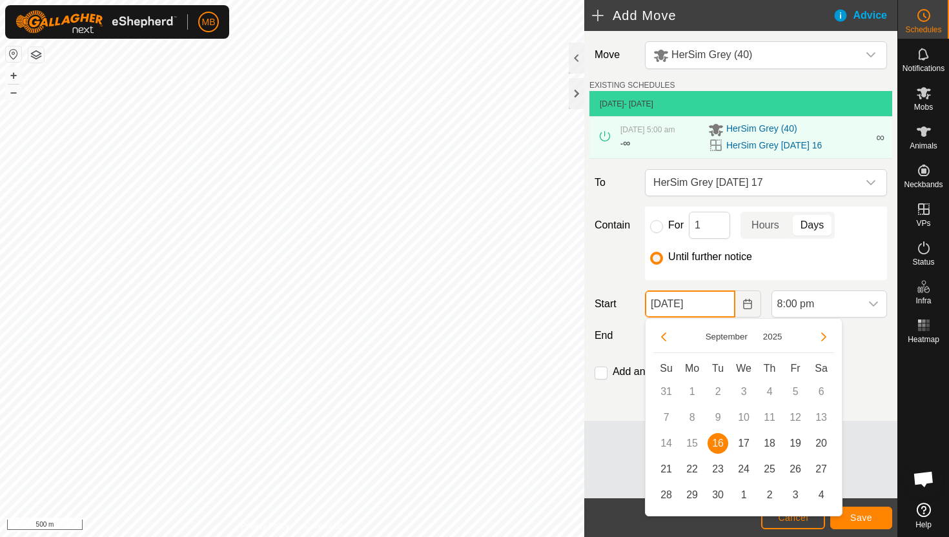
click at [718, 305] on input "[DATE]" at bounding box center [690, 304] width 90 height 27
click at [741, 438] on span "17" at bounding box center [744, 443] width 21 height 21
type input "[DATE]"
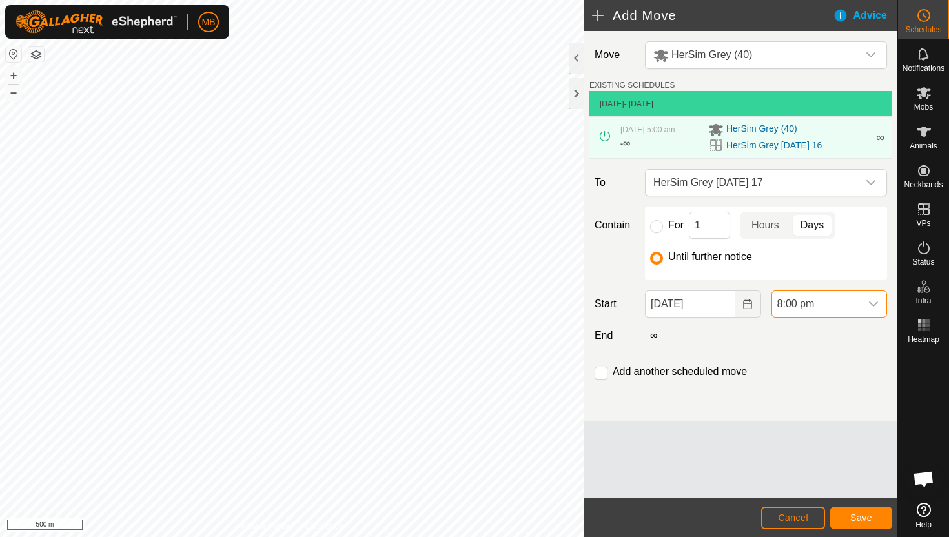
click at [834, 303] on span "8:00 pm" at bounding box center [816, 304] width 88 height 26
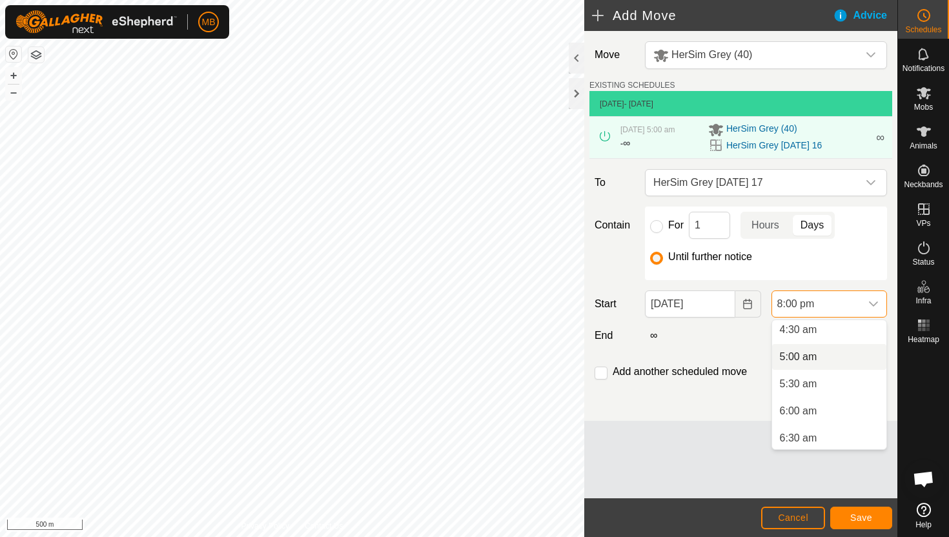
scroll to position [249, 0]
click at [819, 377] on li "5:30 am" at bounding box center [829, 382] width 114 height 26
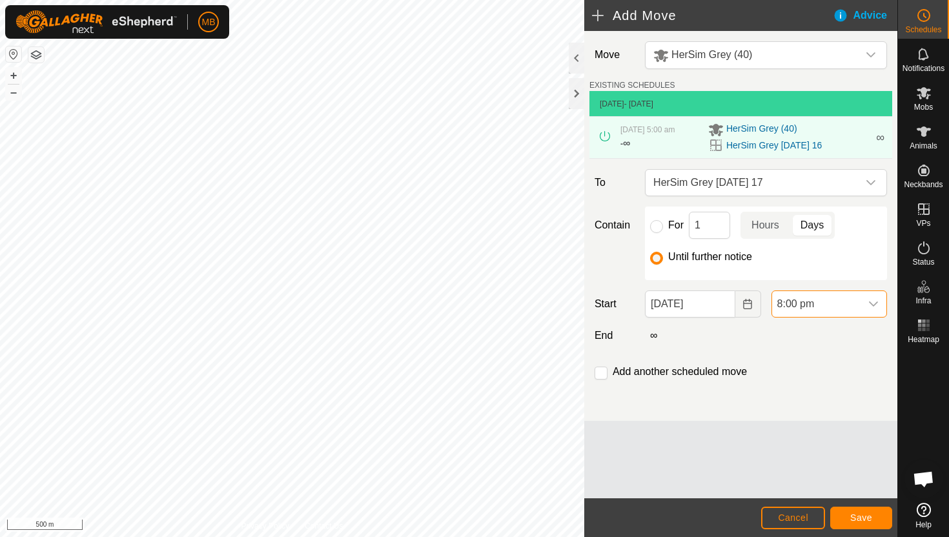
scroll to position [981, 0]
click at [862, 513] on span "Save" at bounding box center [861, 518] width 22 height 10
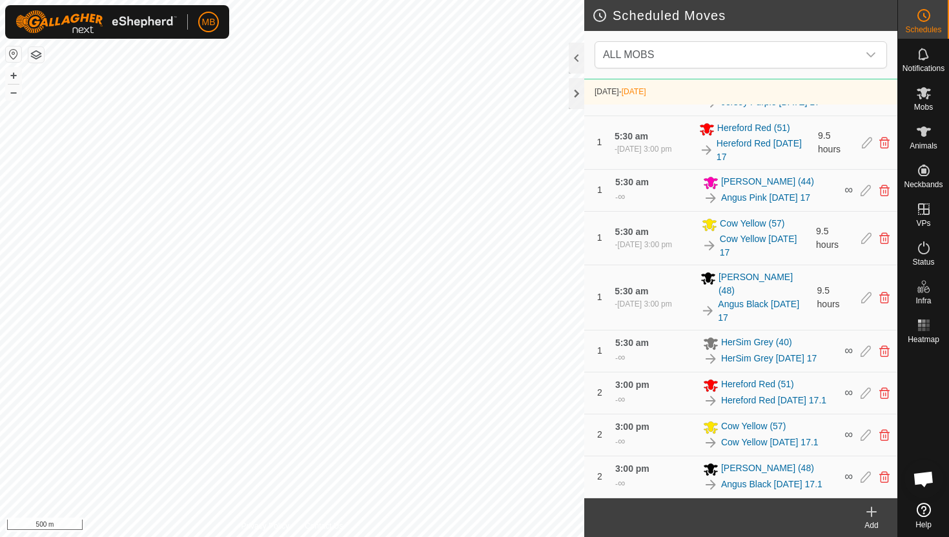
scroll to position [868, 0]
